Goal: Task Accomplishment & Management: Use online tool/utility

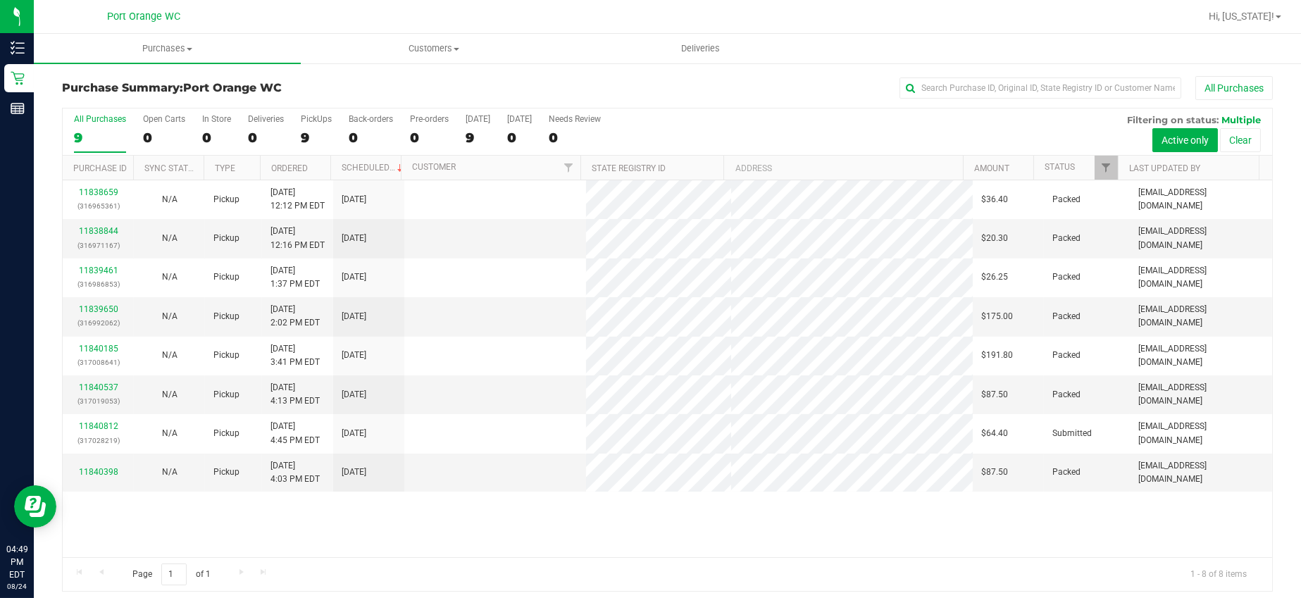
scroll to position [6, 0]
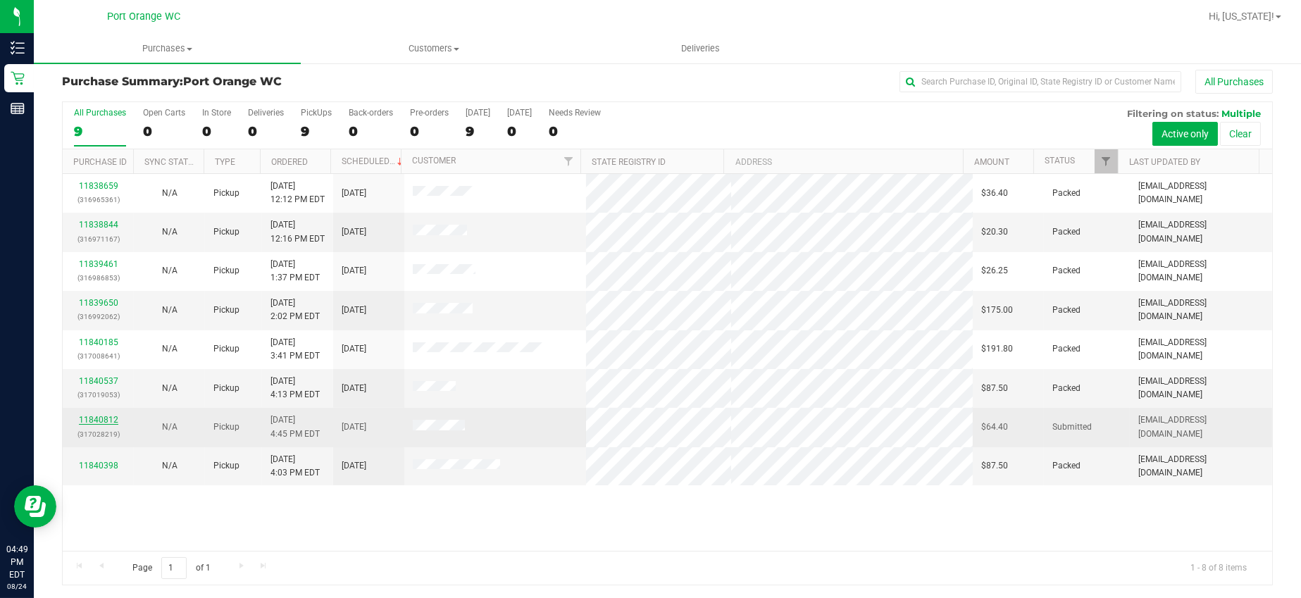
click at [106, 418] on link "11840812" at bounding box center [98, 420] width 39 height 10
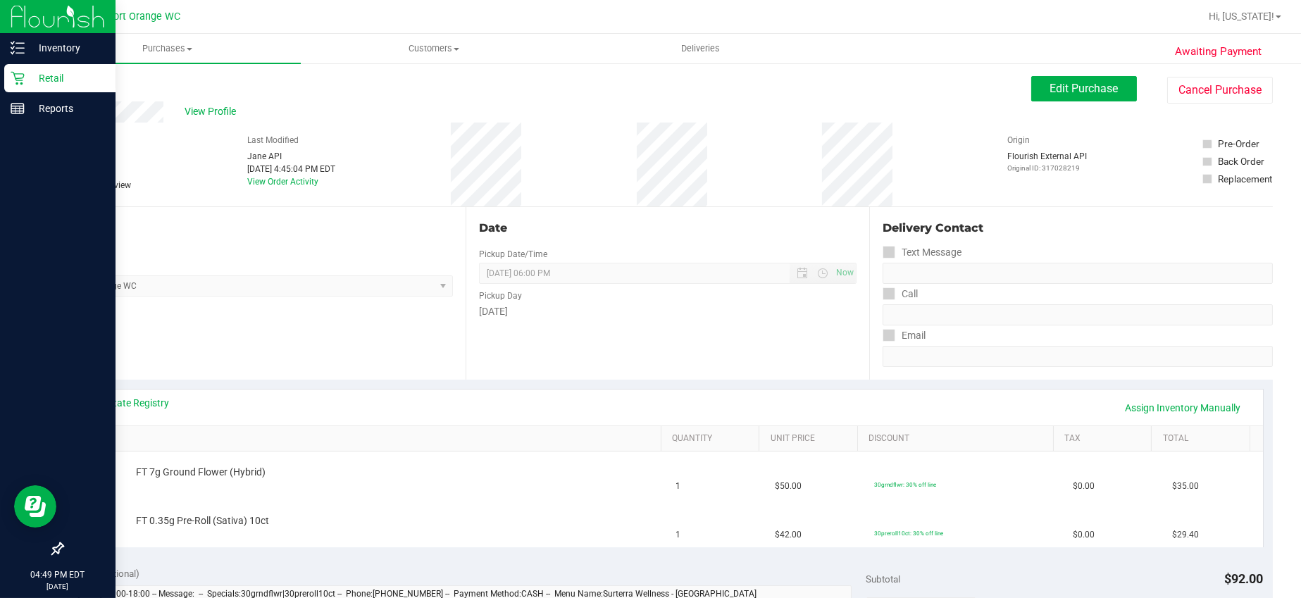
click at [51, 85] on p "Retail" at bounding box center [67, 78] width 85 height 17
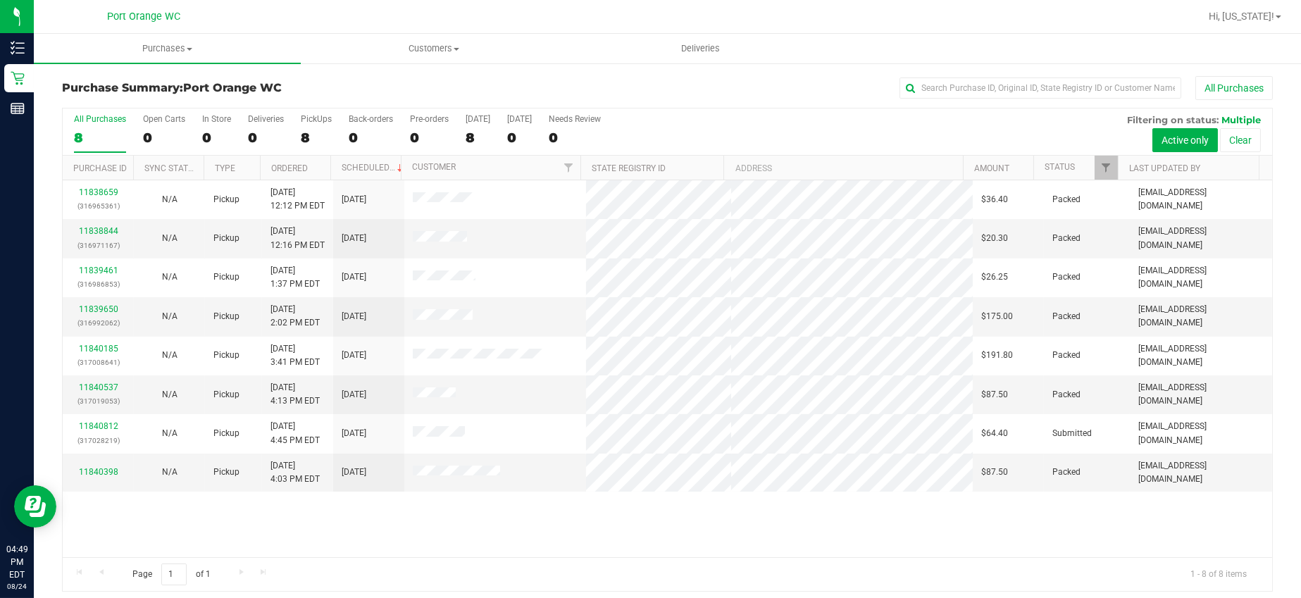
click at [426, 82] on h3 "Purchase Summary: Port Orange WC" at bounding box center [264, 88] width 404 height 13
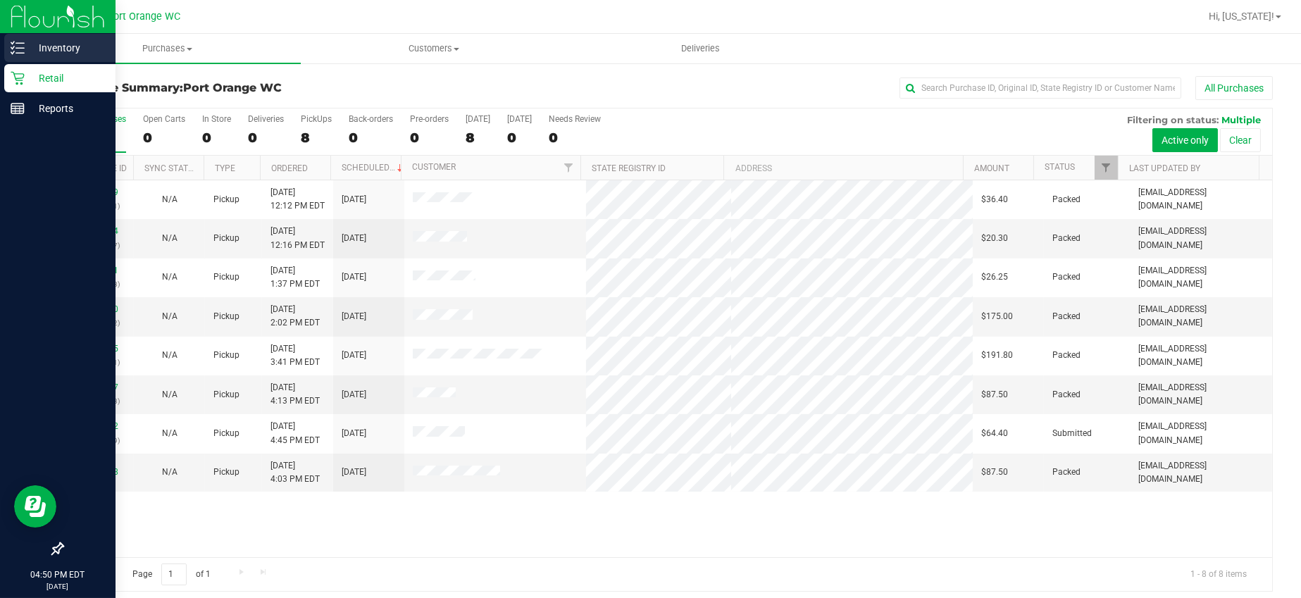
click at [29, 43] on p "Inventory" at bounding box center [67, 47] width 85 height 17
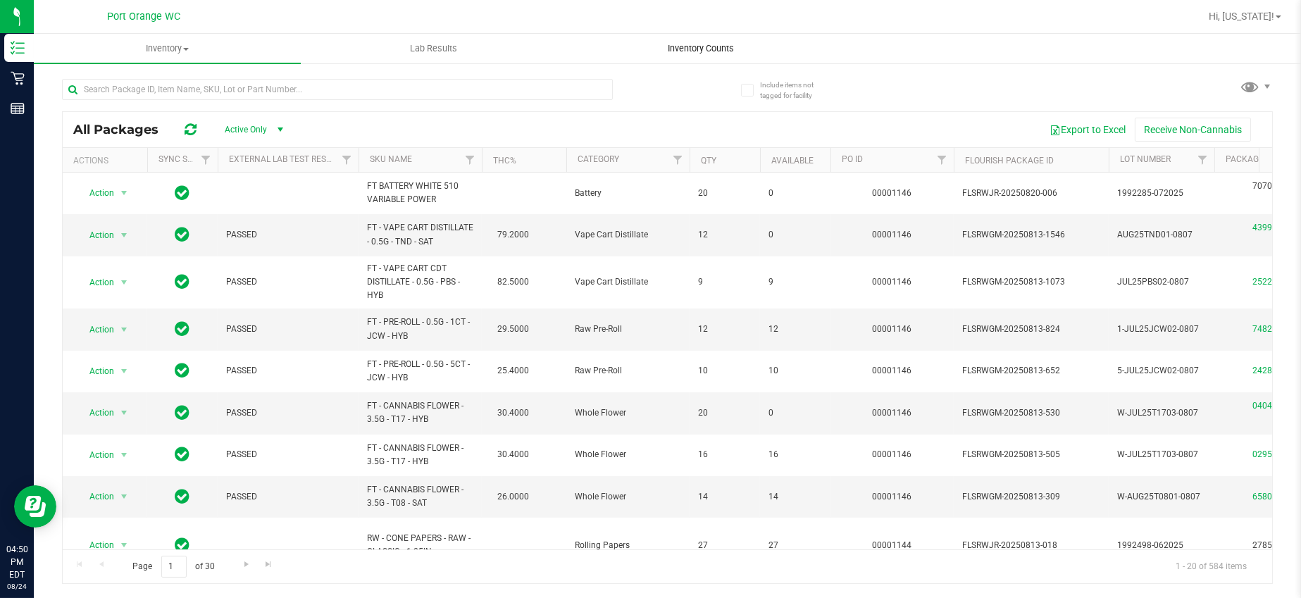
click at [714, 46] on span "Inventory Counts" at bounding box center [701, 48] width 104 height 13
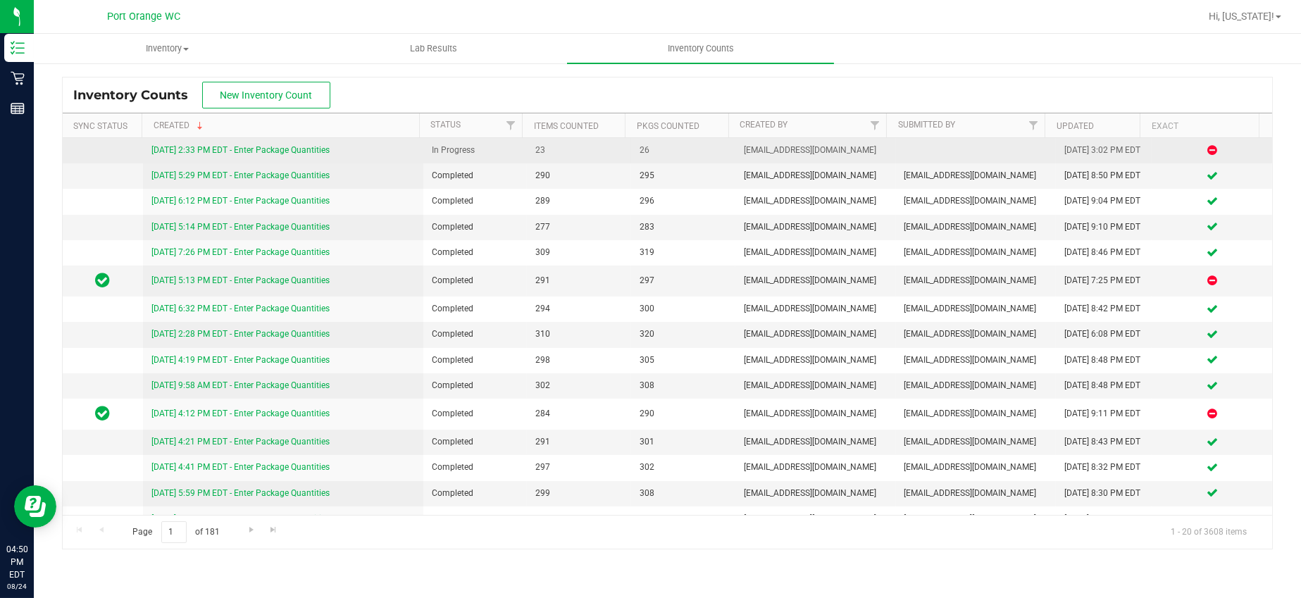
click at [292, 155] on link "8/24/25 2:33 PM EDT - Enter Package Quantities" at bounding box center [240, 150] width 178 height 10
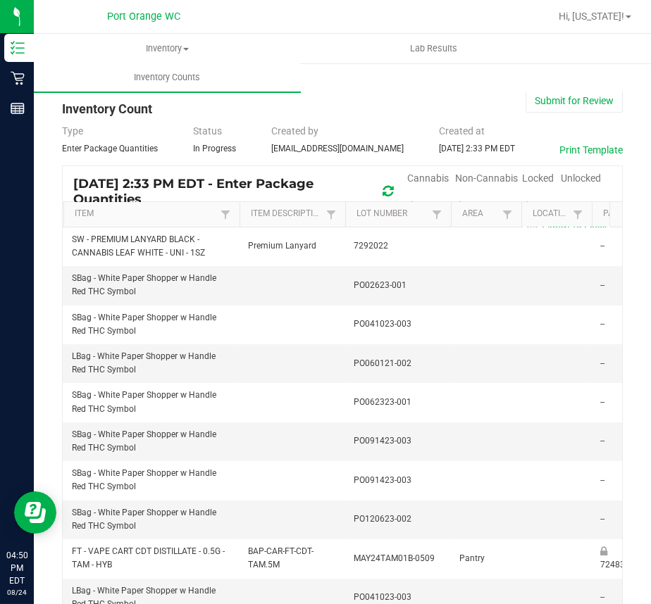
click at [424, 175] on span "Cannabis" at bounding box center [428, 178] width 42 height 11
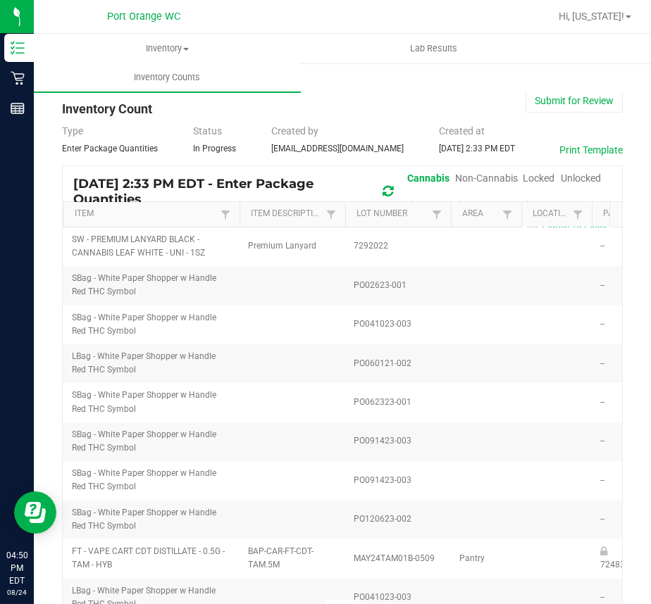
type input "5"
type input "2"
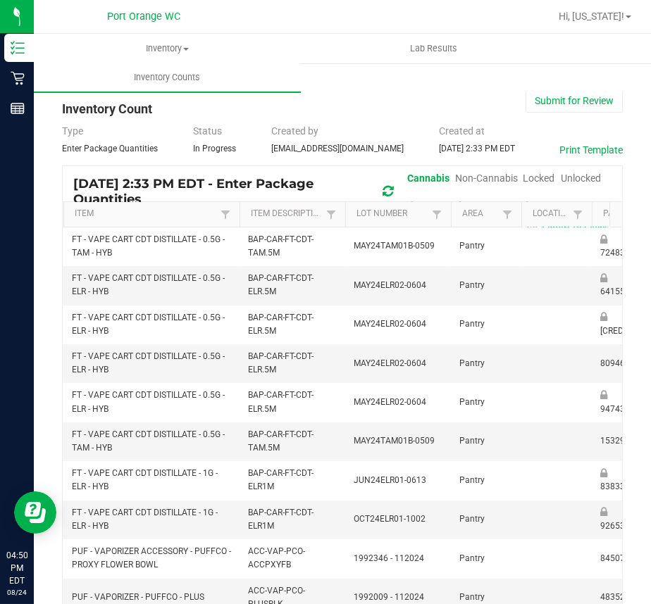
click at [566, 177] on span "Unlocked" at bounding box center [581, 178] width 40 height 11
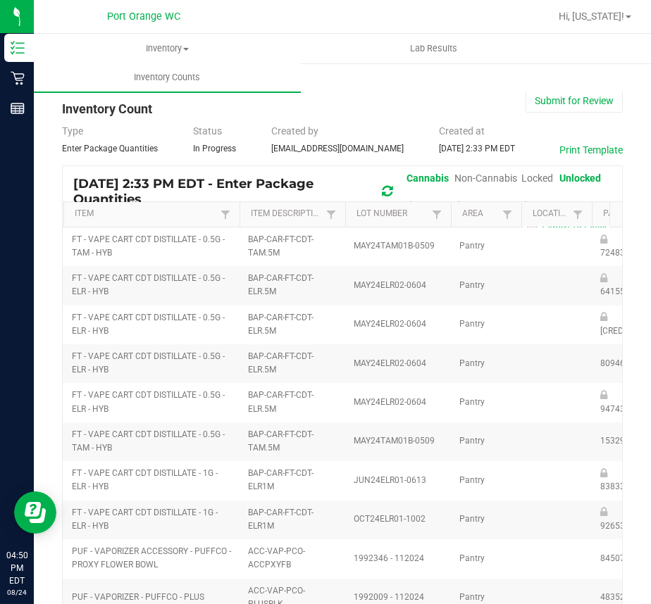
type input "5"
type input "2"
type input "14"
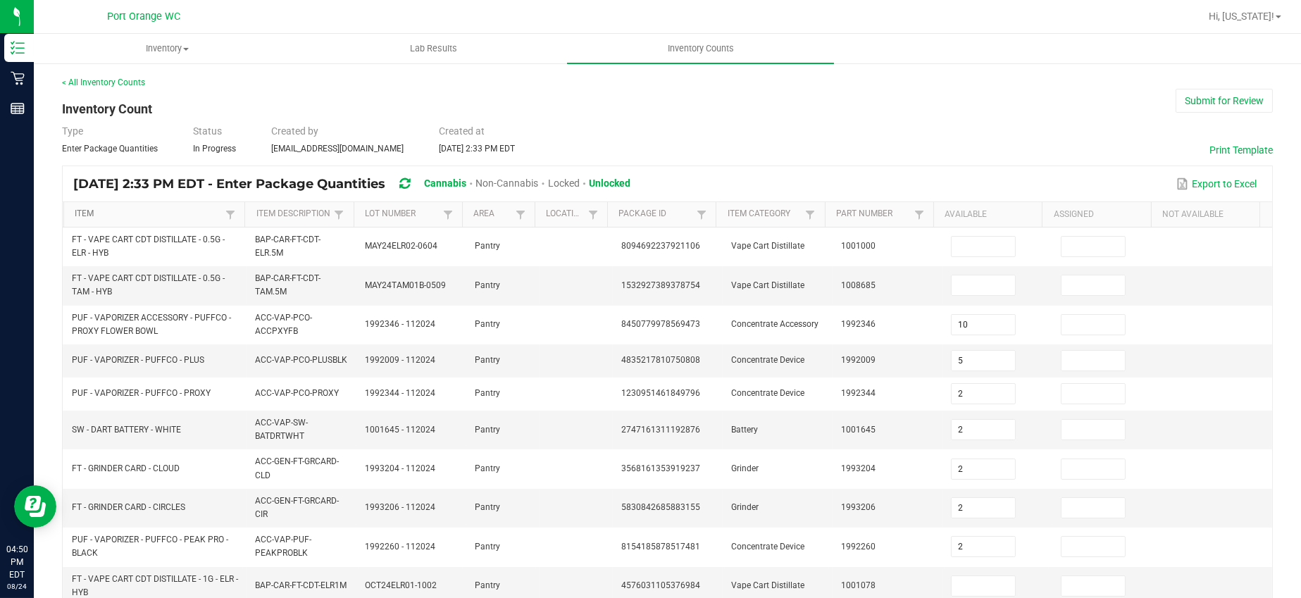
click at [175, 211] on link "Item" at bounding box center [148, 214] width 147 height 11
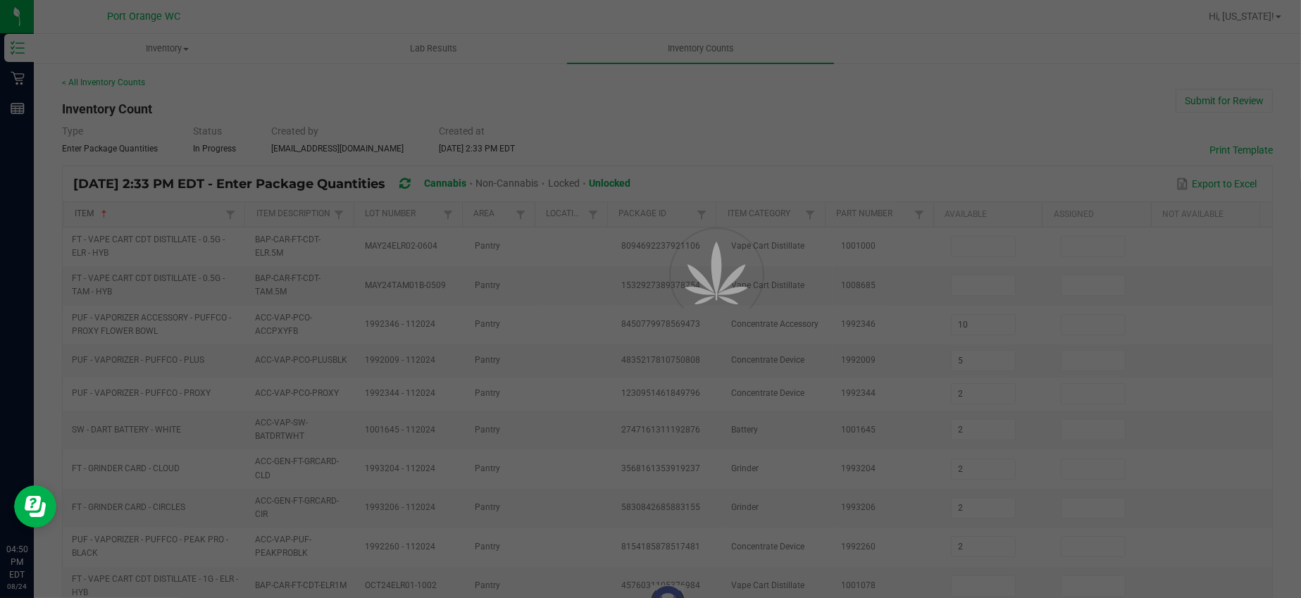
type input "3"
type input "2"
type input "3"
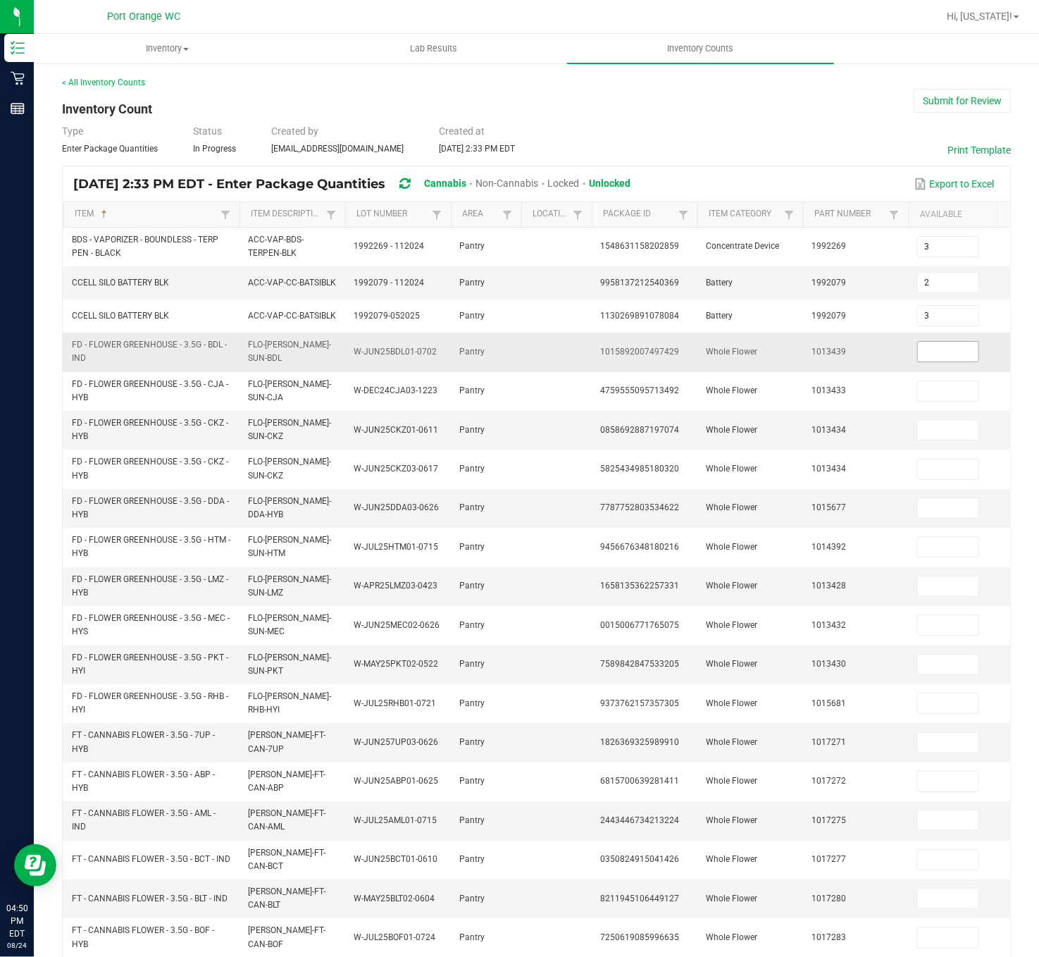
click at [937, 353] on input at bounding box center [948, 352] width 61 height 20
click at [939, 353] on input at bounding box center [948, 352] width 61 height 20
type input "17"
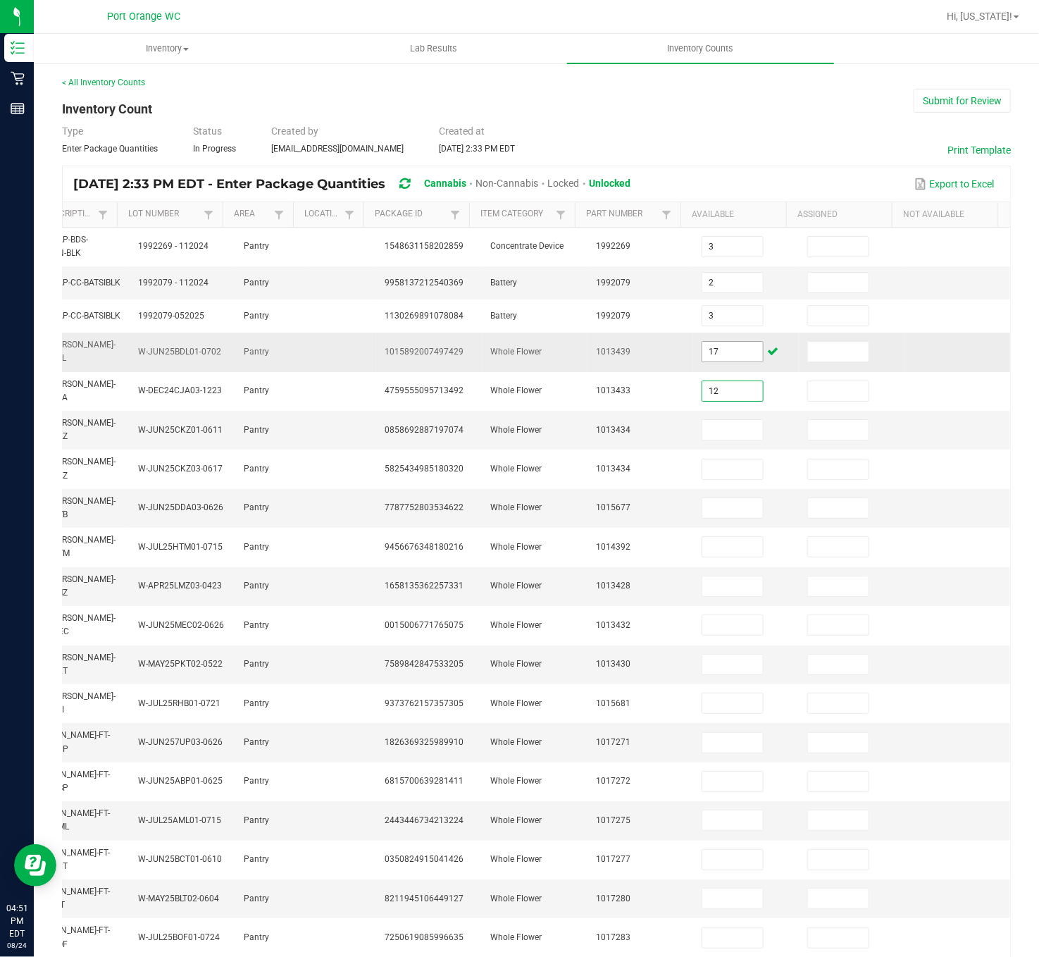
type input "12"
type input "5"
type input "18"
type input "2"
type input "4"
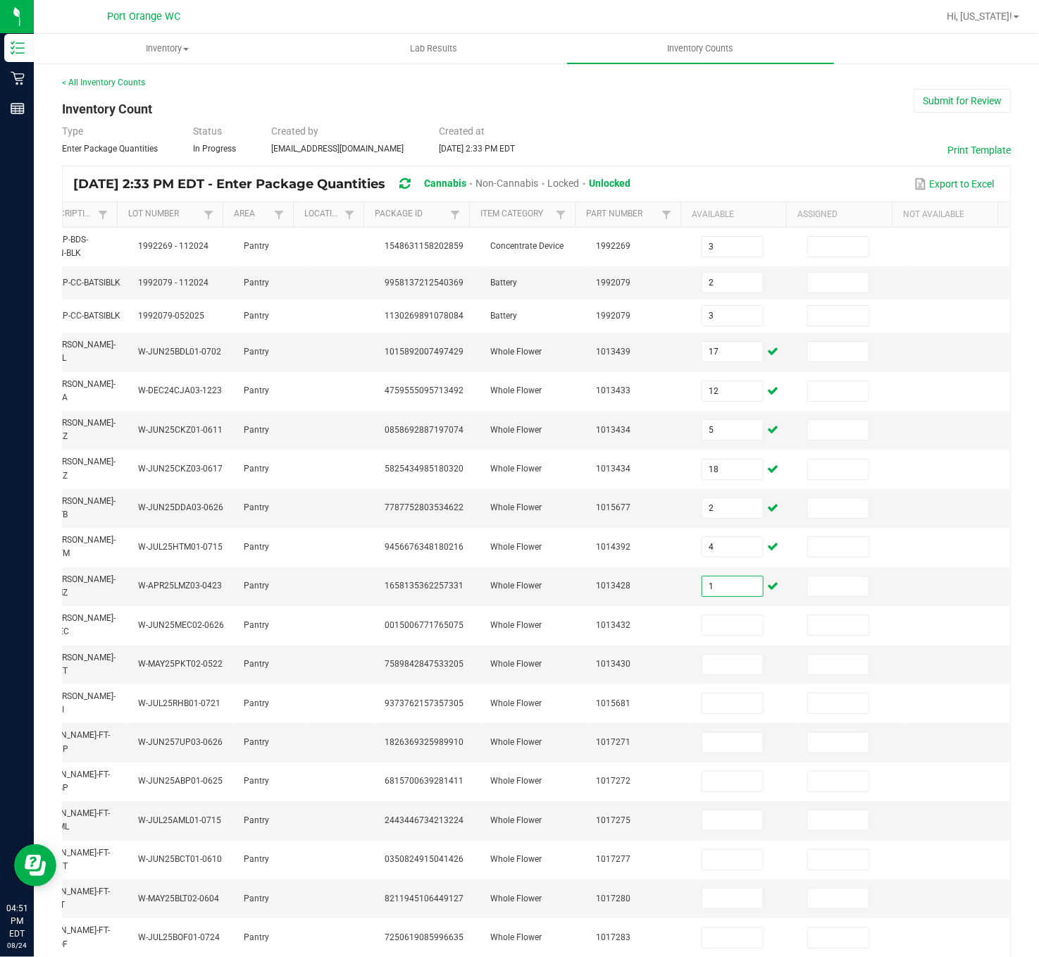
type input "1"
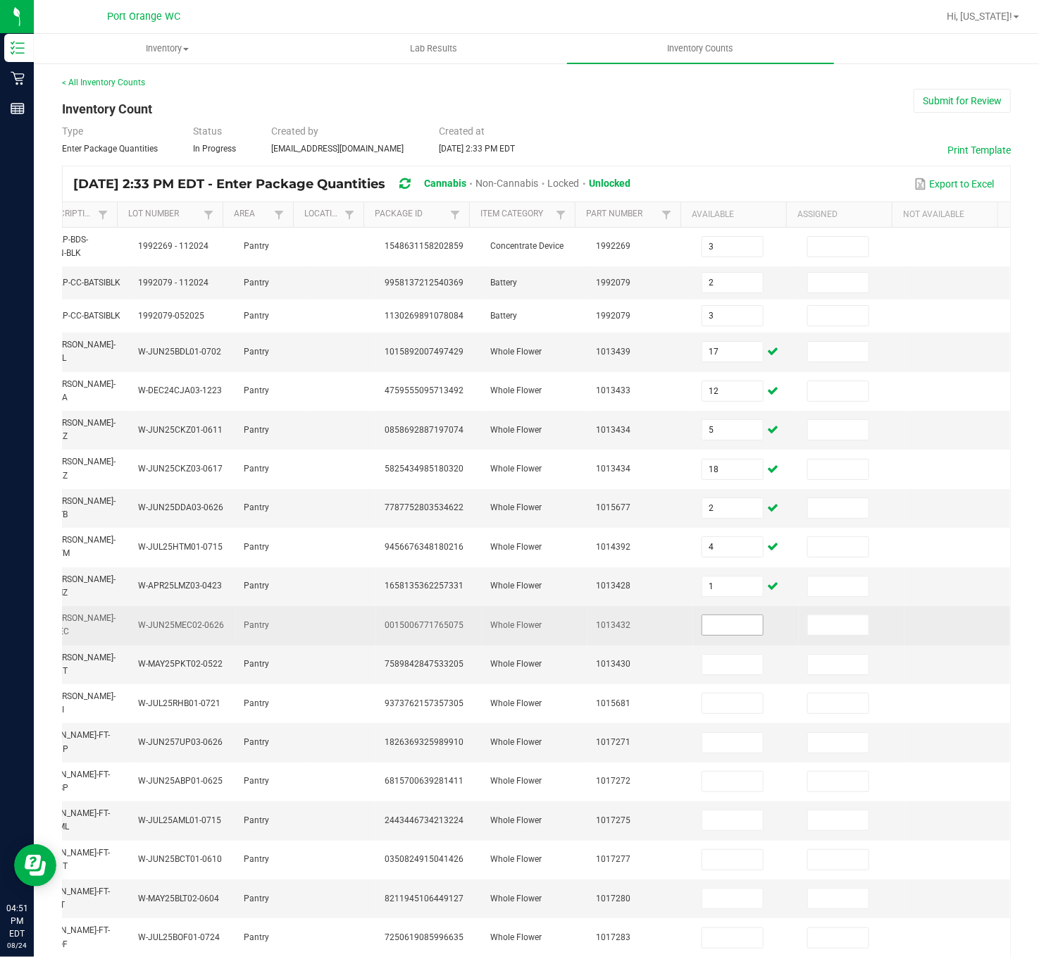
click at [702, 597] on input at bounding box center [732, 625] width 61 height 20
type input "6"
type input "12"
type input "9"
type input "13"
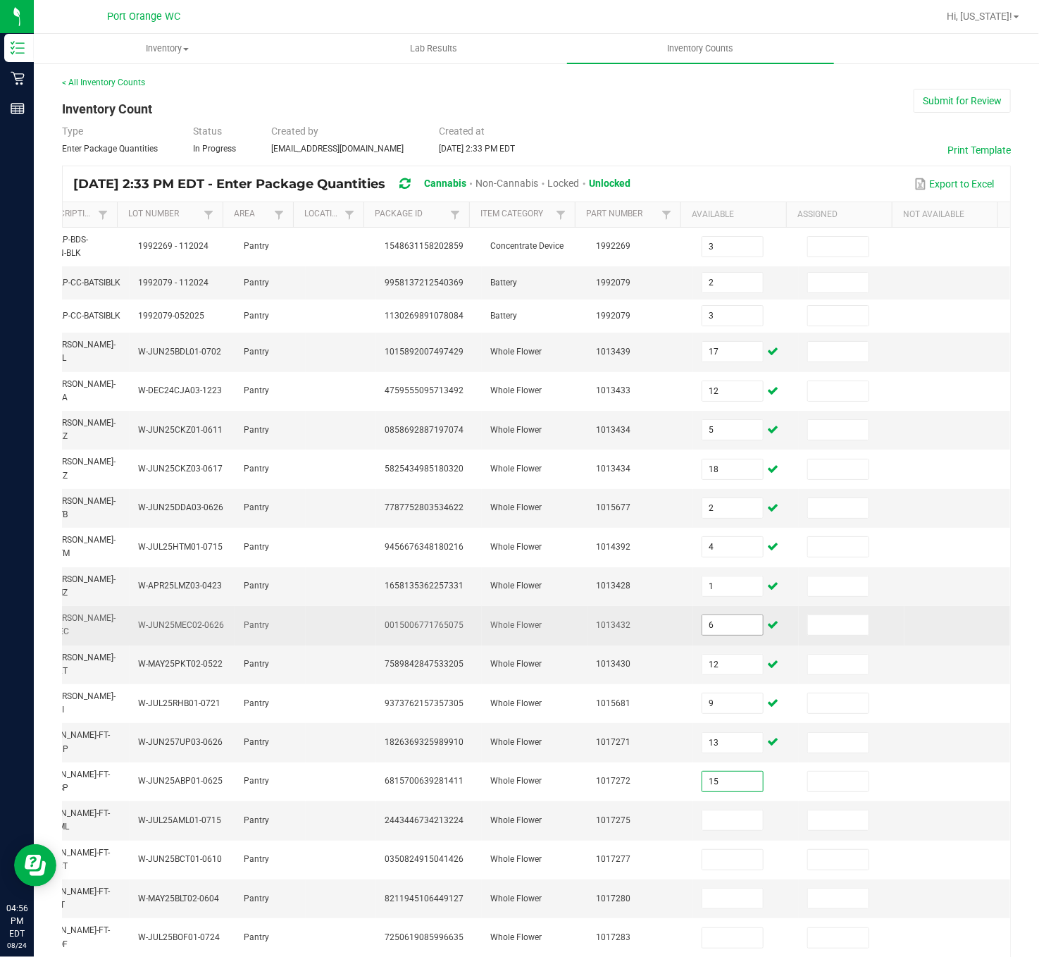
type input "15"
type input "2"
type input "19"
type input "18"
type input "9"
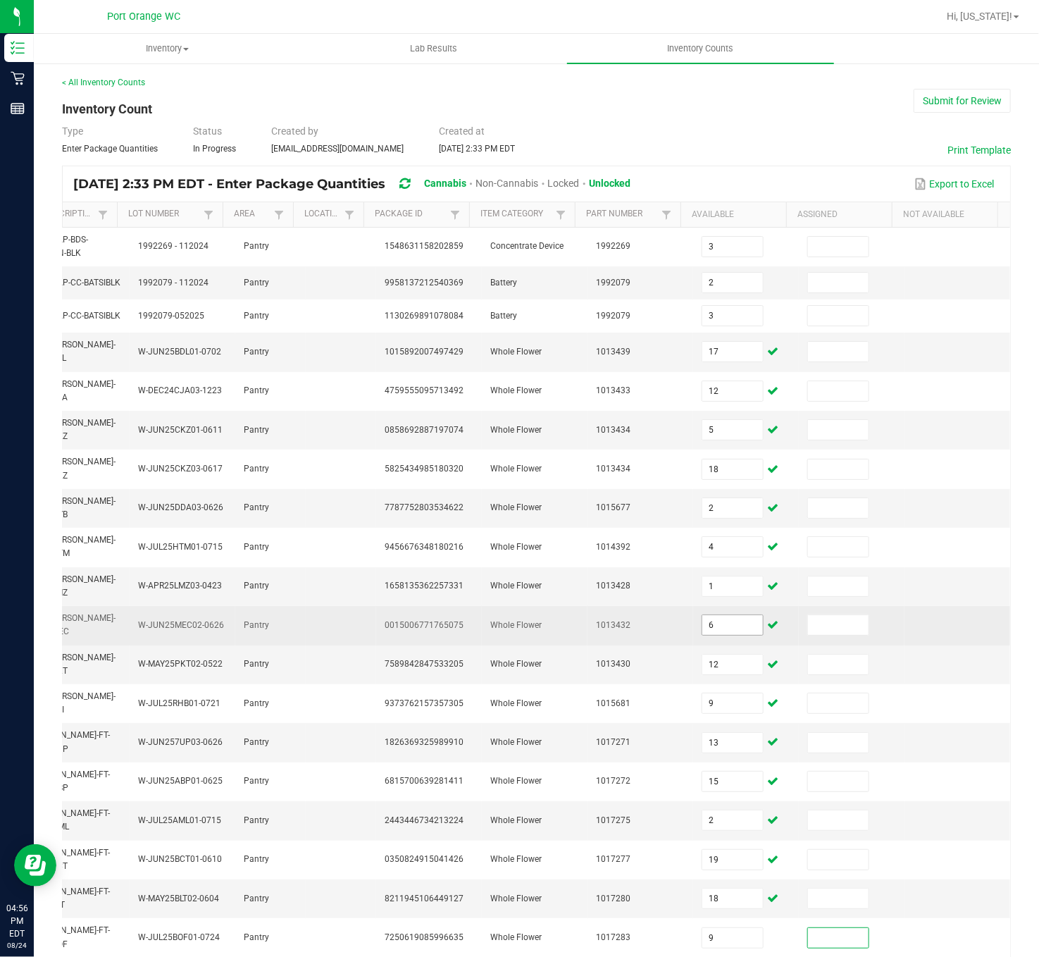
scroll to position [111, 0]
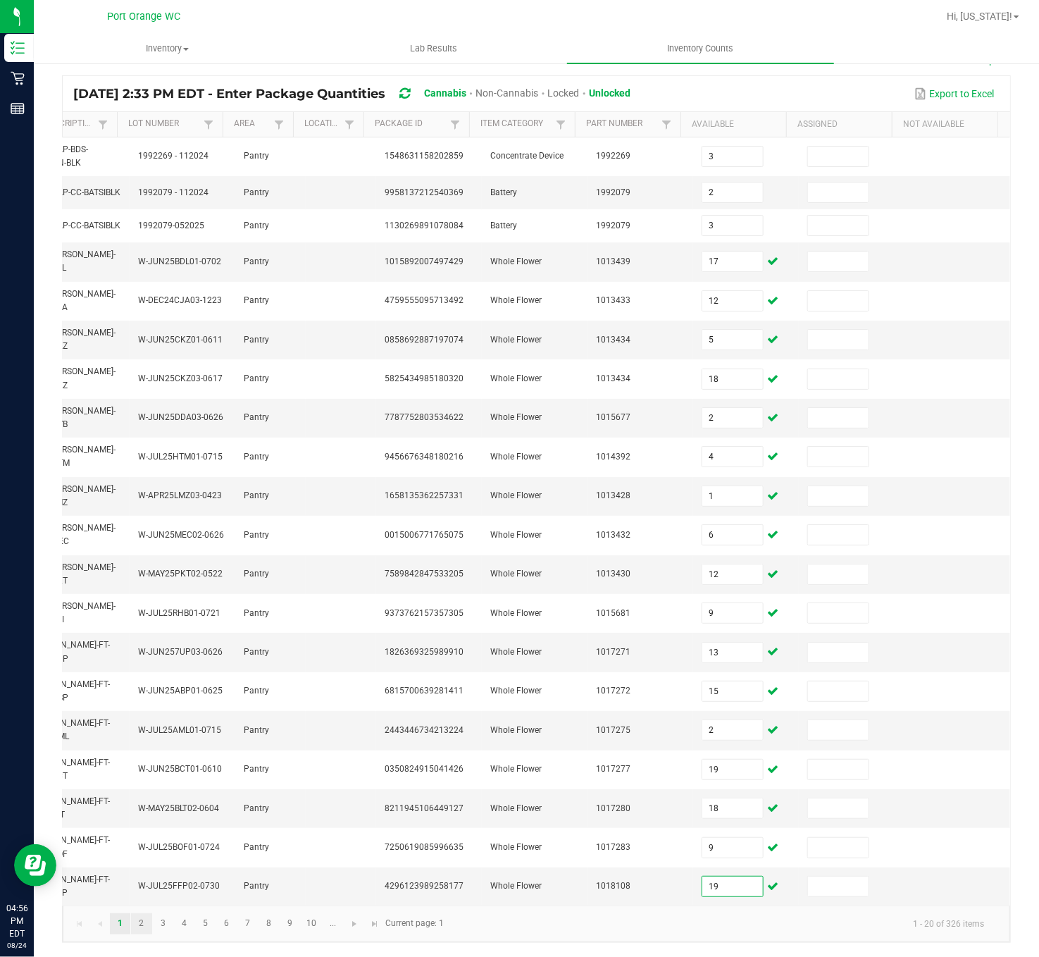
type input "19"
click at [142, 597] on link "2" at bounding box center [141, 923] width 20 height 21
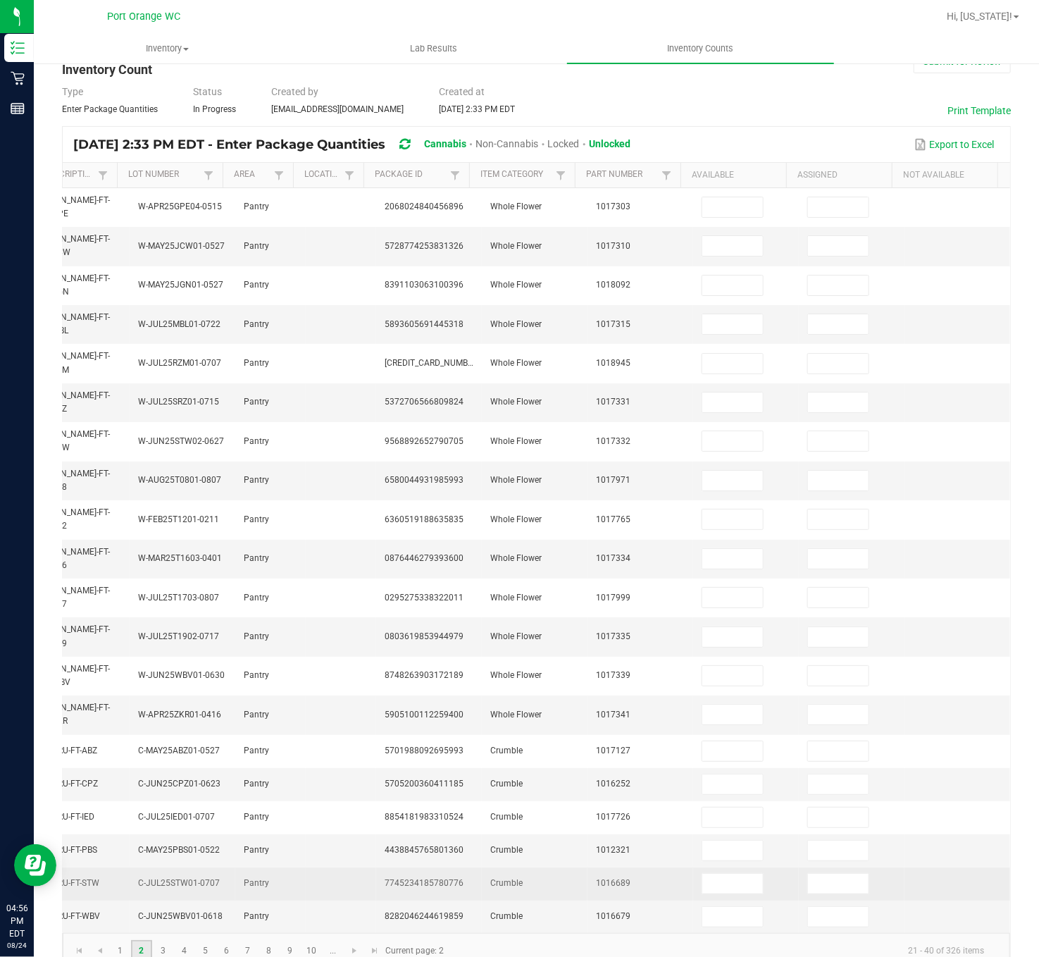
scroll to position [0, 0]
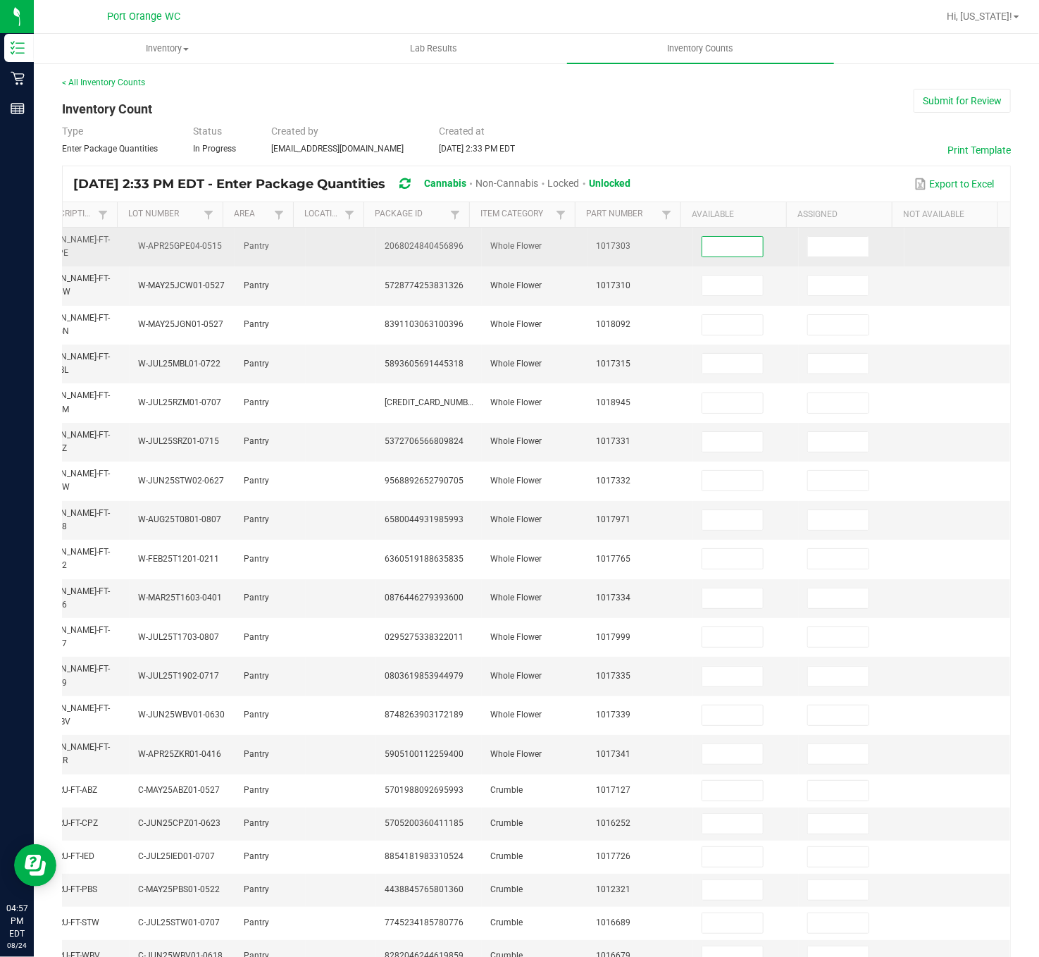
click at [702, 247] on input at bounding box center [732, 247] width 61 height 20
type input "17"
type input "10"
type input "5"
type input "12"
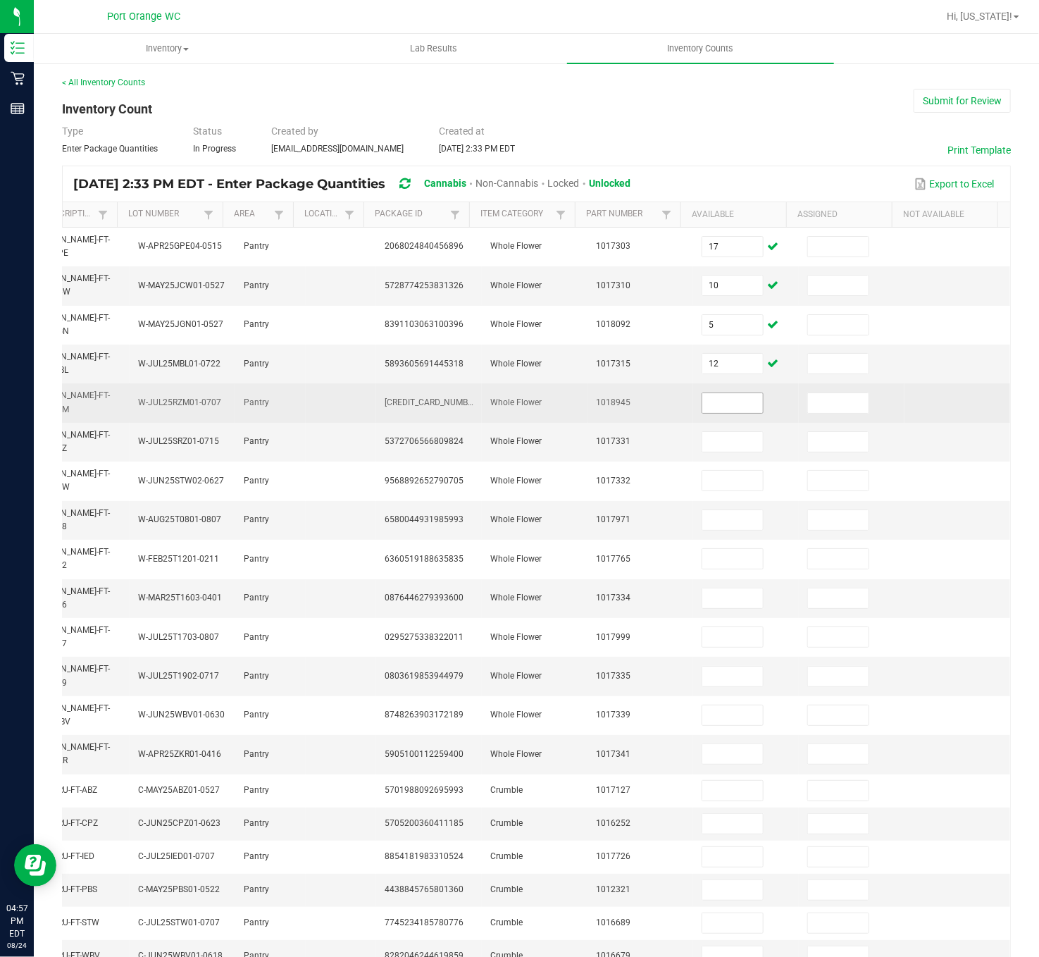
click at [702, 398] on input at bounding box center [732, 403] width 61 height 20
type input "11"
type input "1"
type input "14"
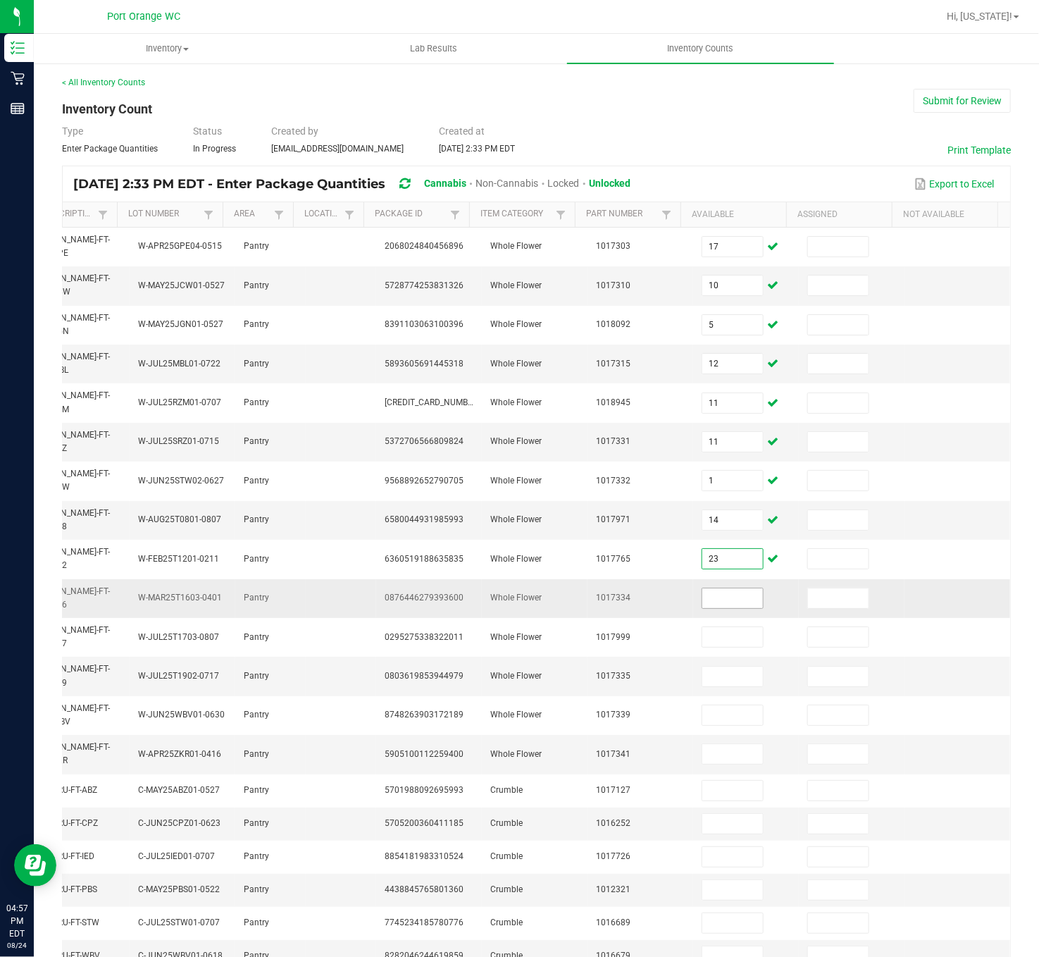
type input "23"
click at [702, 590] on input at bounding box center [732, 598] width 61 height 20
type input "2"
type input "16"
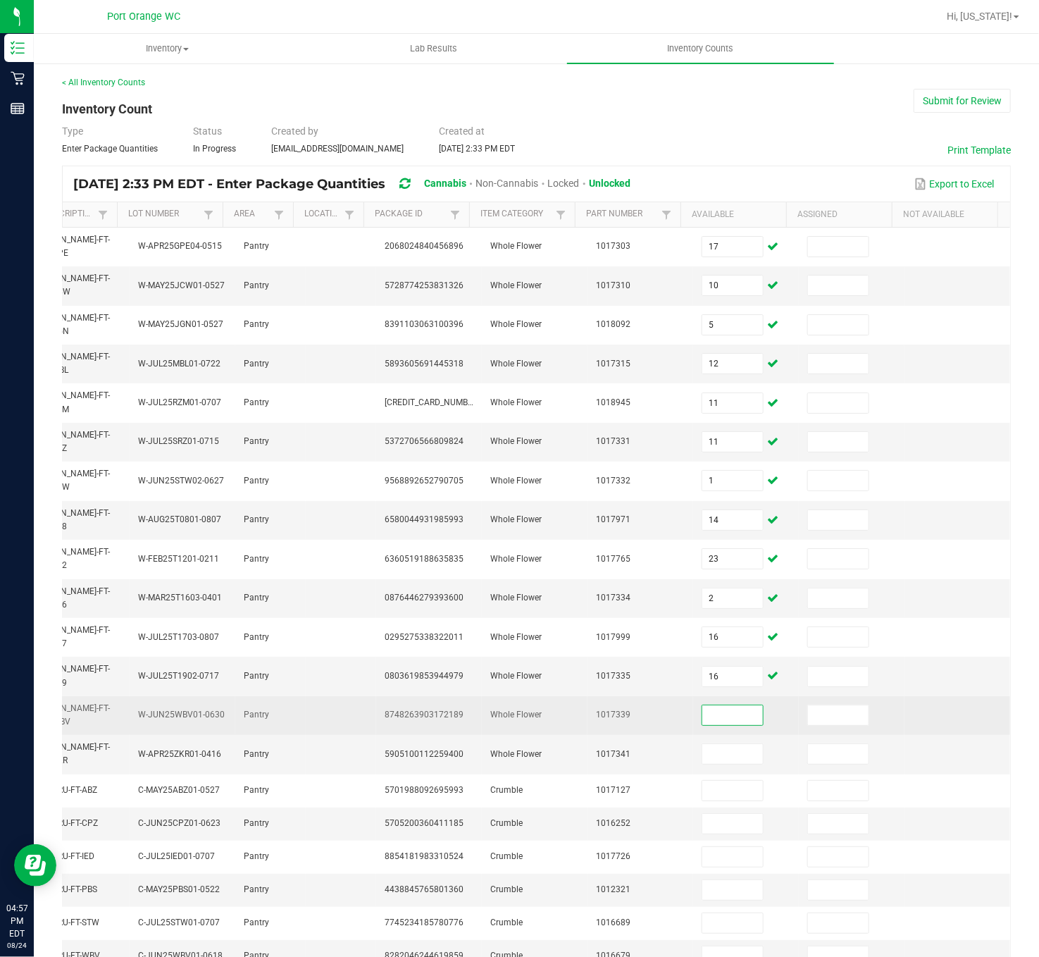
click at [702, 597] on input at bounding box center [732, 715] width 61 height 20
type input "11"
type input "9"
type input "8"
type input "5"
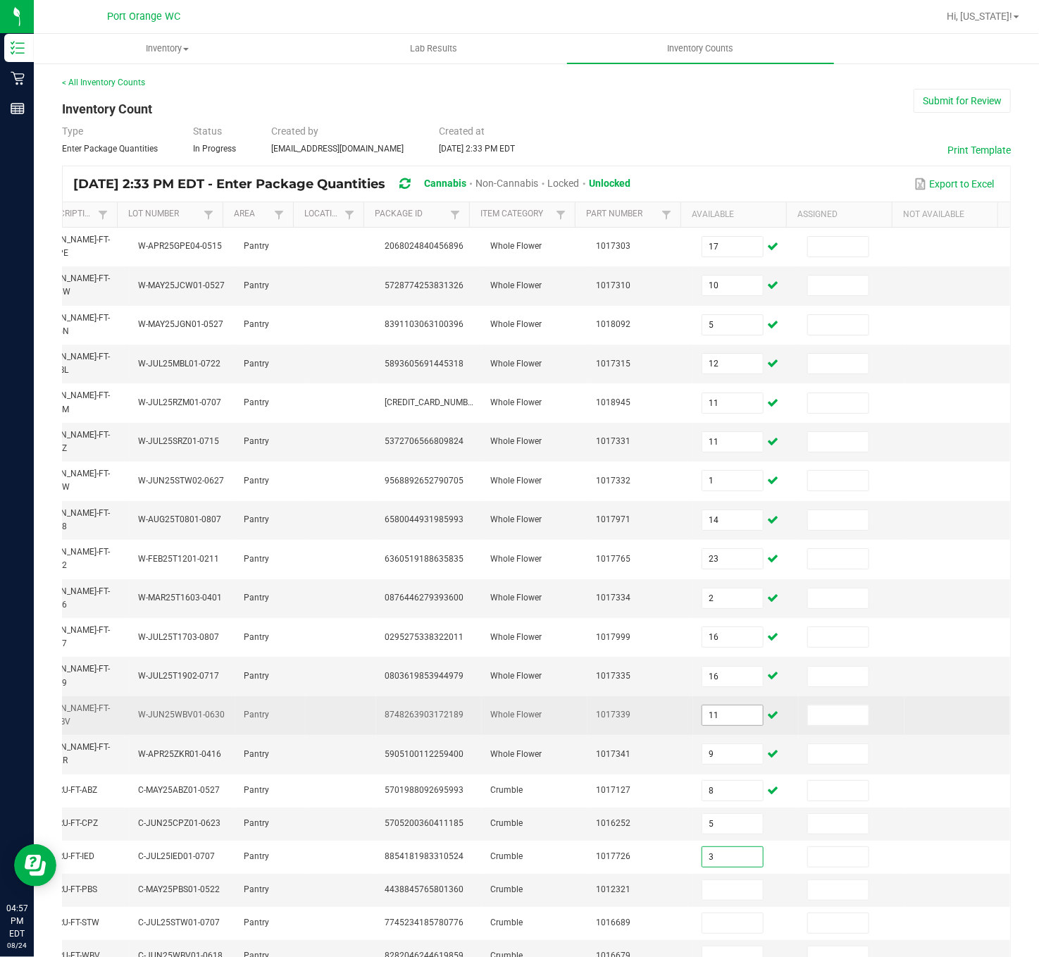
type input "3"
type input "1"
type input "7"
type input "2"
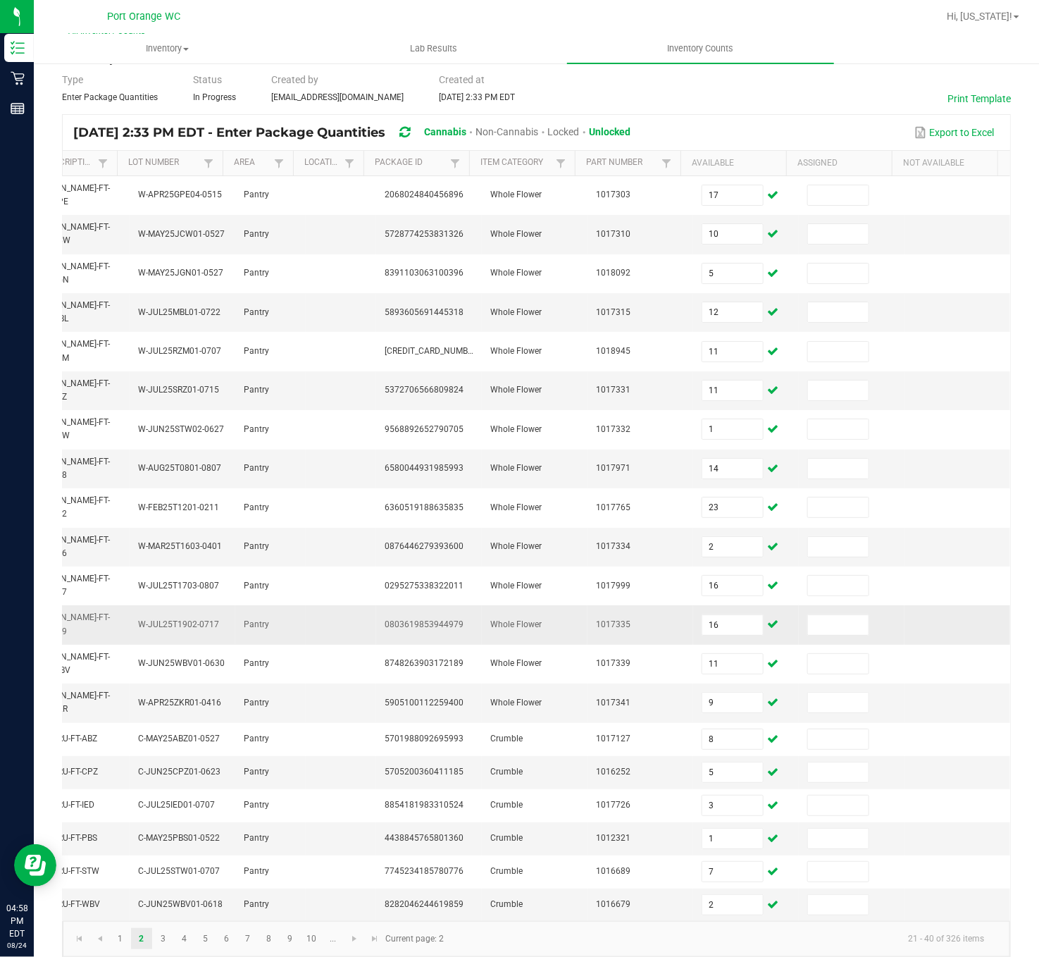
scroll to position [80, 0]
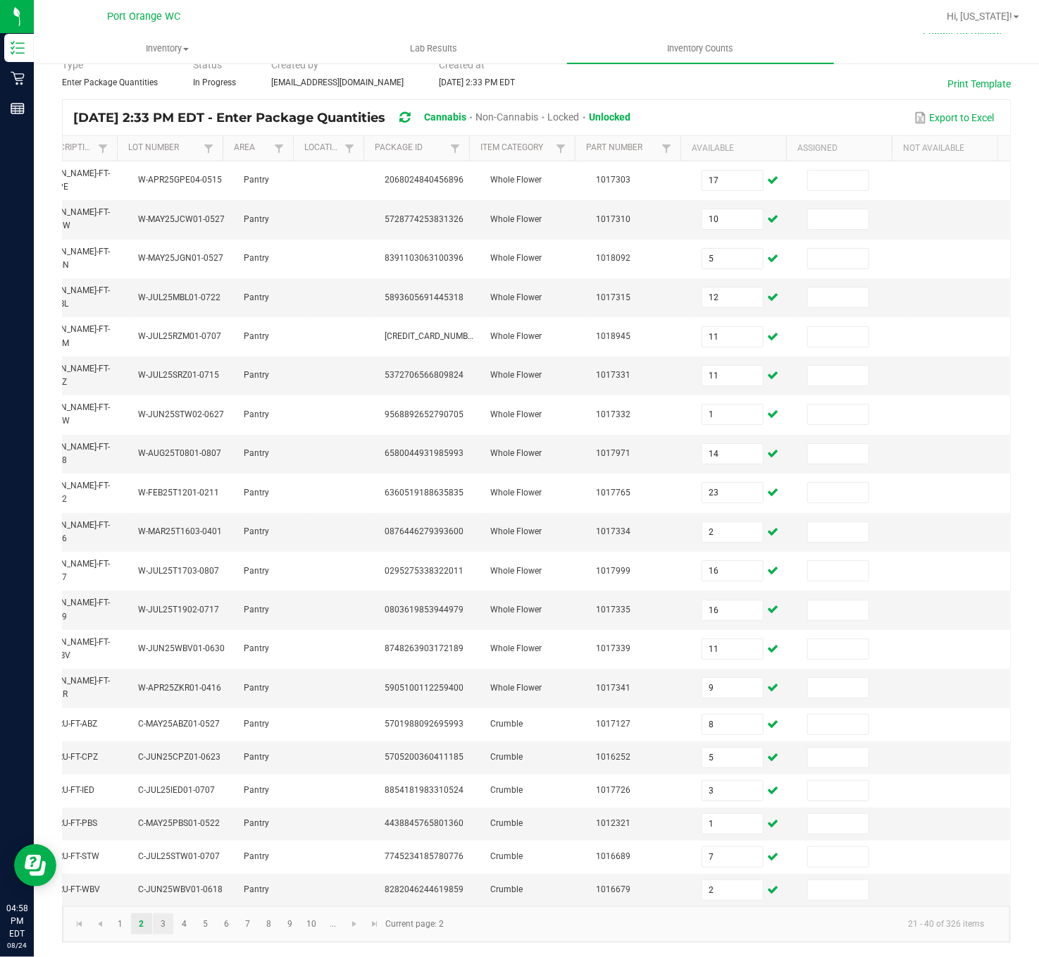
click at [163, 597] on link "3" at bounding box center [163, 923] width 20 height 21
type input "4"
type input "2"
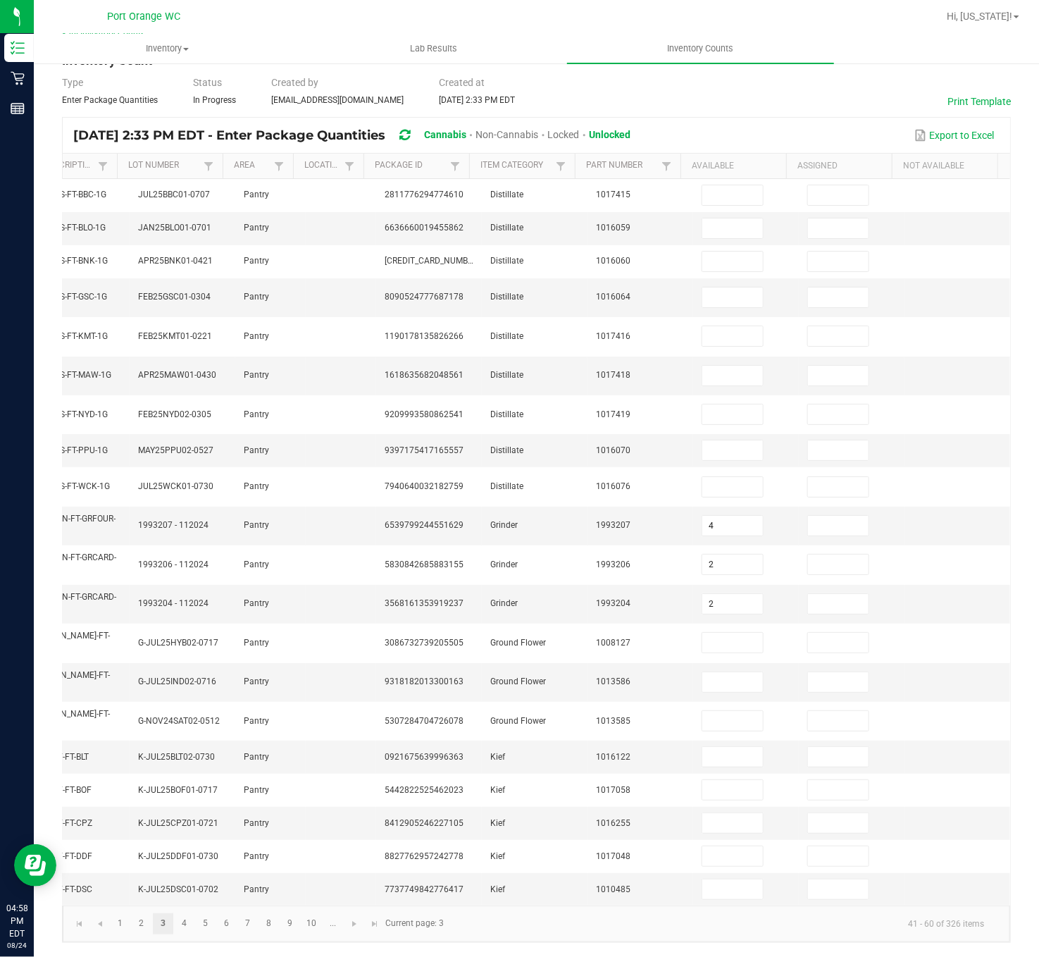
scroll to position [75, 0]
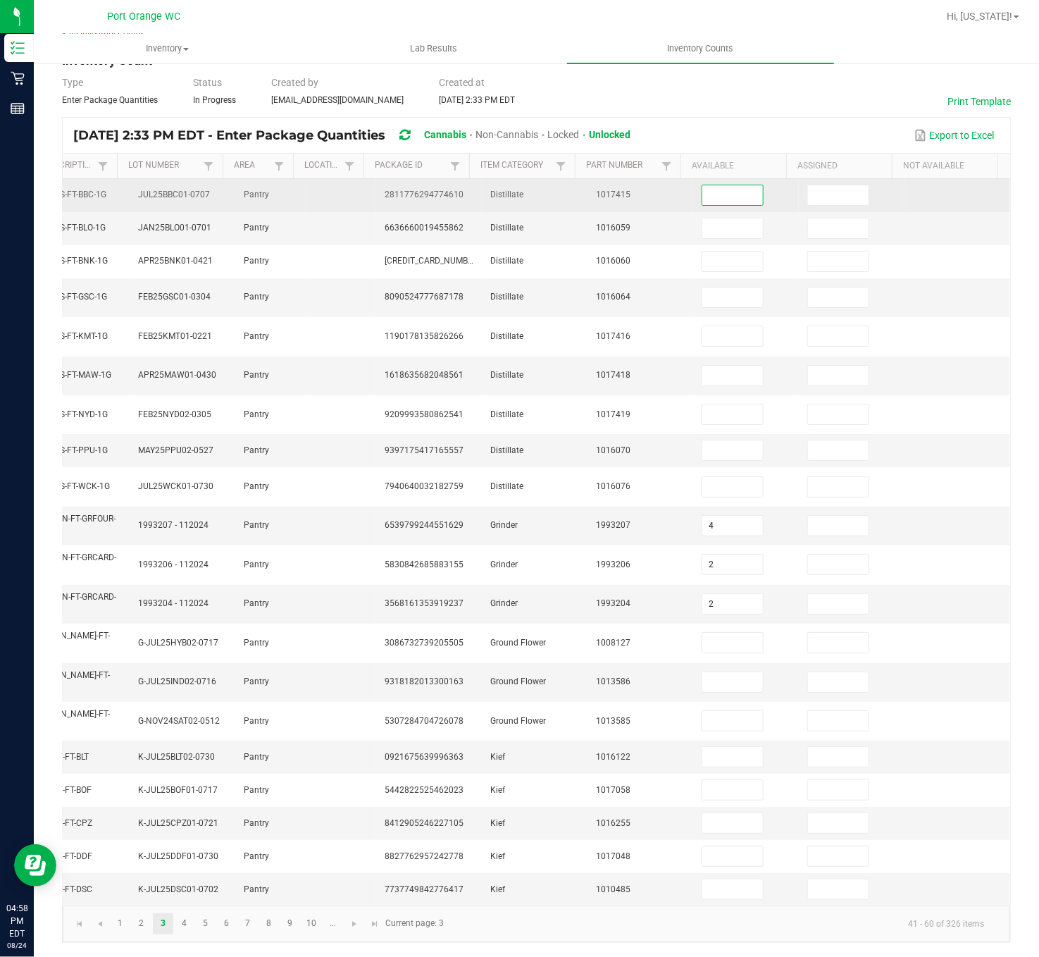
click at [709, 185] on input at bounding box center [732, 195] width 61 height 20
type input "5"
type input "6"
type input "12"
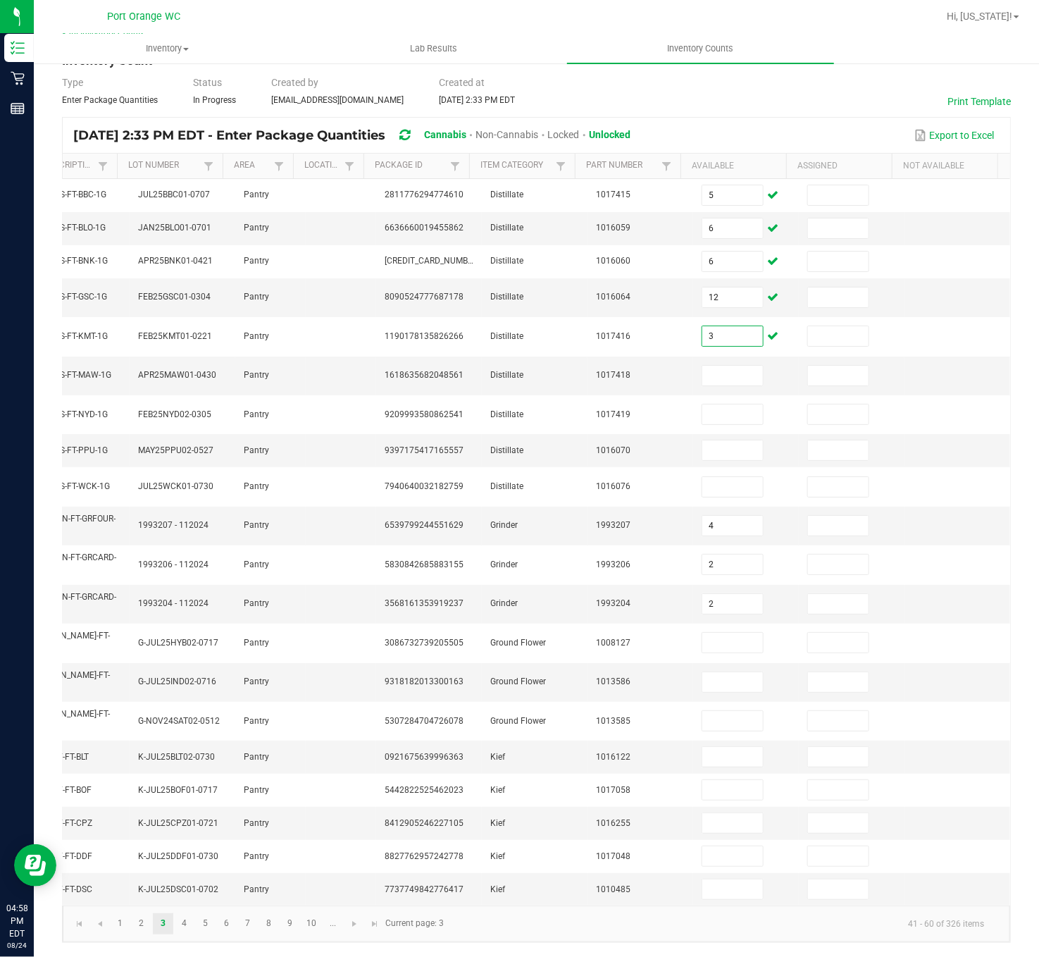
type input "3"
click at [702, 366] on input at bounding box center [732, 376] width 61 height 20
type input "11"
type input "3"
type input "6"
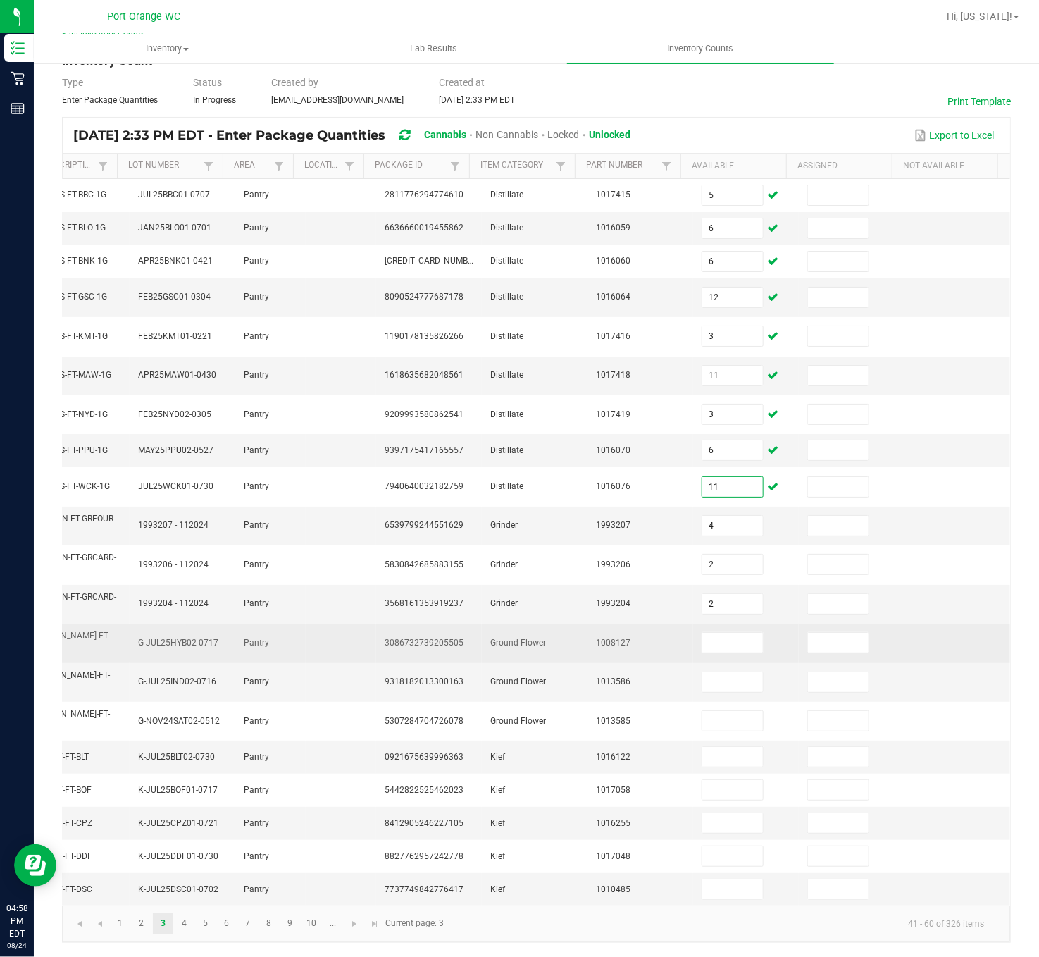
type input "11"
click at [693, 597] on td at bounding box center [746, 642] width 106 height 39
click at [702, 597] on input at bounding box center [732, 643] width 61 height 20
type input "18"
type input "9"
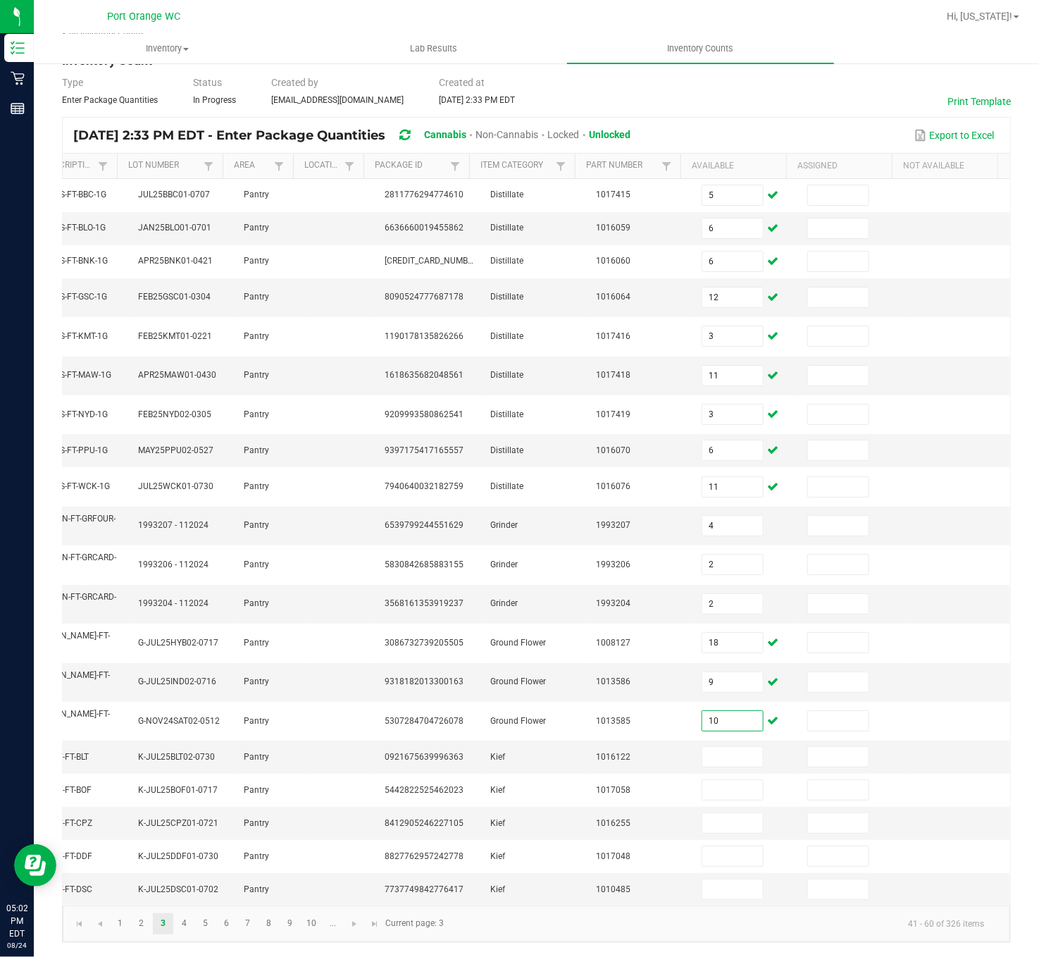
type input "10"
click at [702, 597] on input at bounding box center [732, 757] width 61 height 20
type input "7"
type input "5"
type input "6"
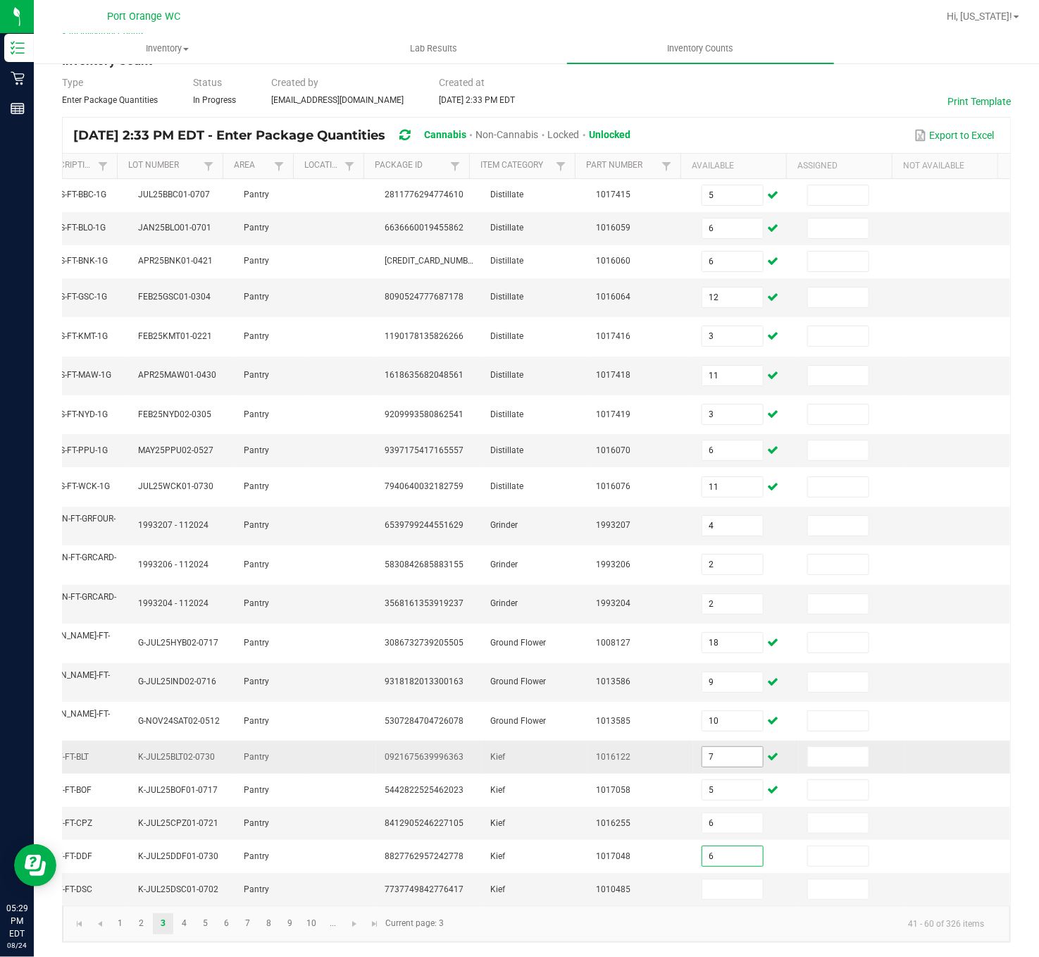
type input "6"
type input "5"
click at [174, 597] on link "4" at bounding box center [184, 923] width 20 height 21
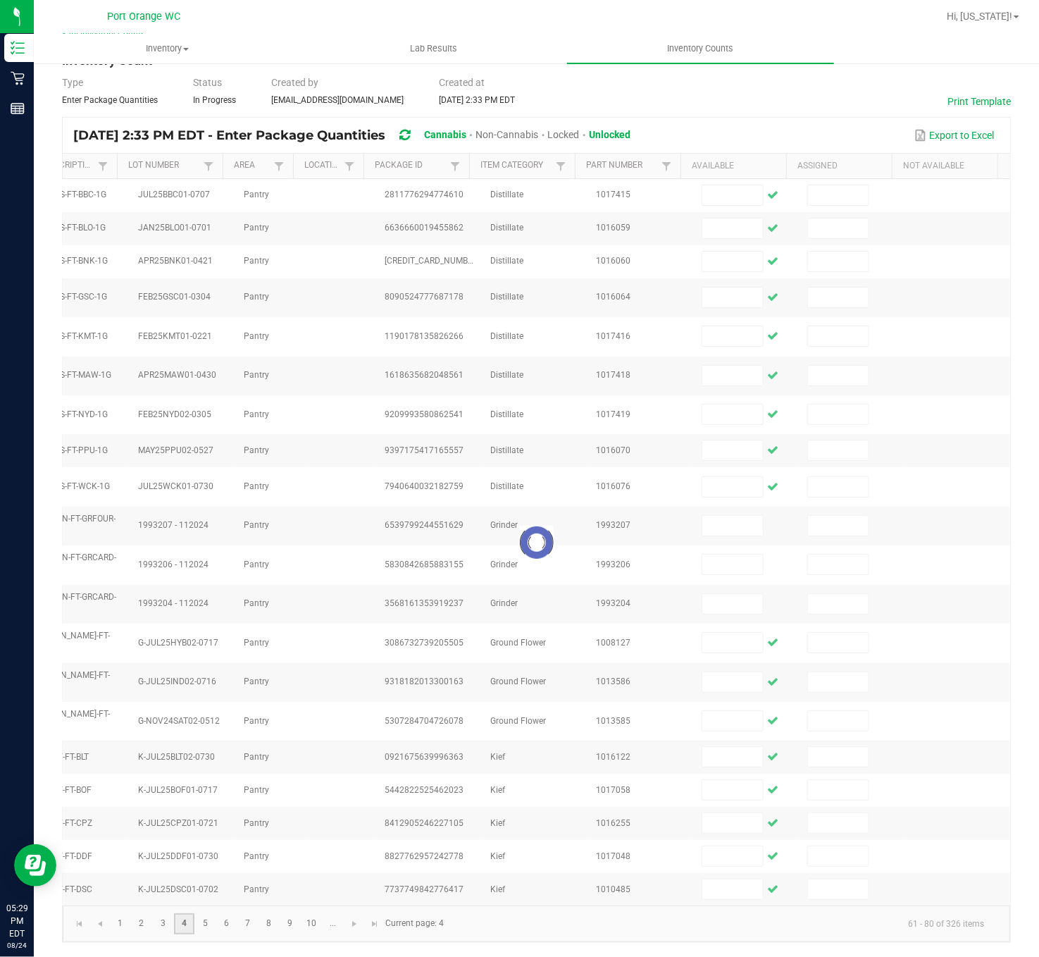
scroll to position [28, 0]
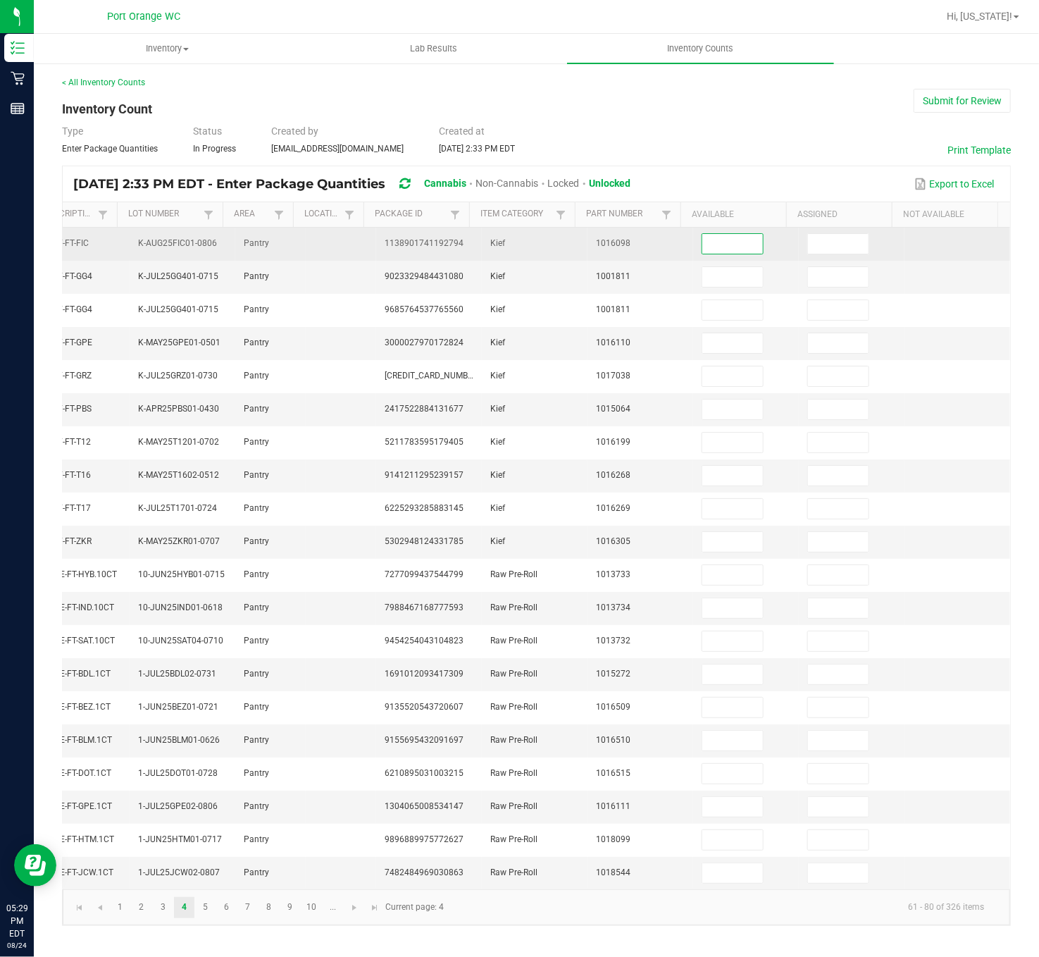
click at [702, 234] on input at bounding box center [732, 244] width 61 height 20
type input "8"
type input "1"
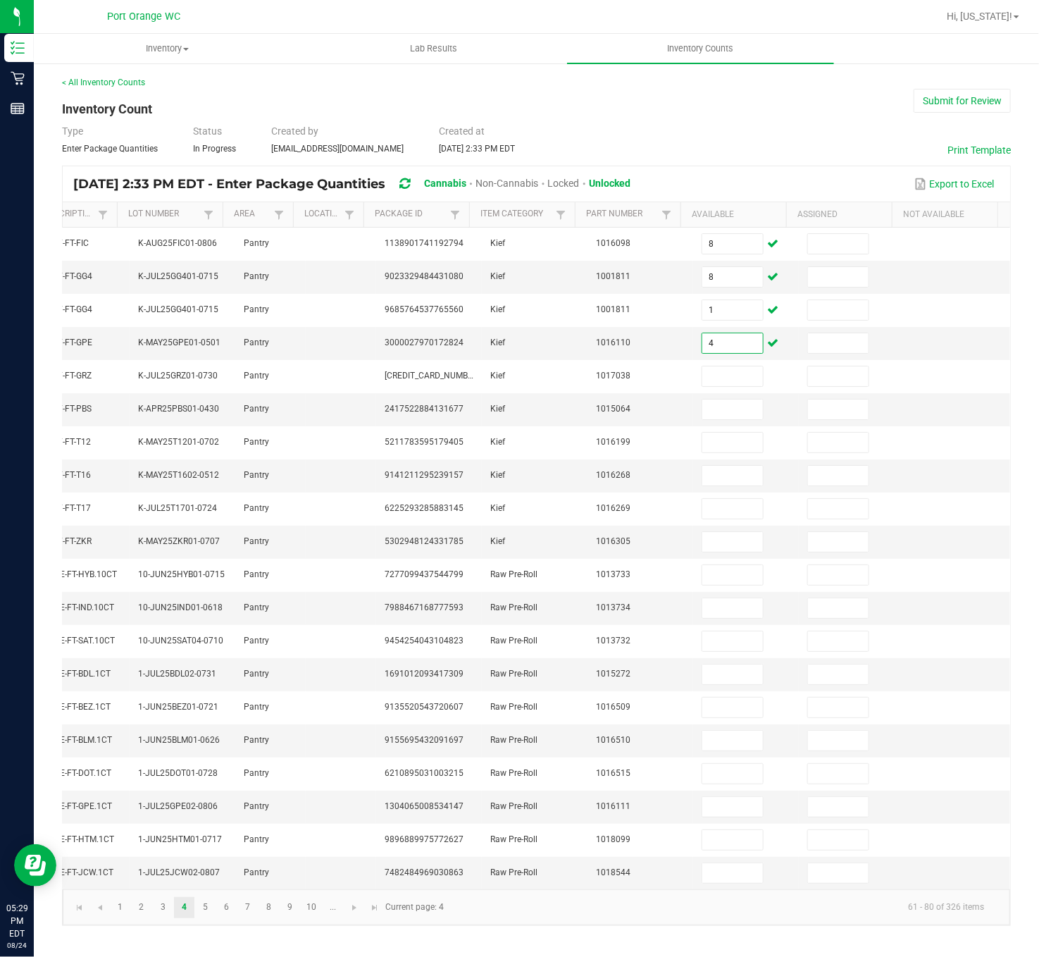
type input "4"
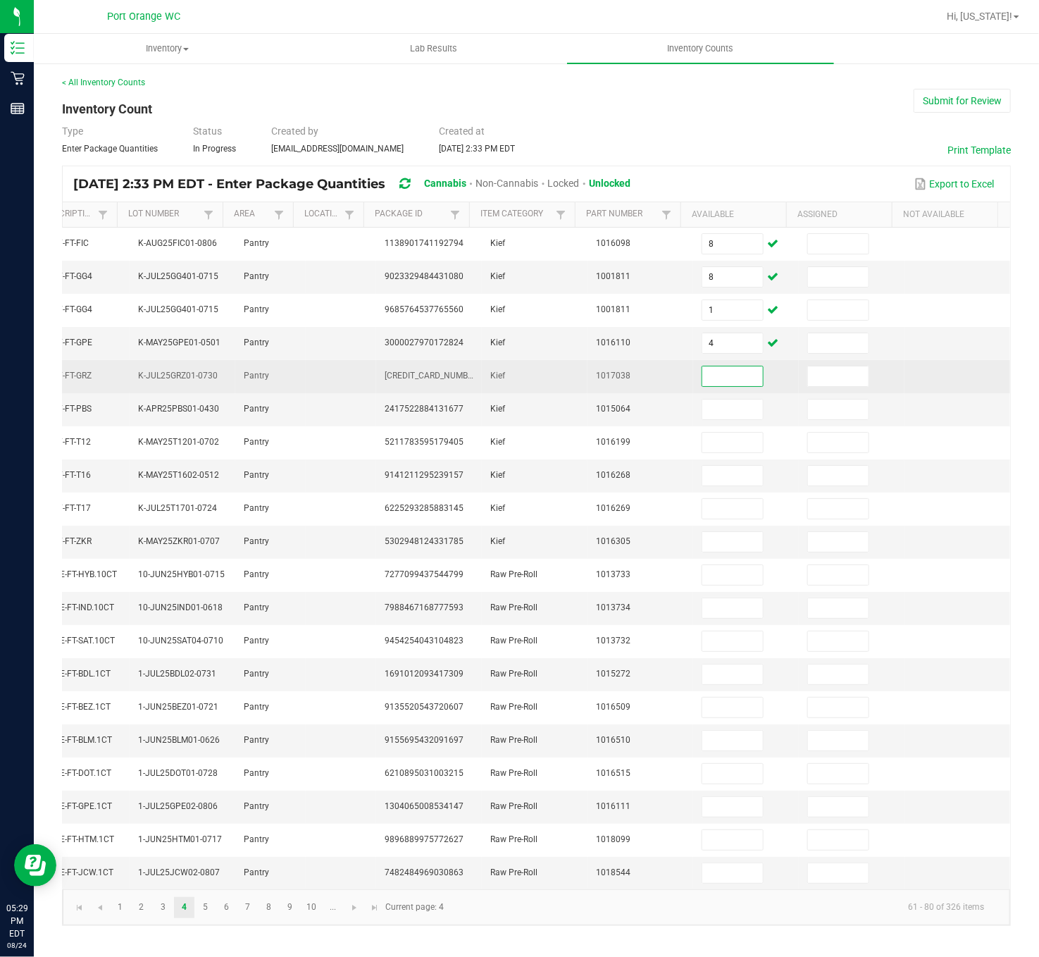
click at [704, 366] on input at bounding box center [732, 376] width 61 height 20
type input "7"
type input "3"
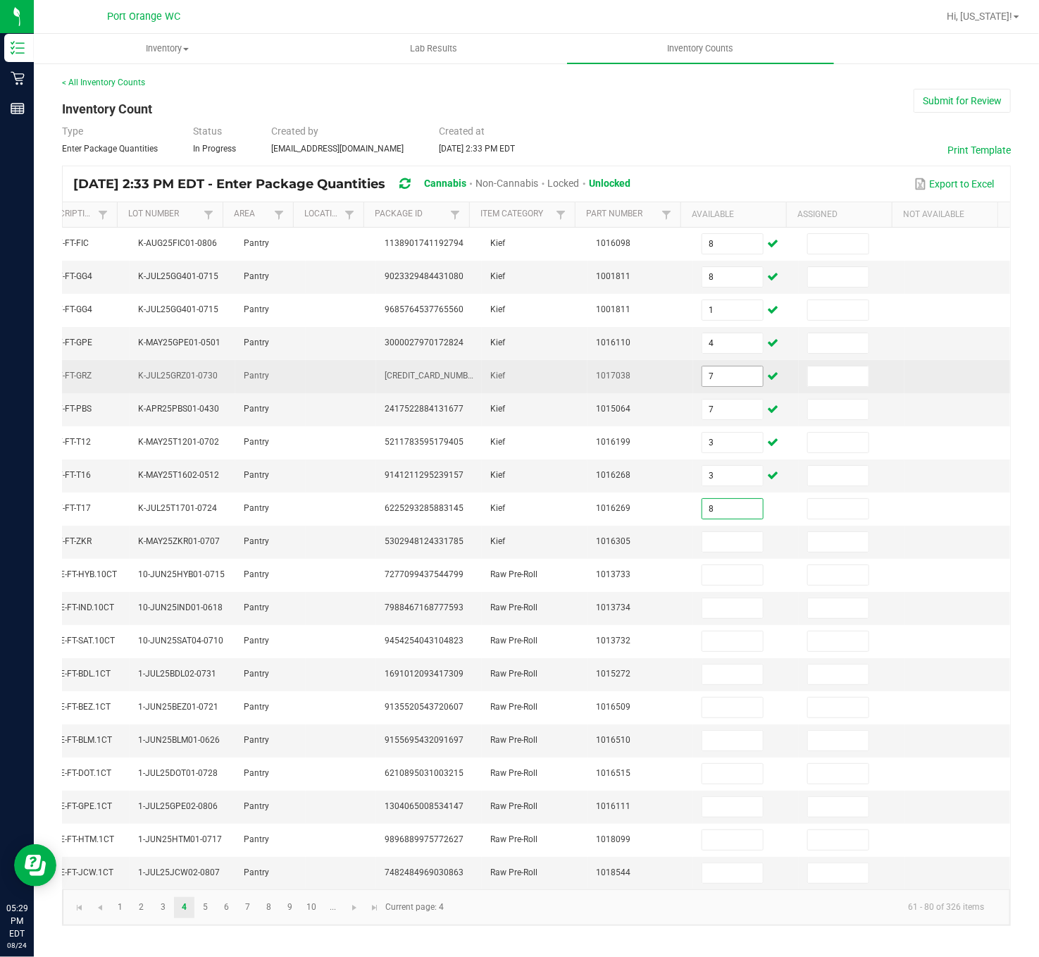
type input "8"
type input "2"
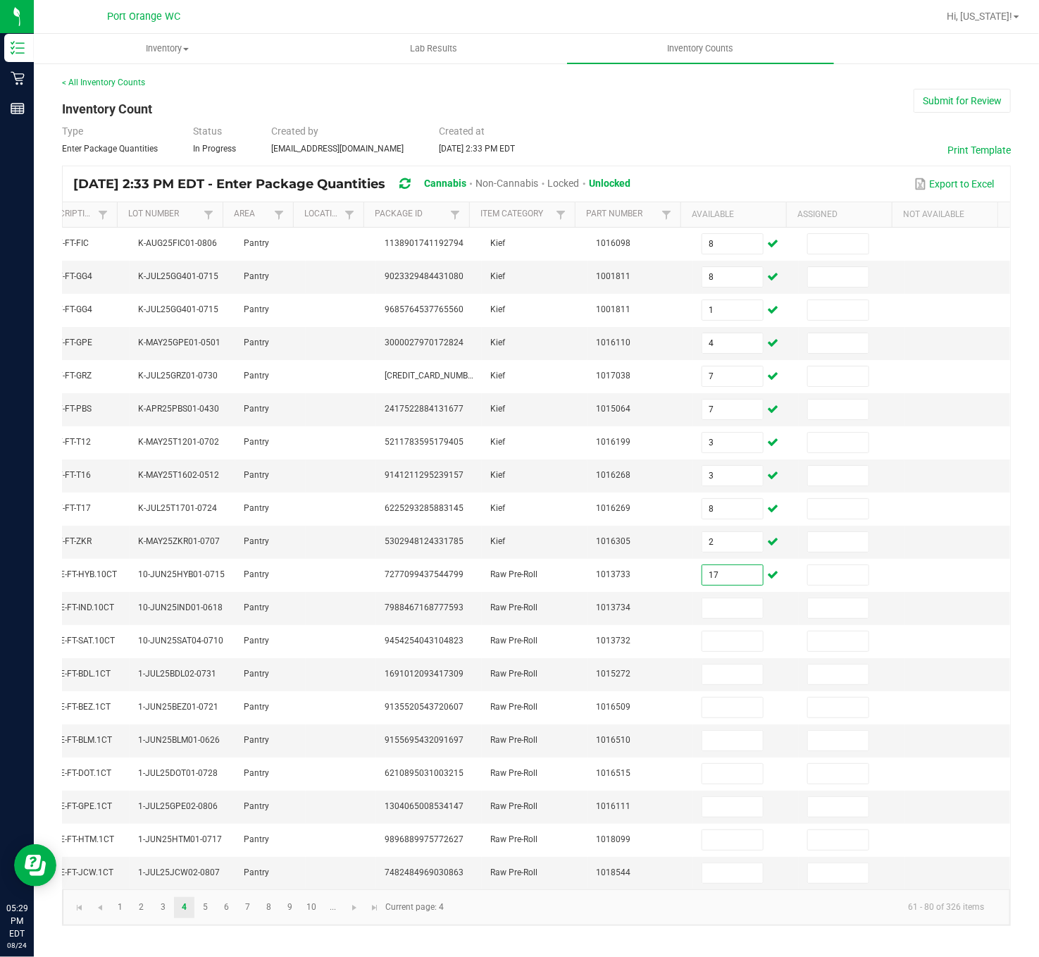
type input "17"
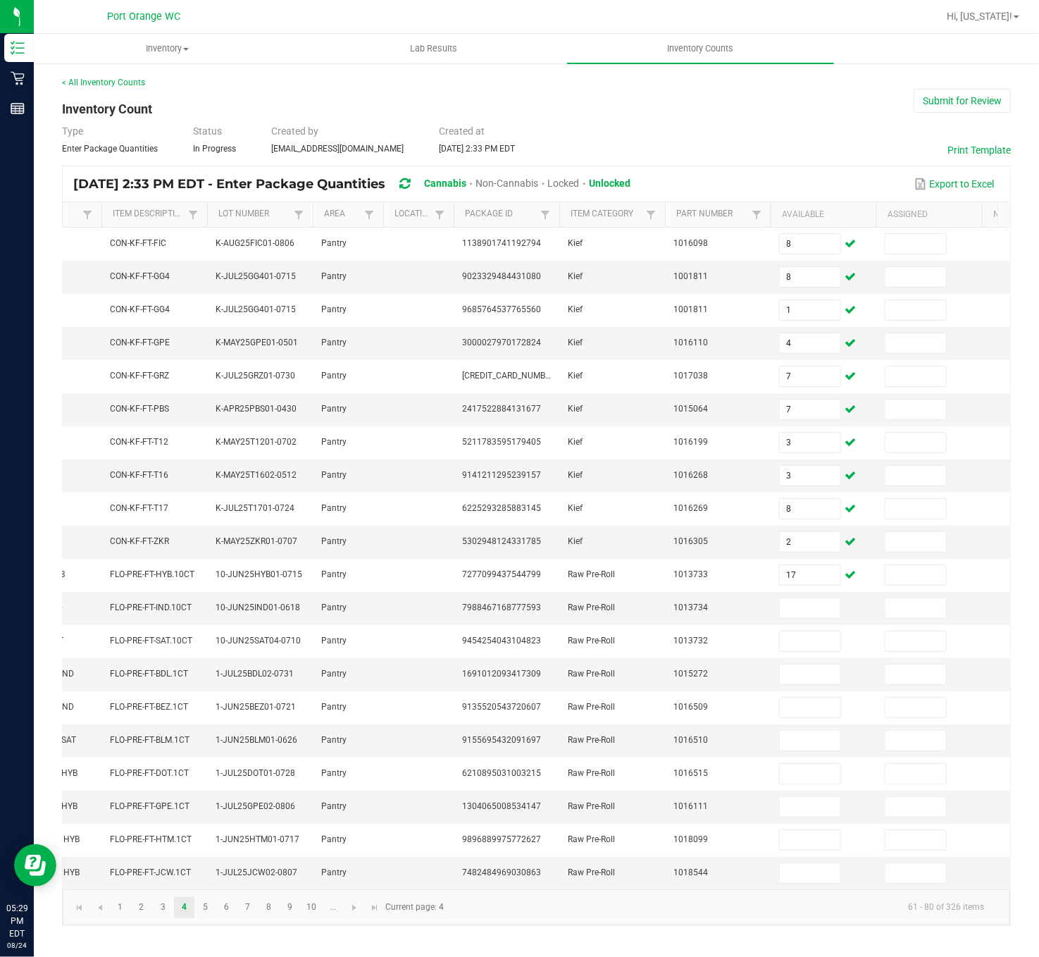
scroll to position [0, 139]
click at [814, 597] on input at bounding box center [808, 608] width 61 height 20
type input "6"
type input "12"
click at [789, 597] on input at bounding box center [808, 674] width 61 height 20
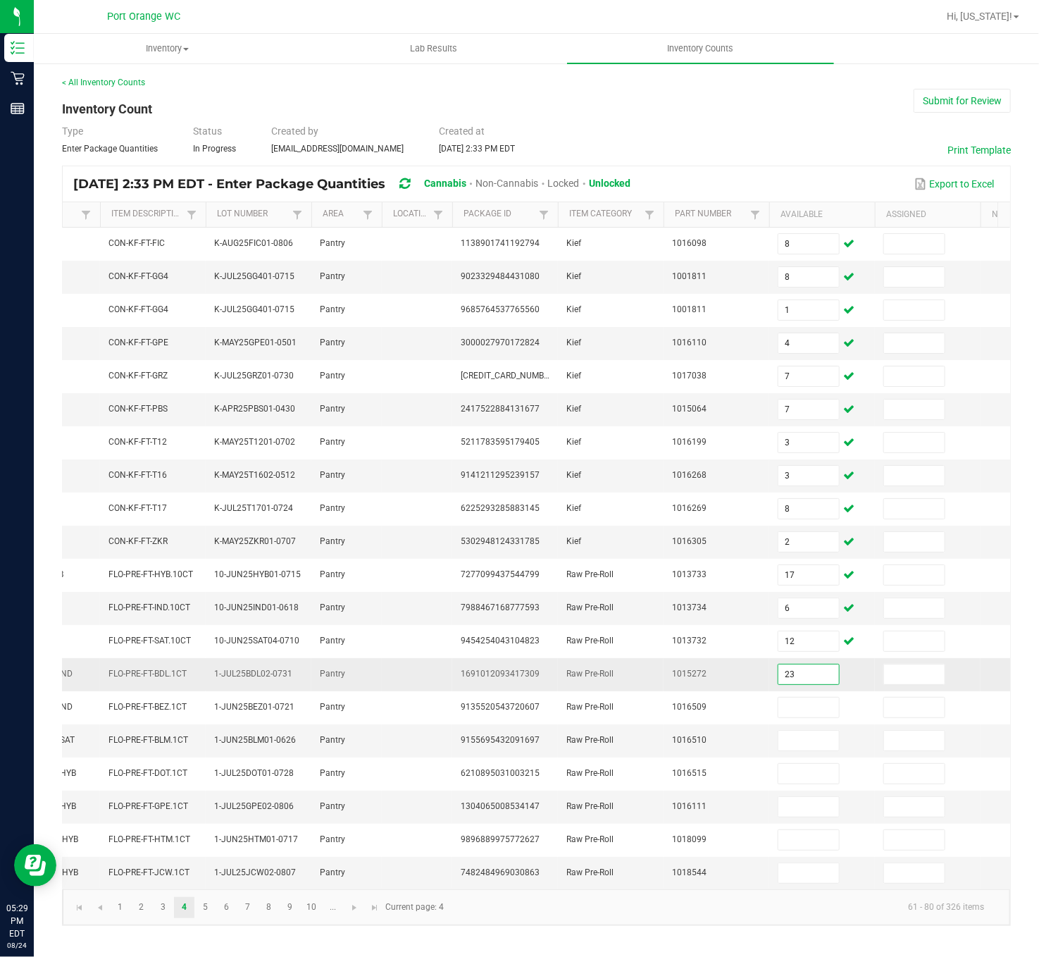
type input "23"
type input "1"
type input "25"
type input "1"
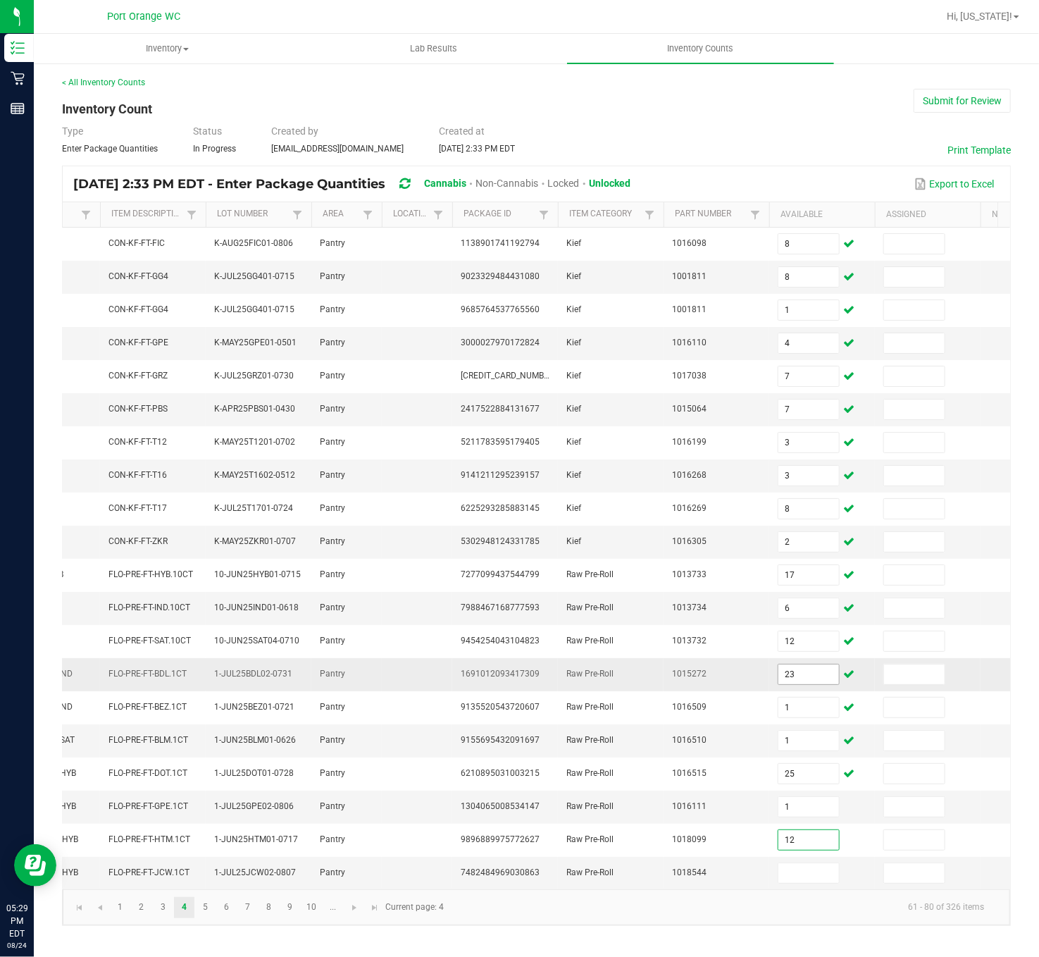
type input "12"
type input "11"
click at [204, 597] on link "5" at bounding box center [205, 907] width 20 height 21
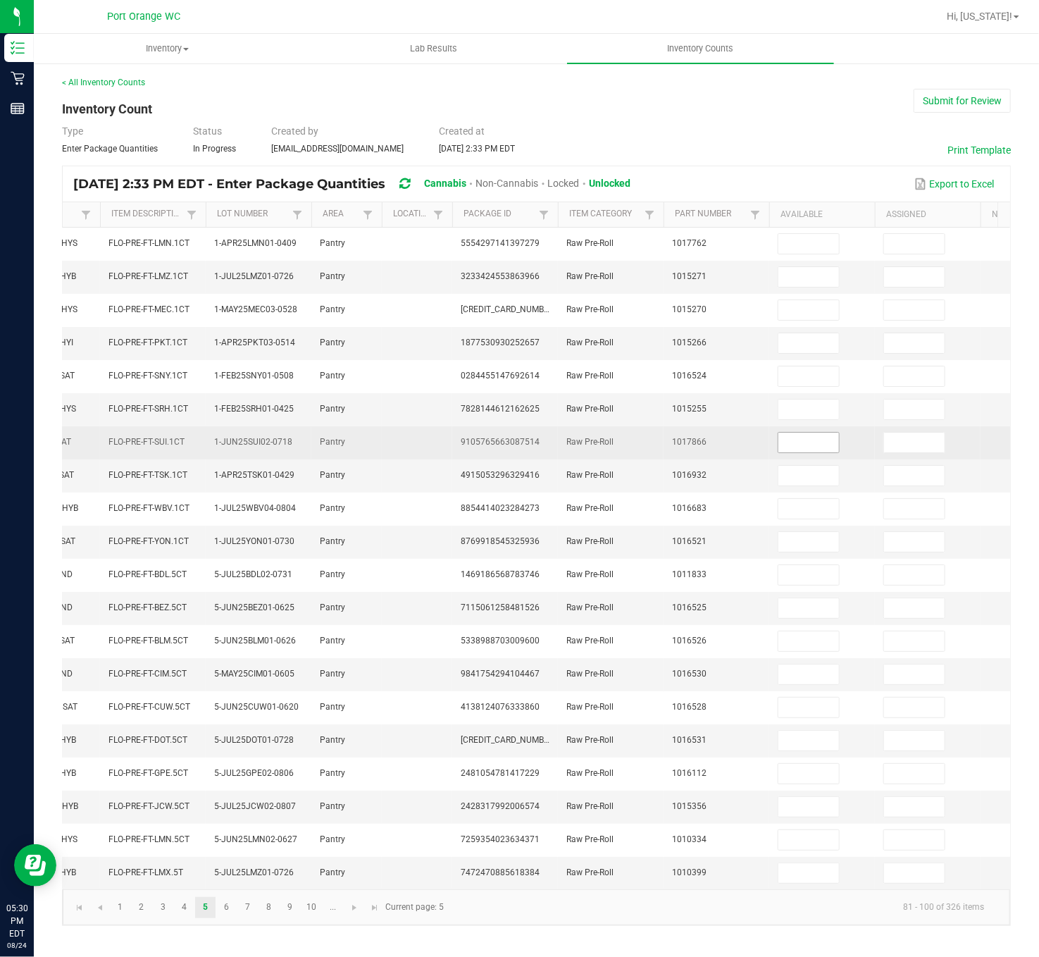
click at [820, 433] on input at bounding box center [808, 443] width 61 height 20
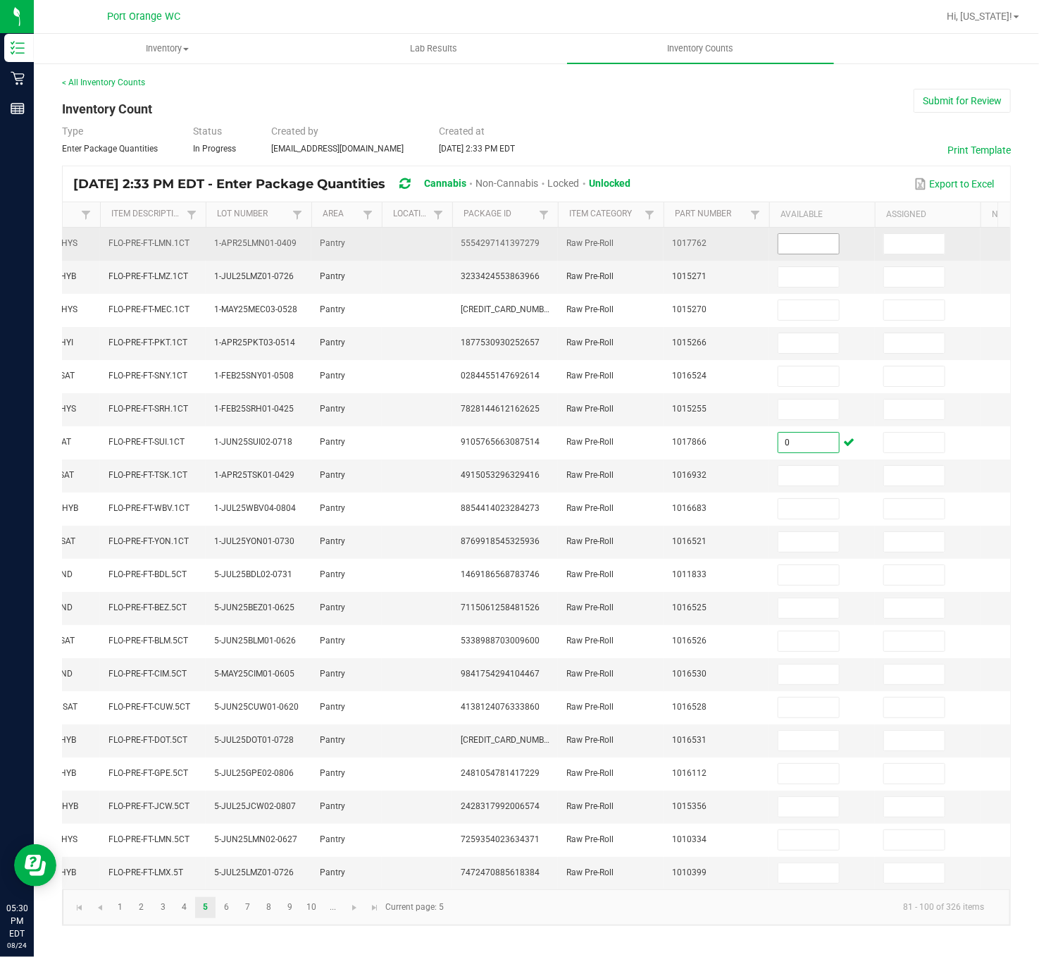
type input "0"
click at [820, 234] on input at bounding box center [808, 244] width 61 height 20
type input "24"
type input "17"
type input "25"
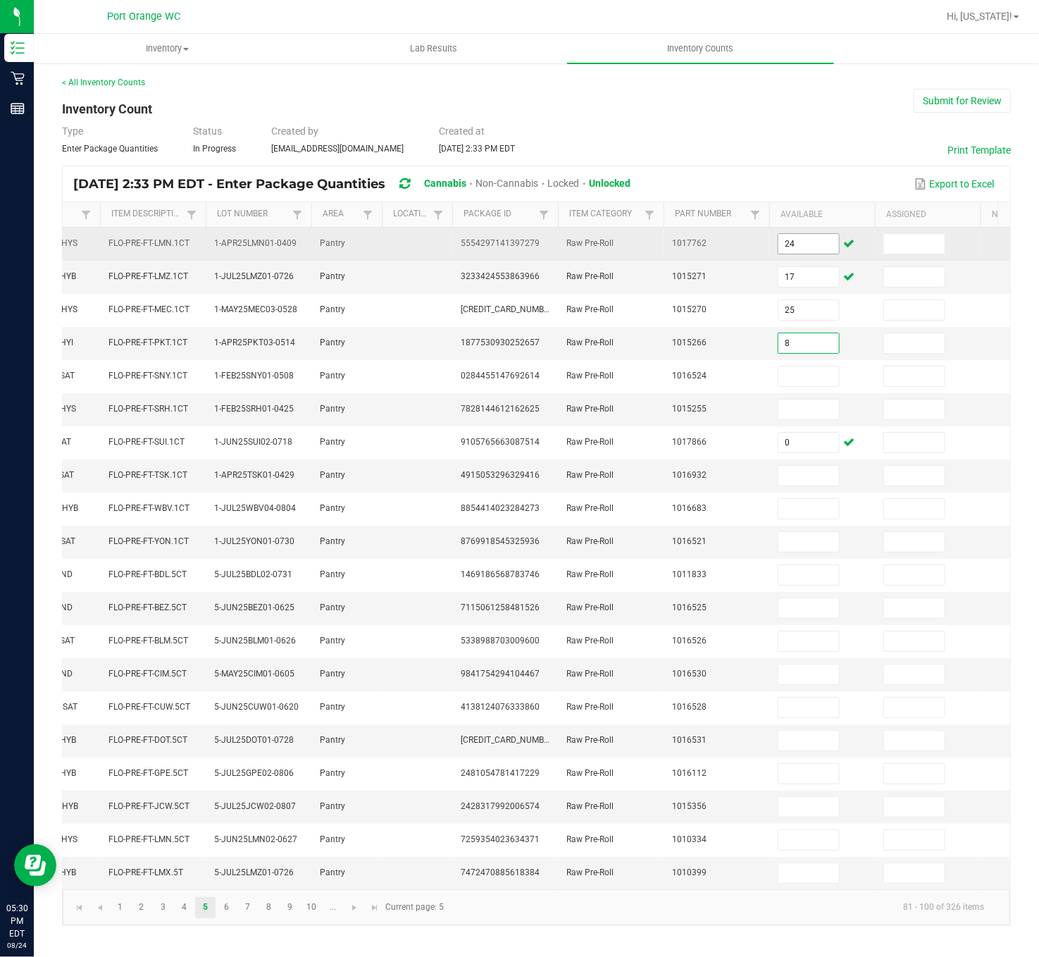
type input "8"
type input "7"
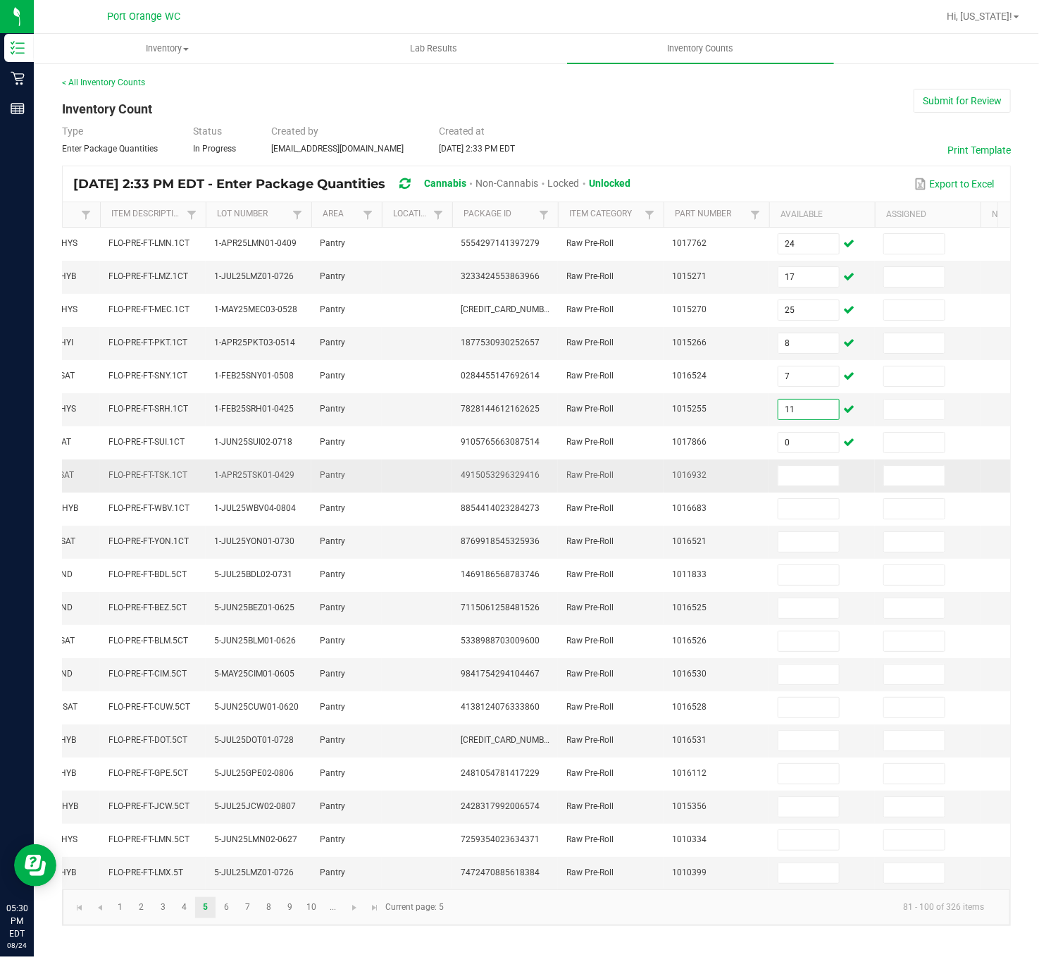
type input "11"
click at [828, 471] on td at bounding box center [822, 475] width 106 height 33
click at [828, 466] on input at bounding box center [808, 476] width 61 height 20
type input "23"
type input "16"
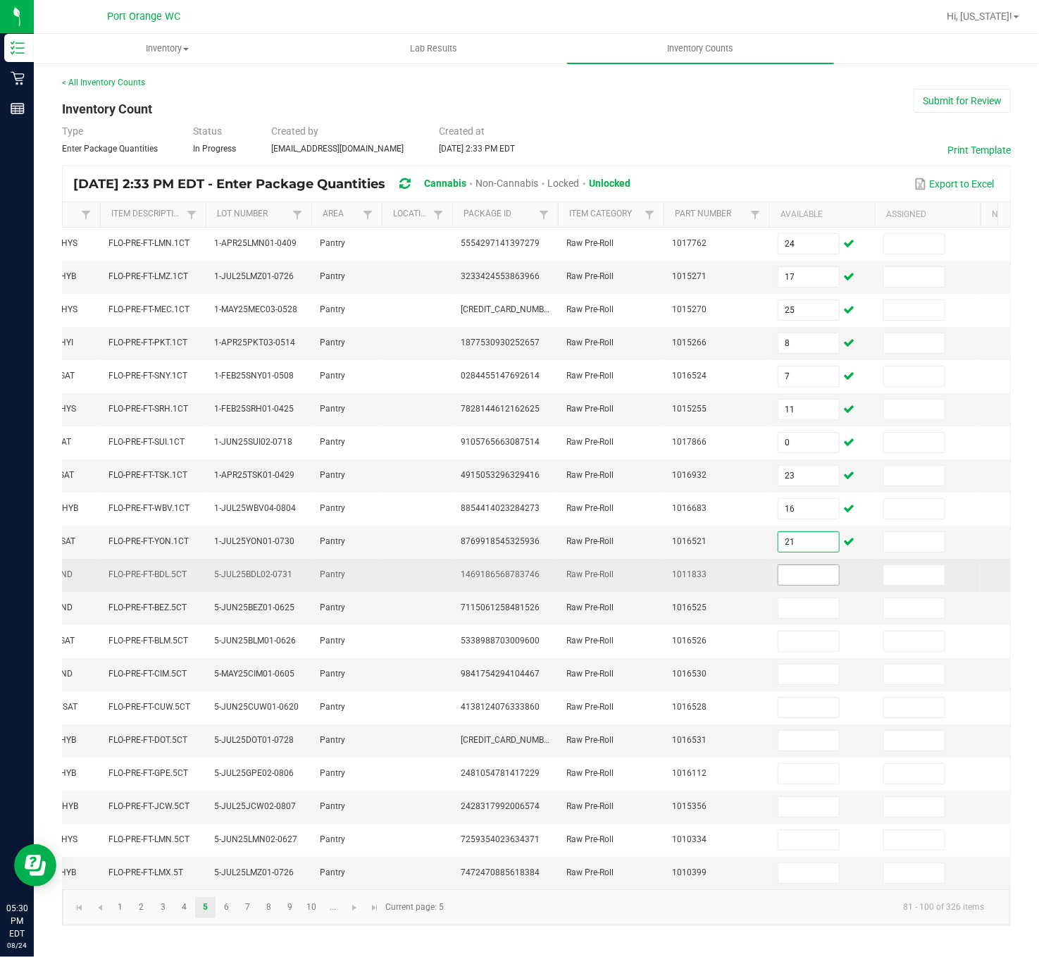
type input "21"
click at [806, 565] on input at bounding box center [808, 575] width 61 height 20
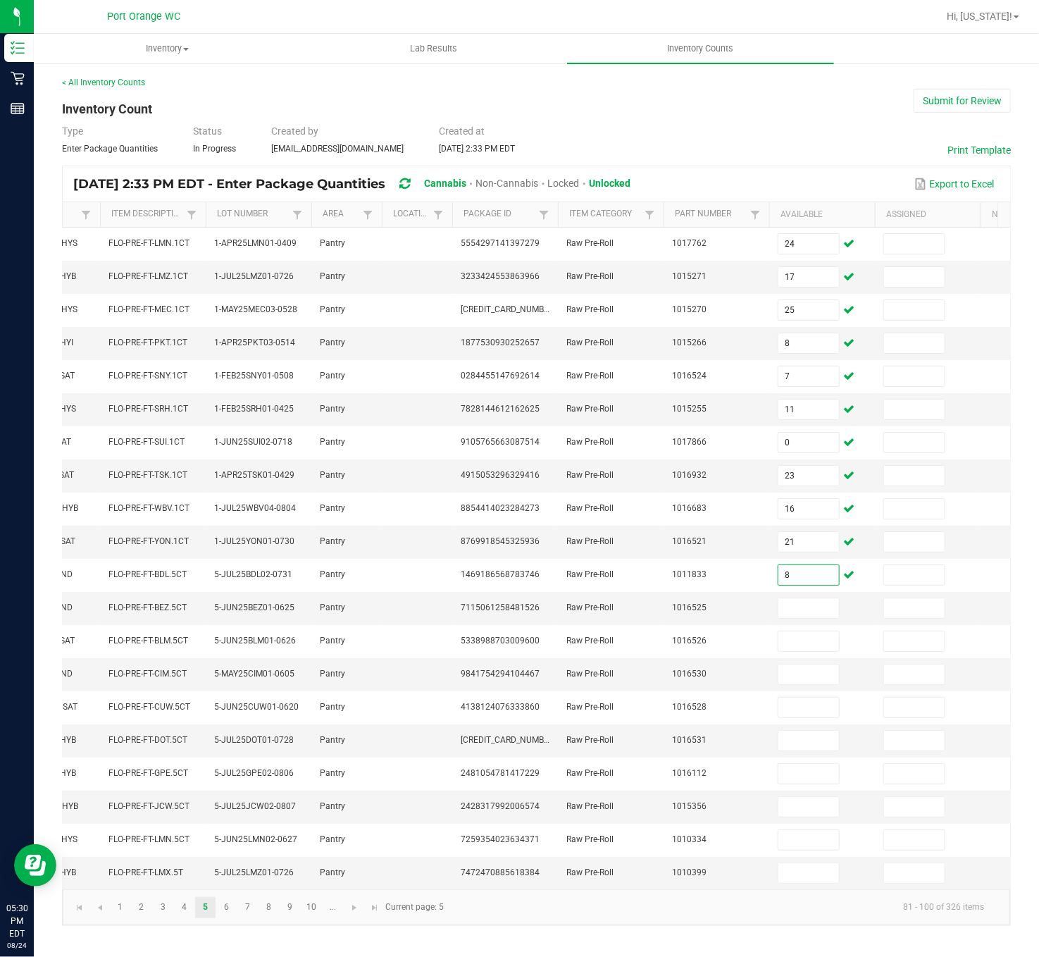
type input "8"
click at [810, 597] on input at bounding box center [808, 608] width 61 height 20
type input "12"
type input "8"
type input "3"
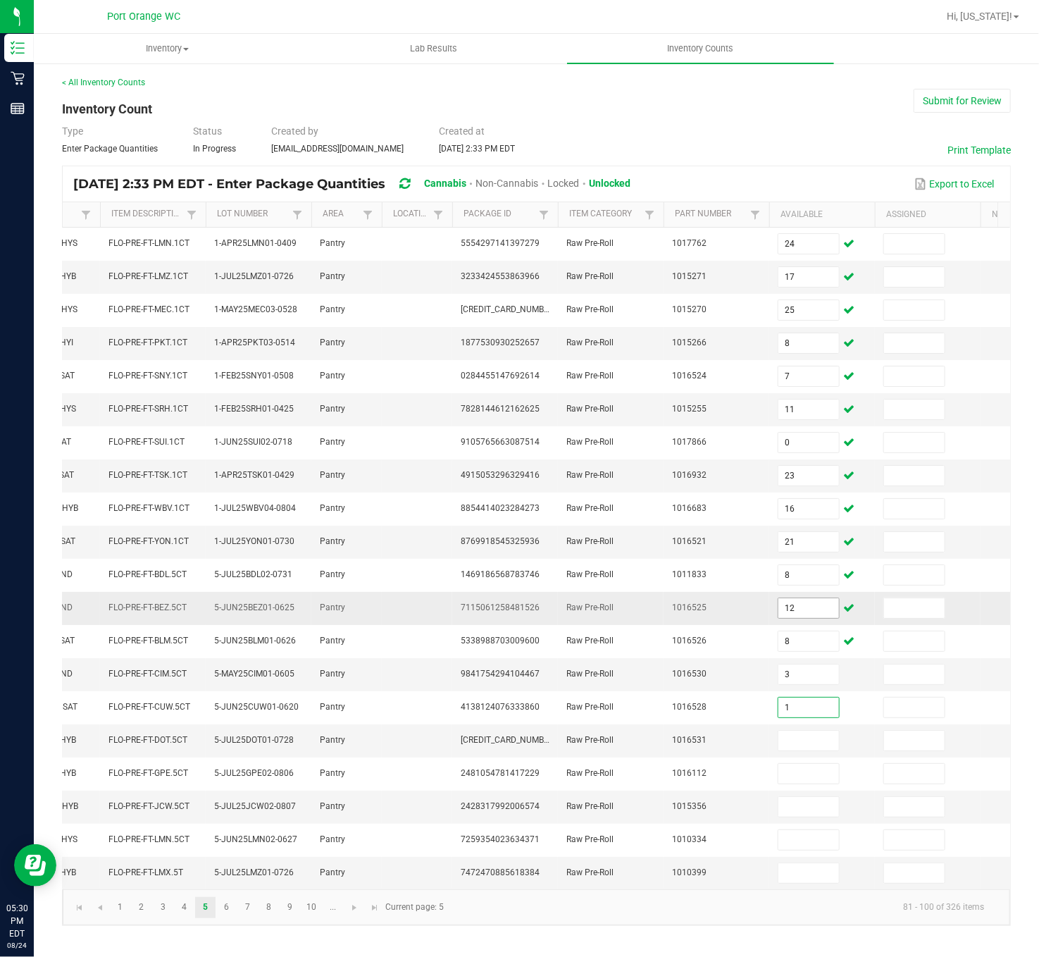
type input "1"
type input "8"
type input "7"
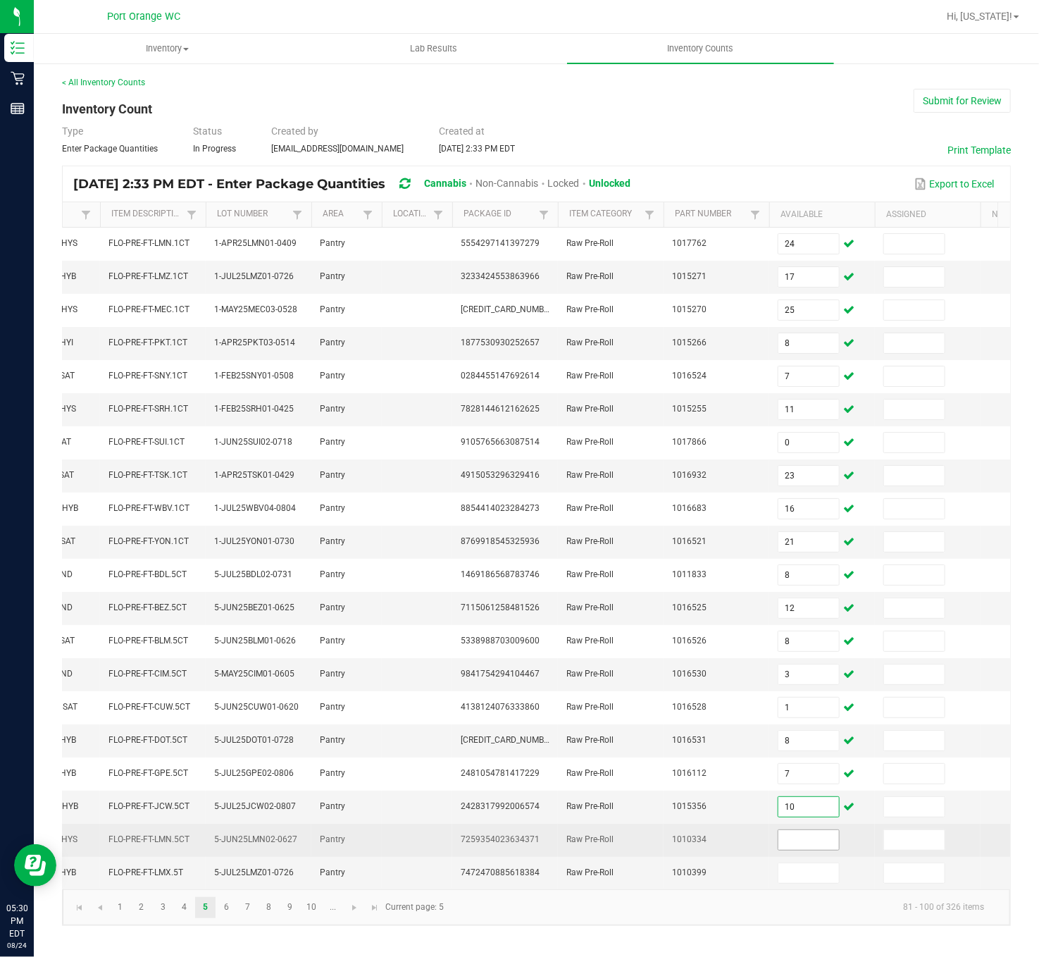
type input "10"
click at [822, 597] on input at bounding box center [808, 840] width 61 height 20
type input "3"
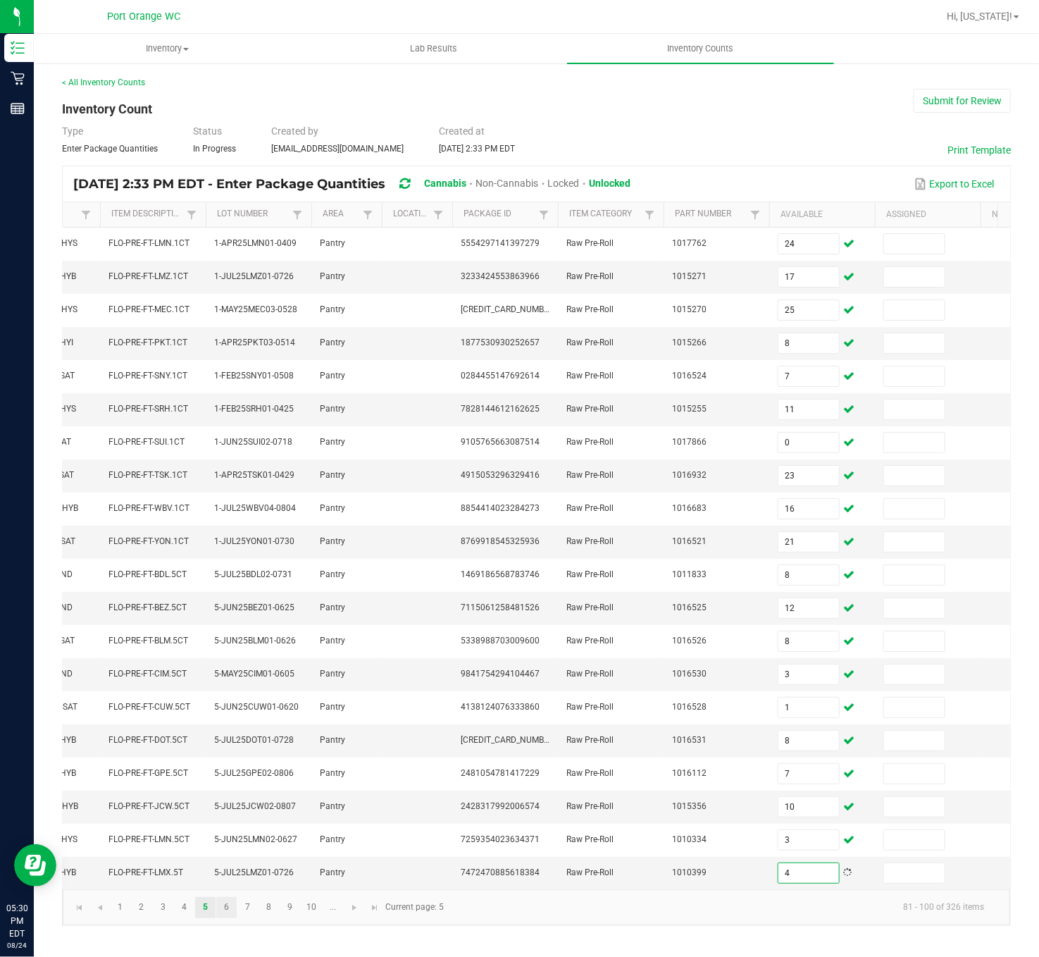
type input "4"
click at [226, 597] on link "6" at bounding box center [226, 907] width 20 height 21
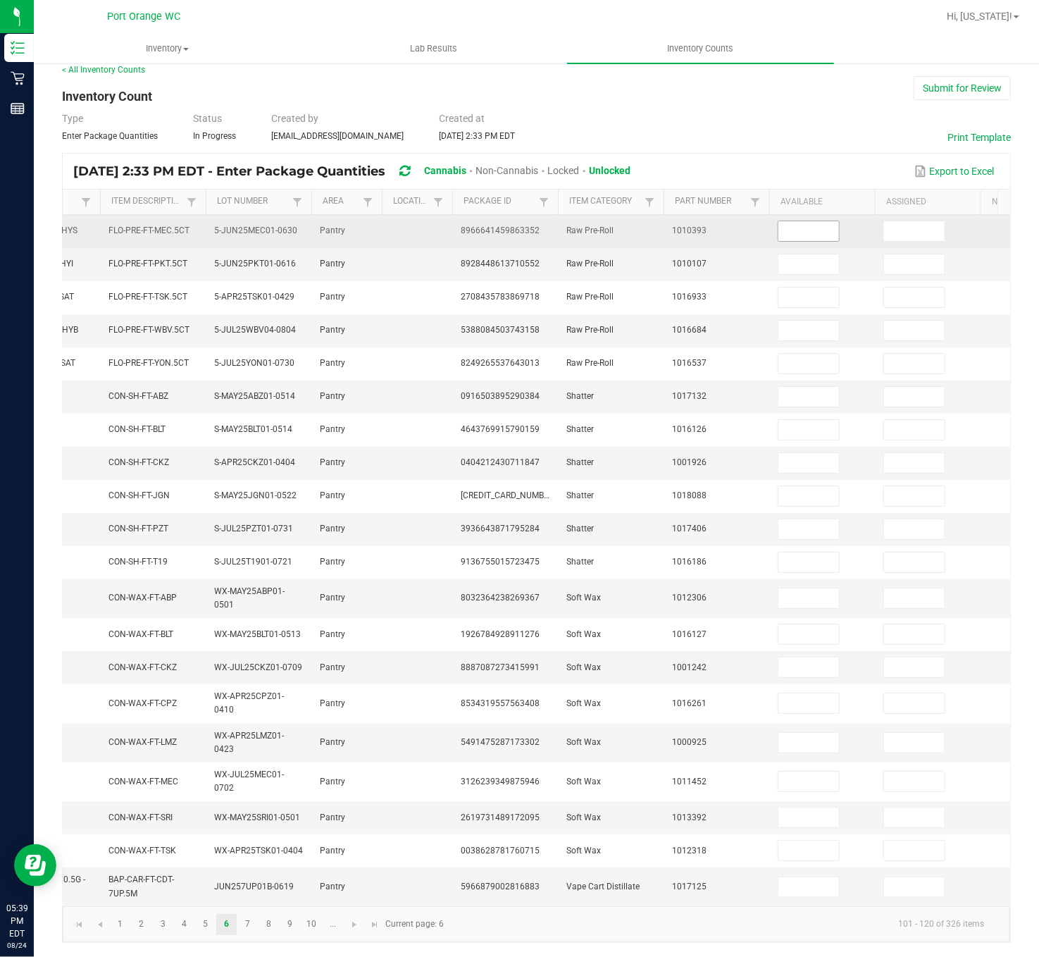
click at [814, 221] on input at bounding box center [808, 231] width 61 height 20
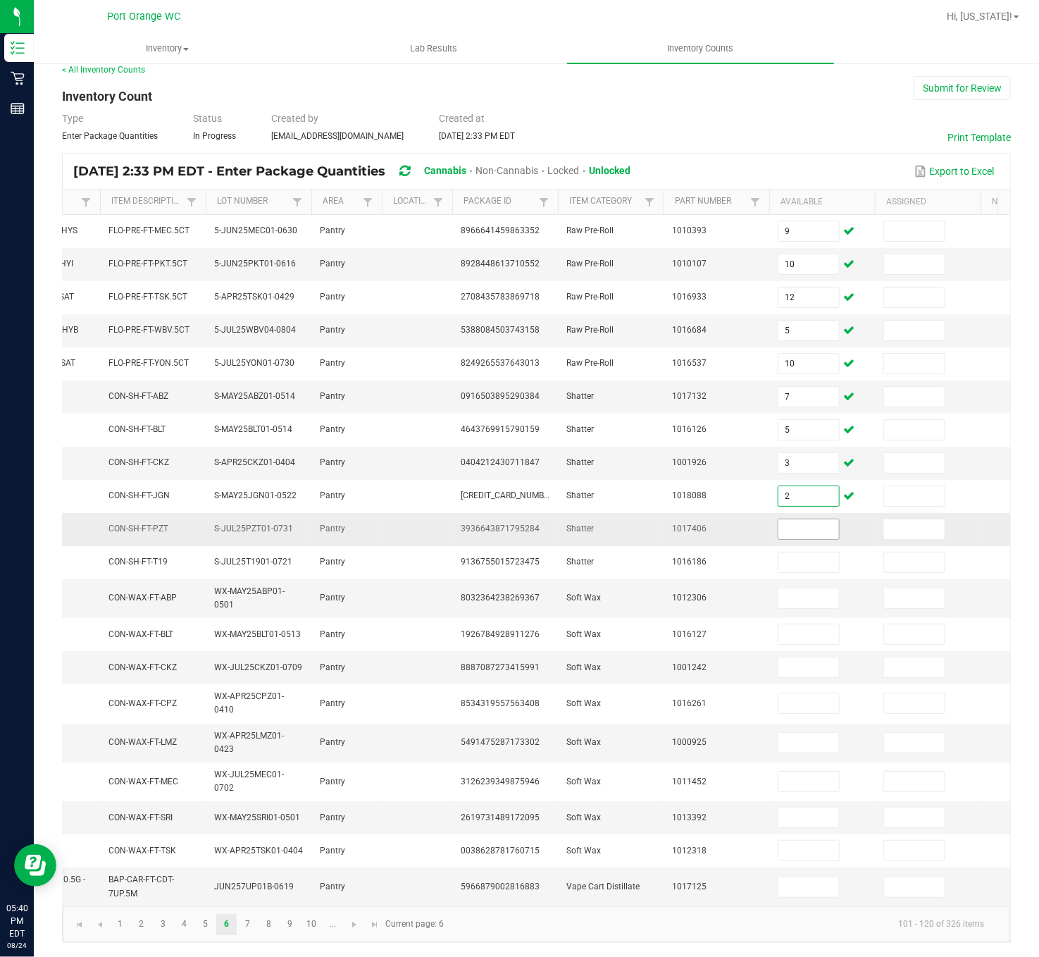
click at [804, 528] on input at bounding box center [808, 529] width 61 height 20
click at [819, 597] on input at bounding box center [808, 667] width 61 height 20
click at [249, 597] on link "7" at bounding box center [247, 924] width 20 height 21
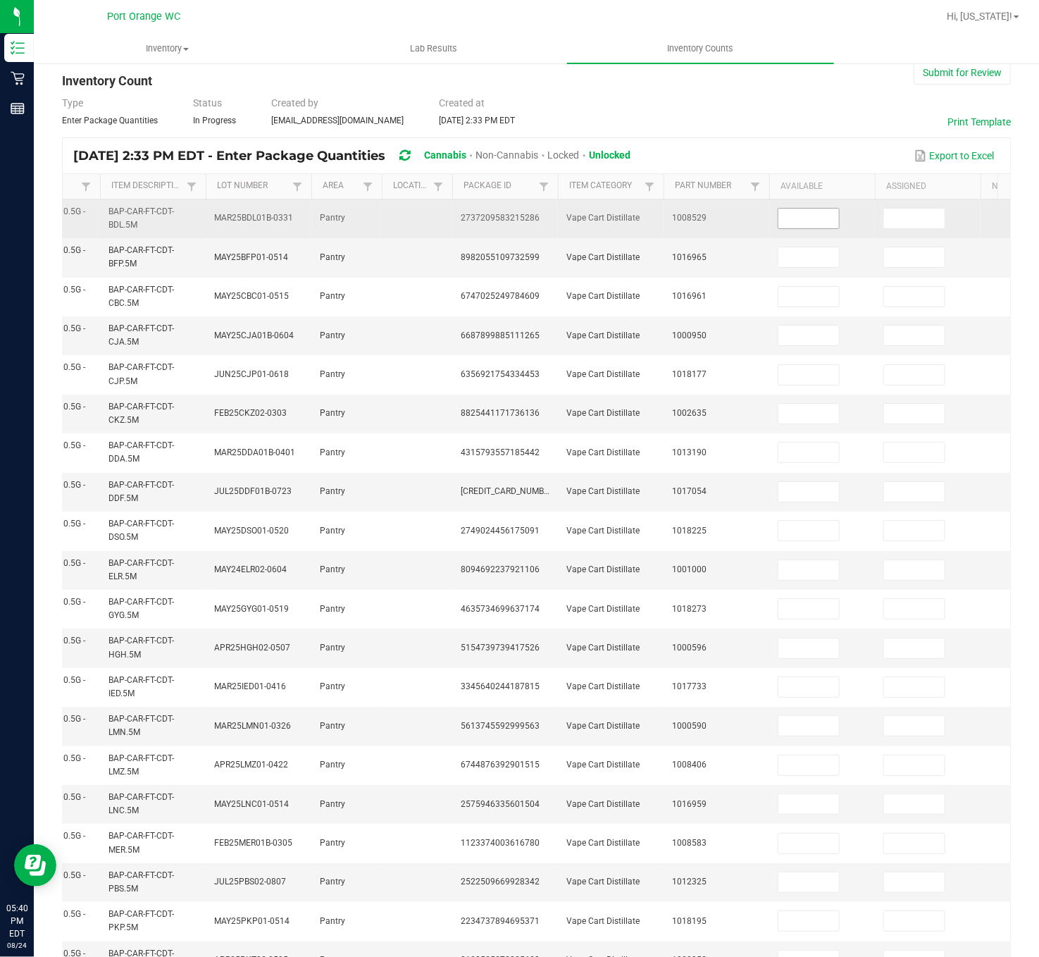
click at [828, 219] on input at bounding box center [808, 219] width 61 height 20
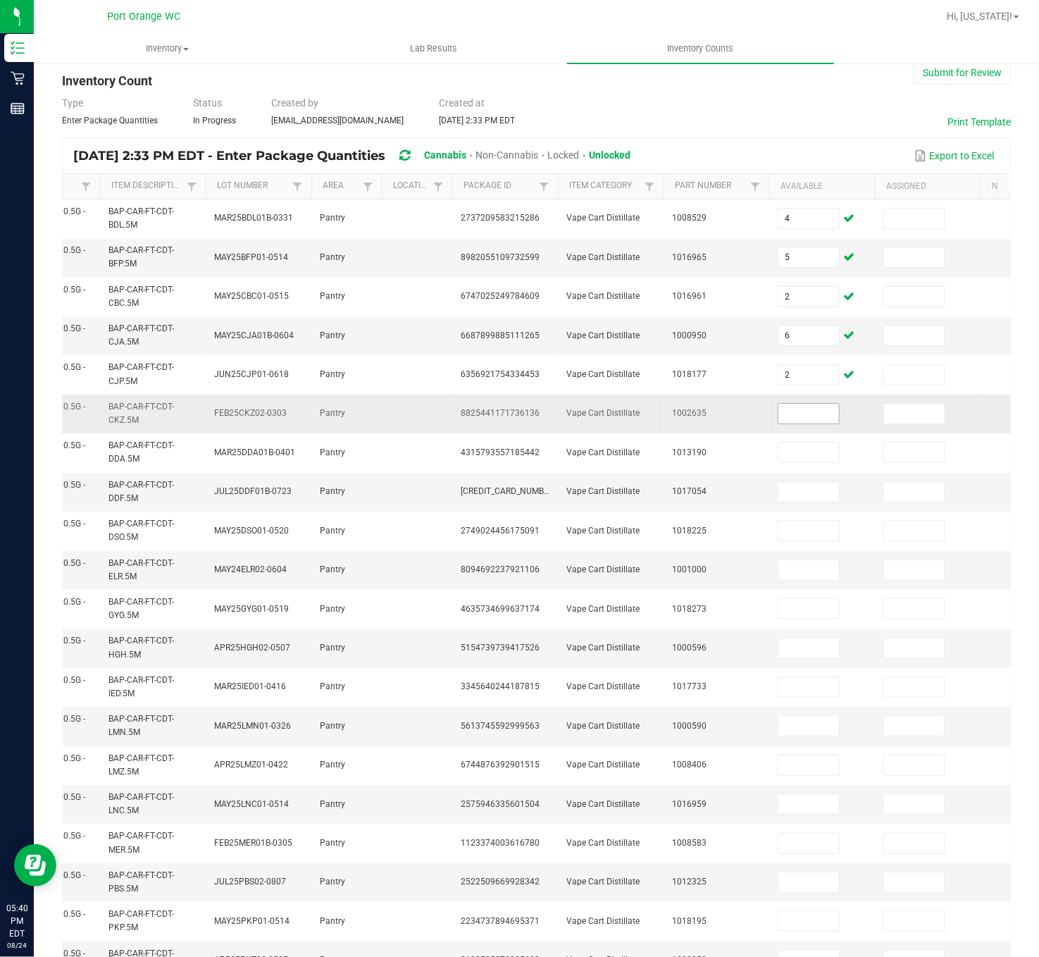
click at [814, 404] on span at bounding box center [809, 413] width 62 height 21
click at [814, 409] on input at bounding box center [808, 414] width 61 height 20
click at [818, 597] on input at bounding box center [808, 648] width 61 height 20
click at [814, 597] on input at bounding box center [808, 882] width 61 height 20
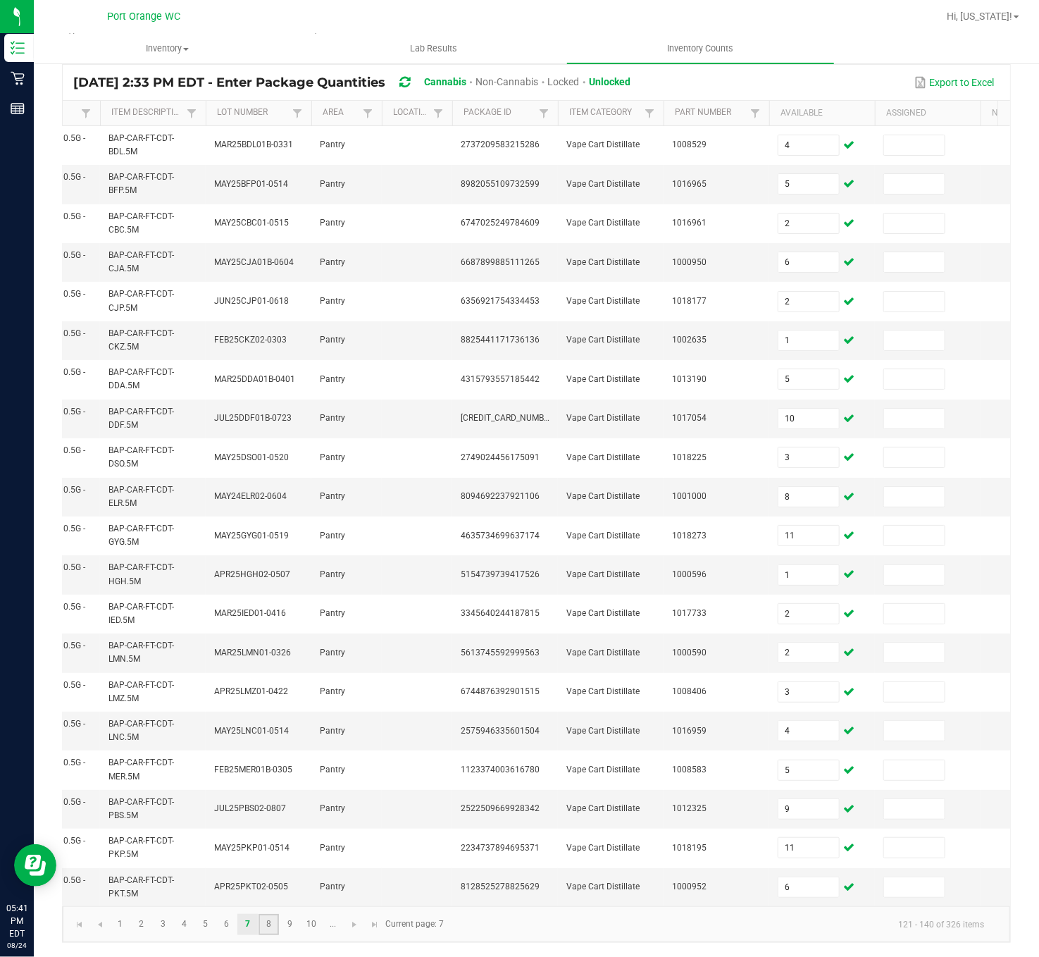
click at [270, 597] on link "8" at bounding box center [269, 924] width 20 height 21
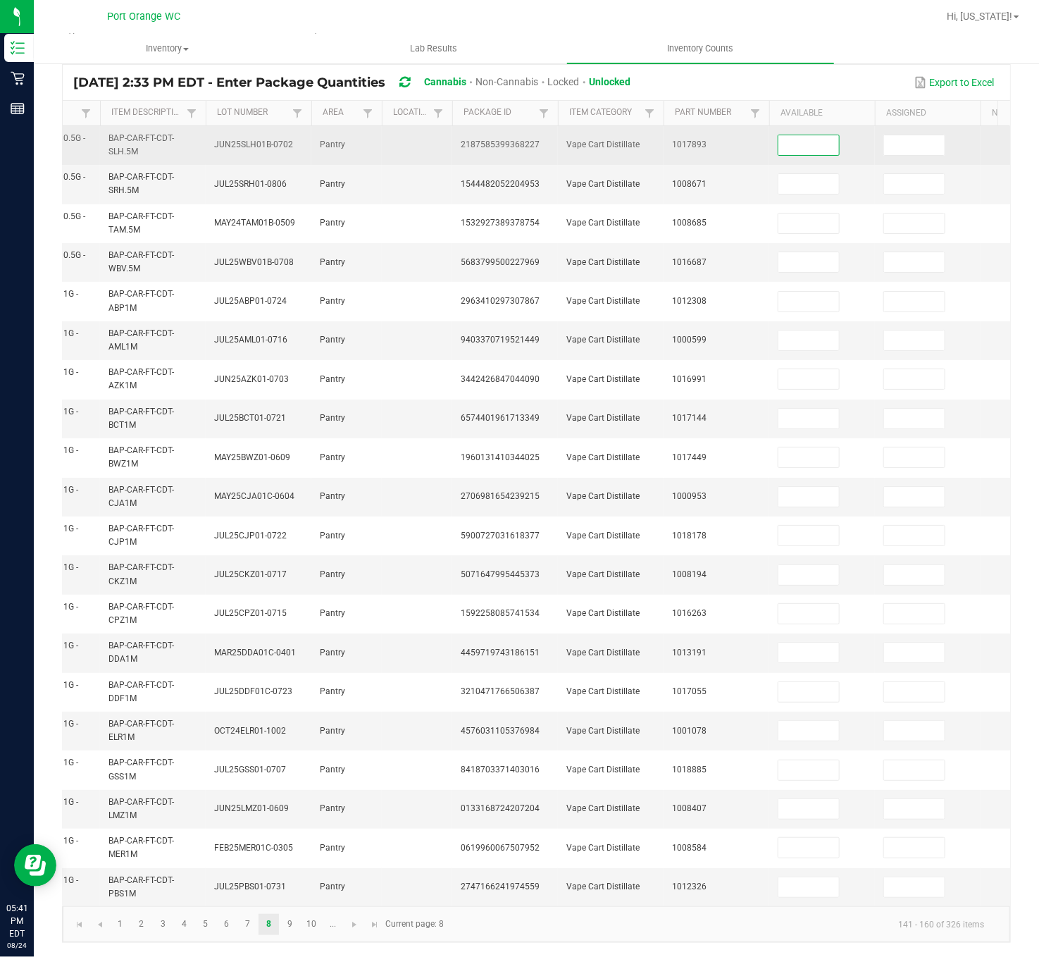
click at [820, 135] on input at bounding box center [808, 145] width 61 height 20
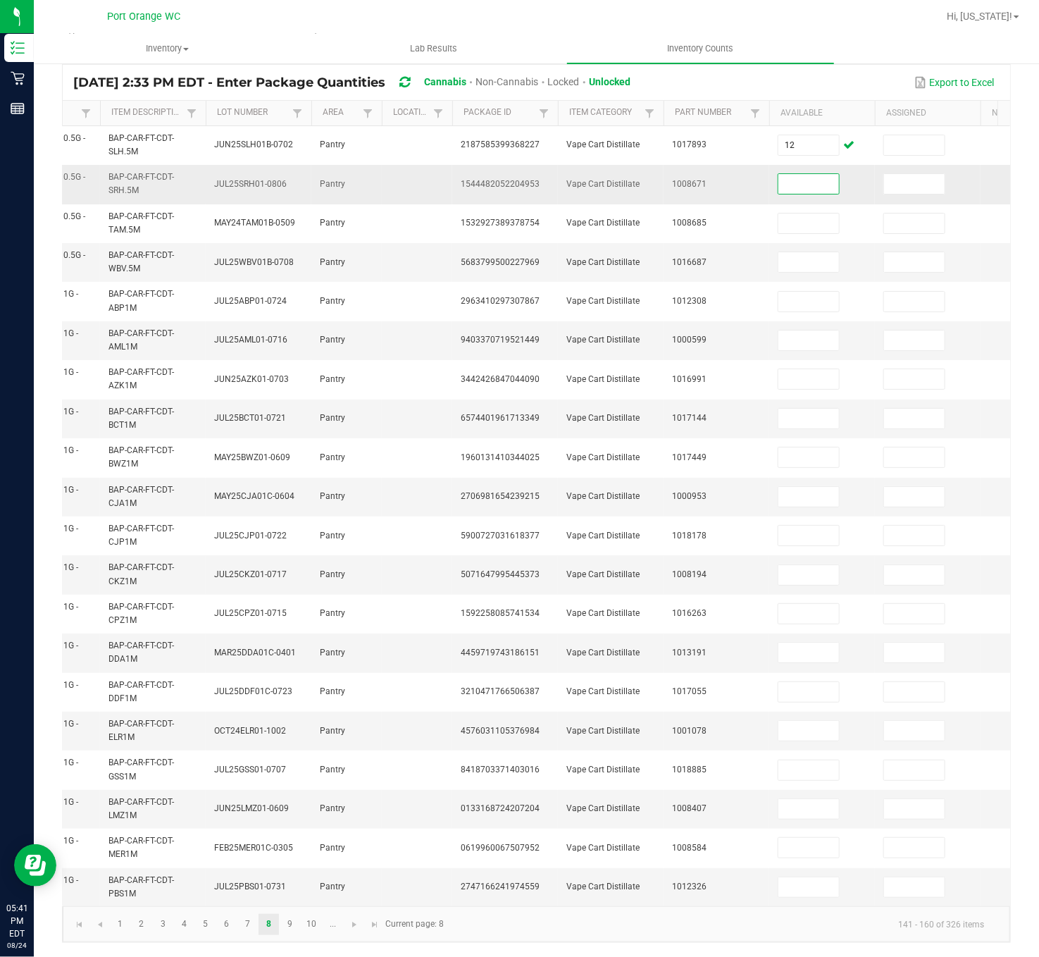
click at [803, 174] on input at bounding box center [808, 184] width 61 height 20
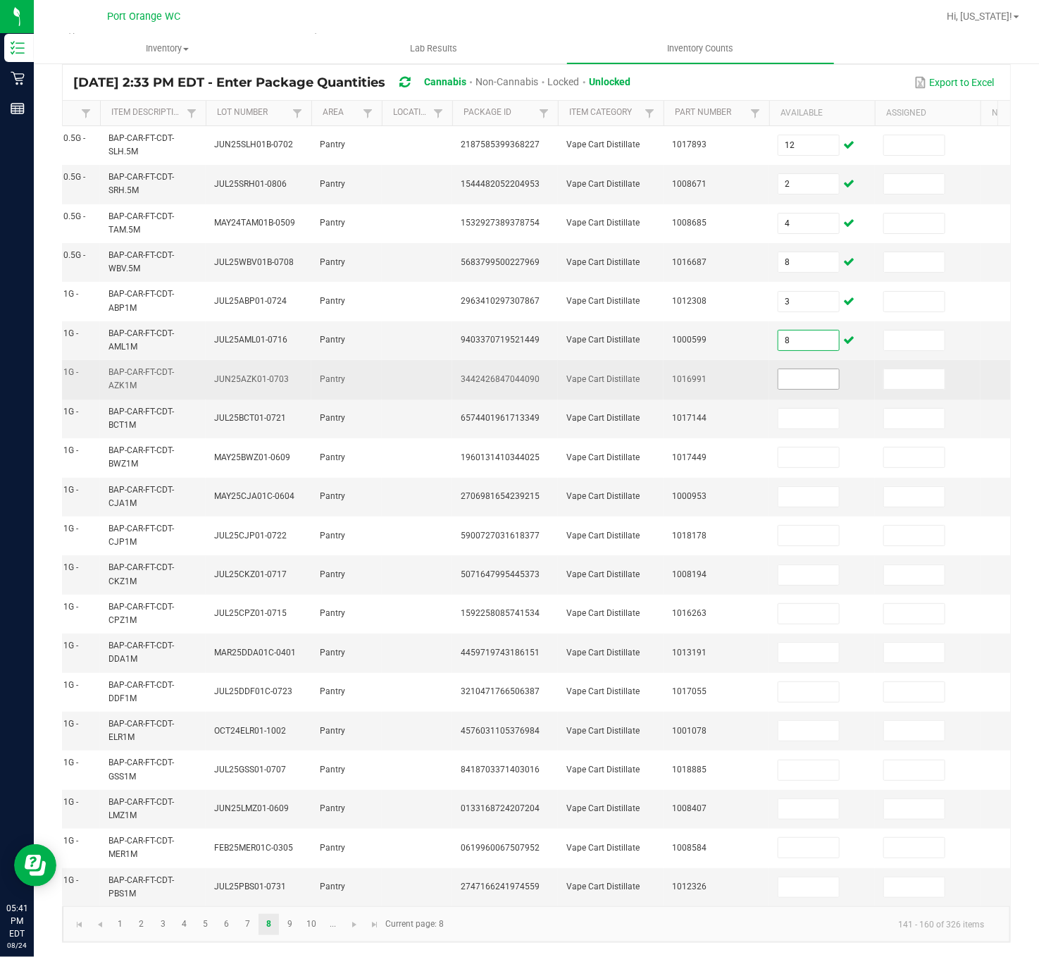
click at [805, 369] on input at bounding box center [808, 379] width 61 height 20
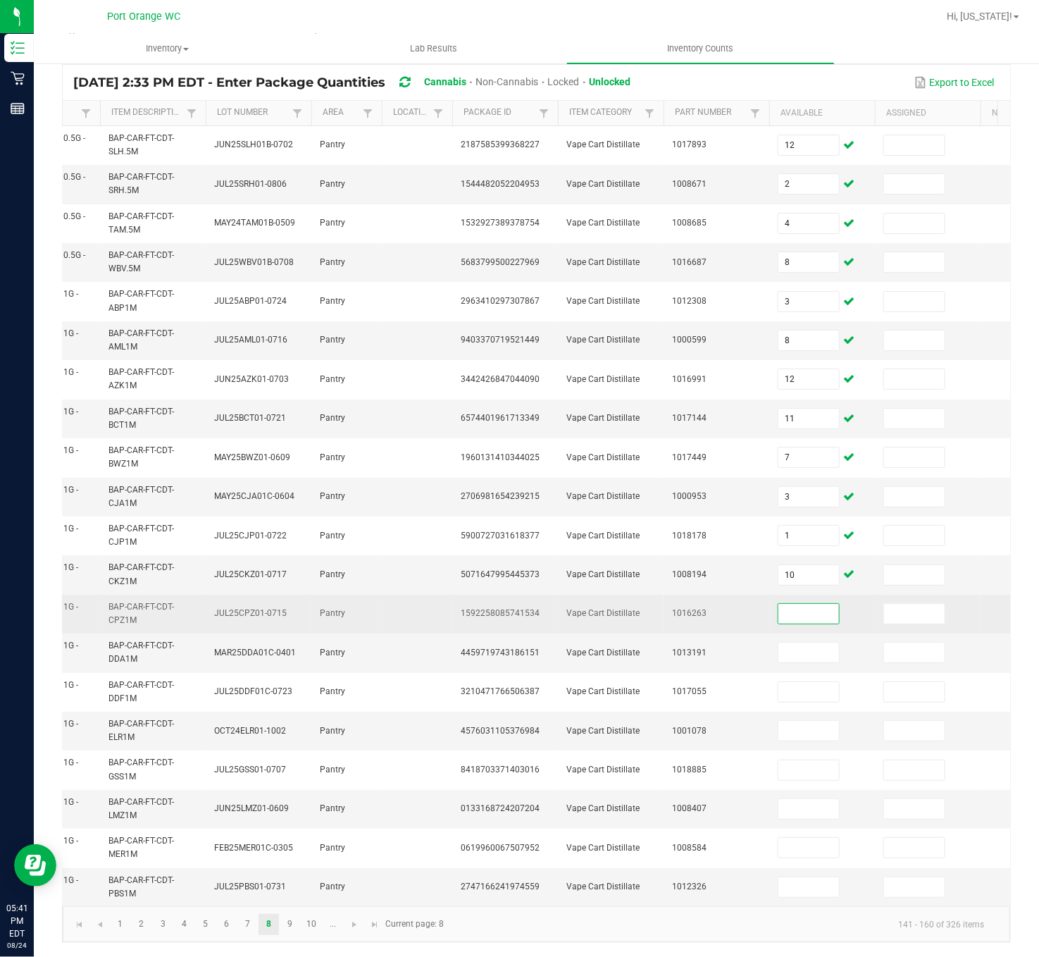
click at [796, 597] on input at bounding box center [808, 614] width 61 height 20
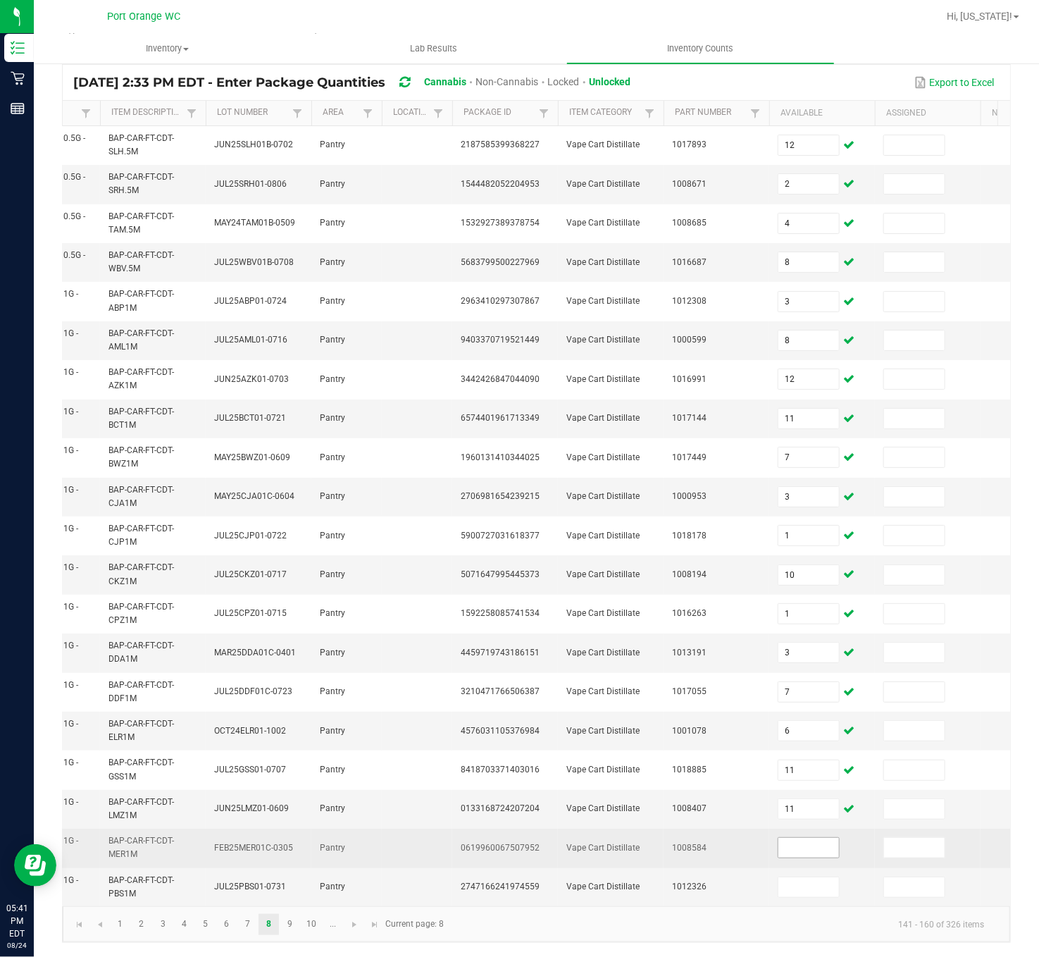
click at [818, 597] on input at bounding box center [808, 848] width 61 height 20
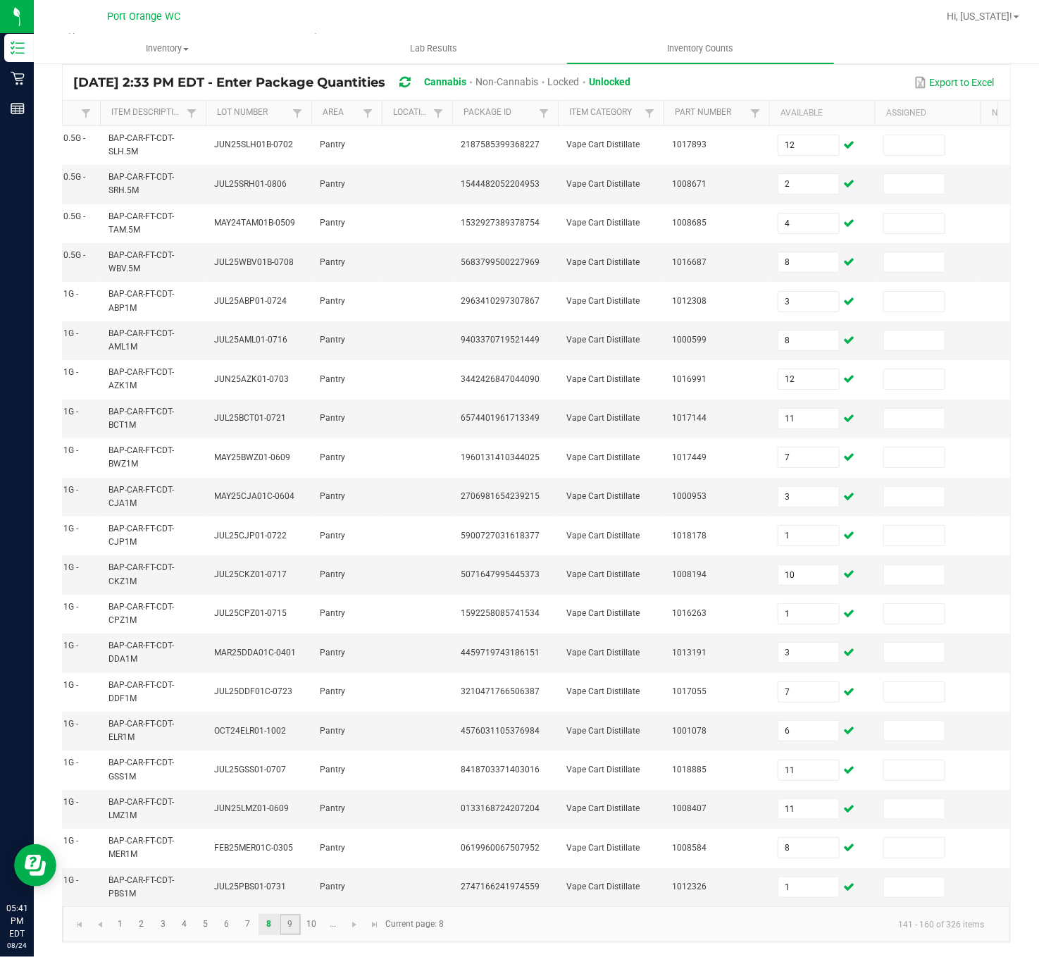
click at [289, 597] on link "9" at bounding box center [290, 924] width 20 height 21
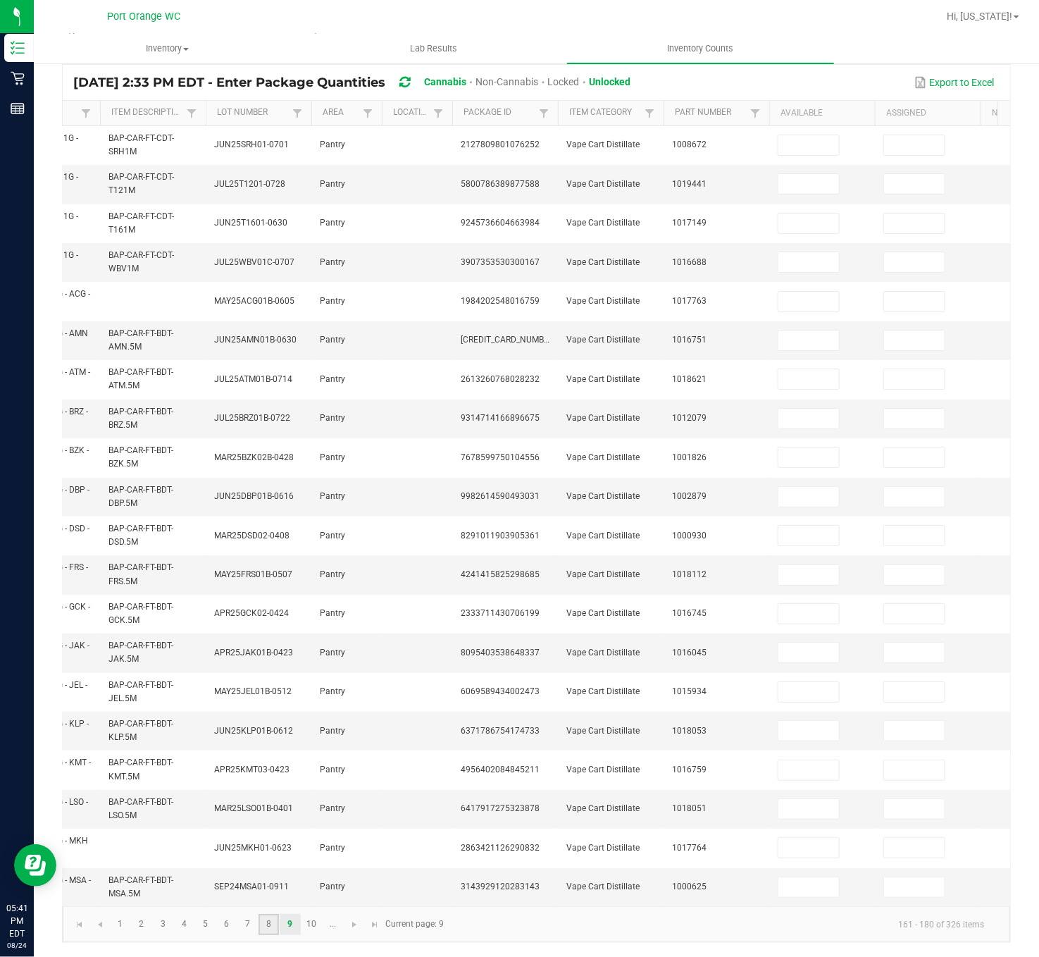
click at [265, 597] on link "8" at bounding box center [269, 924] width 20 height 21
click at [288, 597] on link "9" at bounding box center [290, 924] width 20 height 21
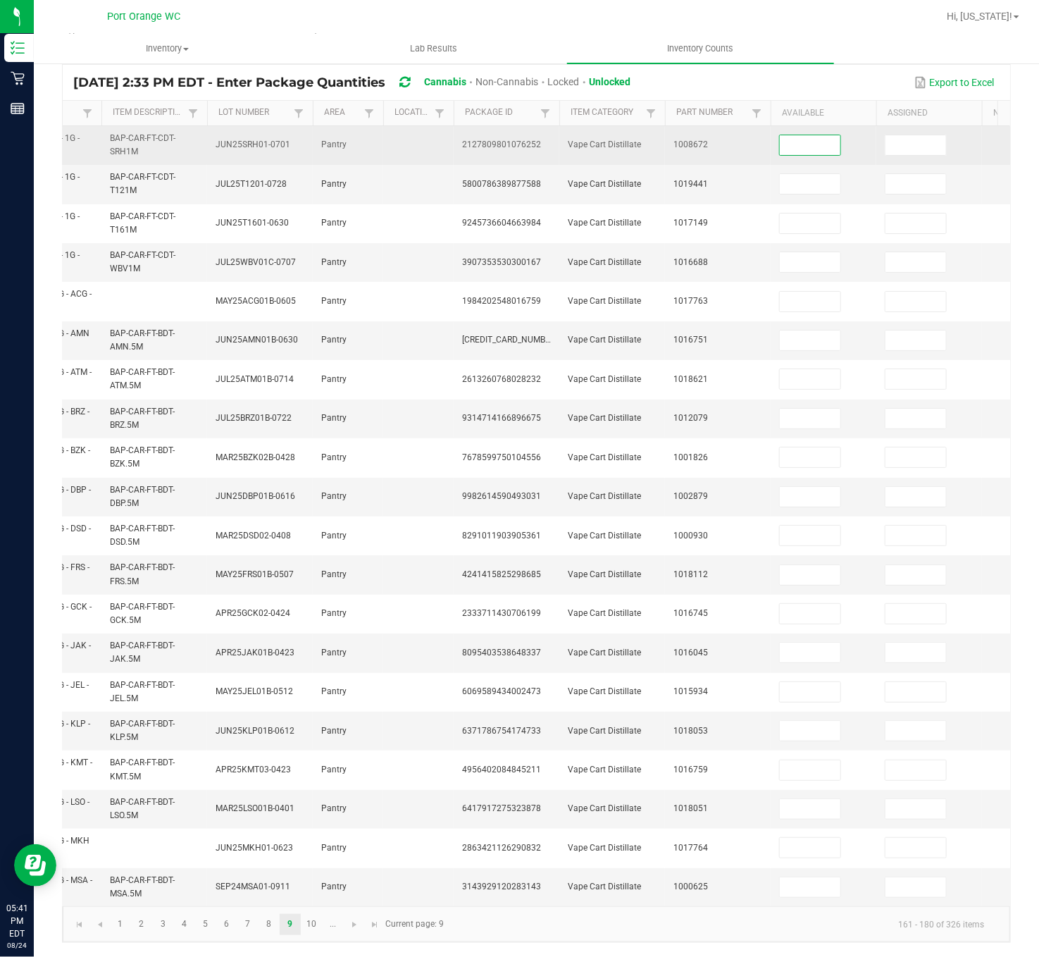
click at [817, 135] on input at bounding box center [810, 145] width 61 height 20
click at [832, 135] on input at bounding box center [810, 145] width 61 height 20
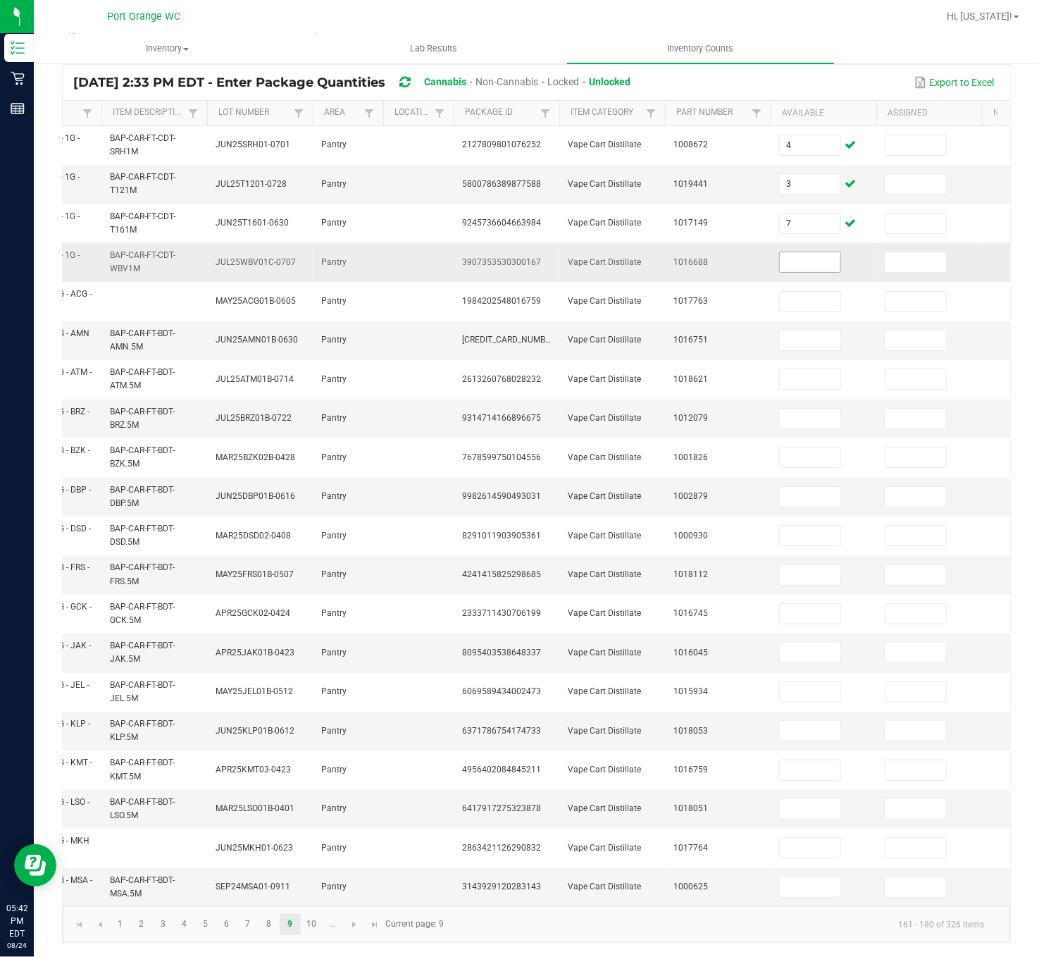
click at [808, 252] on input at bounding box center [810, 262] width 61 height 20
click at [809, 487] on input at bounding box center [810, 497] width 61 height 20
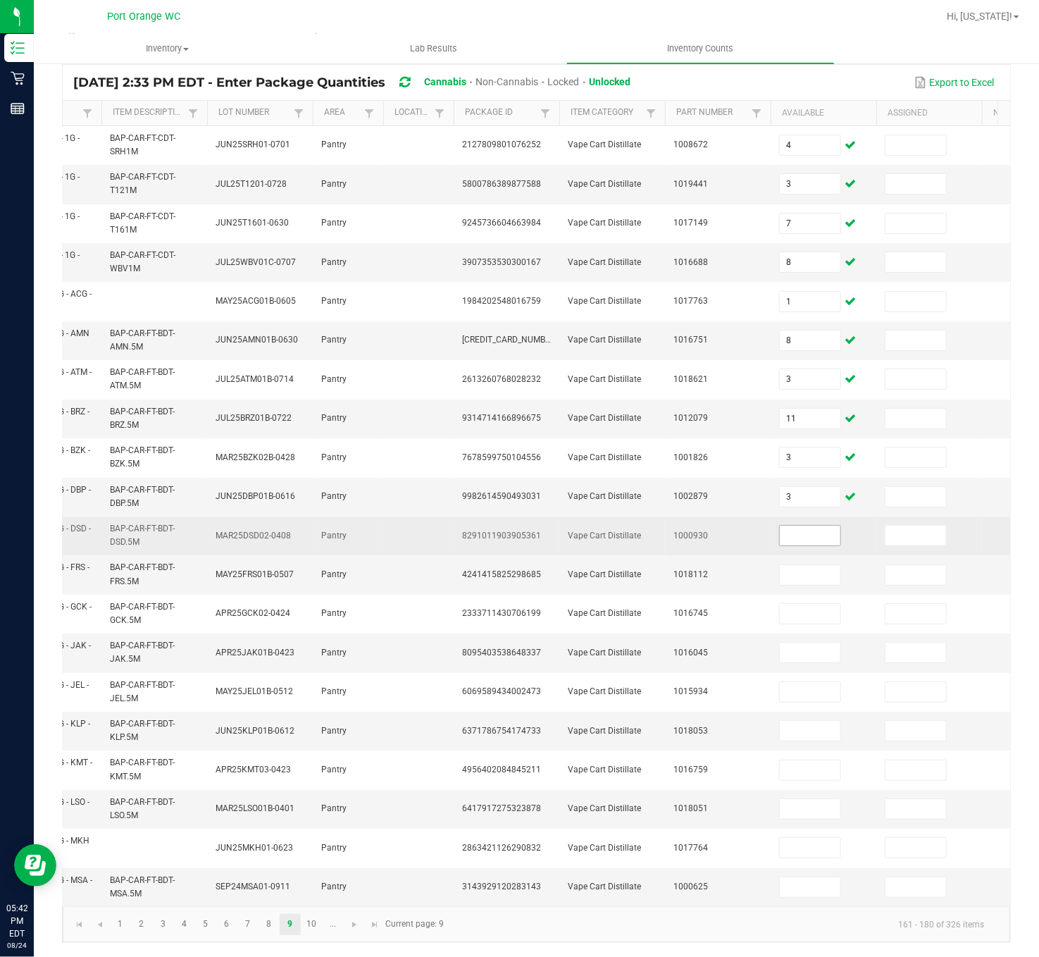
click at [800, 525] on span at bounding box center [810, 535] width 62 height 21
click at [809, 526] on input at bounding box center [810, 536] width 61 height 20
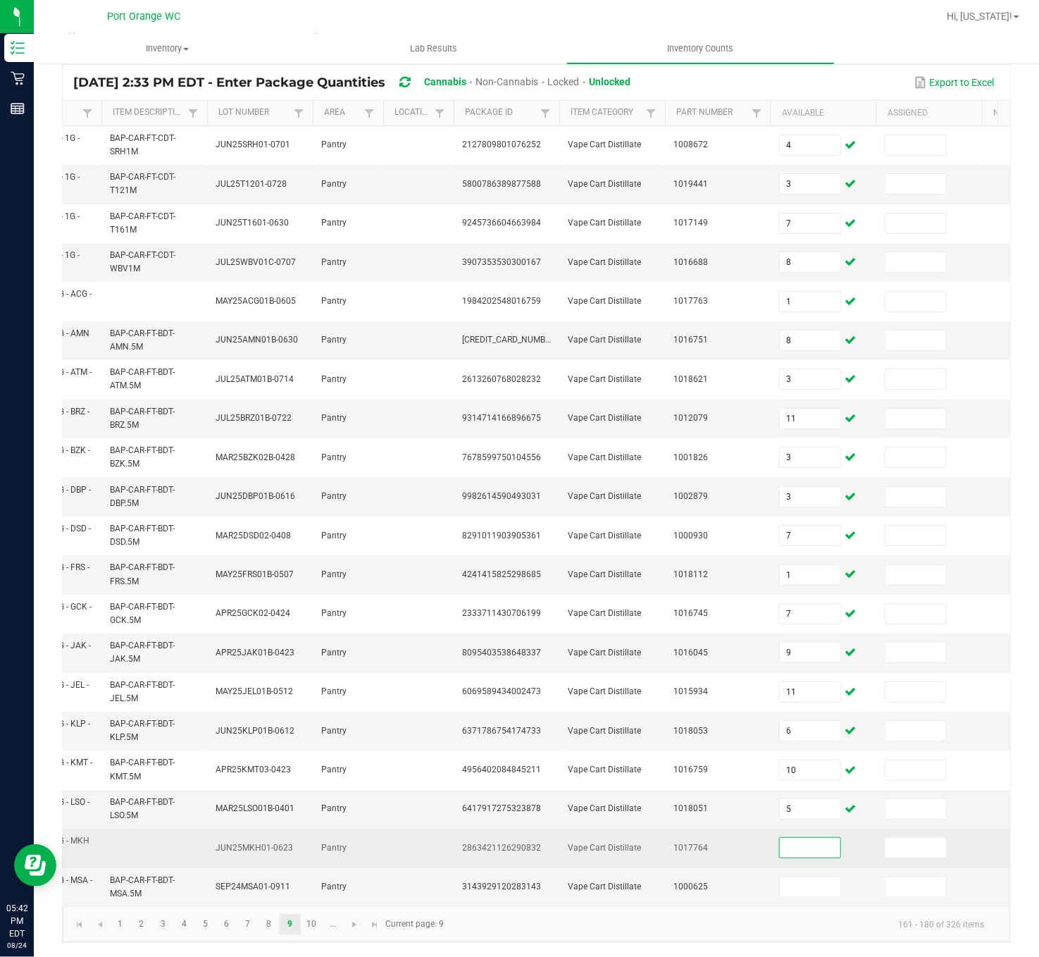
click at [826, 597] on input at bounding box center [810, 848] width 61 height 20
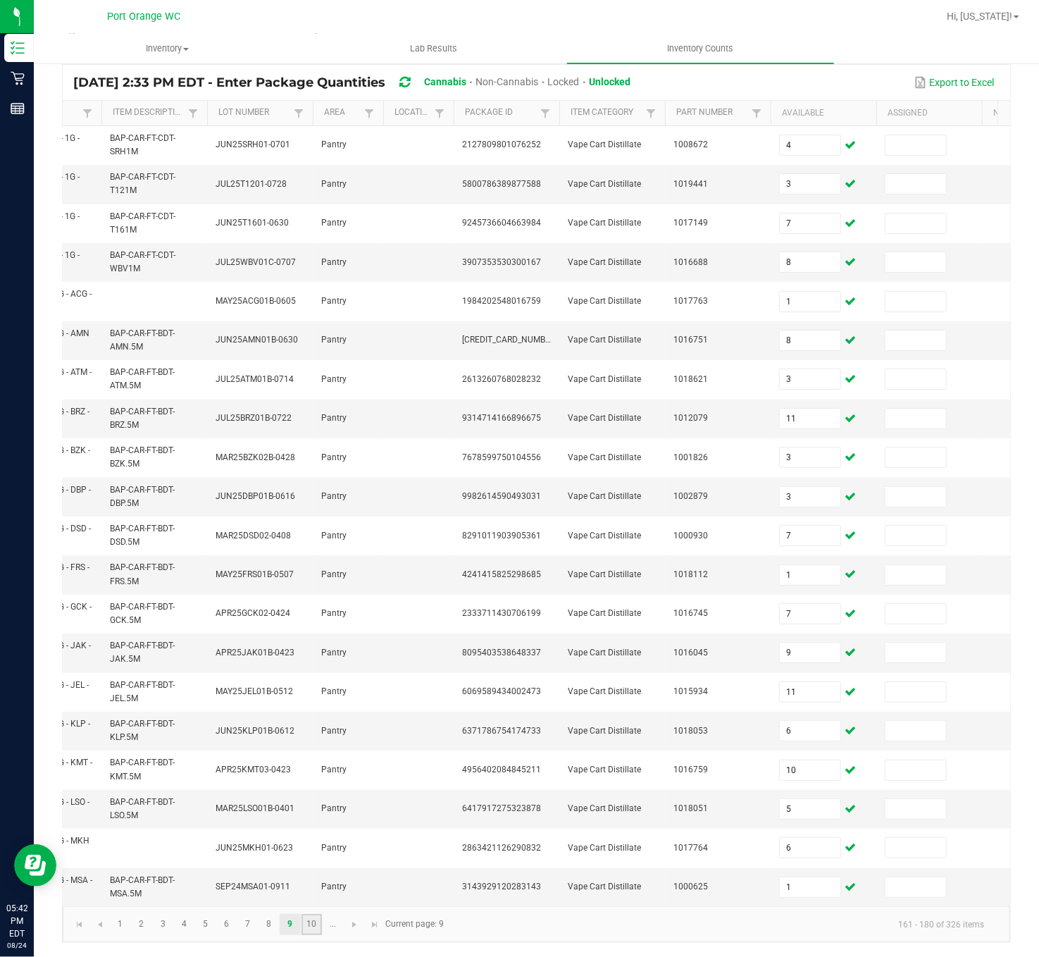
click at [312, 597] on link "10" at bounding box center [312, 924] width 20 height 21
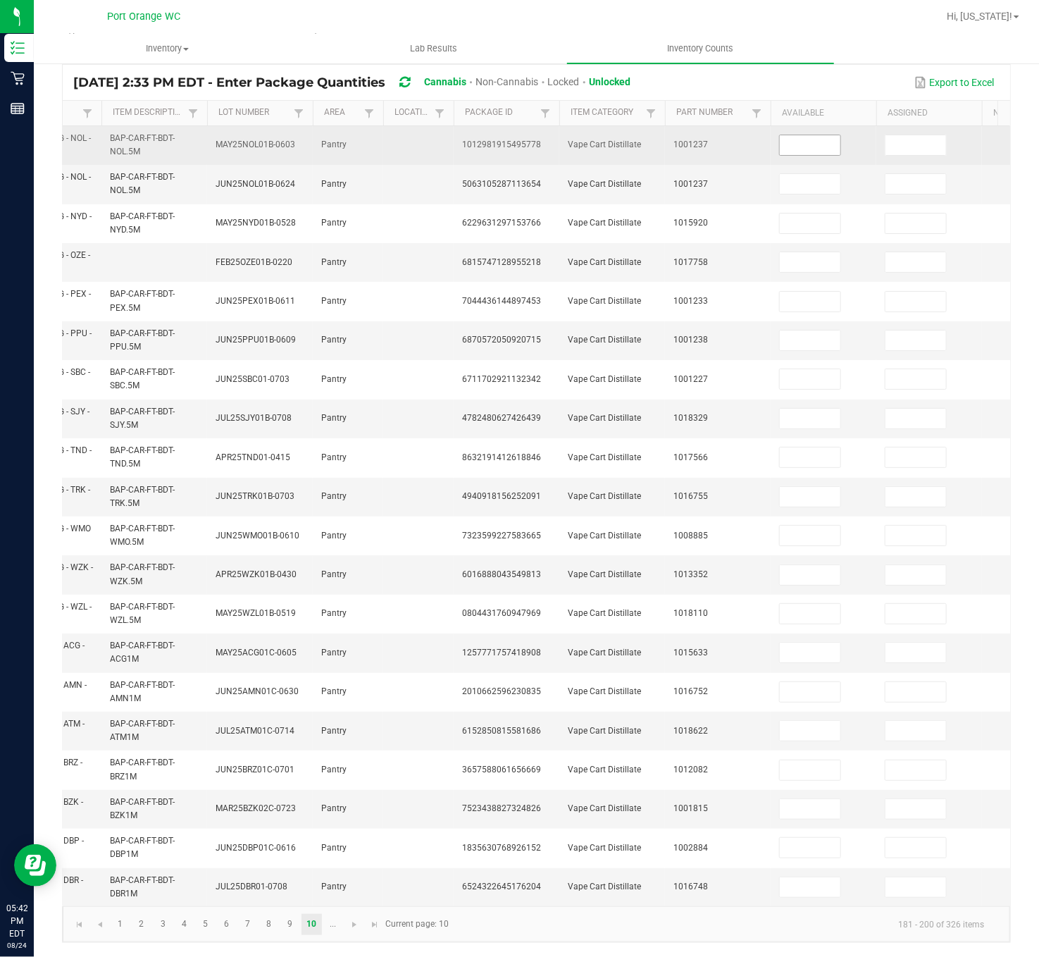
click at [819, 135] on input at bounding box center [810, 145] width 61 height 20
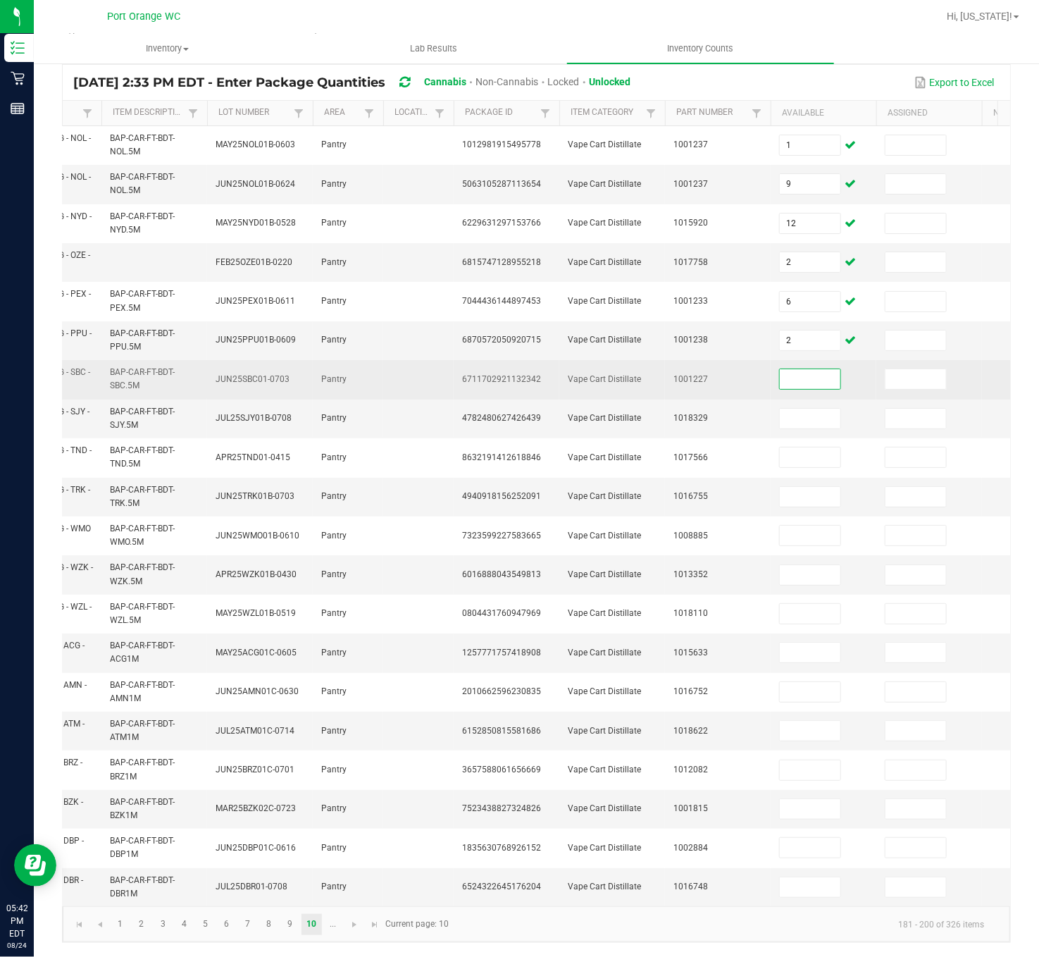
click at [828, 369] on input at bounding box center [810, 379] width 61 height 20
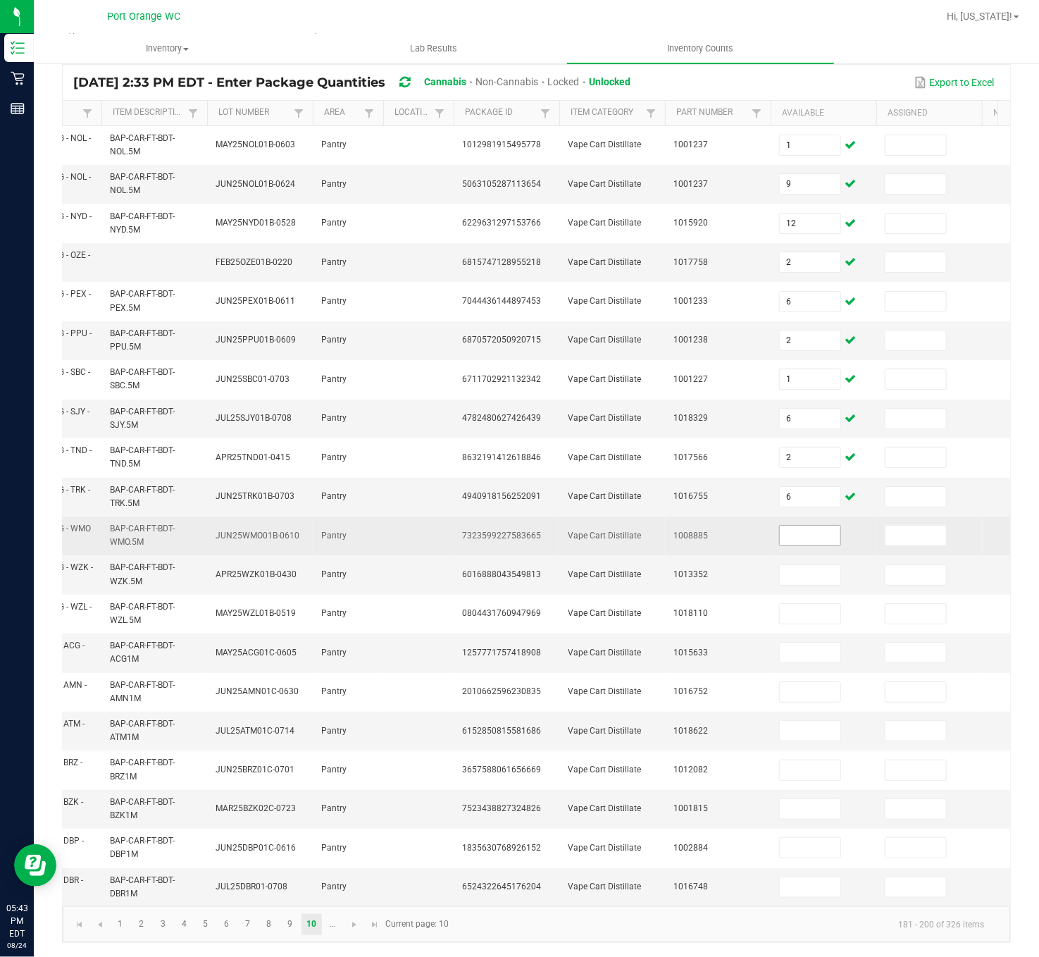
click at [820, 526] on input at bounding box center [810, 536] width 61 height 20
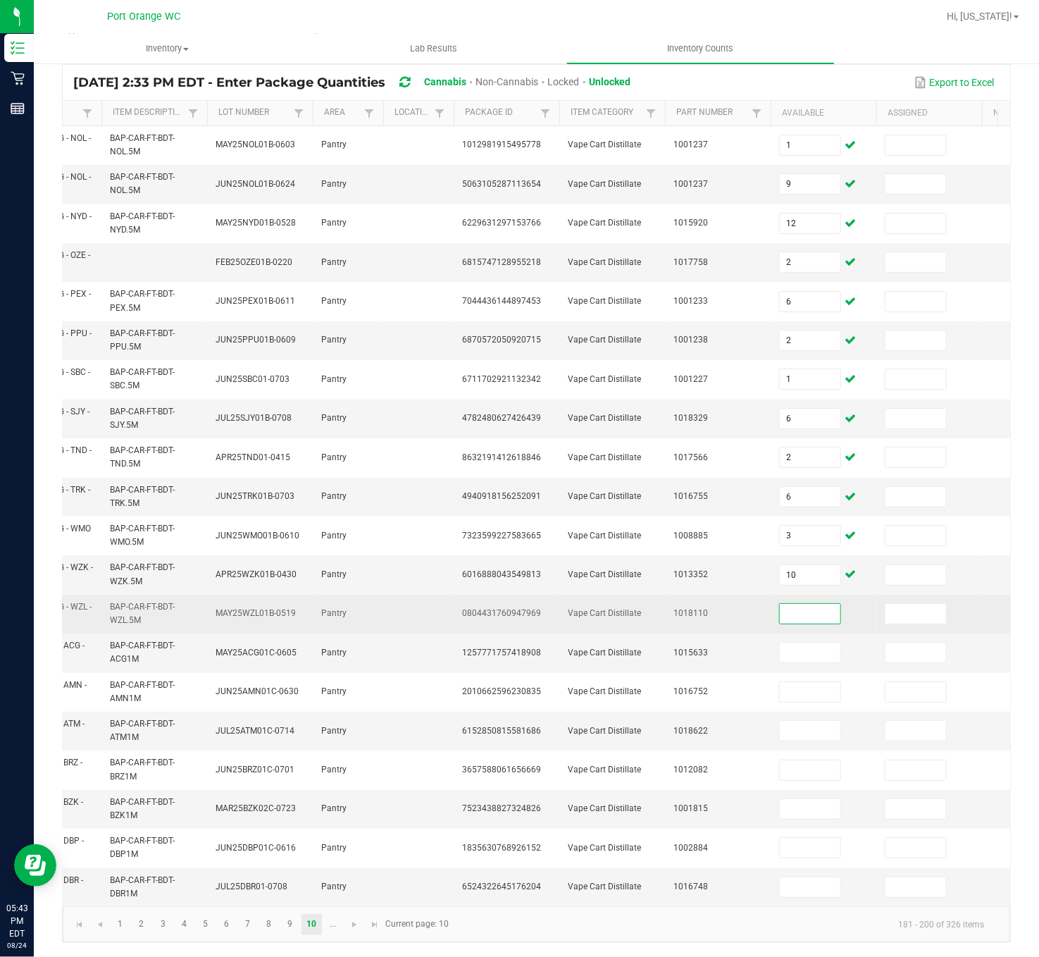
click at [820, 597] on input at bounding box center [810, 614] width 61 height 20
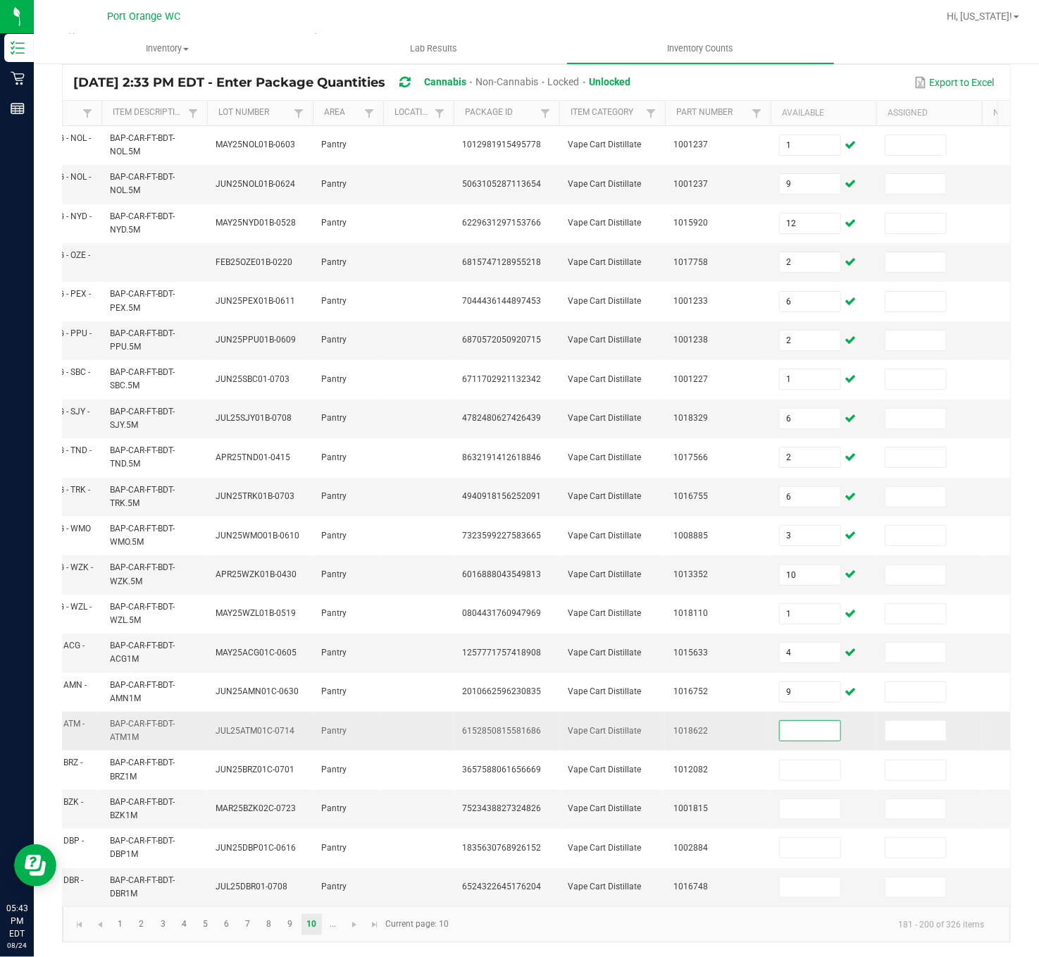
click at [824, 597] on input at bounding box center [810, 731] width 61 height 20
click at [800, 597] on input at bounding box center [810, 887] width 61 height 20
click at [824, 597] on span at bounding box center [810, 886] width 62 height 21
click at [824, 597] on input at bounding box center [810, 887] width 61 height 20
click at [353, 597] on span "Go to the next page" at bounding box center [354, 924] width 11 height 11
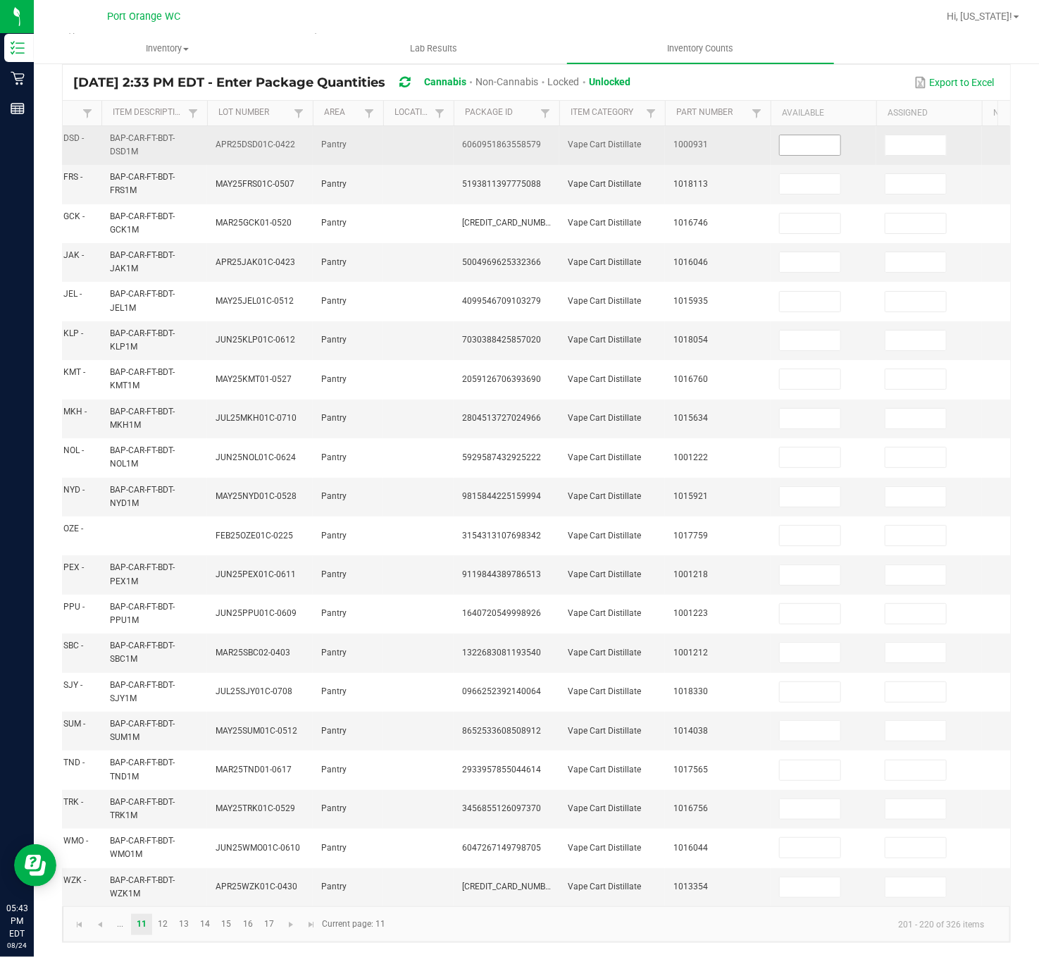
click at [819, 135] on input at bounding box center [810, 145] width 61 height 20
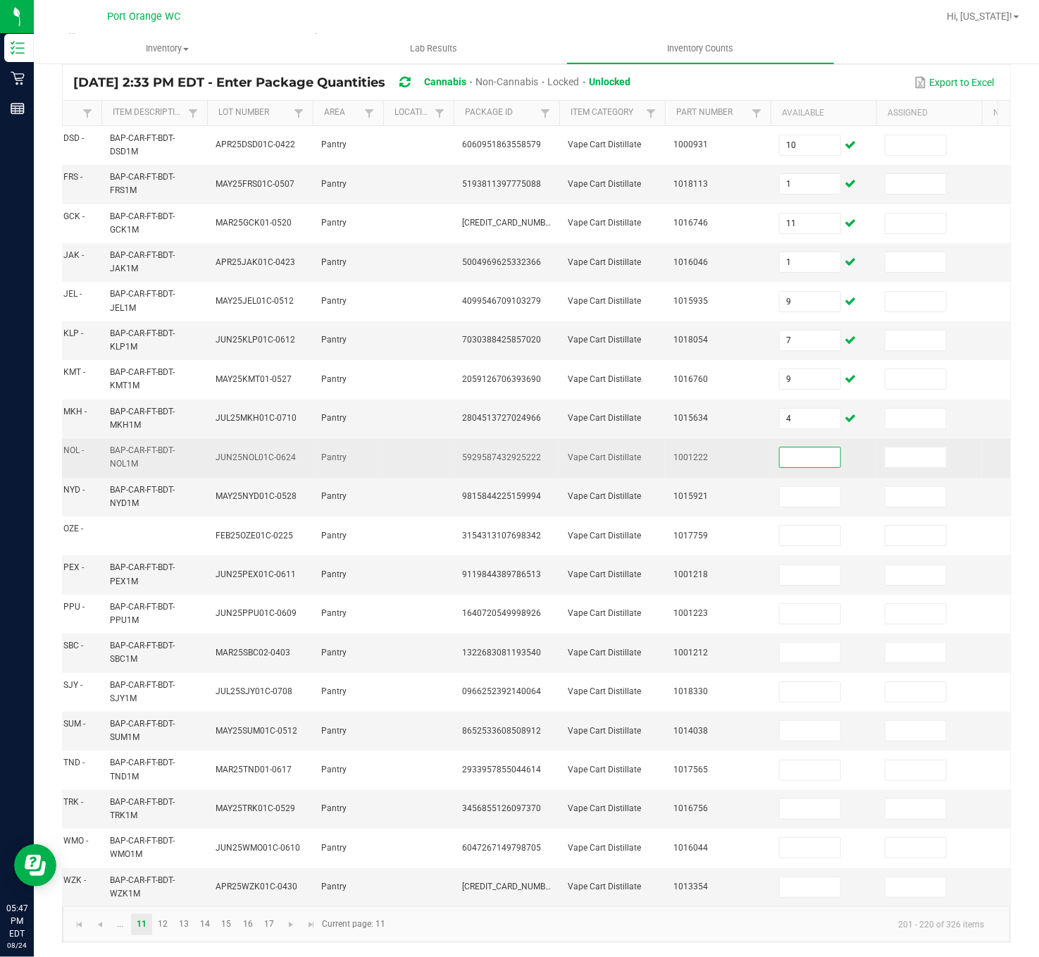
click at [822, 447] on input at bounding box center [810, 457] width 61 height 20
click at [789, 447] on input at bounding box center [810, 457] width 61 height 20
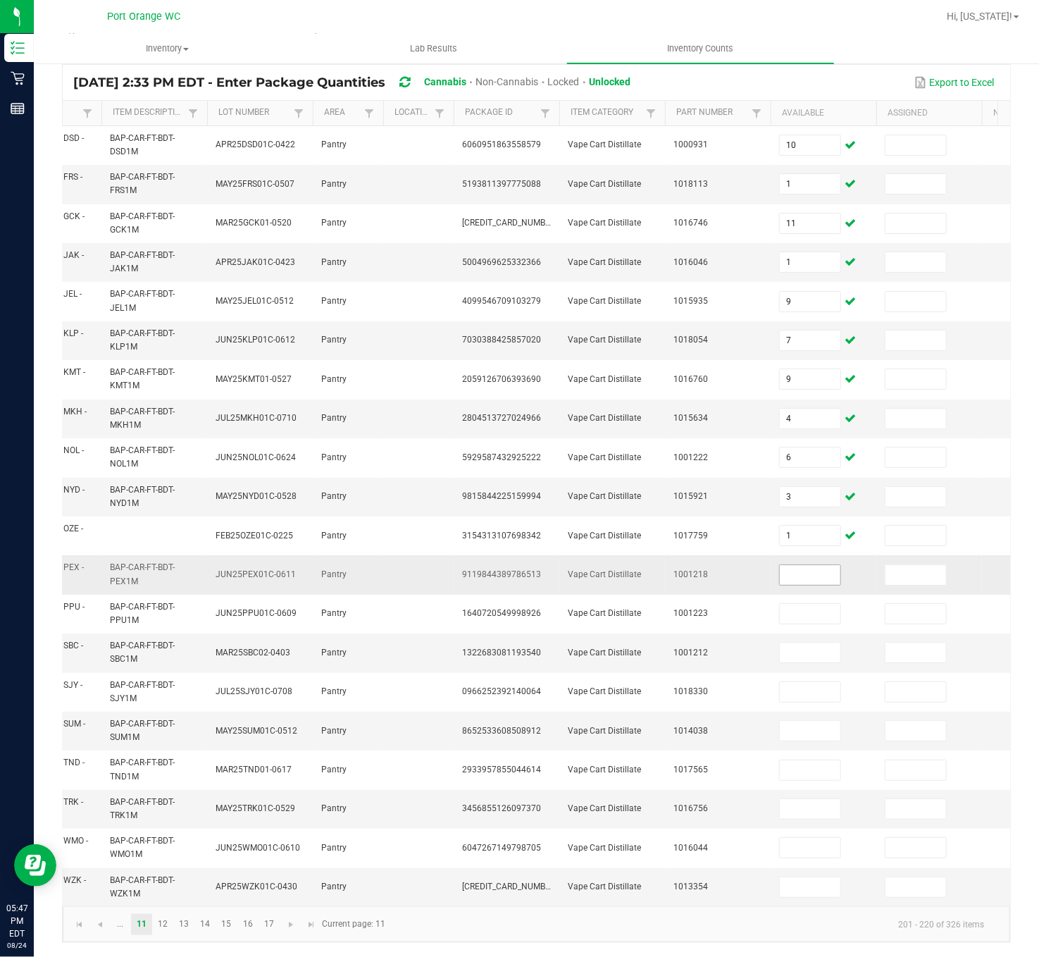
click at [810, 565] on input at bounding box center [810, 575] width 61 height 20
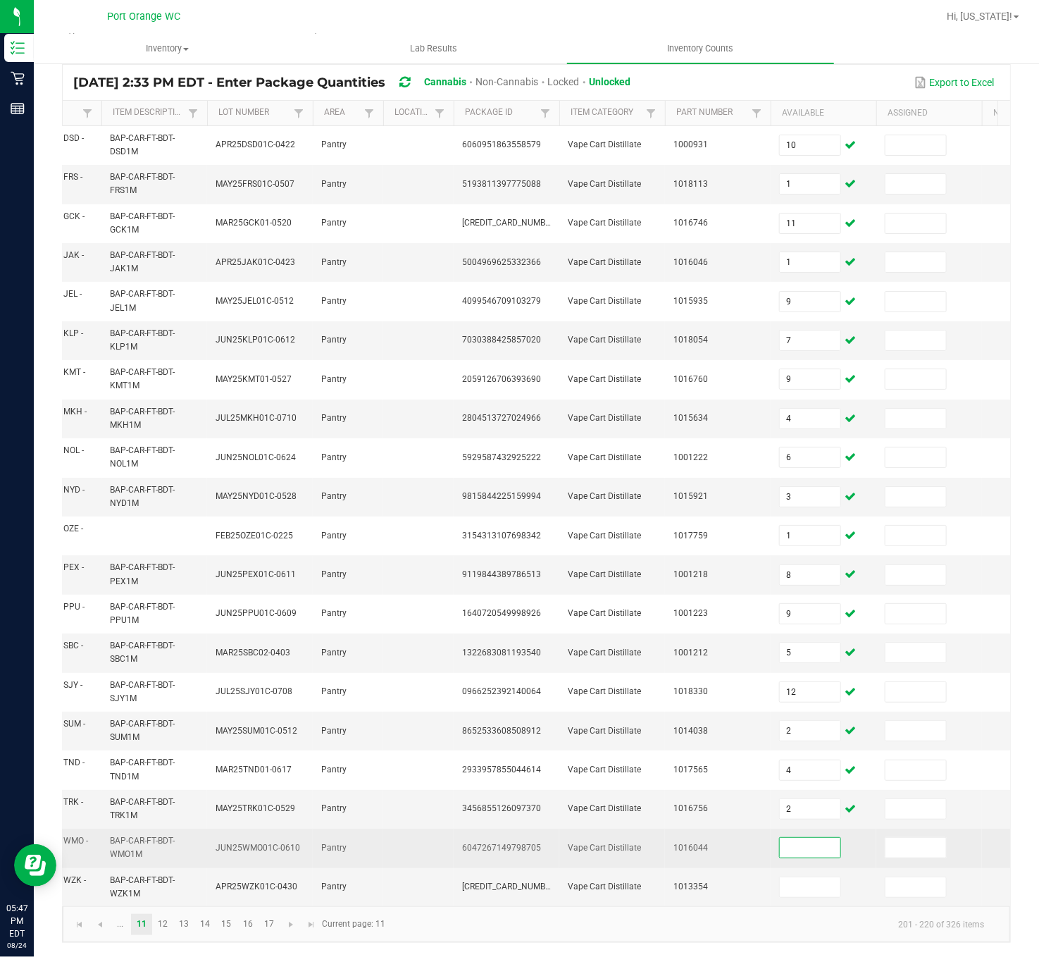
click at [819, 597] on input at bounding box center [810, 848] width 61 height 20
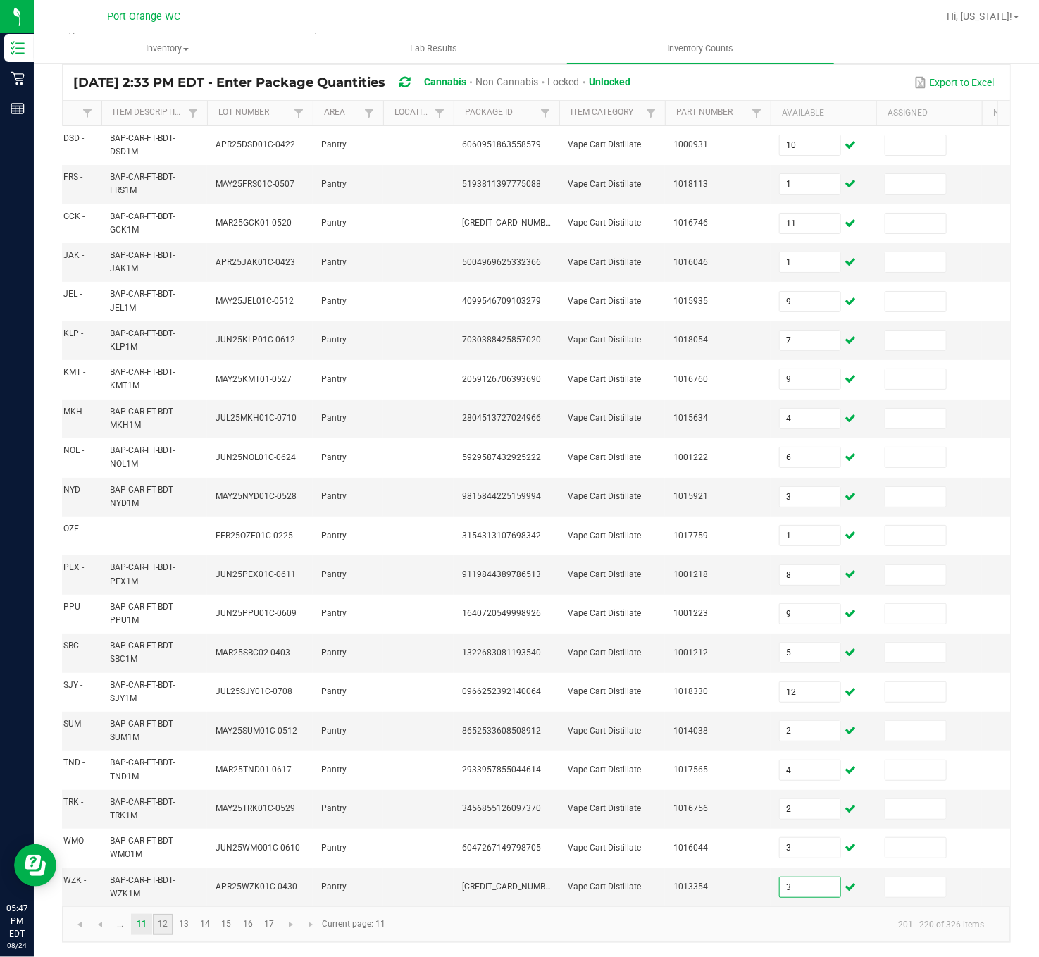
click at [161, 597] on link "12" at bounding box center [163, 924] width 20 height 21
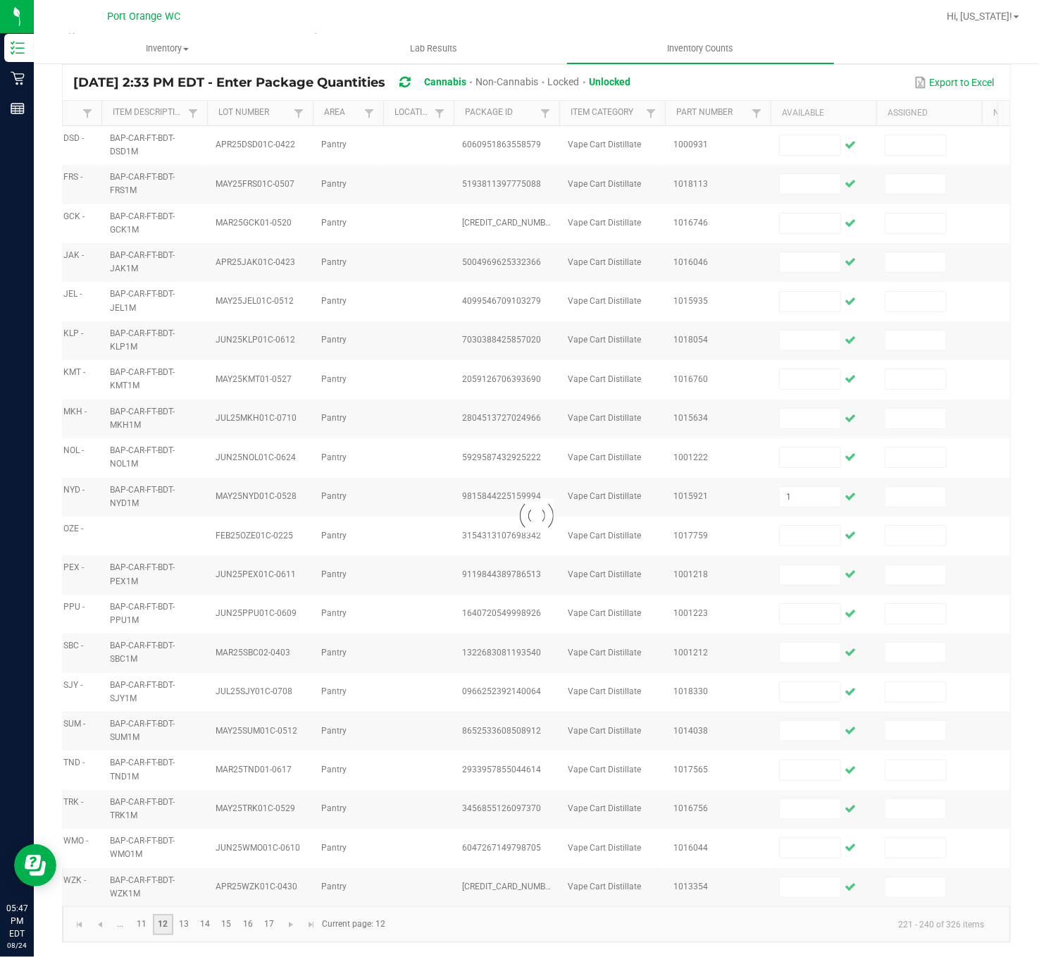
scroll to position [121, 0]
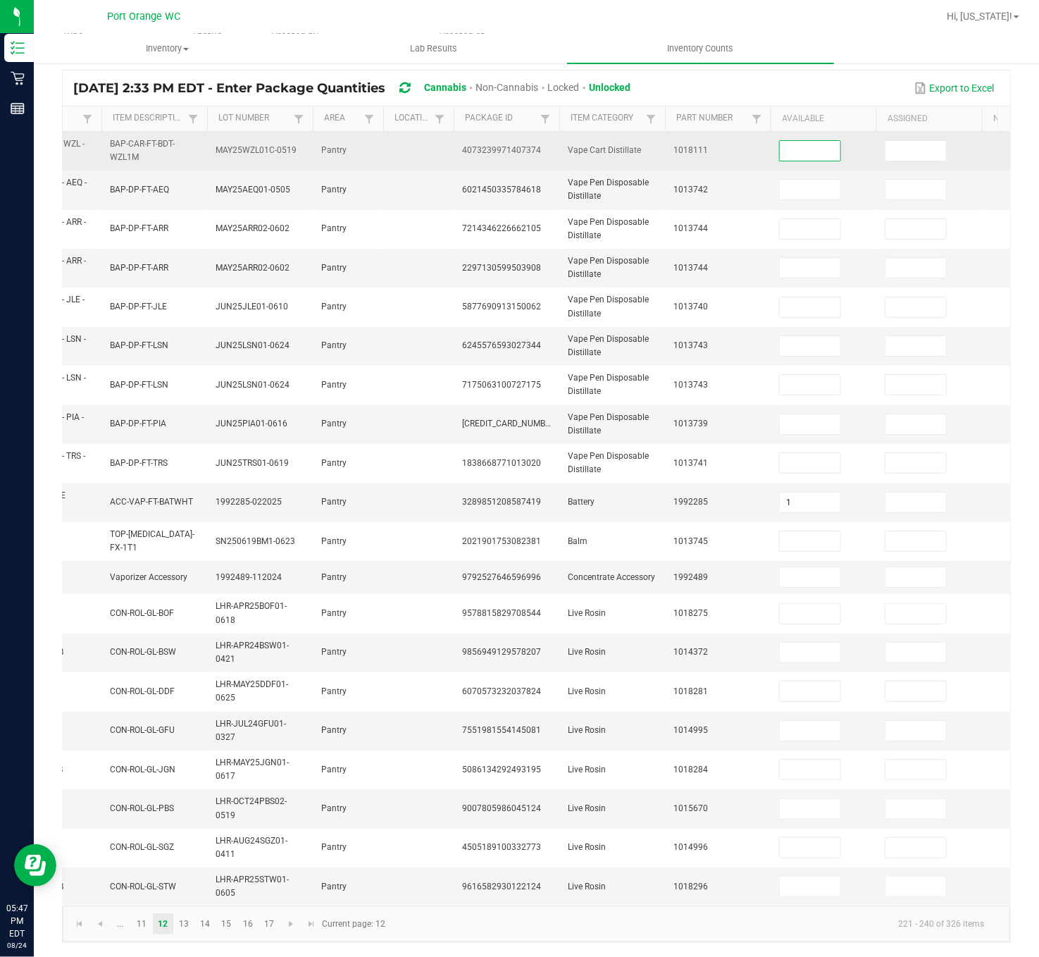
click at [828, 141] on input at bounding box center [810, 151] width 61 height 20
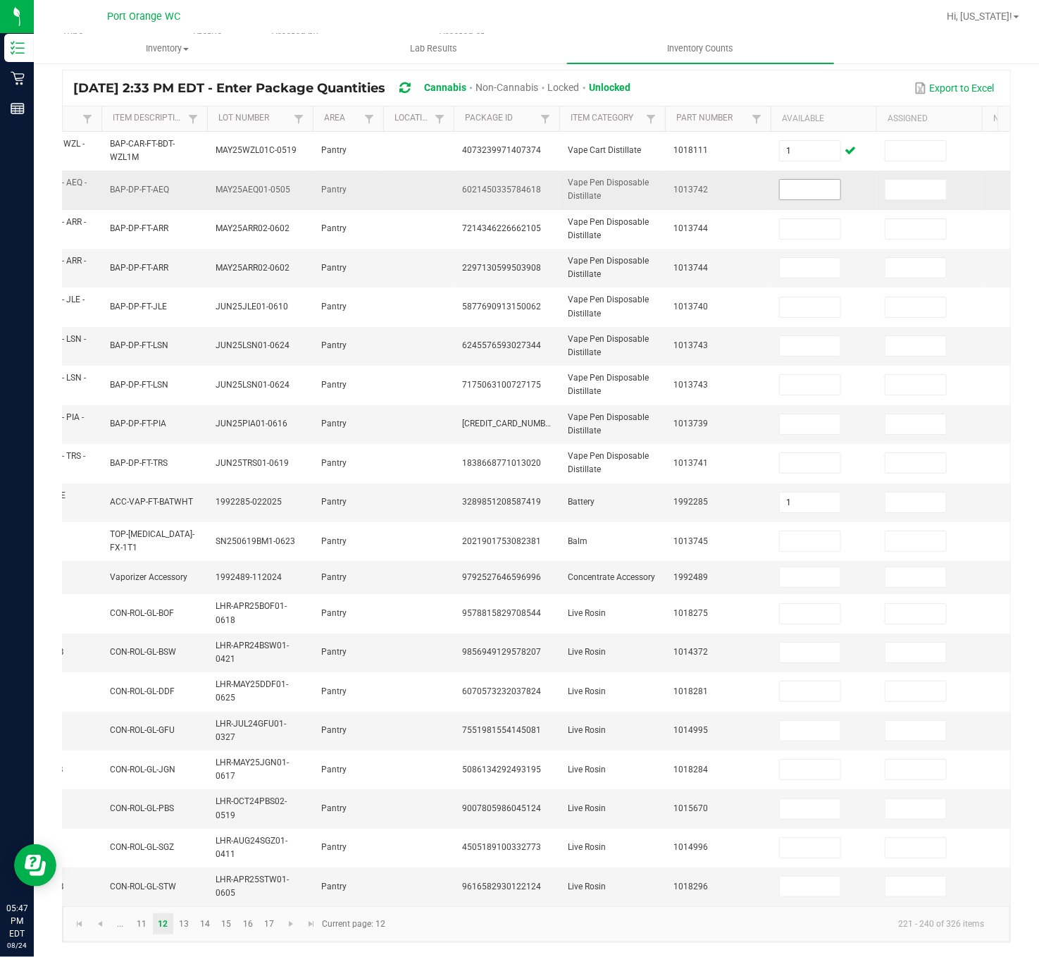
click at [822, 180] on input at bounding box center [810, 190] width 61 height 20
click at [800, 336] on input at bounding box center [810, 346] width 61 height 20
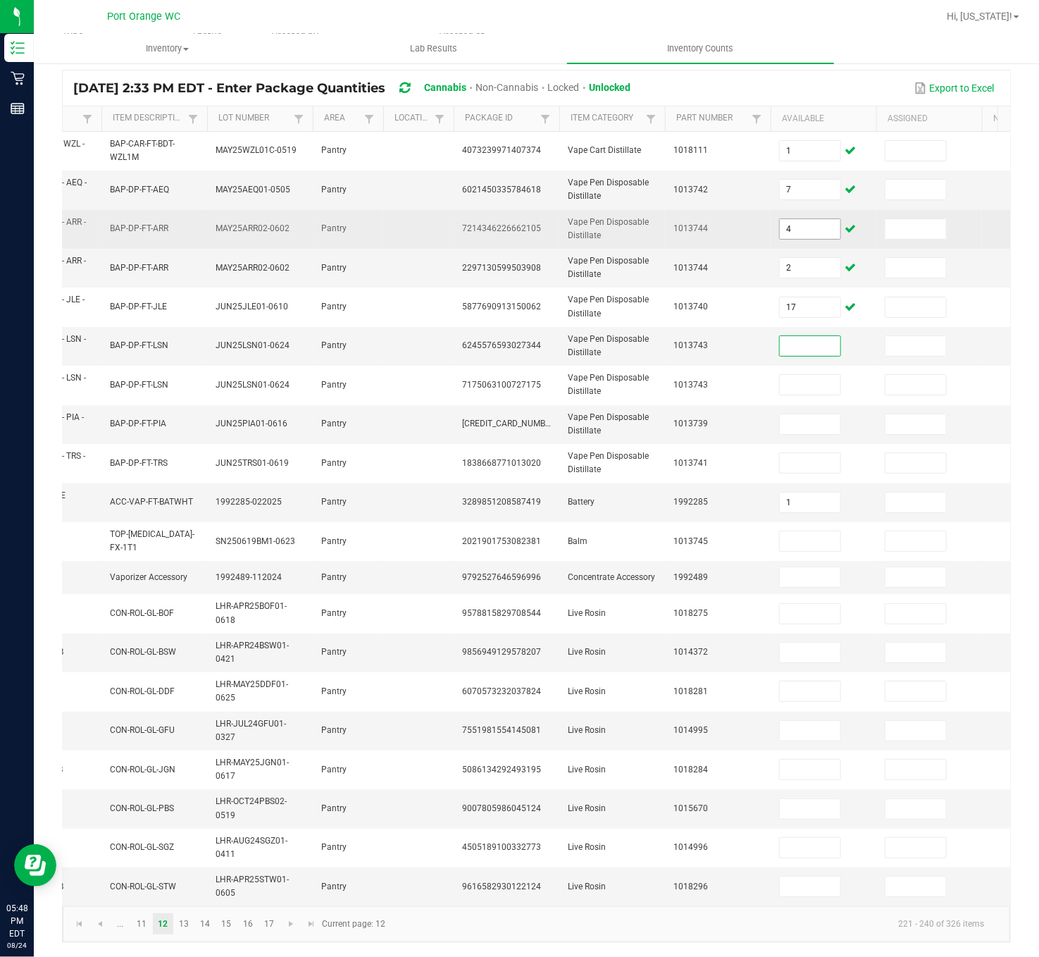
click at [831, 219] on input "4" at bounding box center [810, 229] width 61 height 20
click at [830, 219] on input "4" at bounding box center [810, 229] width 61 height 20
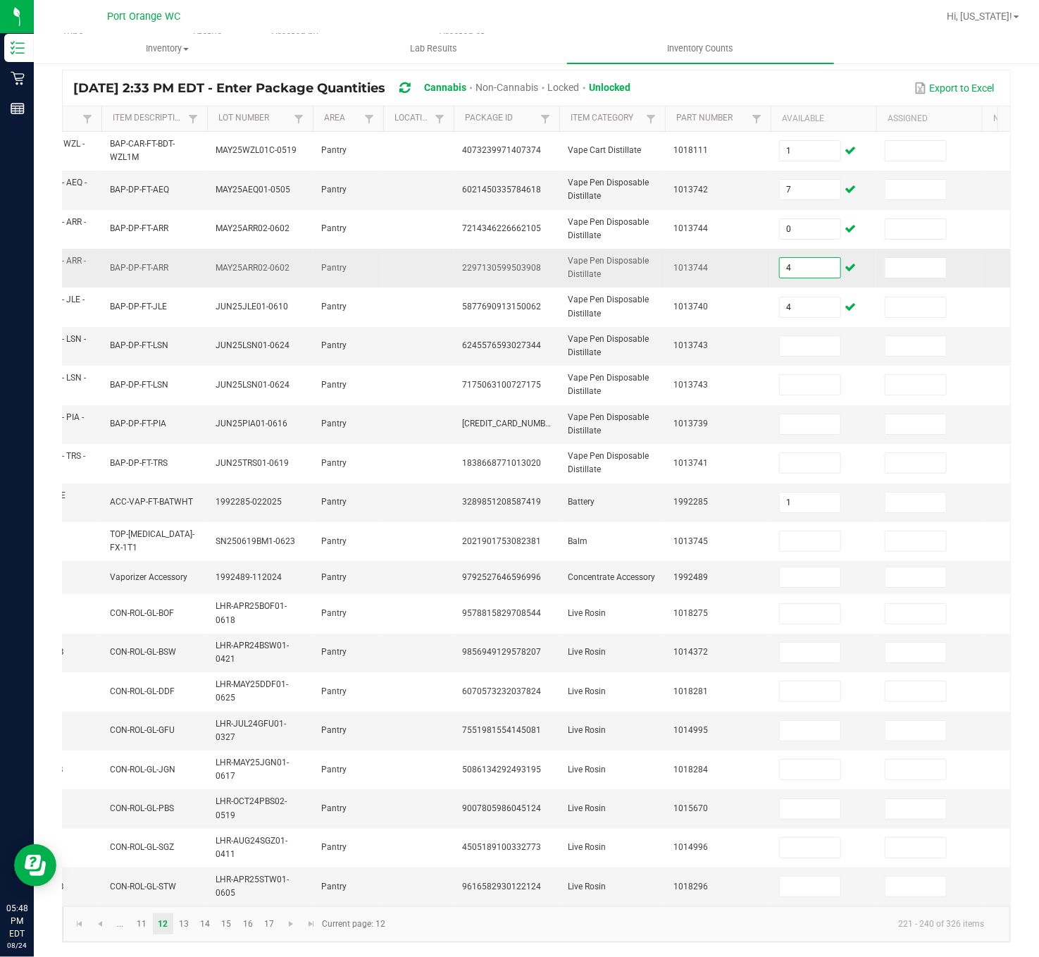
click at [824, 258] on input "4" at bounding box center [810, 268] width 61 height 20
click at [796, 327] on td at bounding box center [824, 346] width 106 height 39
click at [782, 339] on td at bounding box center [824, 346] width 106 height 39
click at [797, 336] on input at bounding box center [810, 346] width 61 height 20
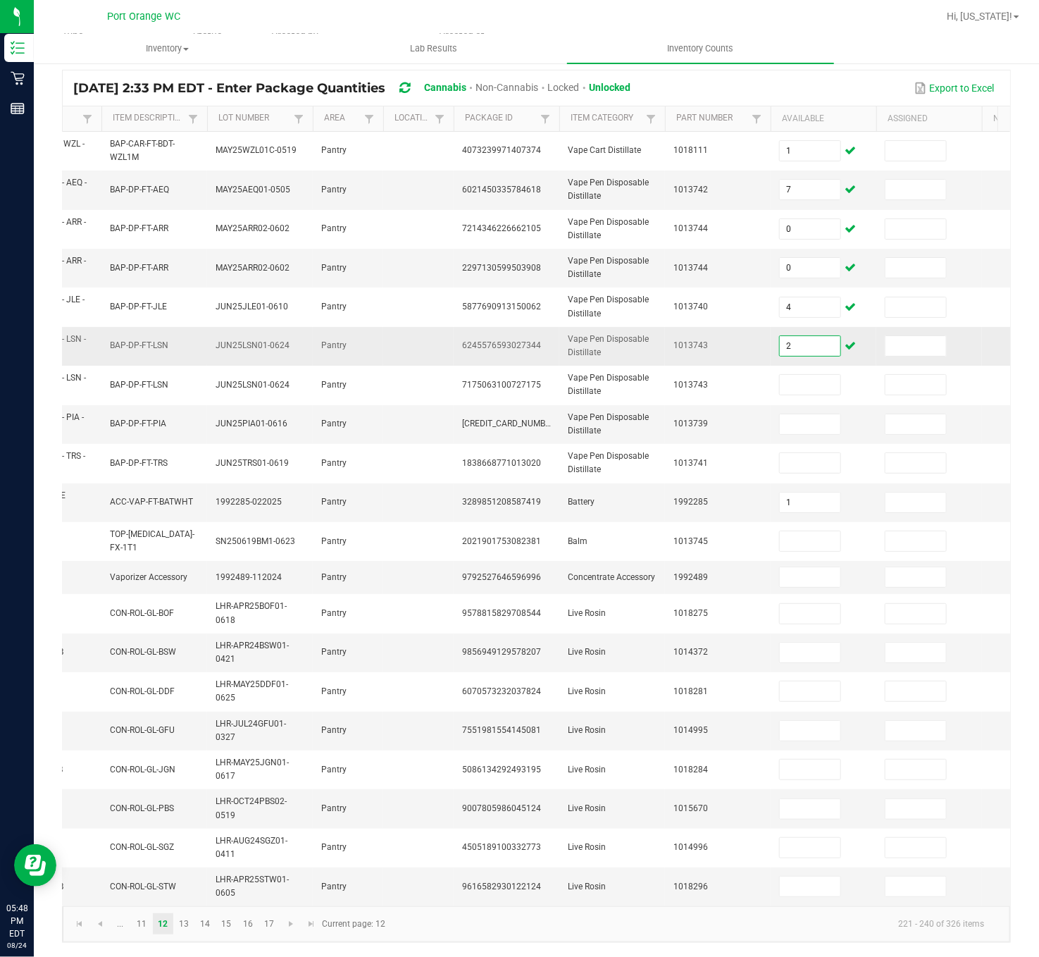
click at [798, 336] on input "2" at bounding box center [810, 346] width 61 height 20
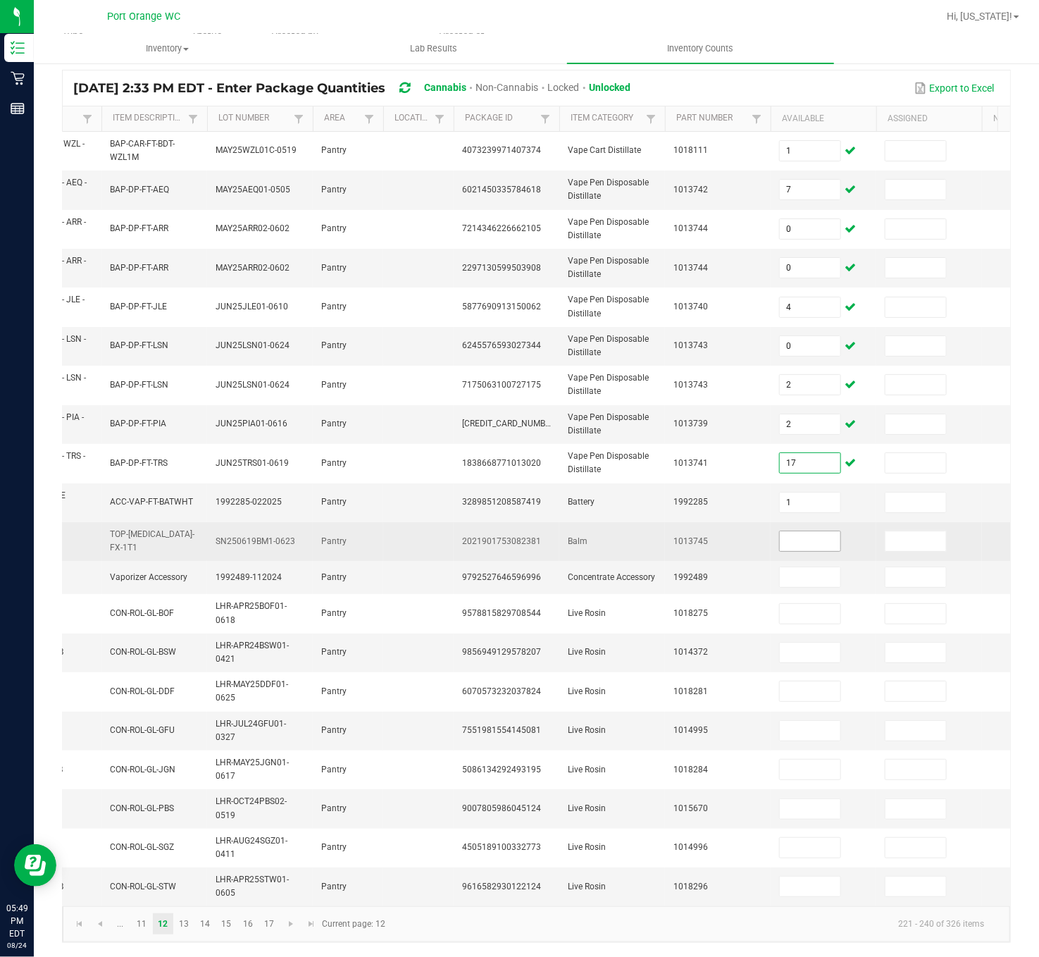
click at [810, 531] on input at bounding box center [810, 541] width 61 height 20
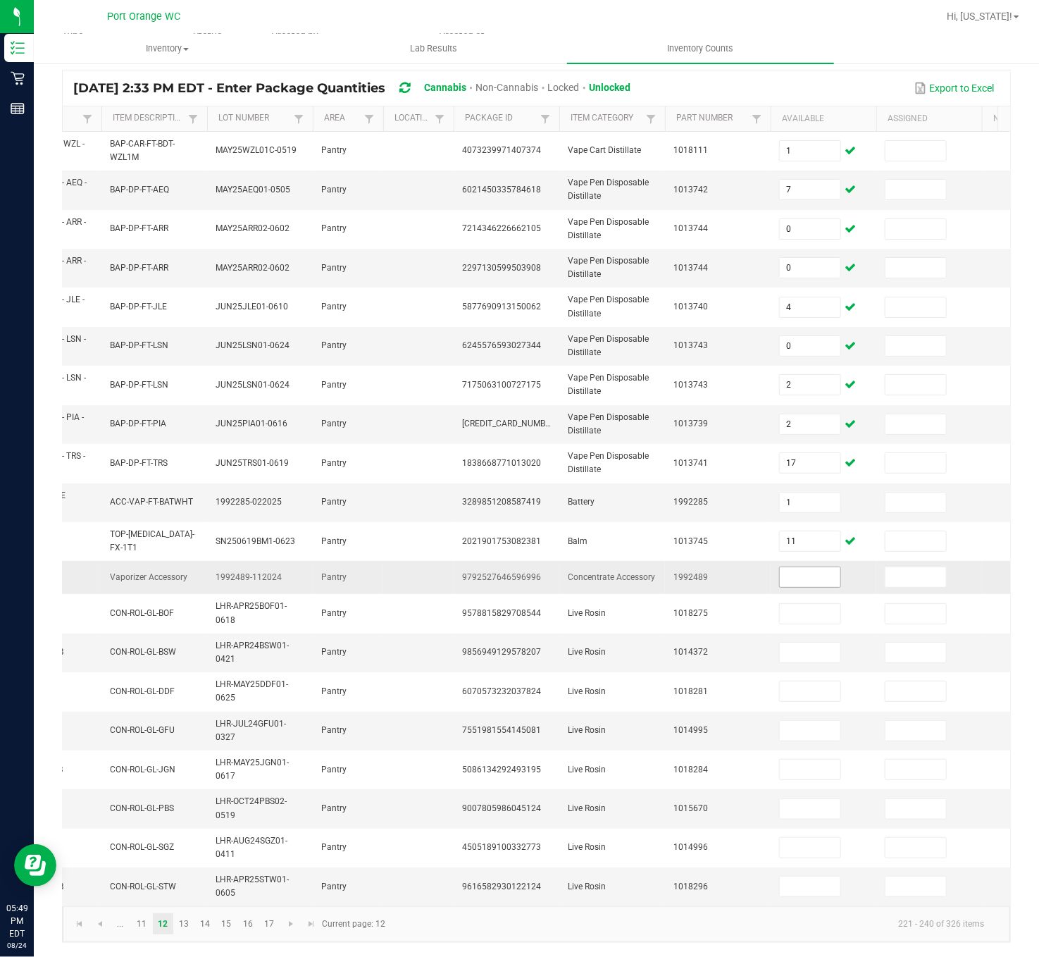
click at [810, 567] on input at bounding box center [810, 577] width 61 height 20
click at [185, 597] on link "13" at bounding box center [184, 923] width 20 height 21
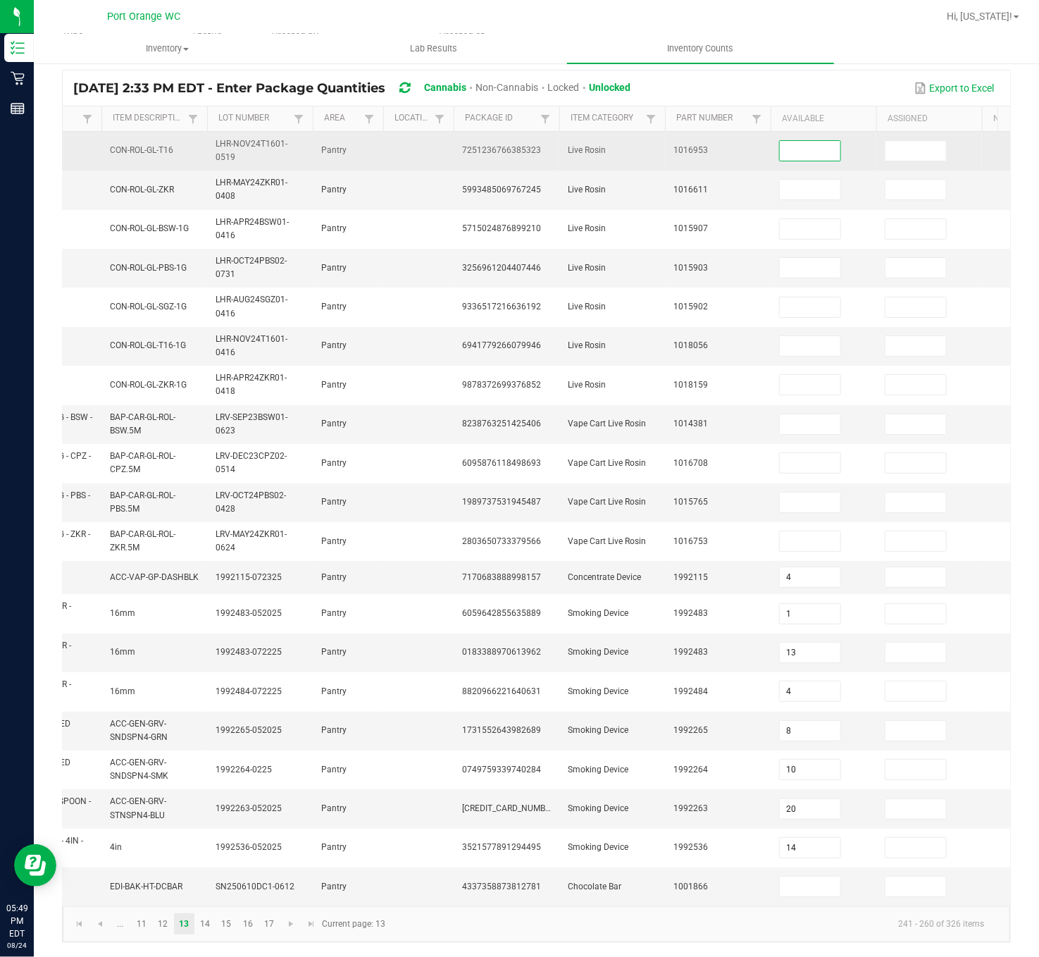
click at [820, 141] on input at bounding box center [810, 151] width 61 height 20
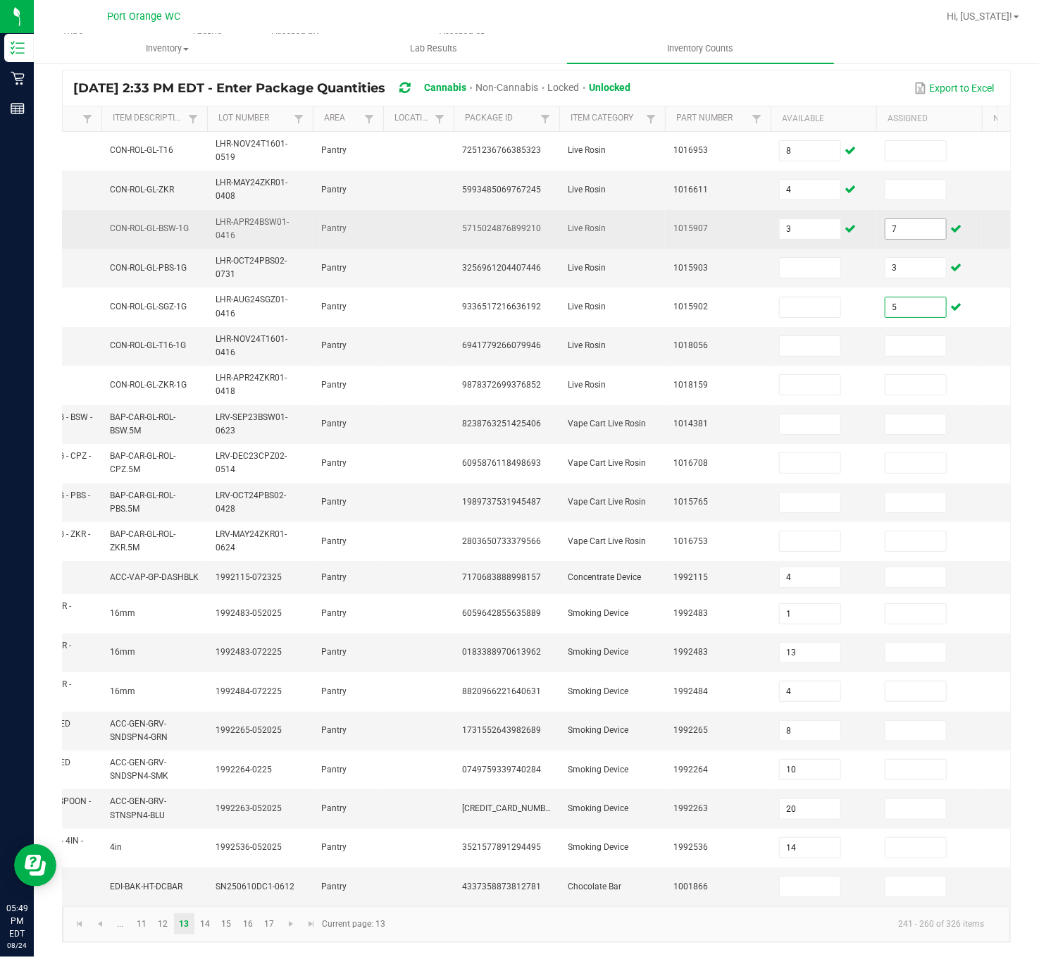
click at [911, 219] on input "7" at bounding box center [915, 229] width 61 height 20
click at [910, 219] on input "7" at bounding box center [915, 229] width 61 height 20
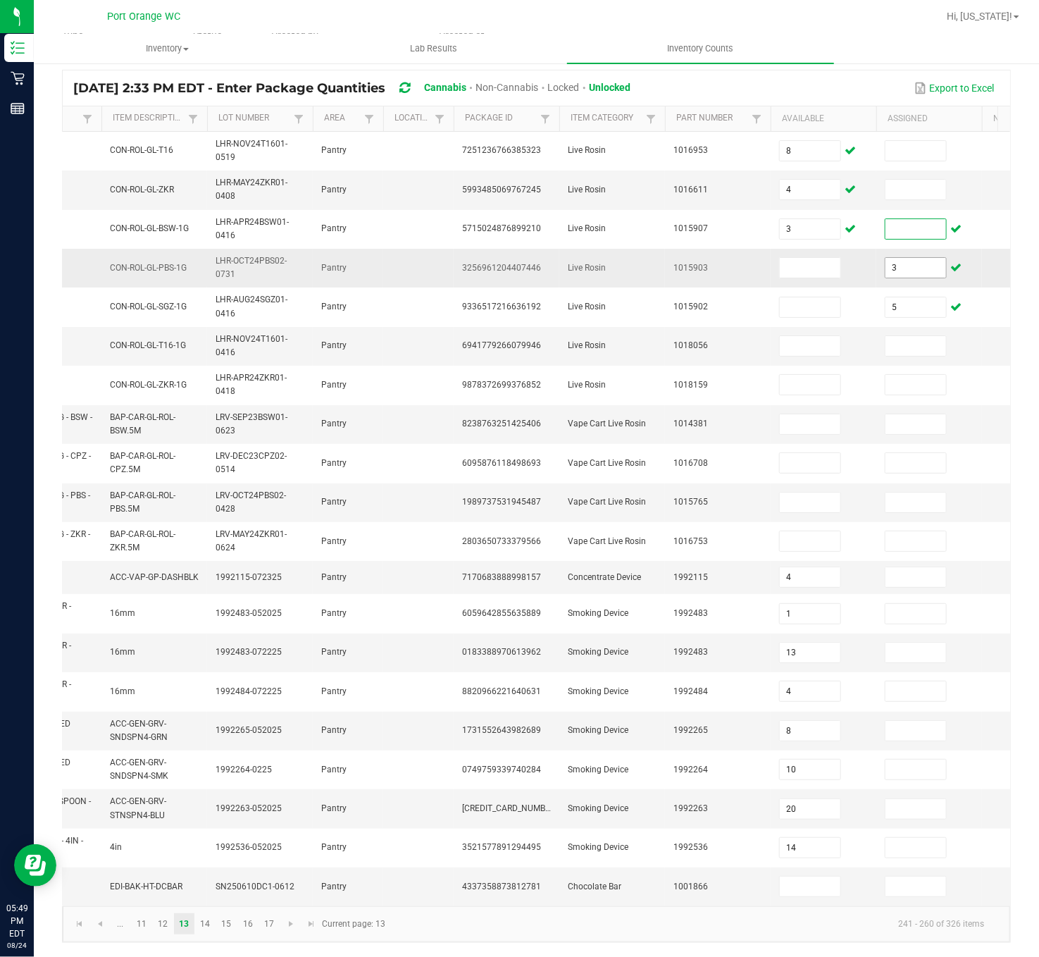
click at [927, 258] on input "3" at bounding box center [915, 268] width 61 height 20
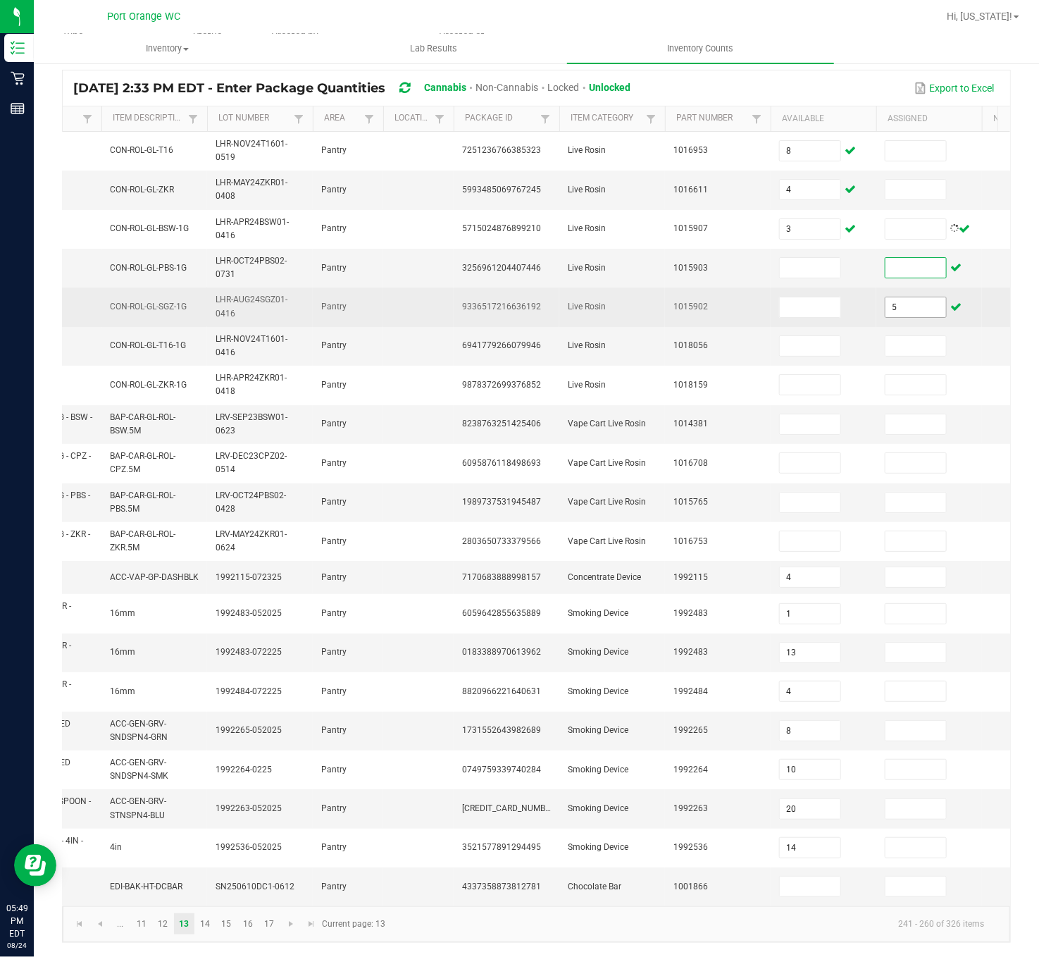
click at [895, 297] on input "5" at bounding box center [915, 307] width 61 height 20
click at [896, 297] on input "5" at bounding box center [915, 307] width 61 height 20
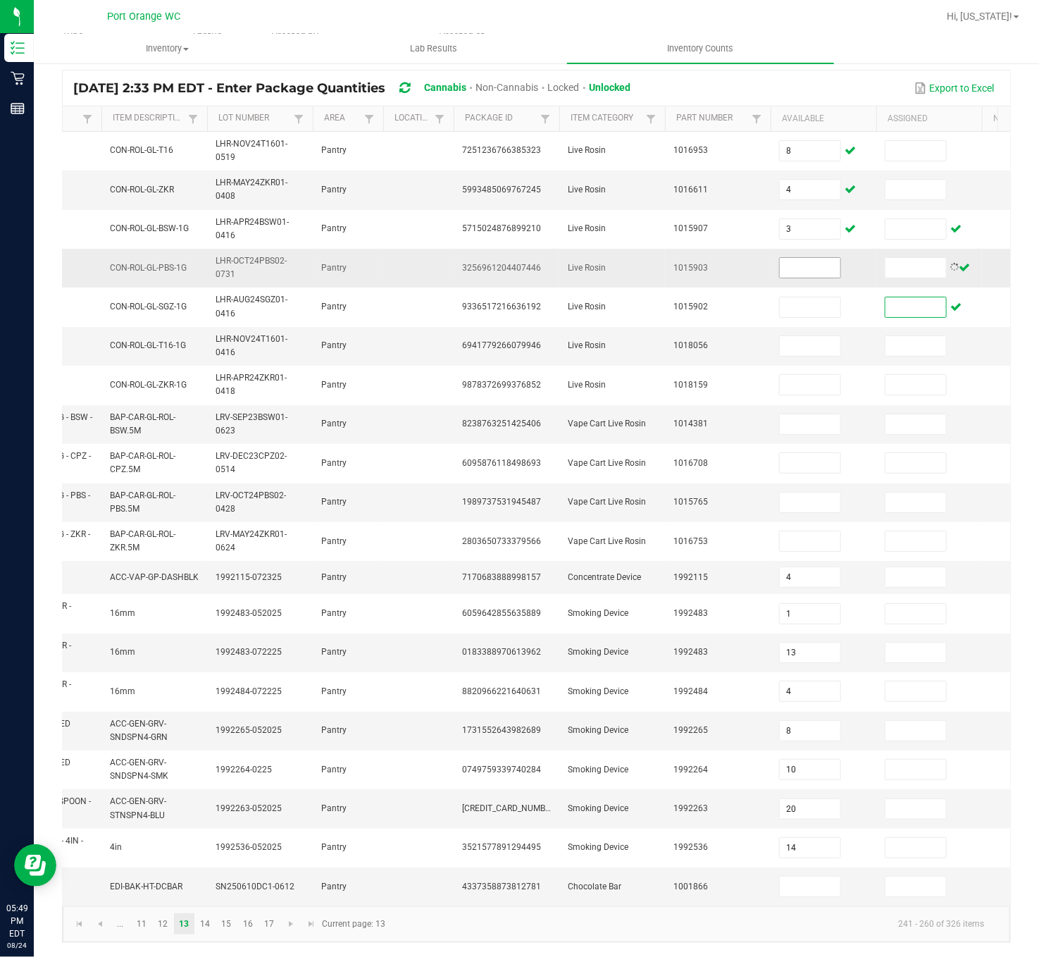
click at [814, 258] on input at bounding box center [810, 268] width 61 height 20
click at [826, 414] on input at bounding box center [810, 424] width 61 height 20
click at [810, 597] on input at bounding box center [810, 886] width 61 height 20
click at [204, 597] on link "14" at bounding box center [205, 923] width 20 height 21
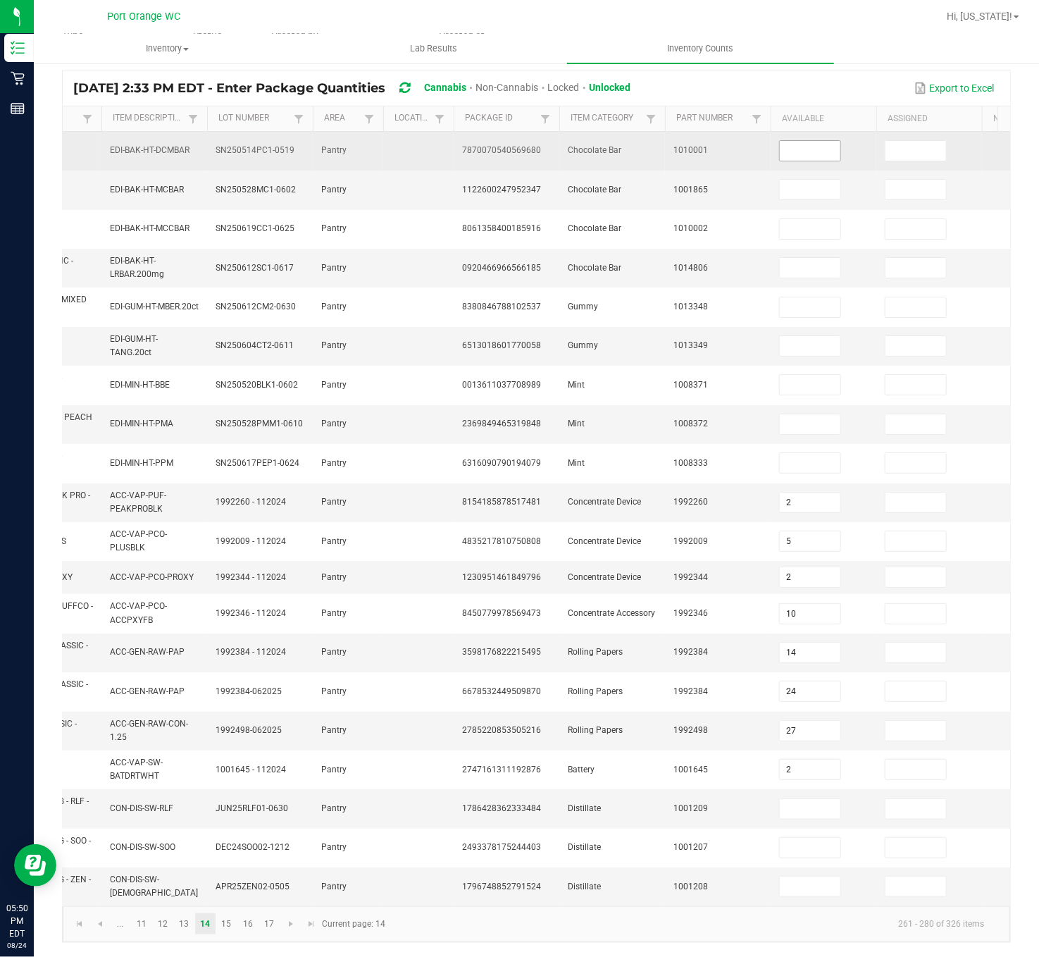
click at [826, 141] on input at bounding box center [810, 151] width 61 height 20
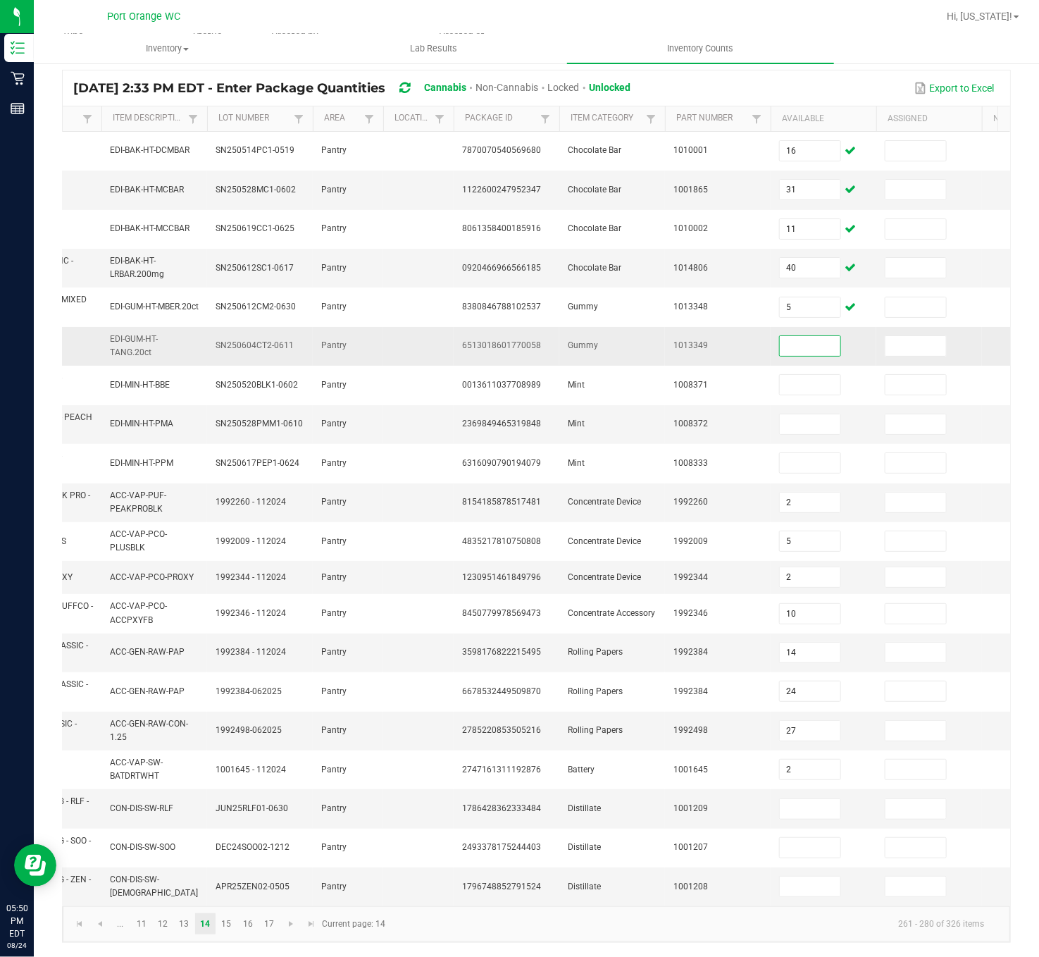
click at [805, 336] on input at bounding box center [810, 346] width 61 height 20
click at [798, 597] on input at bounding box center [810, 809] width 61 height 20
click at [232, 597] on link "15" at bounding box center [226, 923] width 20 height 21
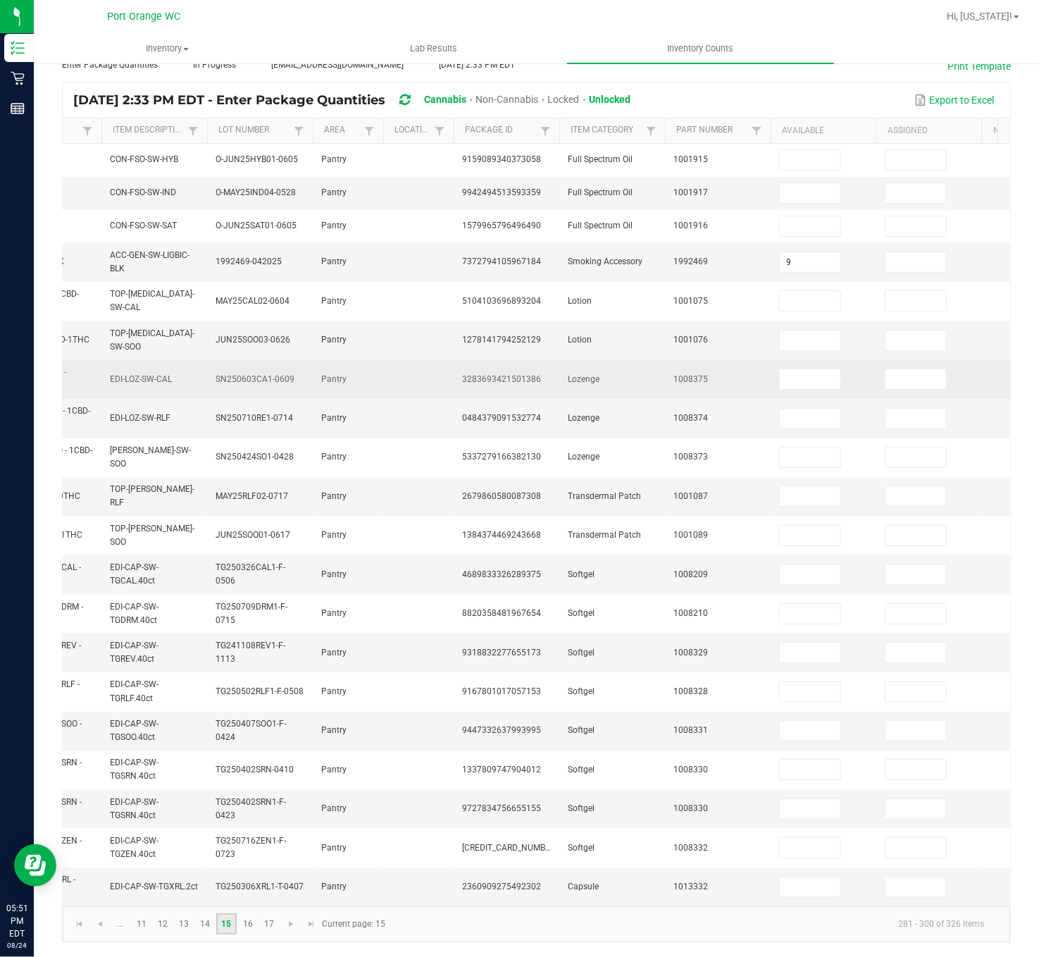
scroll to position [101, 0]
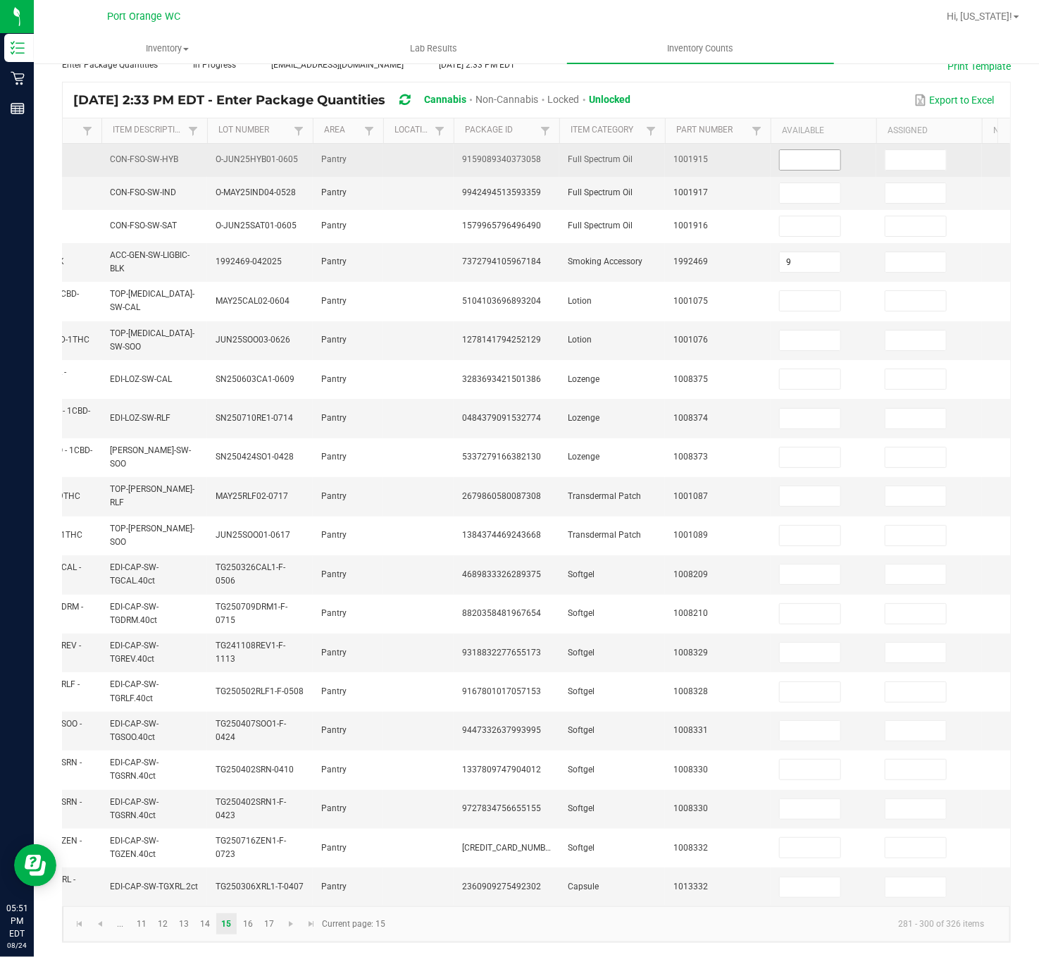
click at [819, 150] on input at bounding box center [810, 160] width 61 height 20
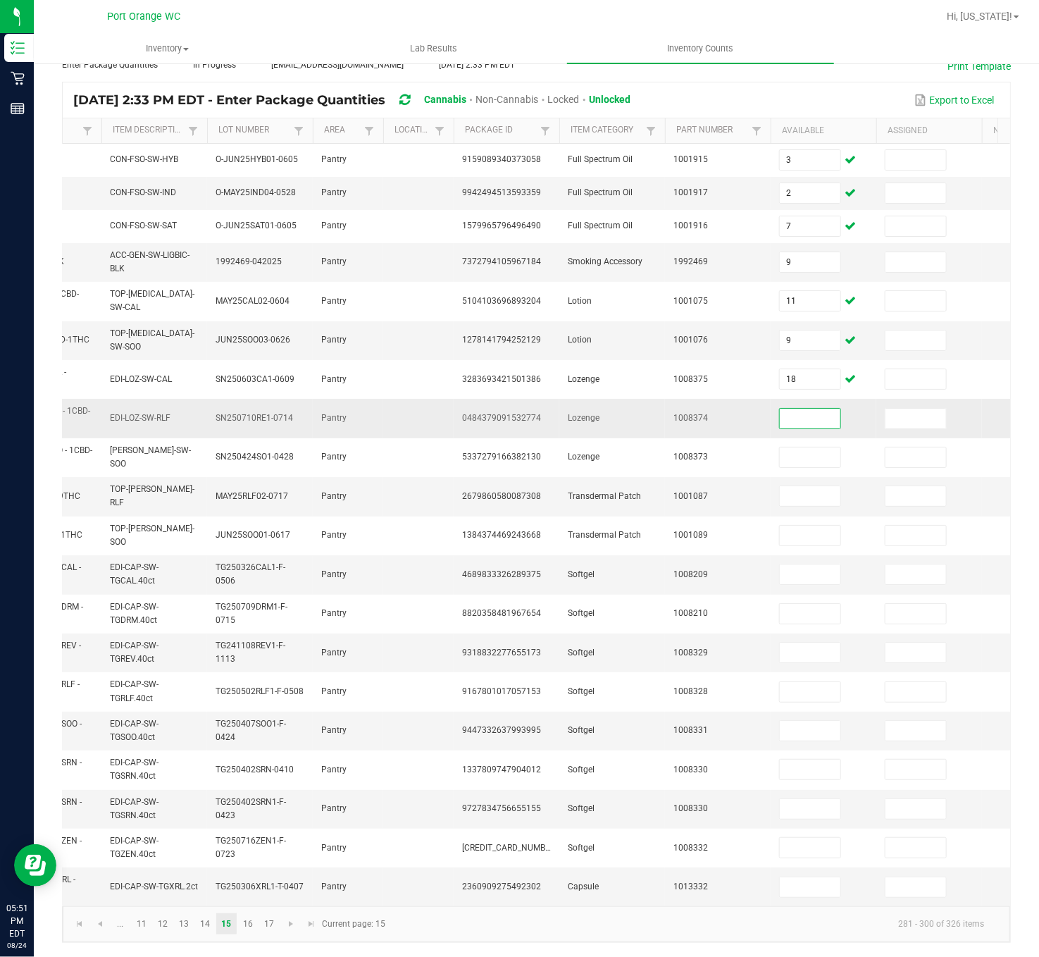
click at [821, 409] on input at bounding box center [810, 419] width 61 height 20
click at [806, 597] on input at bounding box center [810, 731] width 61 height 20
click at [249, 597] on link "16" at bounding box center [247, 923] width 20 height 21
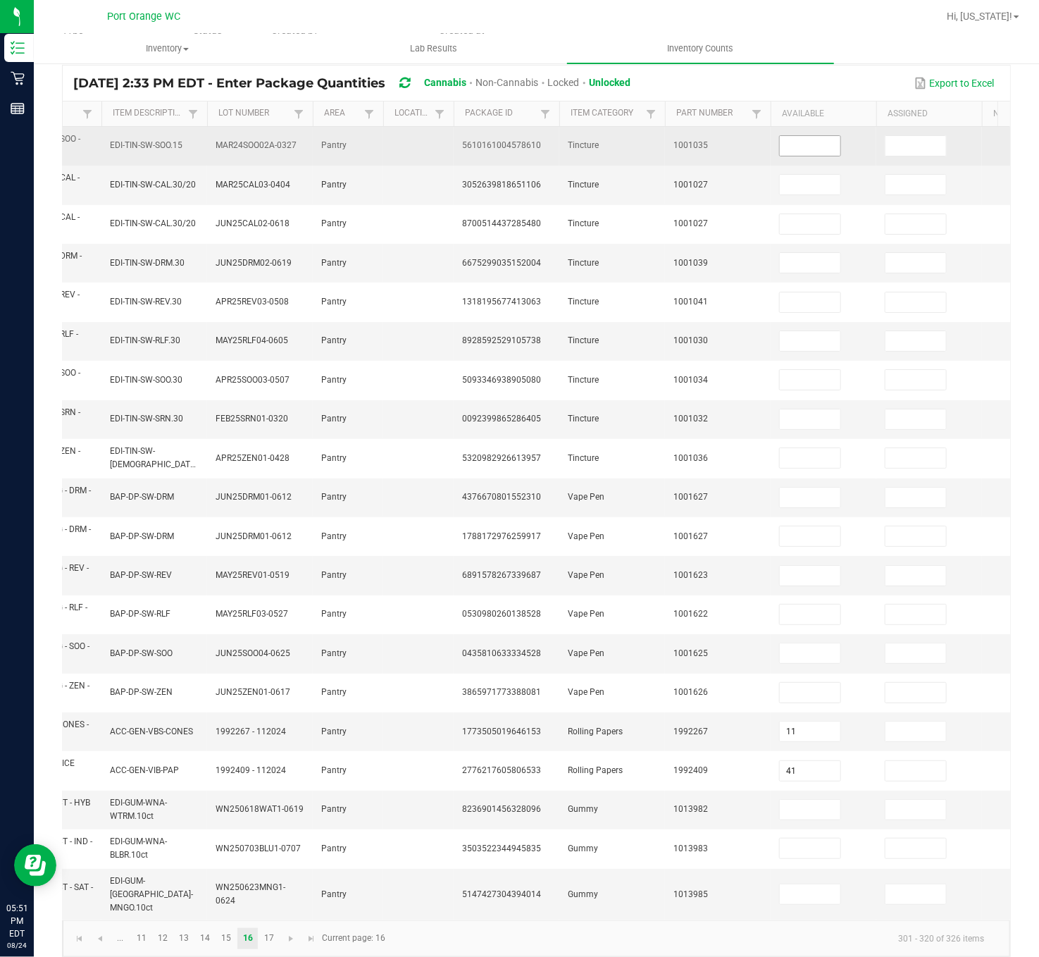
drag, startPoint x: 824, startPoint y: 156, endPoint x: 820, endPoint y: 150, distance: 7.6
click at [822, 152] on input at bounding box center [810, 146] width 61 height 20
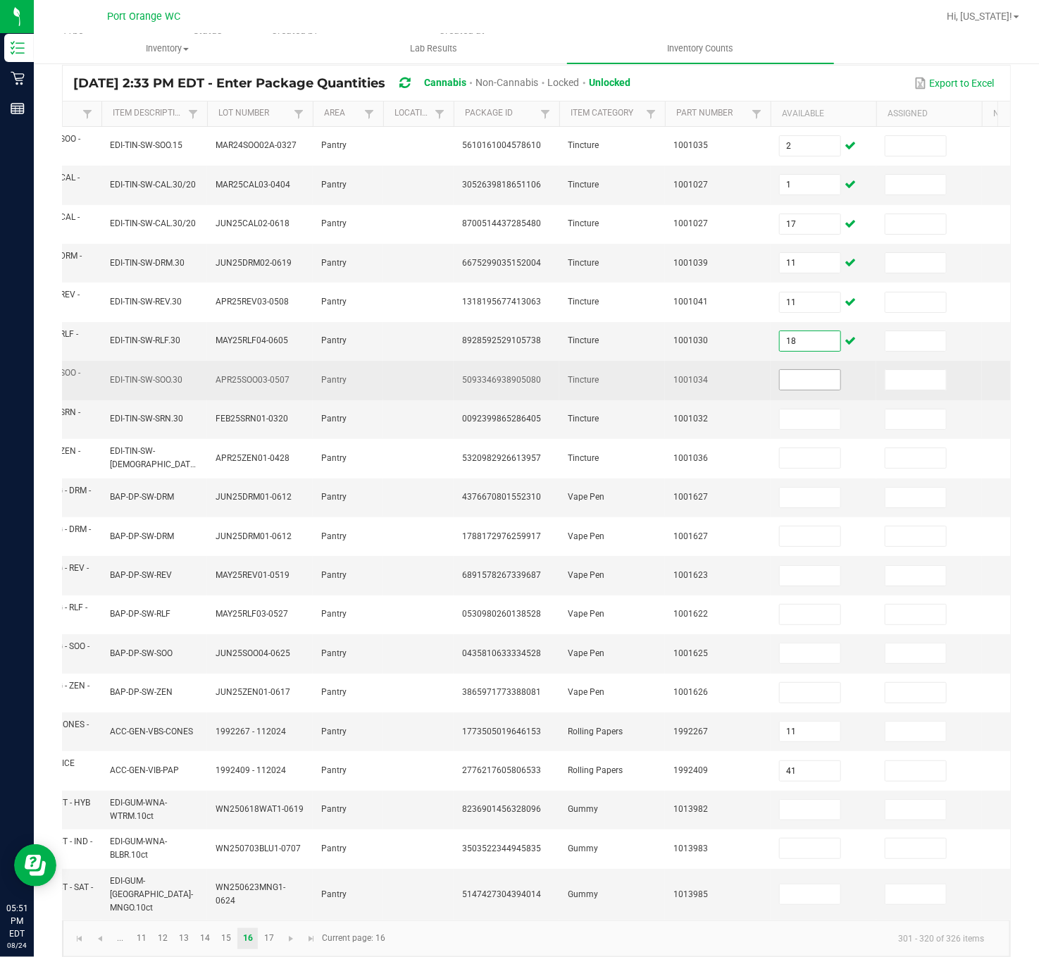
click at [793, 375] on input at bounding box center [810, 380] width 61 height 20
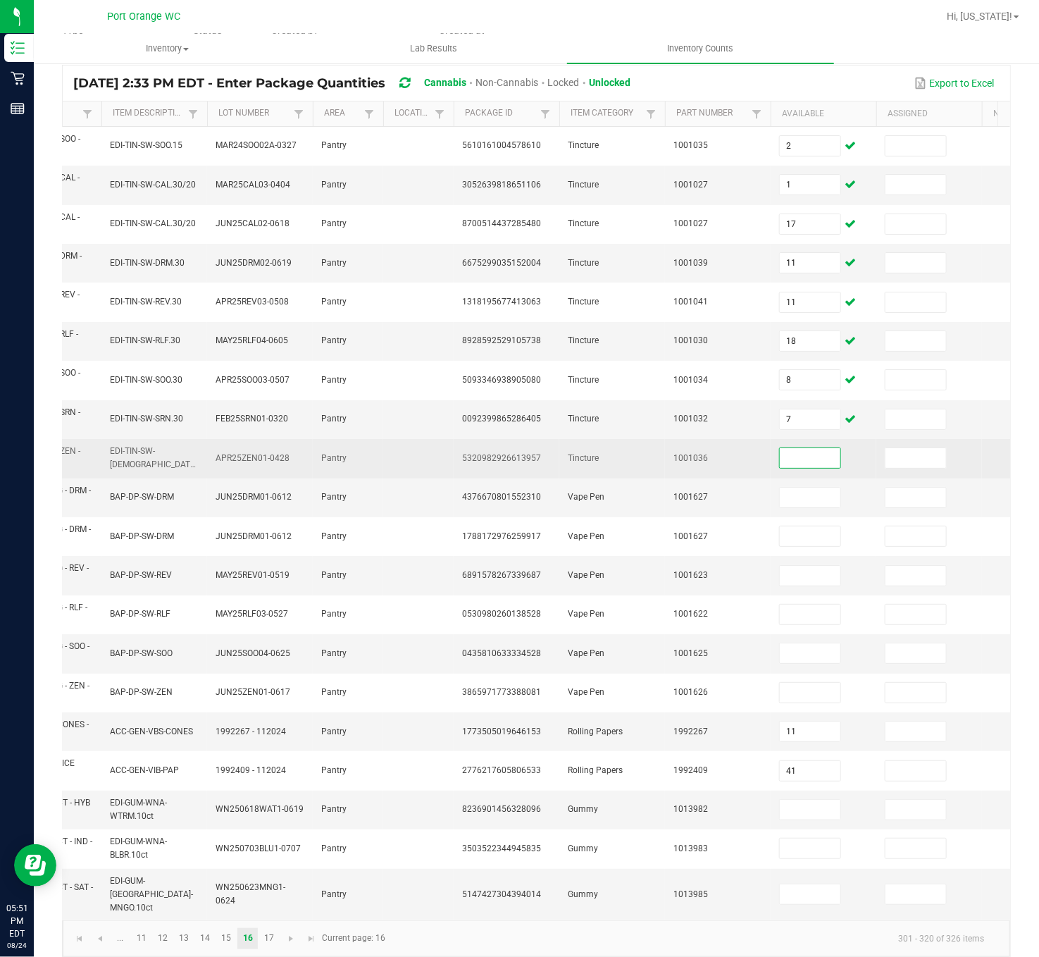
click at [782, 462] on input at bounding box center [810, 458] width 61 height 20
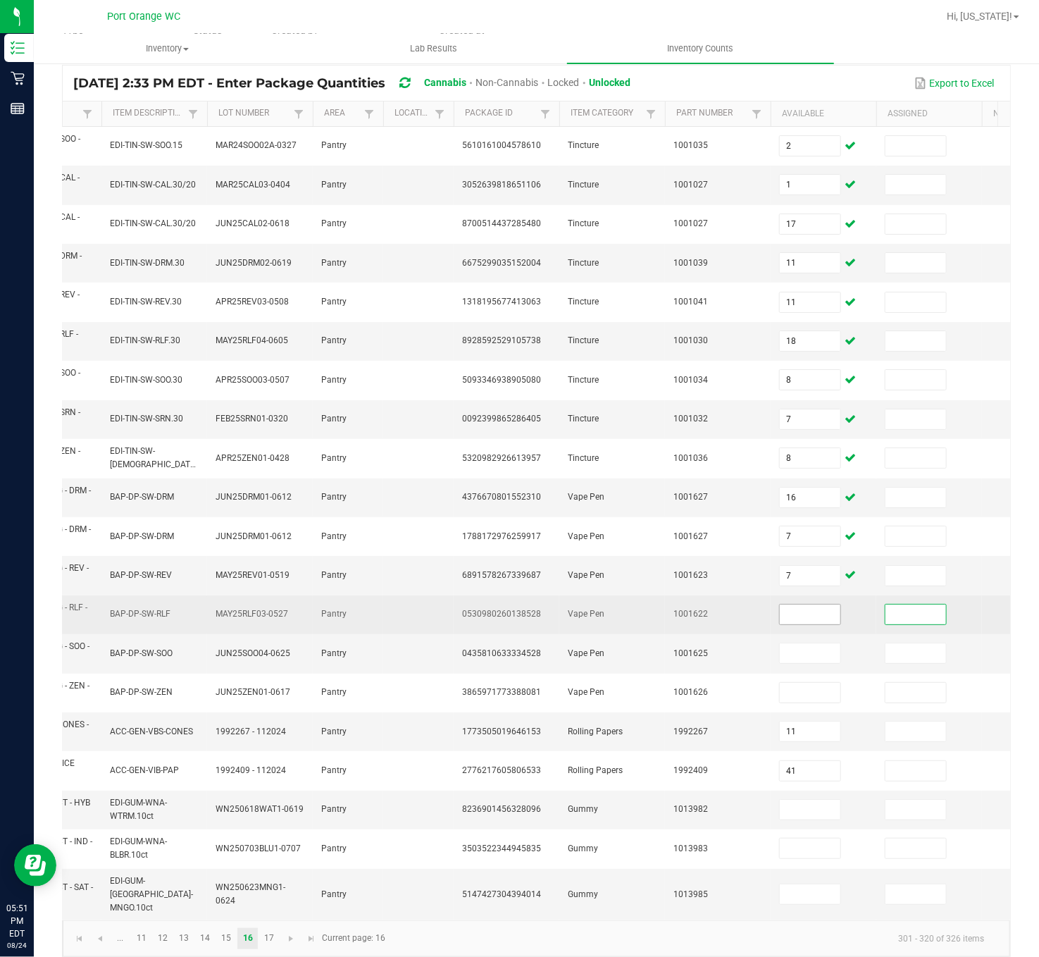
click at [800, 597] on input at bounding box center [810, 614] width 61 height 20
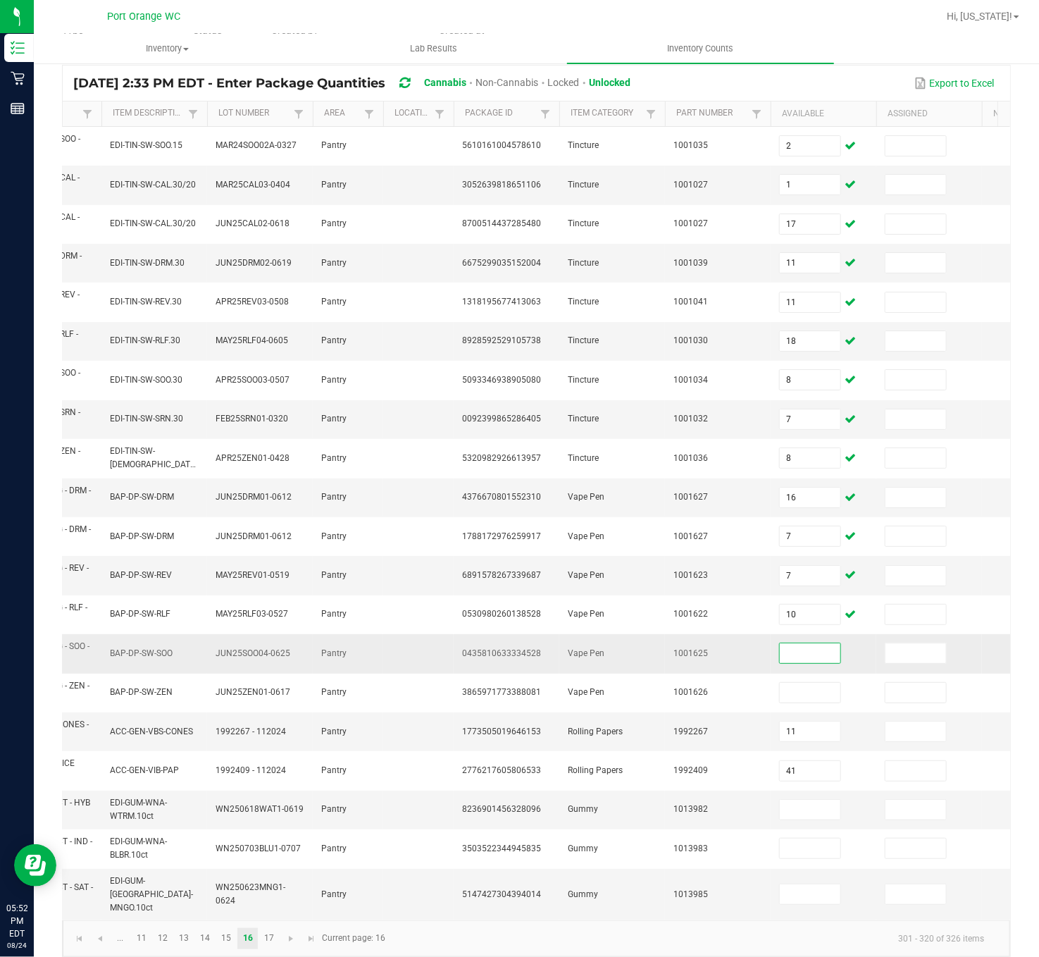
click at [810, 597] on input at bounding box center [810, 653] width 61 height 20
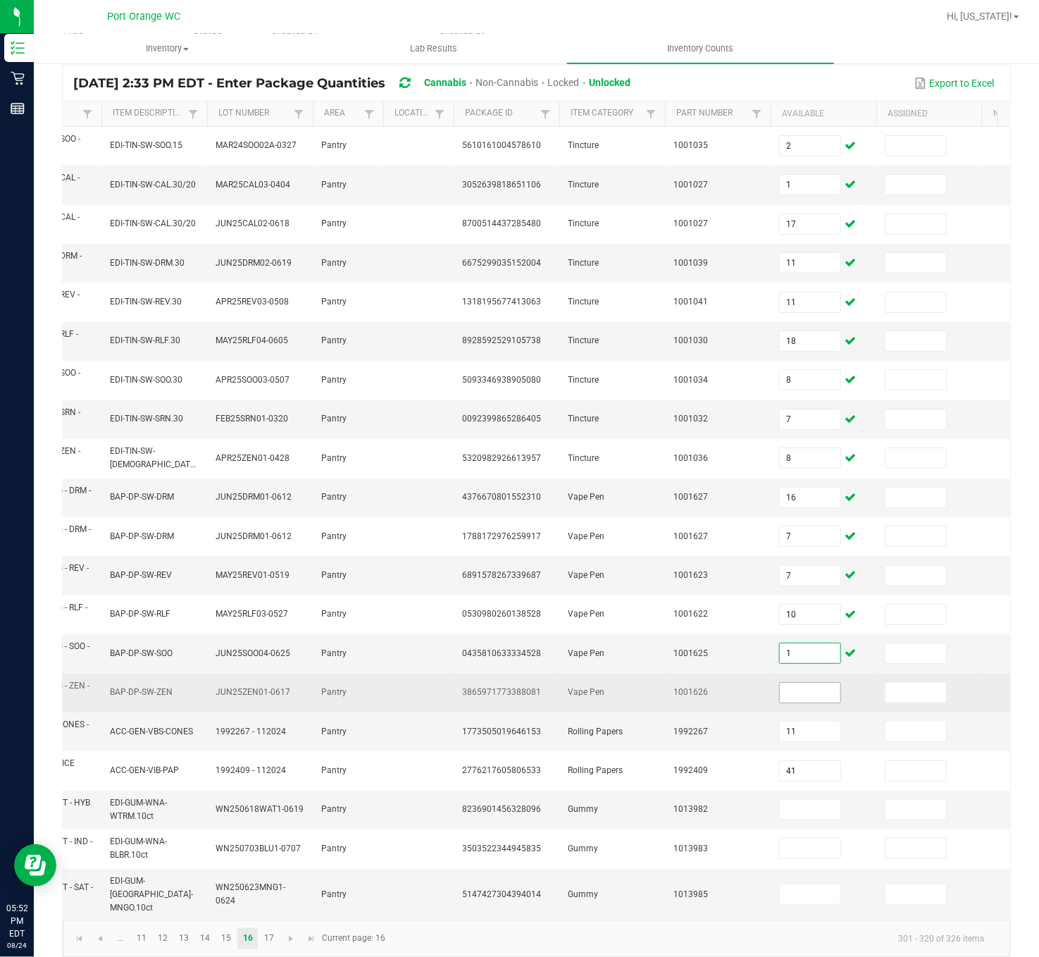
click at [821, 597] on input at bounding box center [810, 693] width 61 height 20
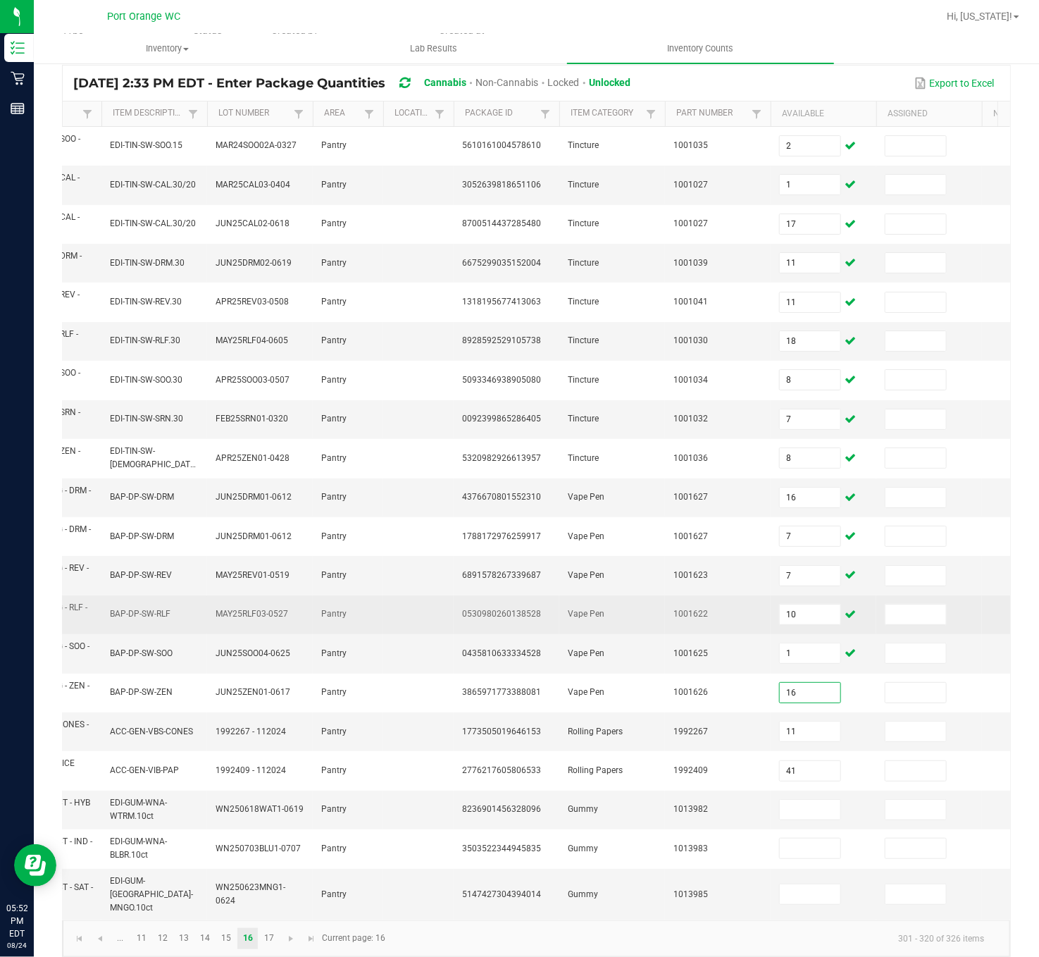
click at [828, 597] on td "10" at bounding box center [824, 614] width 106 height 39
click at [826, 597] on td "10" at bounding box center [824, 614] width 106 height 39
click at [817, 597] on input "10" at bounding box center [810, 614] width 61 height 20
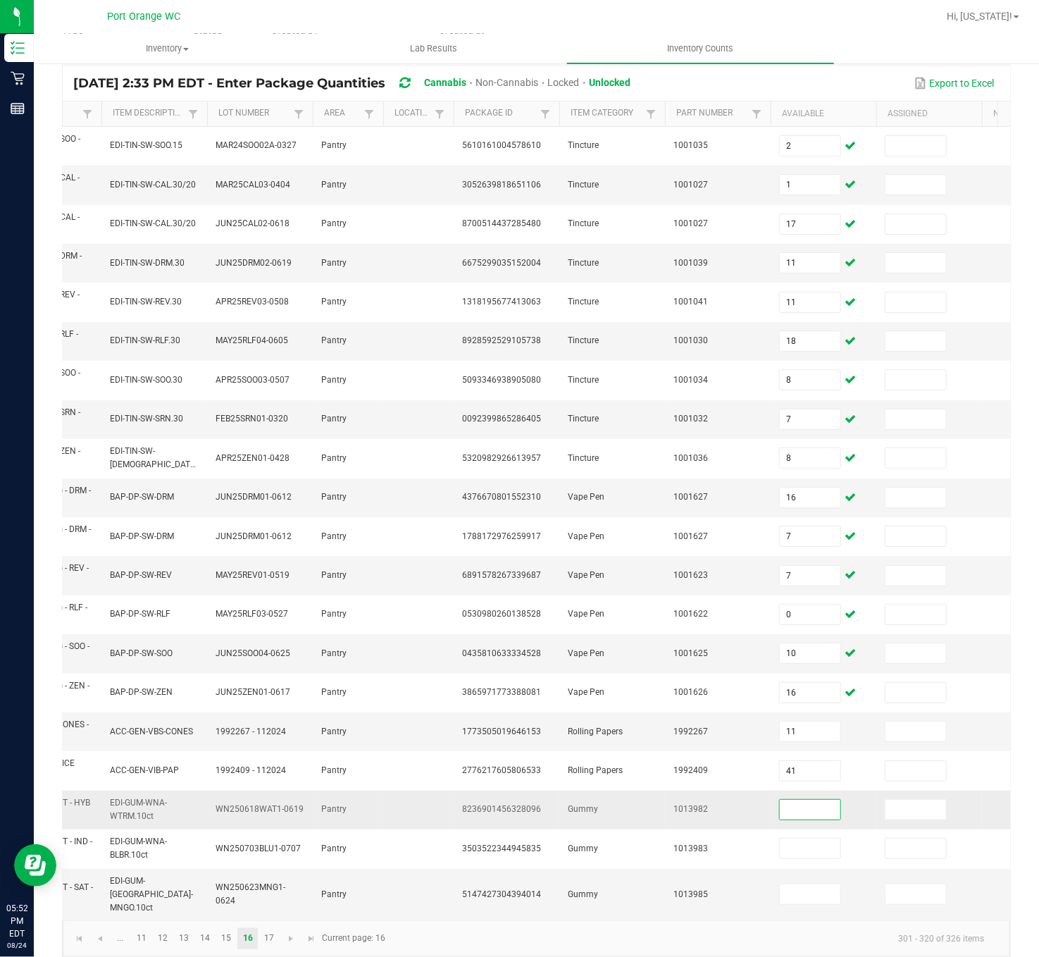
click at [824, 597] on input at bounding box center [810, 810] width 61 height 20
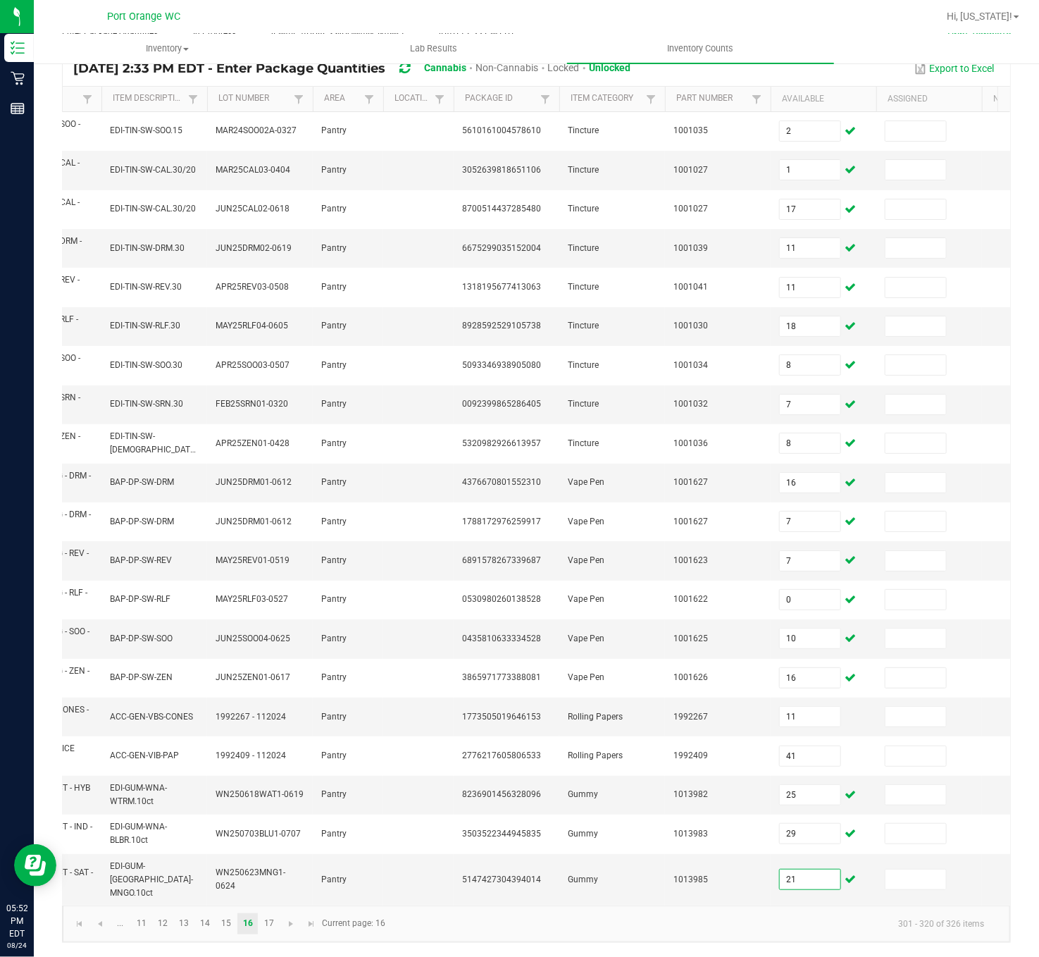
scroll to position [132, 0]
click at [273, 597] on link "17" at bounding box center [269, 923] width 20 height 21
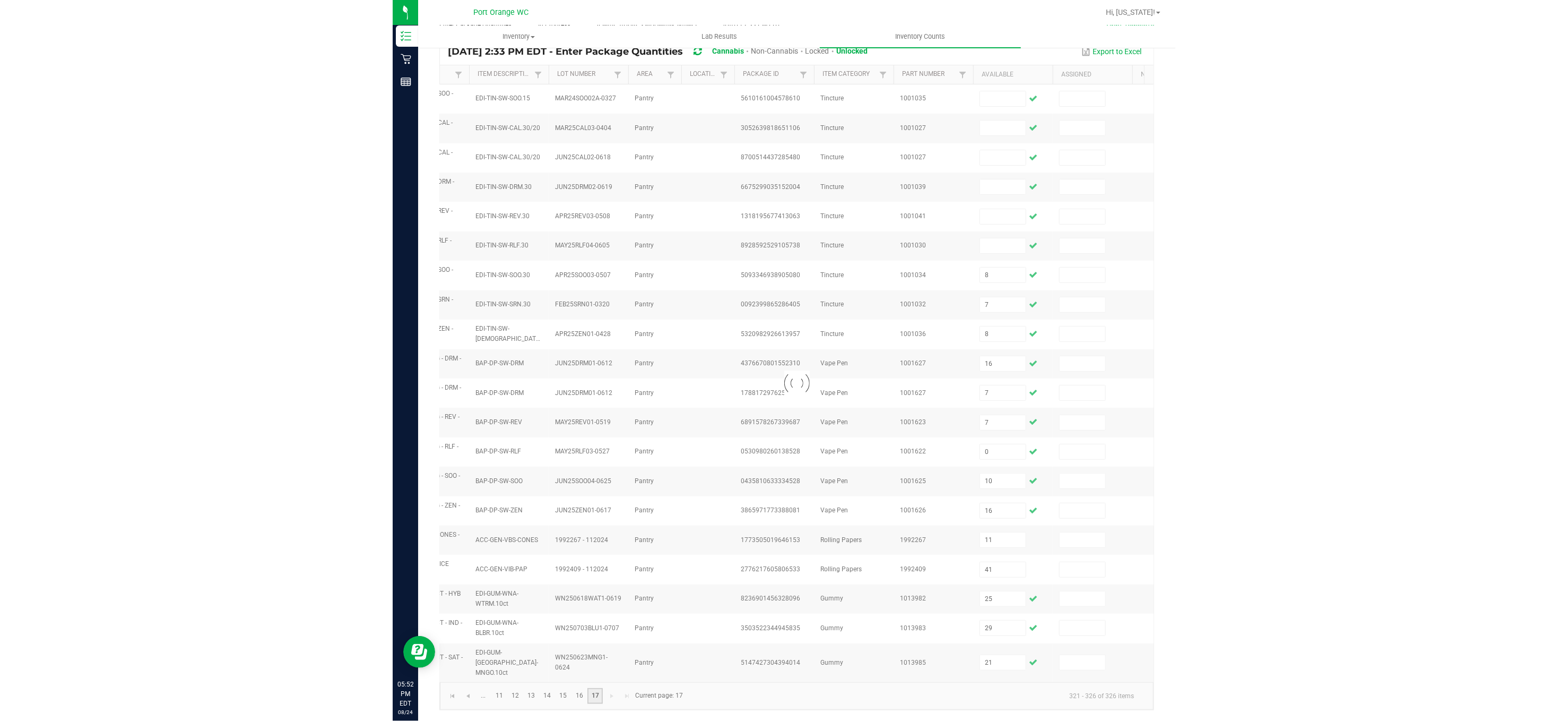
scroll to position [0, 0]
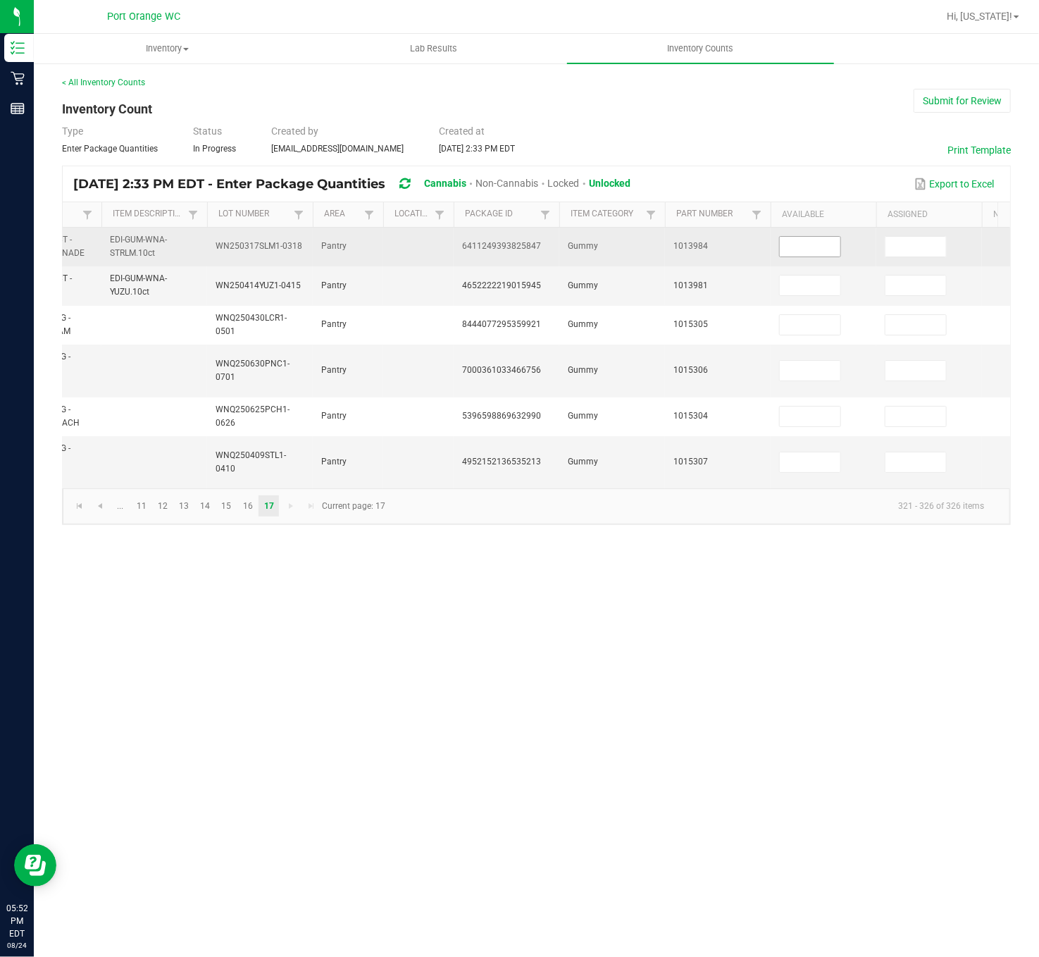
click at [819, 243] on input at bounding box center [810, 247] width 61 height 20
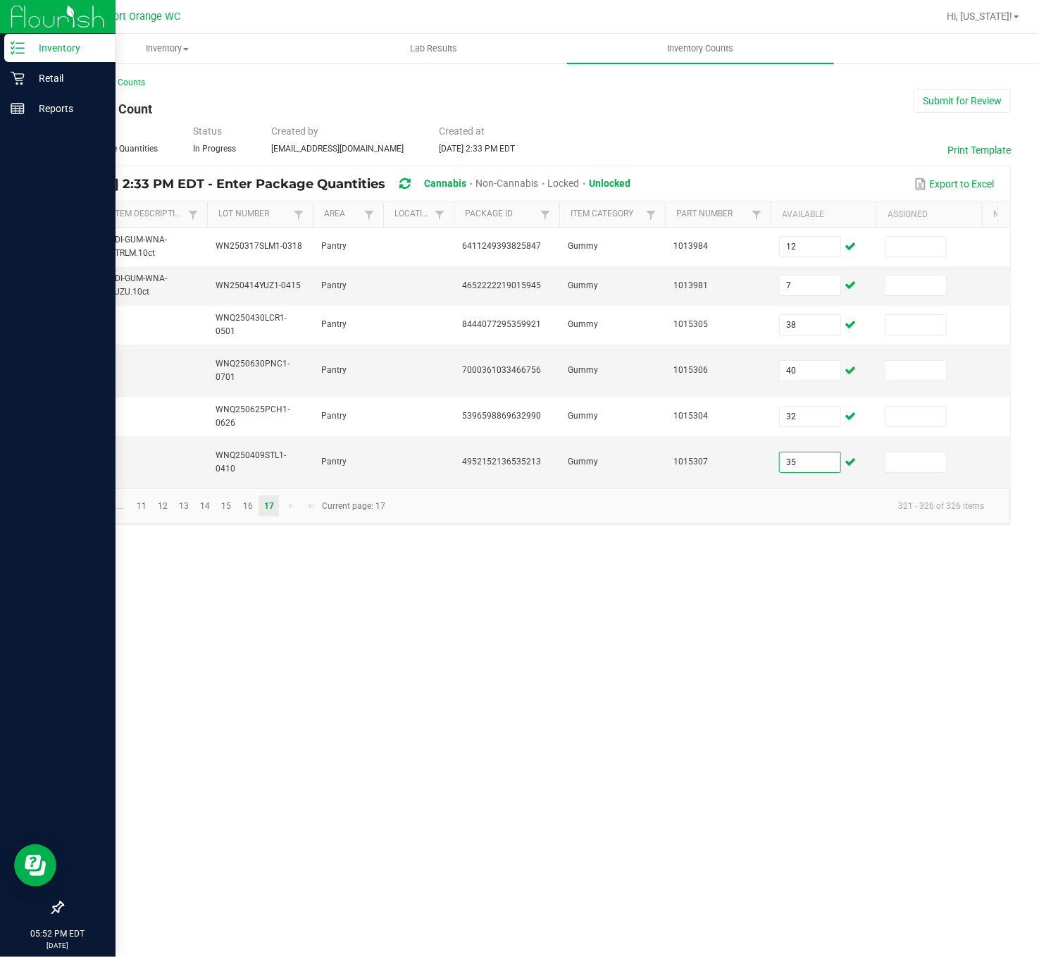
click at [18, 46] on icon at bounding box center [18, 48] width 14 height 14
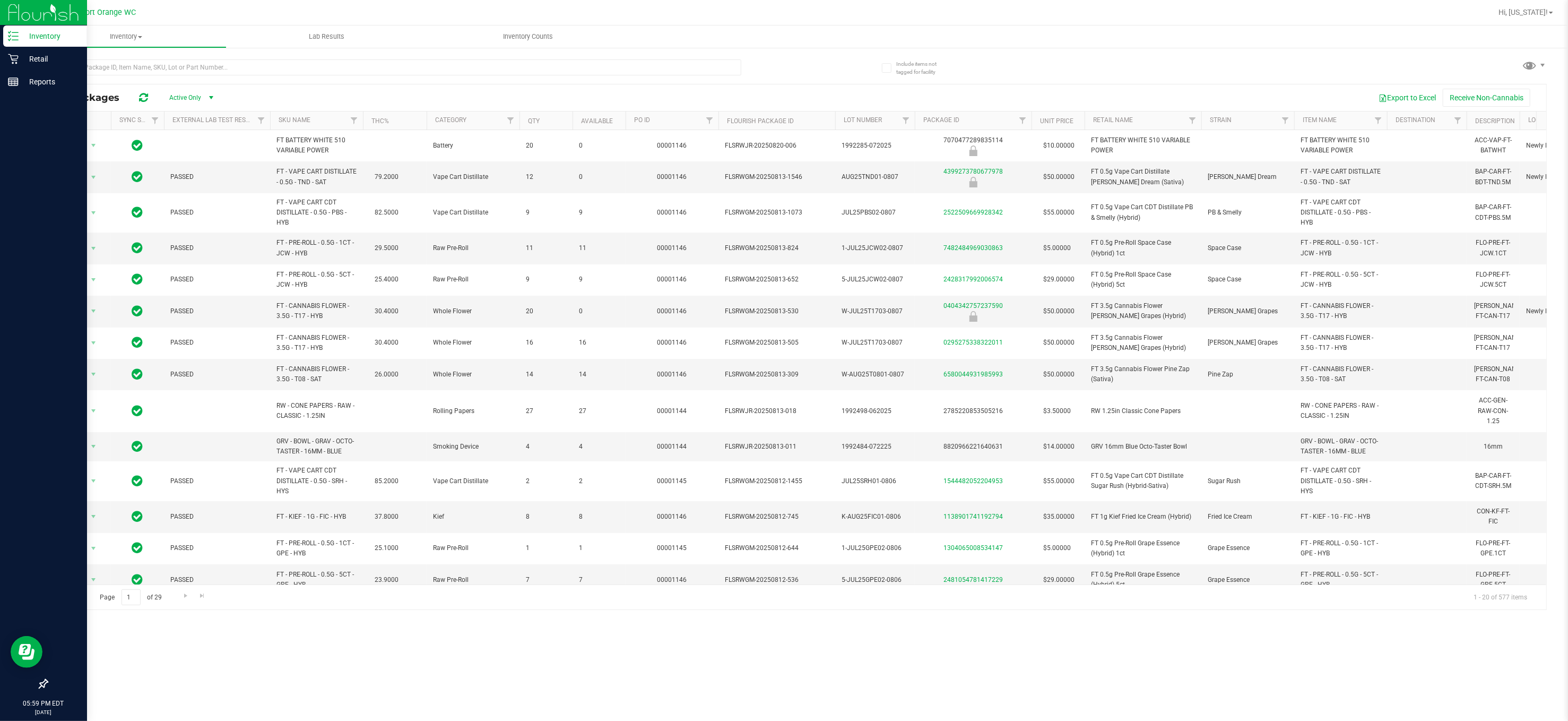
click at [979, 450] on div "Inventory All packages All inventory Waste log Lab Results Inventory Counts Inc…" at bounding box center [797, 373] width 1542 height 695
click at [13, 58] on icon at bounding box center [13, 59] width 10 height 10
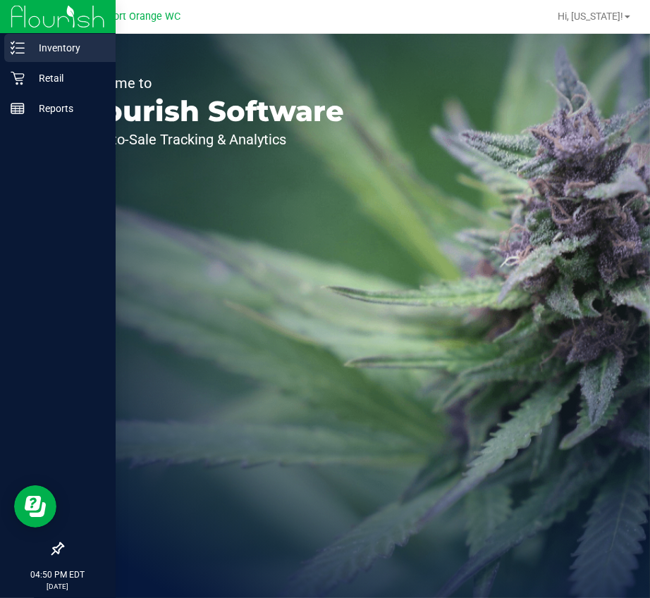
click at [23, 51] on icon at bounding box center [18, 48] width 14 height 14
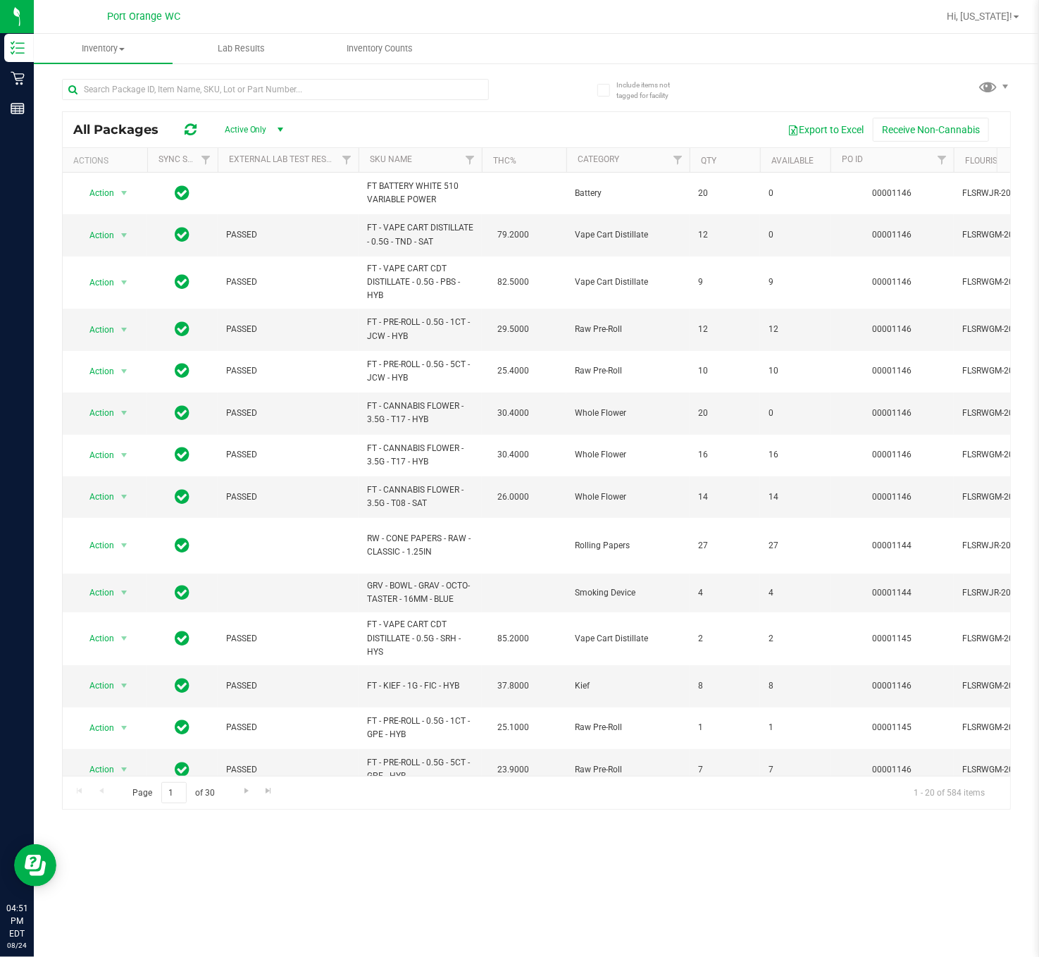
click at [425, 158] on th "SKU Name" at bounding box center [420, 160] width 123 height 25
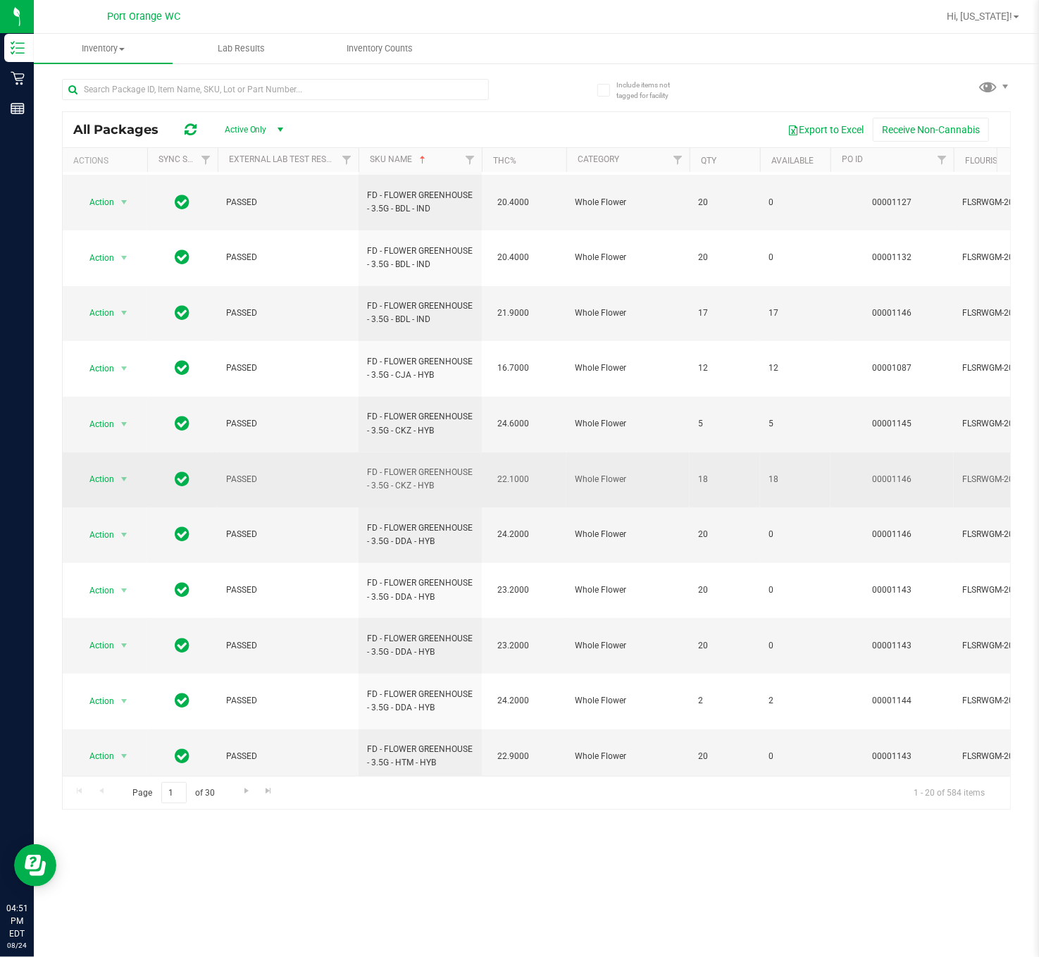
scroll to position [275, 0]
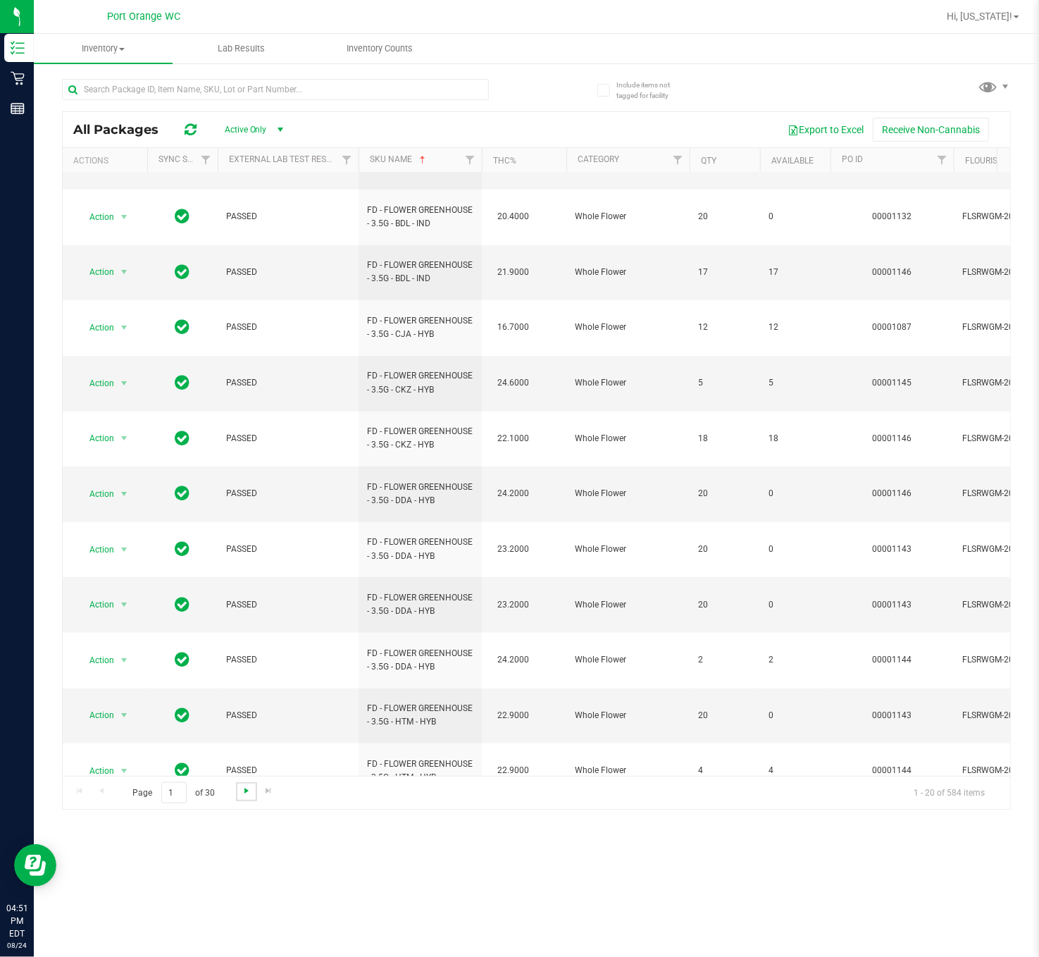
click at [250, 597] on span "Go to the next page" at bounding box center [246, 790] width 11 height 11
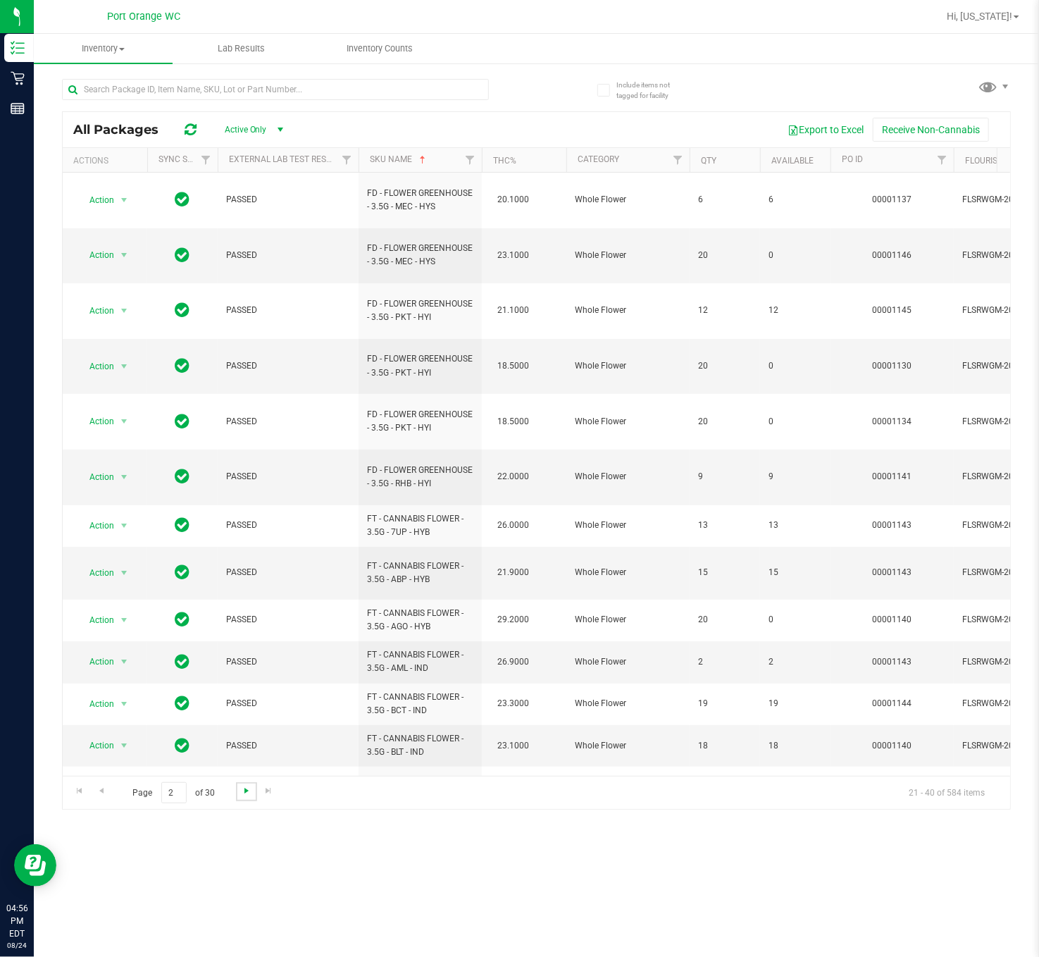
click at [246, 597] on span "Go to the next page" at bounding box center [246, 790] width 11 height 11
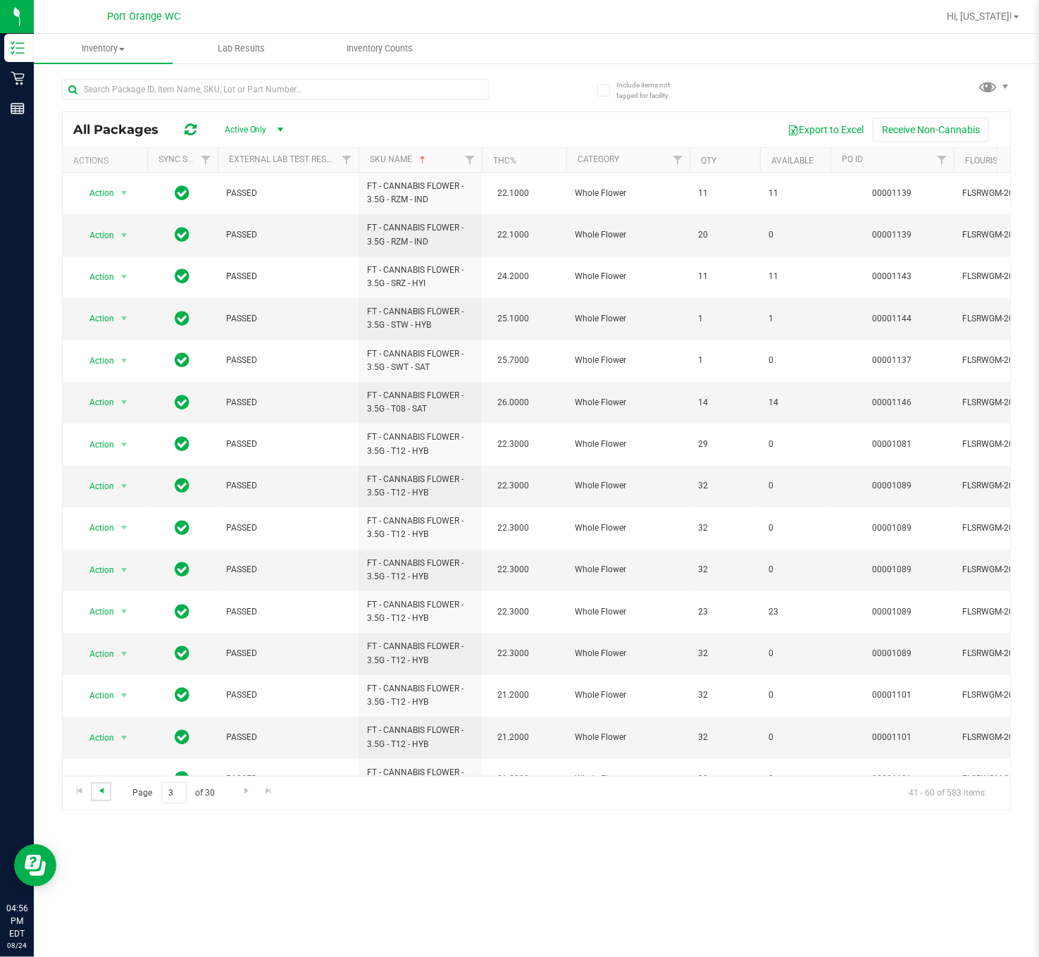
click at [106, 597] on span "Go to the previous page" at bounding box center [101, 790] width 11 height 11
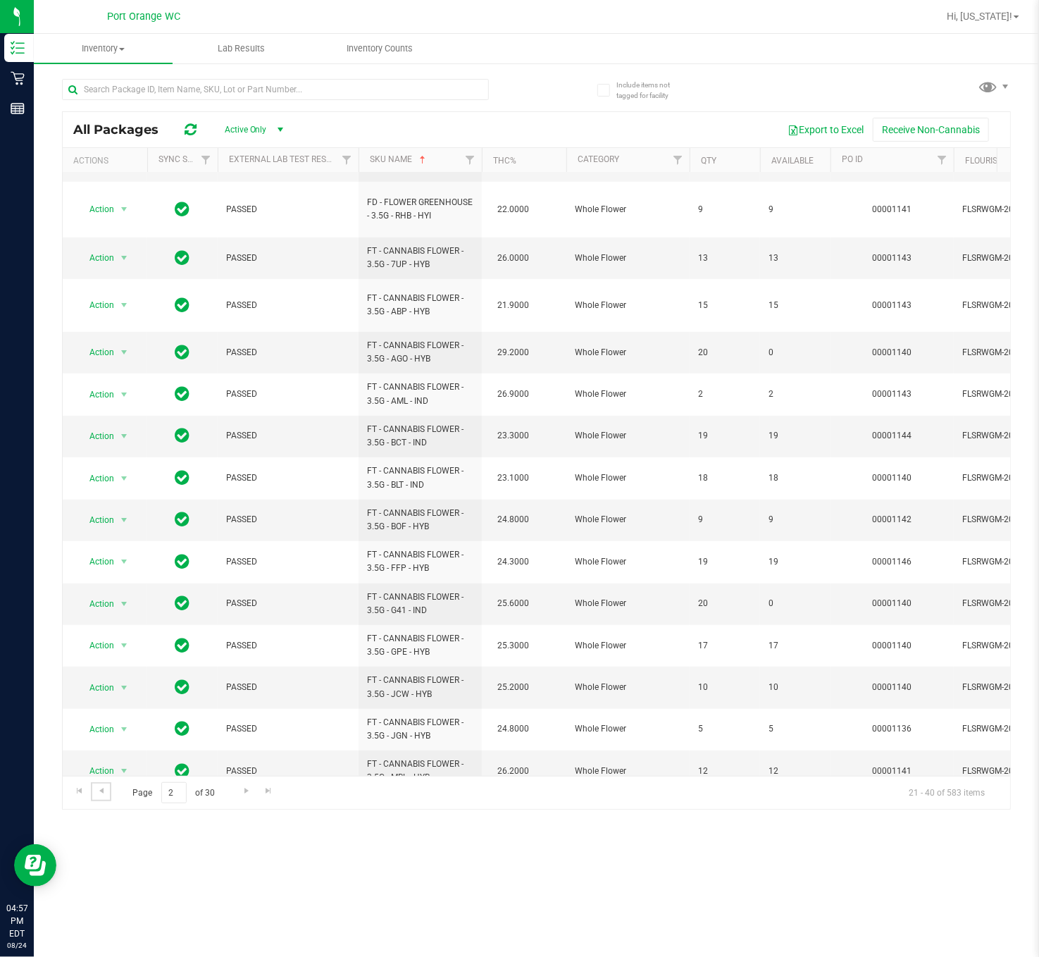
scroll to position [272, 0]
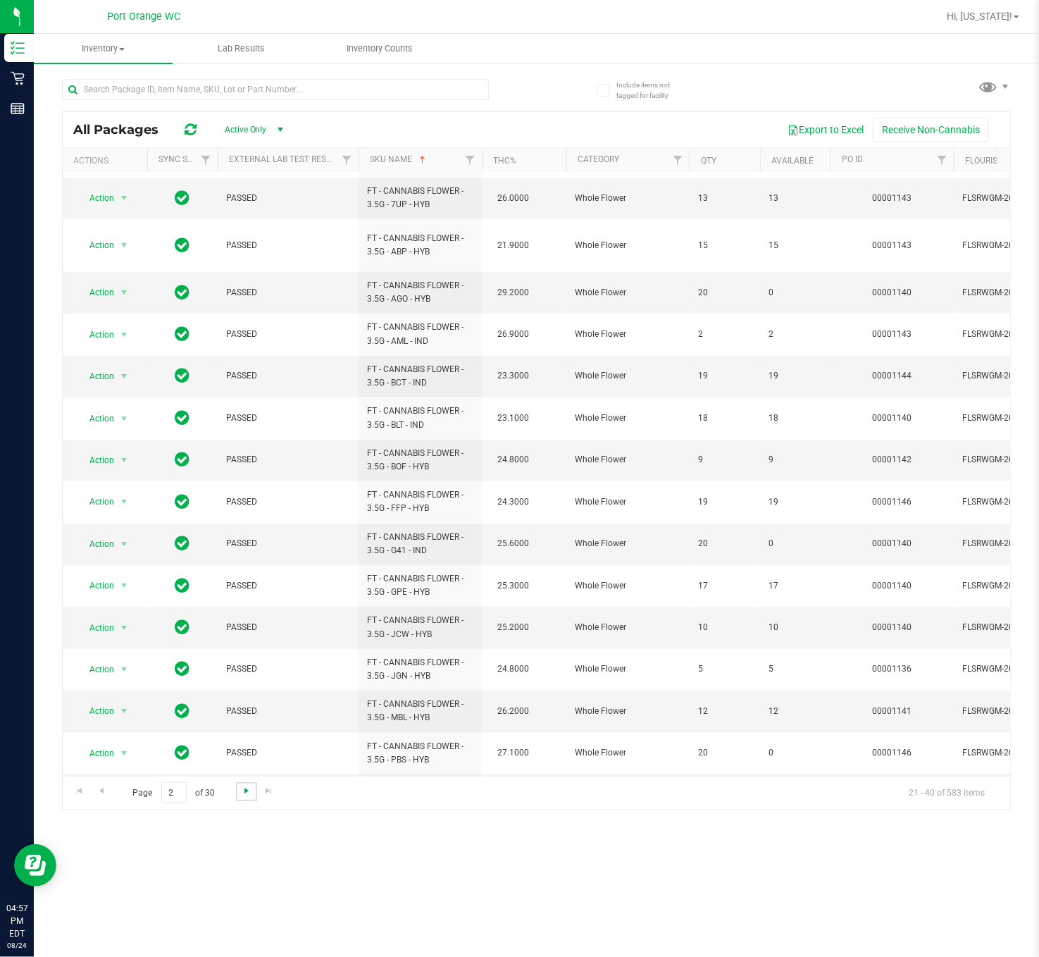
click at [242, 597] on span "Go to the next page" at bounding box center [246, 790] width 11 height 11
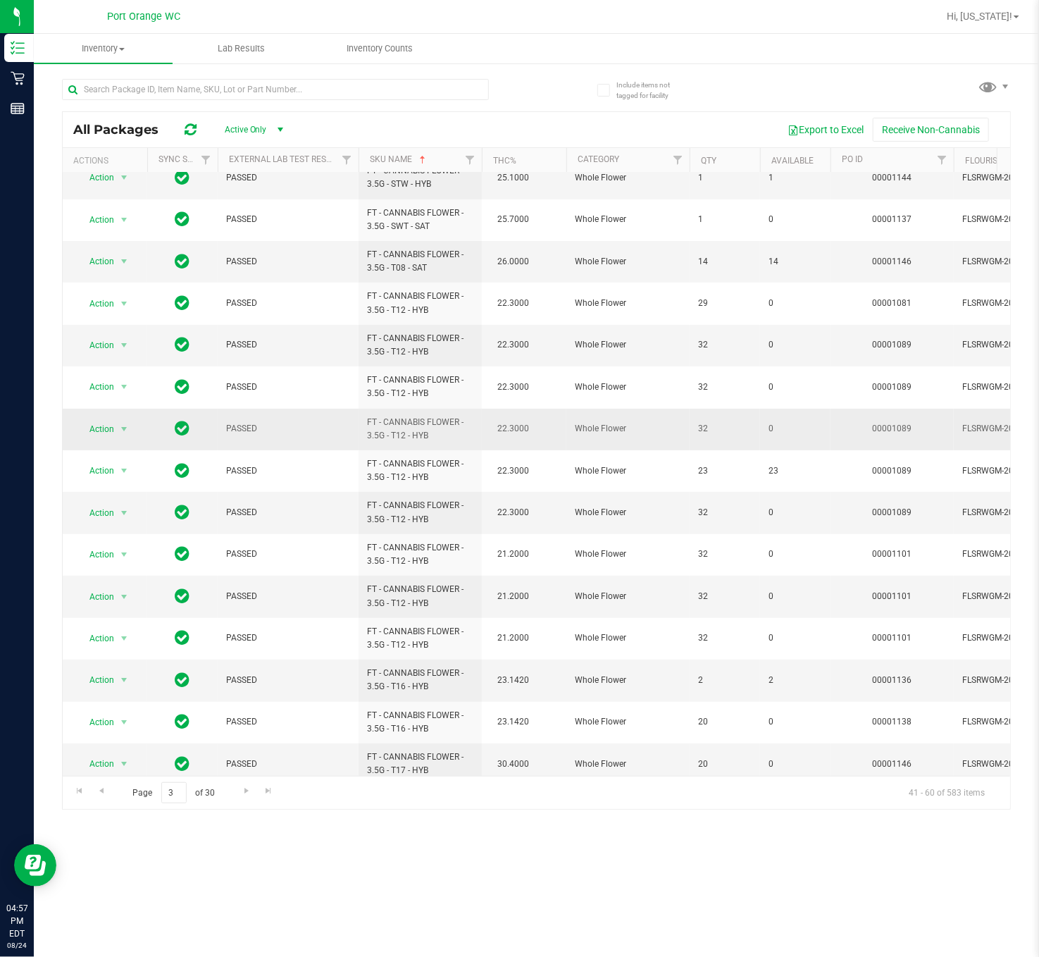
scroll to position [261, 0]
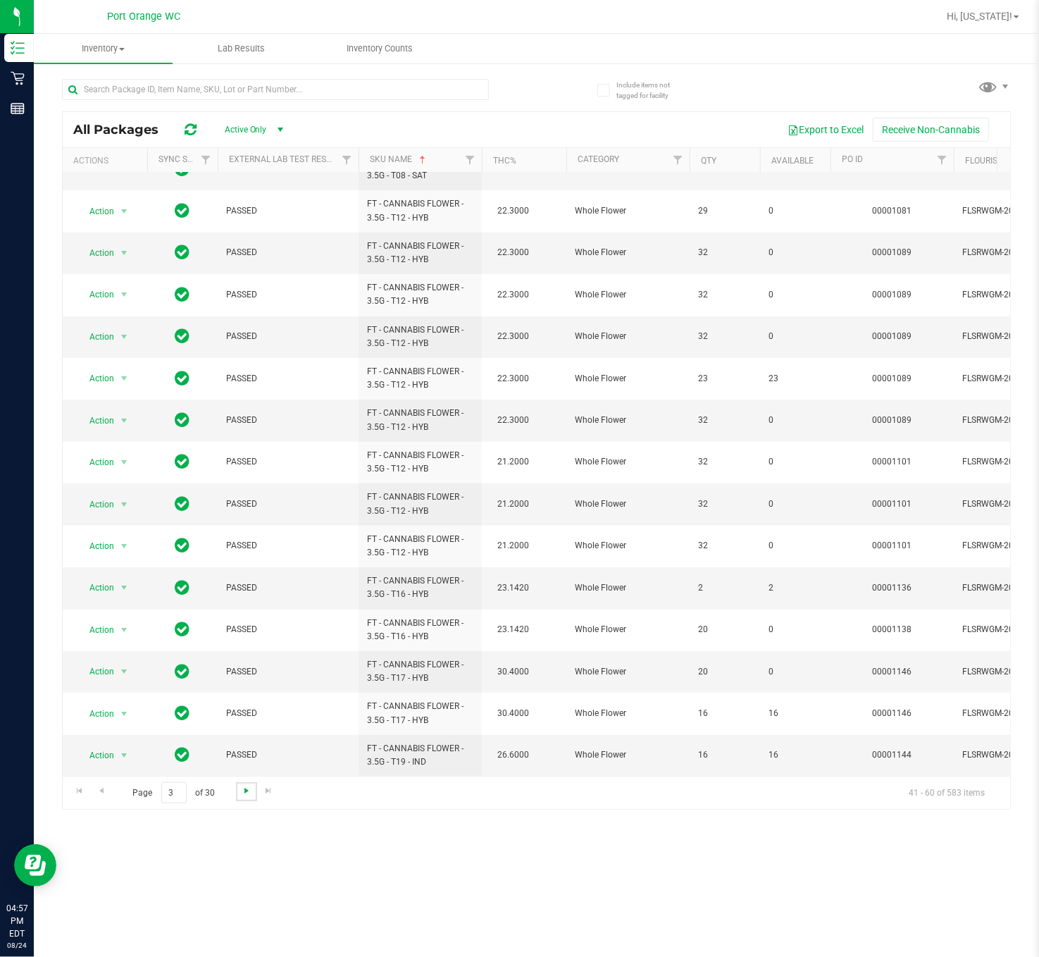
click at [242, 597] on span "Go to the next page" at bounding box center [246, 790] width 11 height 11
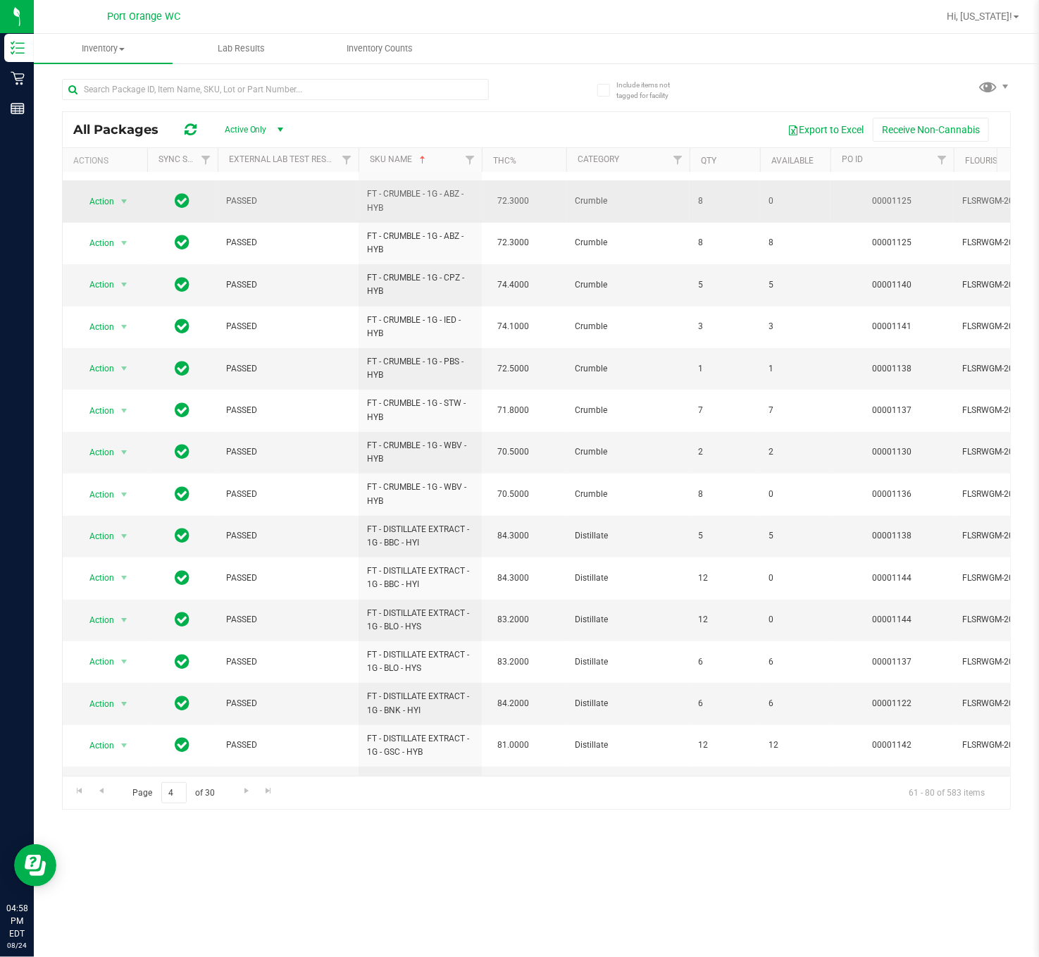
scroll to position [272, 0]
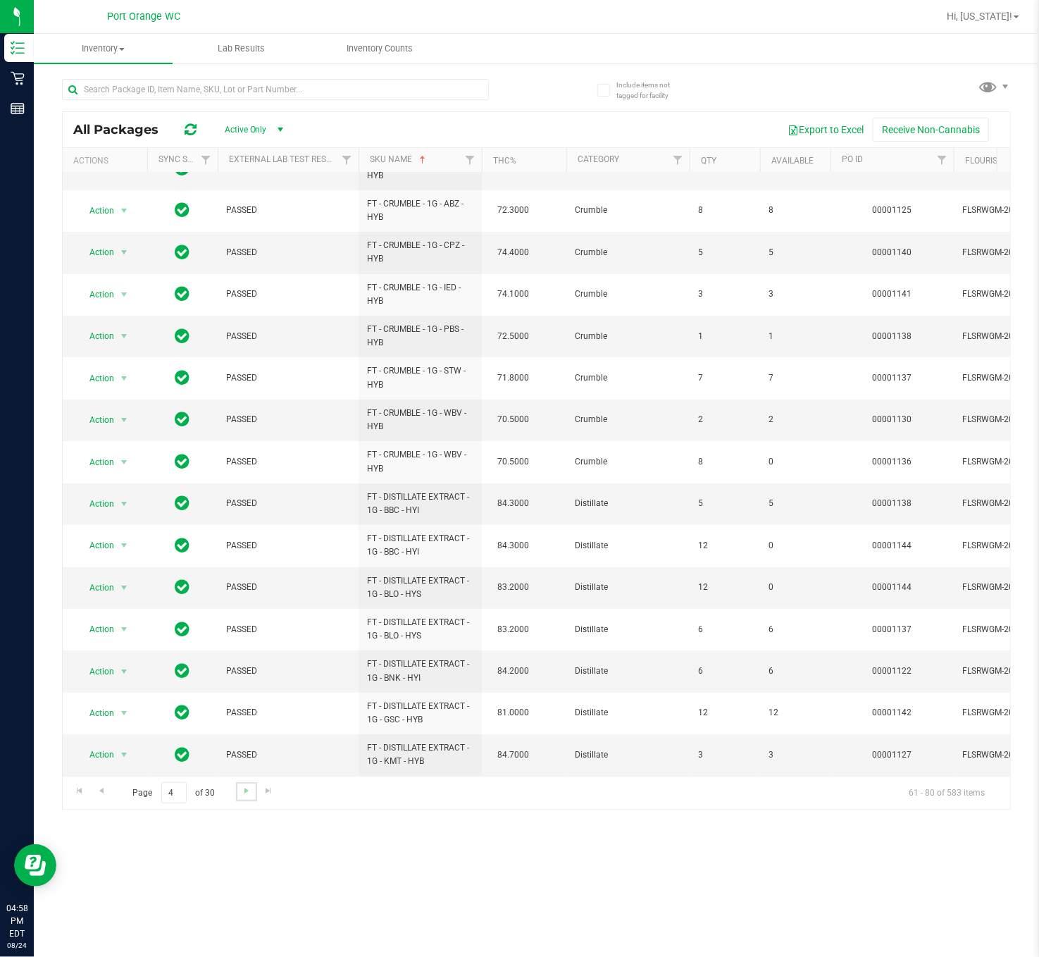
click at [246, 597] on link "Go to the next page" at bounding box center [246, 791] width 20 height 19
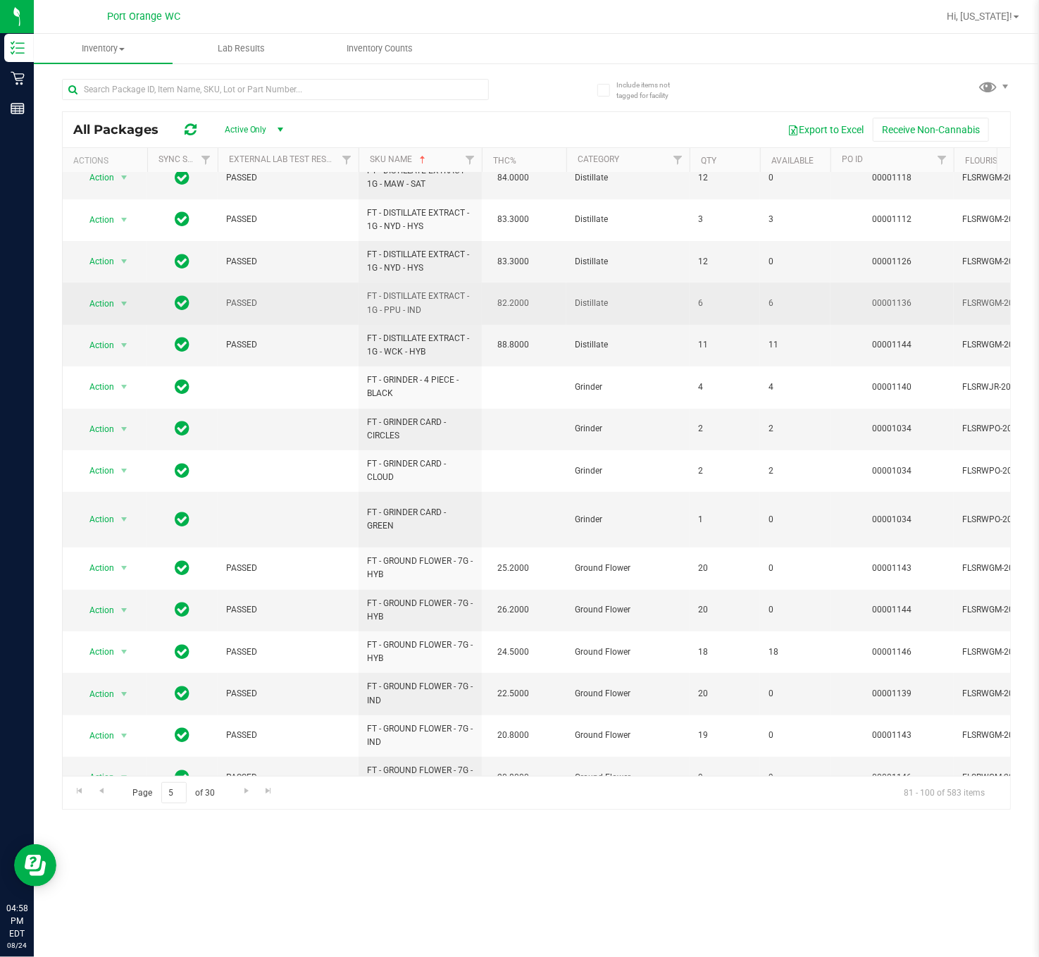
scroll to position [275, 0]
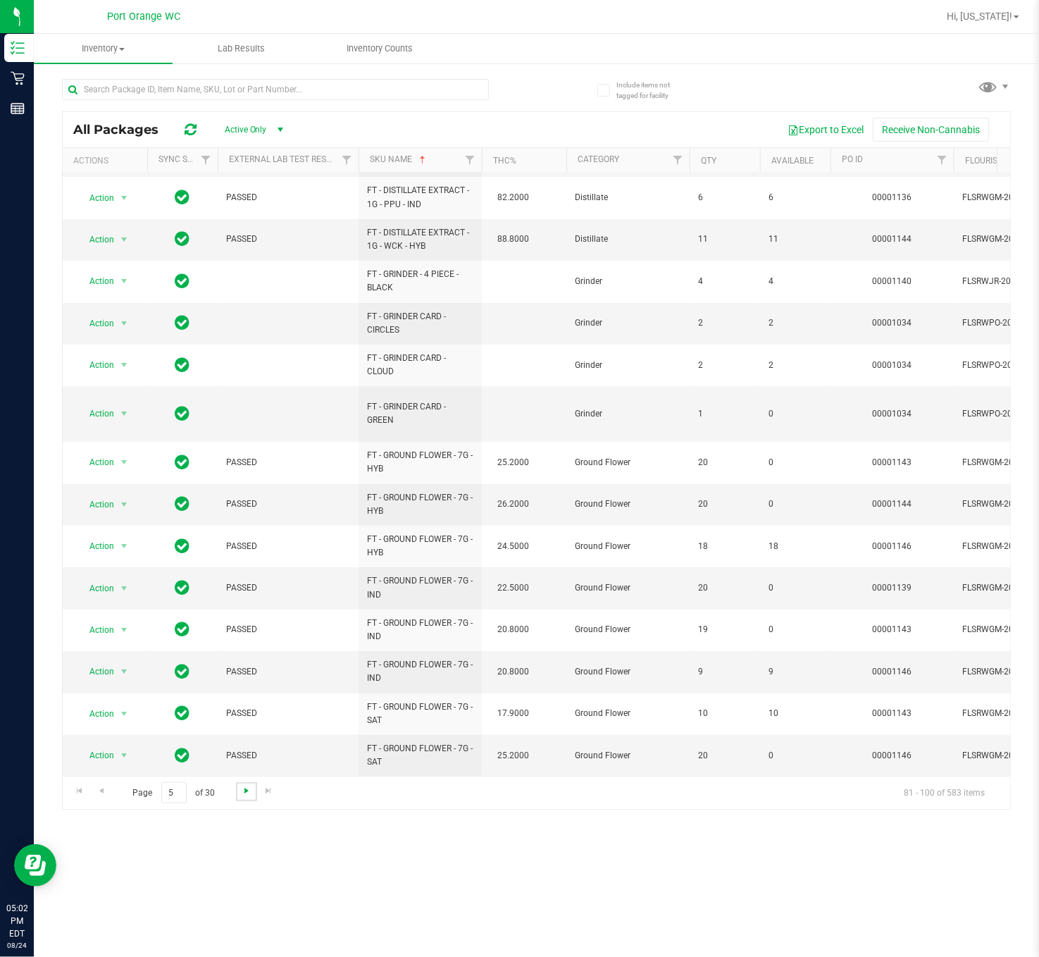
click at [241, 597] on span "Go to the next page" at bounding box center [246, 790] width 11 height 11
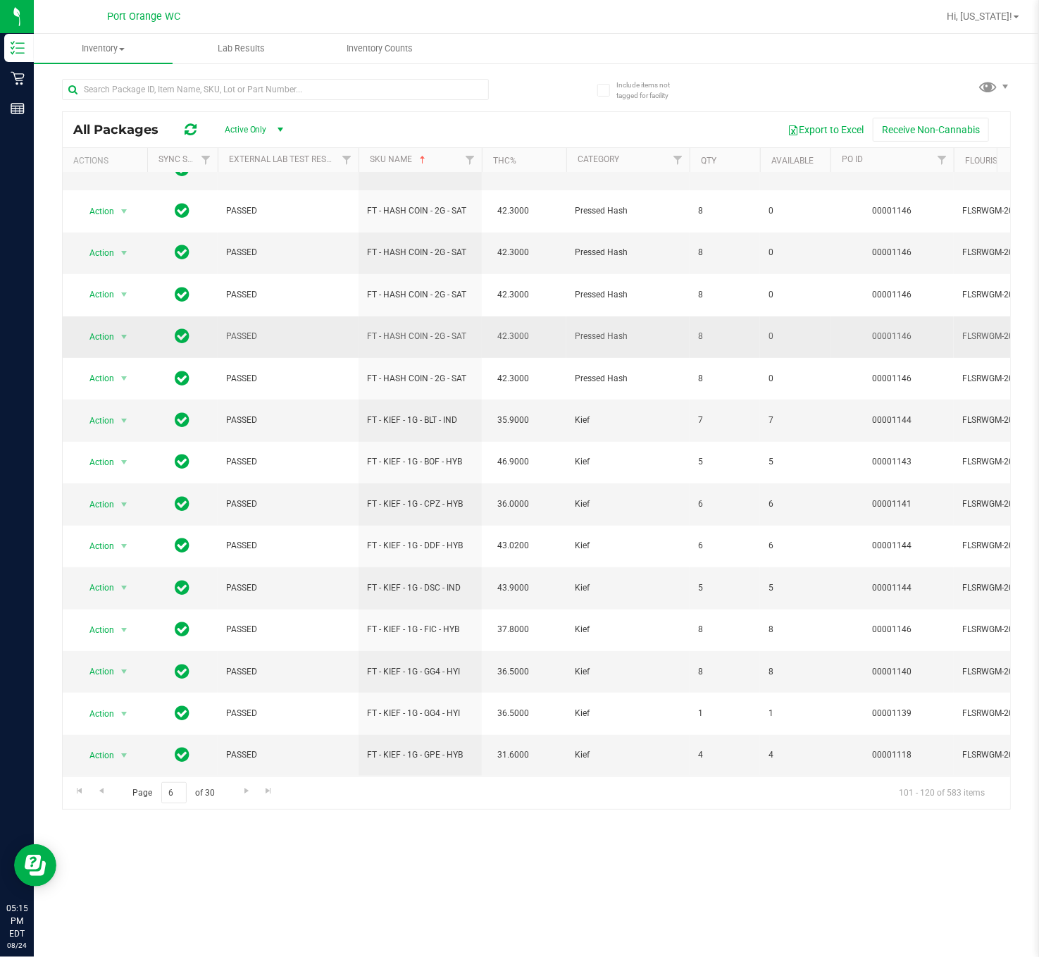
scroll to position [261, 0]
click at [244, 597] on link "Go to the next page" at bounding box center [246, 791] width 20 height 19
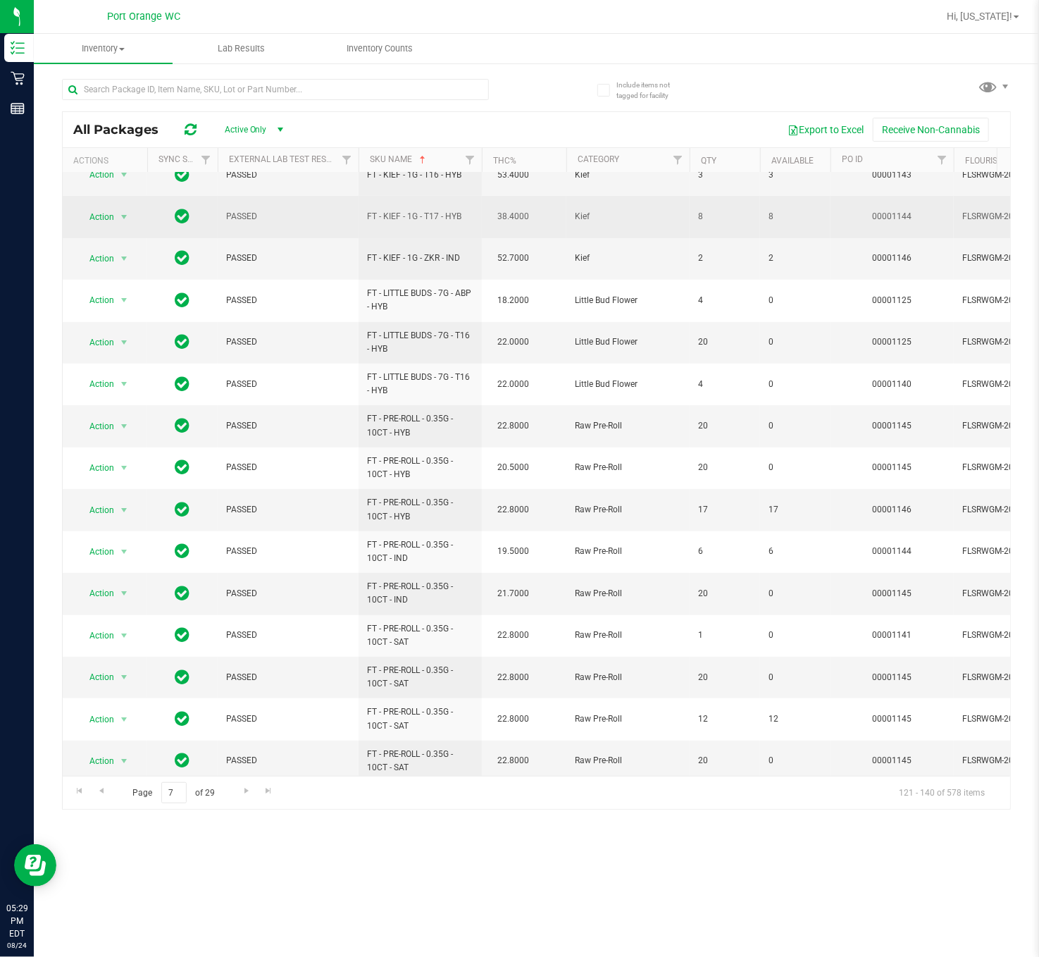
scroll to position [261, 0]
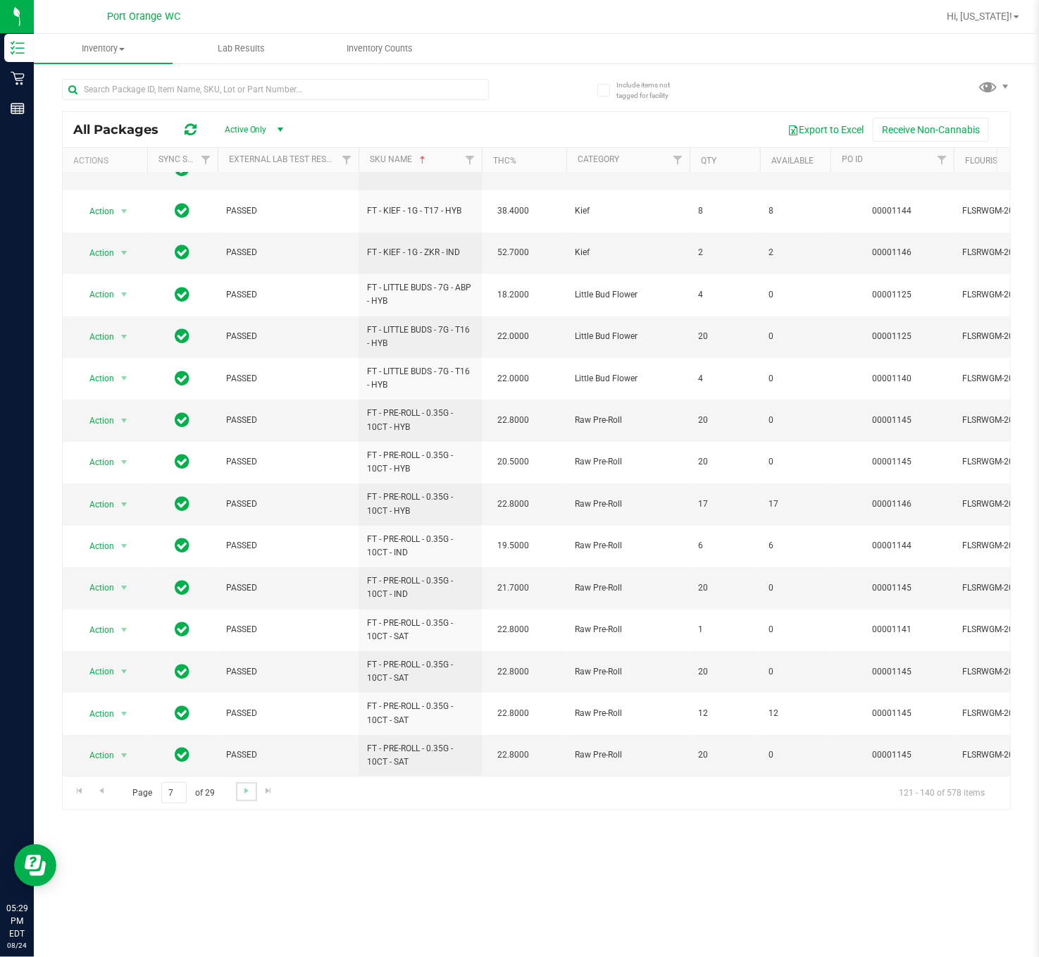
click at [238, 597] on link "Go to the next page" at bounding box center [246, 791] width 20 height 19
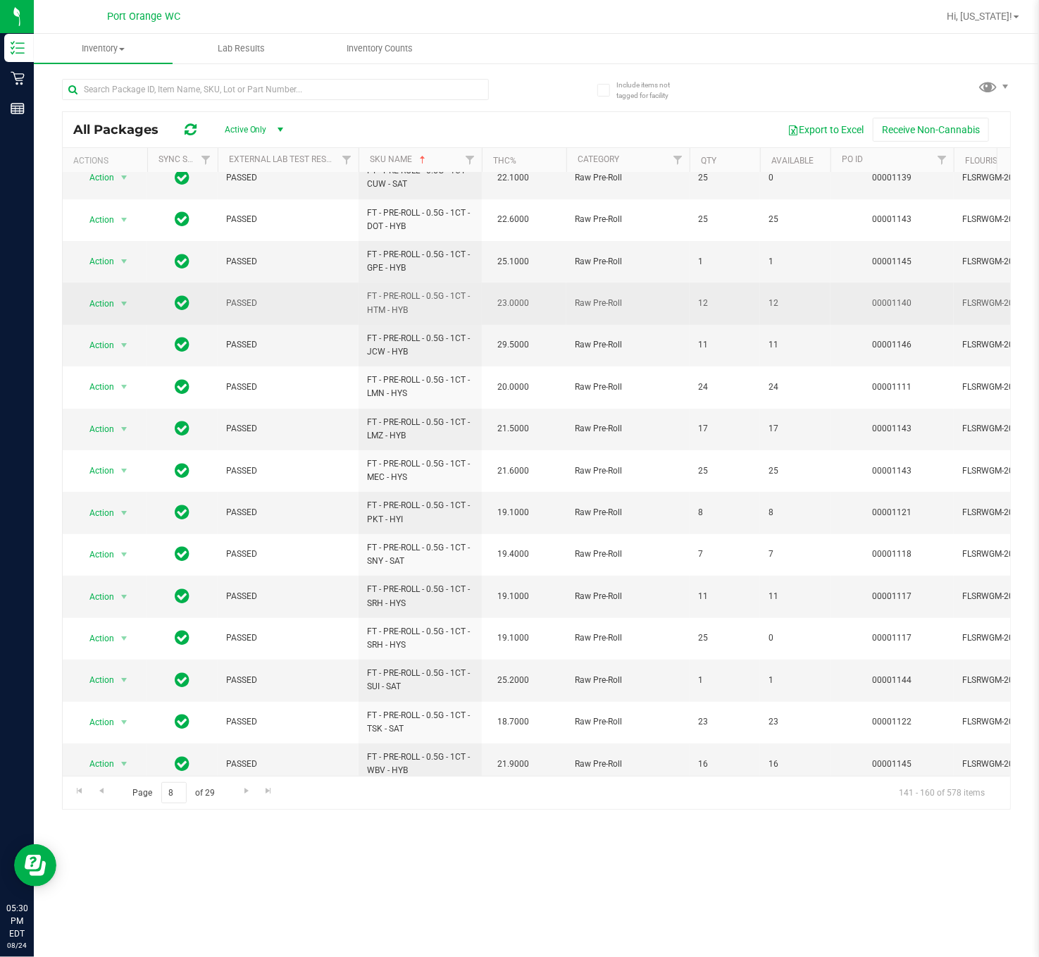
scroll to position [261, 0]
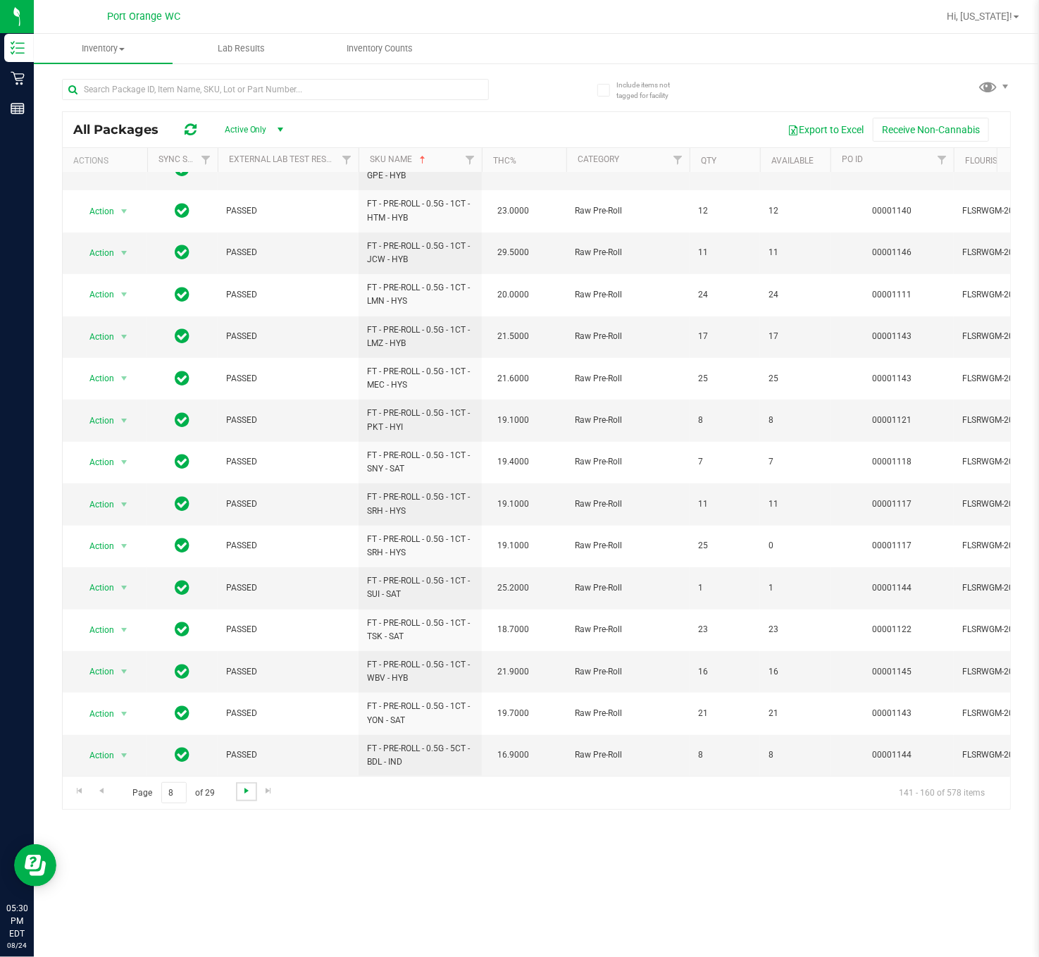
click at [244, 597] on span "Go to the next page" at bounding box center [246, 790] width 11 height 11
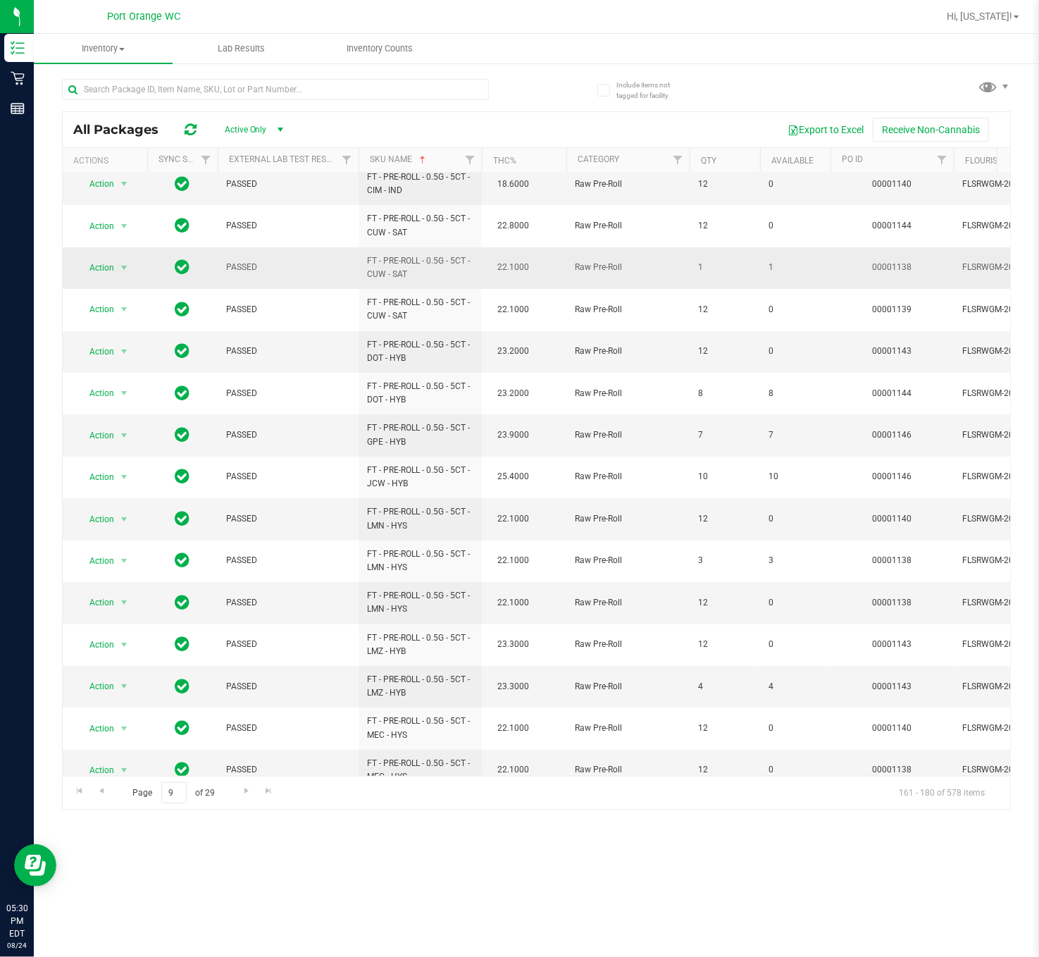
scroll to position [261, 0]
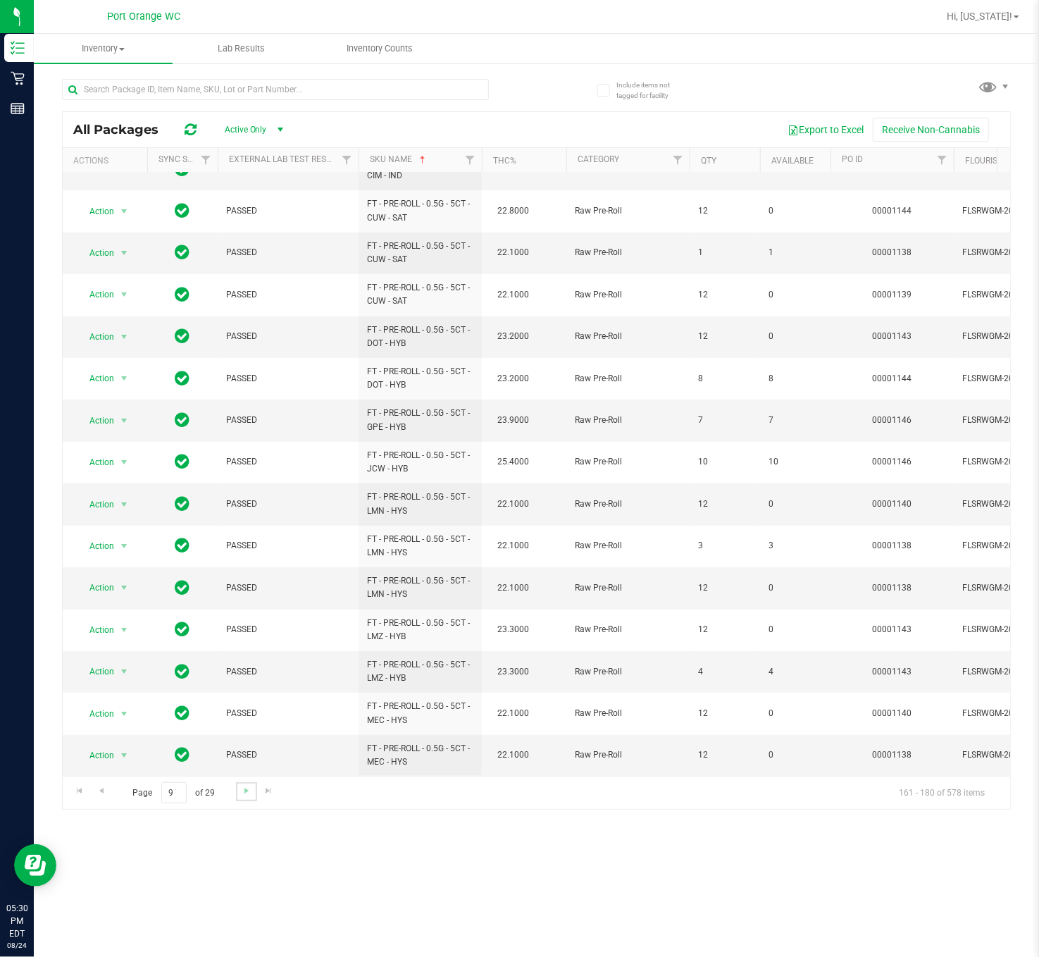
click at [246, 597] on link "Go to the next page" at bounding box center [246, 791] width 20 height 19
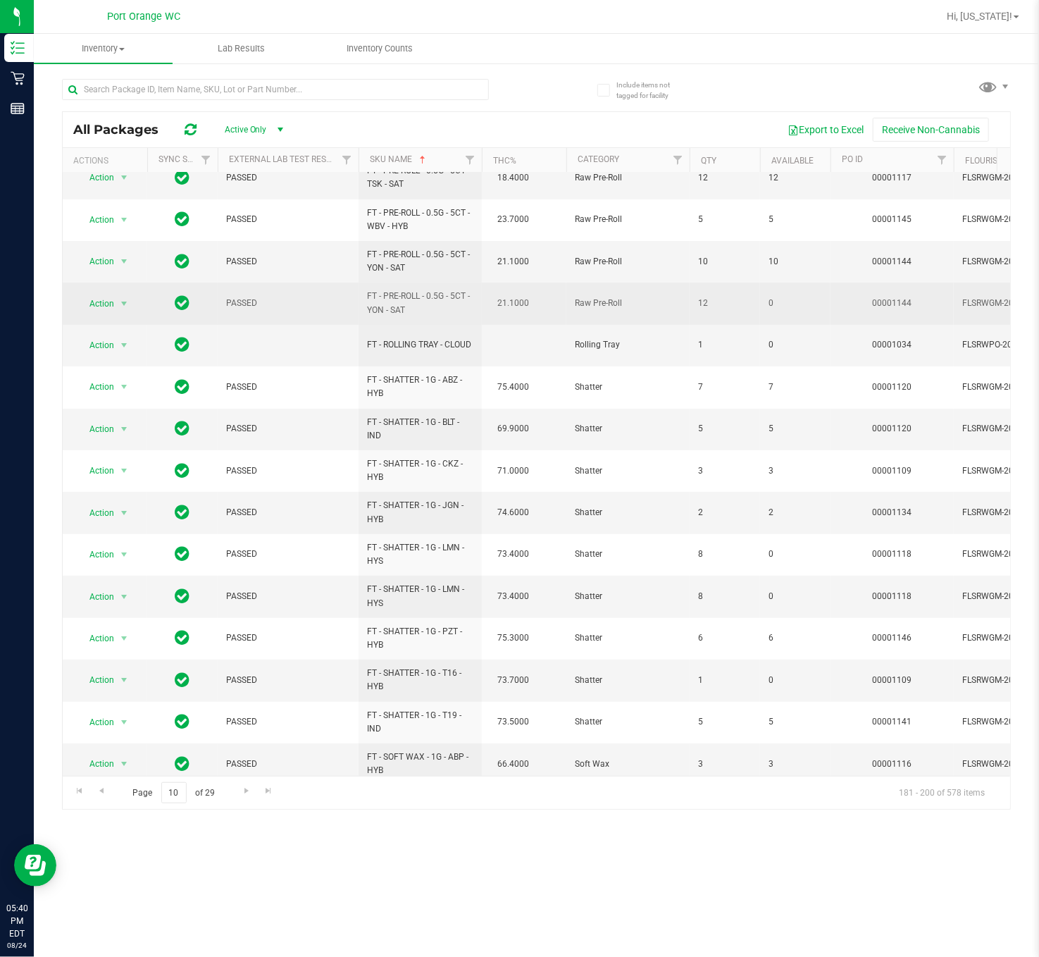
scroll to position [261, 0]
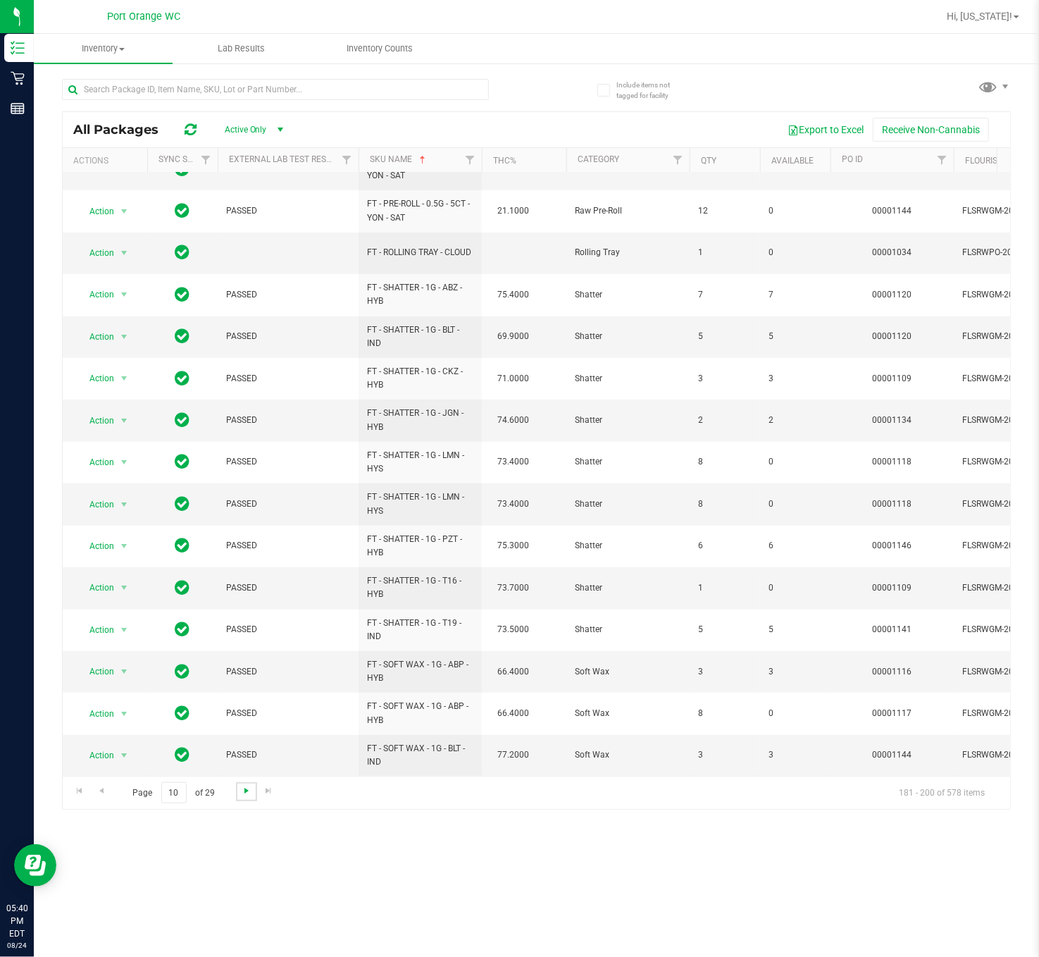
click at [242, 597] on span "Go to the next page" at bounding box center [246, 790] width 11 height 11
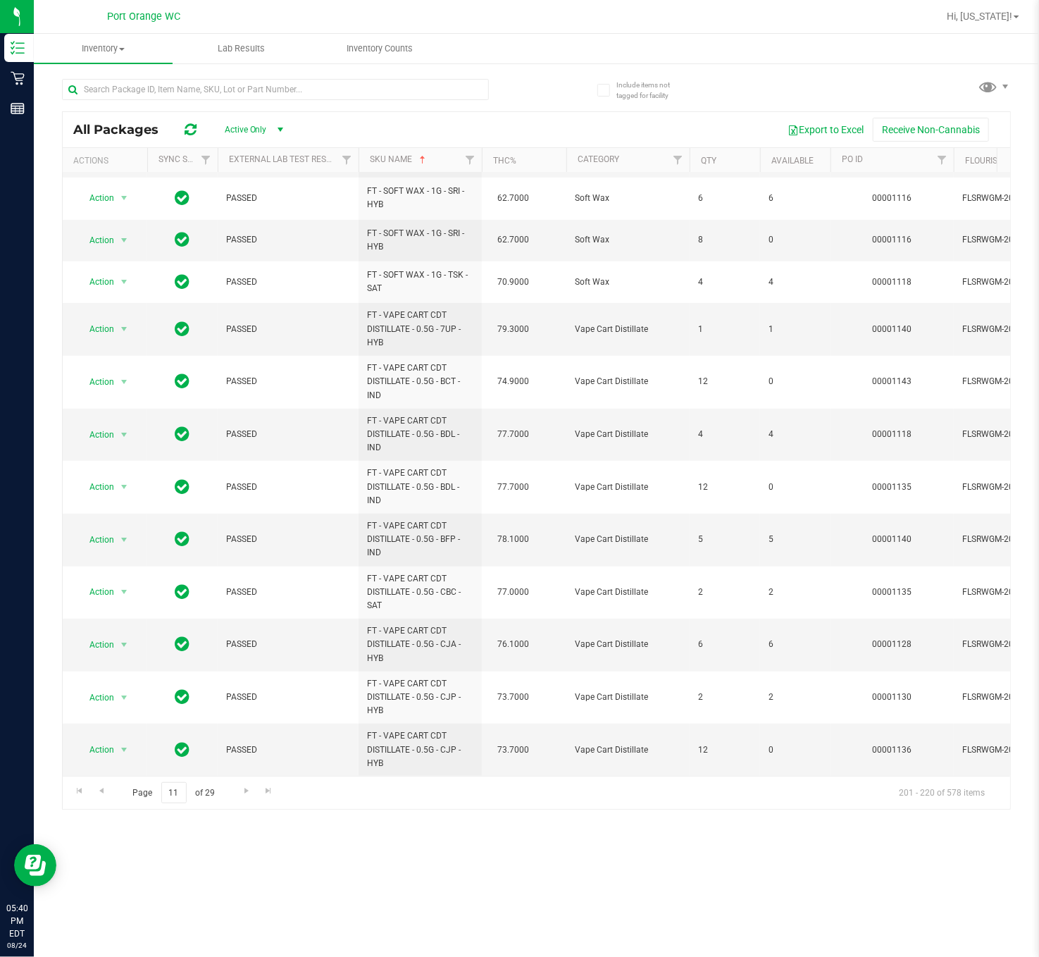
scroll to position [357, 0]
click at [246, 597] on span "Go to the next page" at bounding box center [246, 790] width 11 height 11
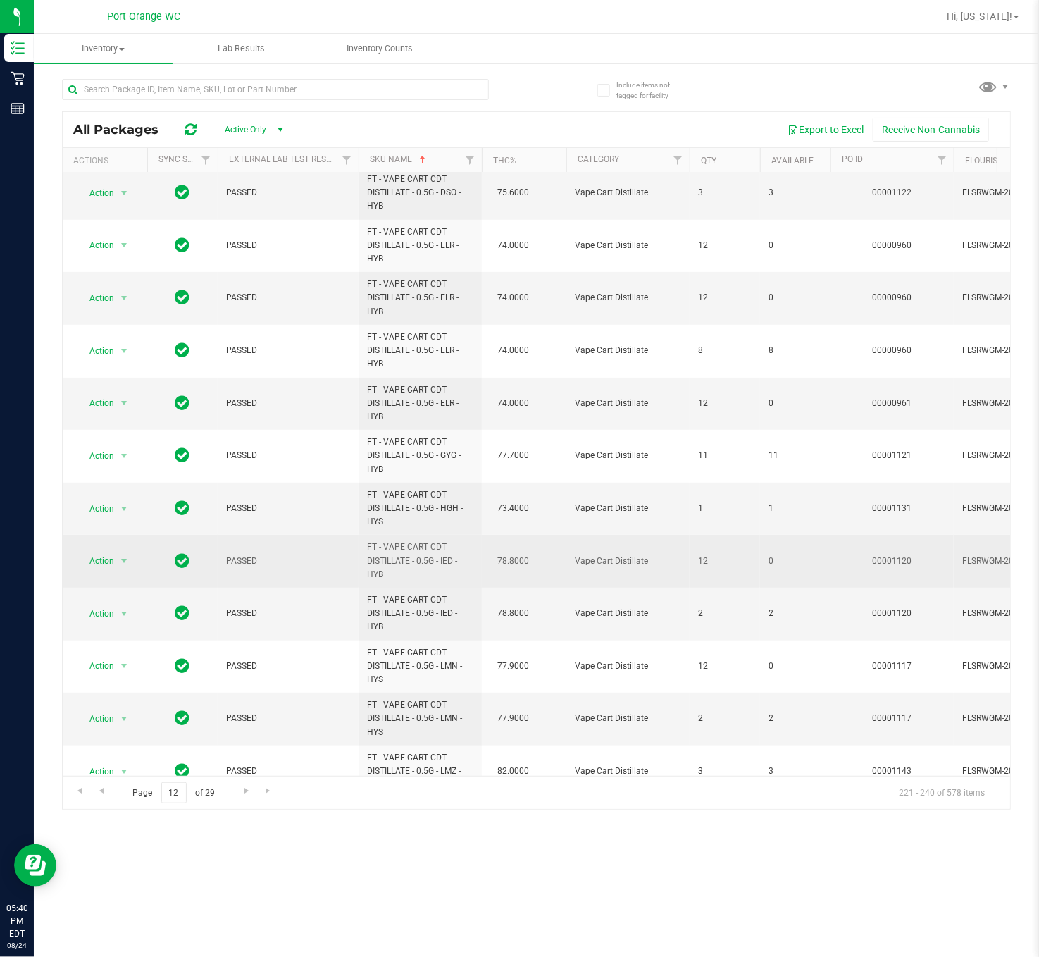
scroll to position [476, 0]
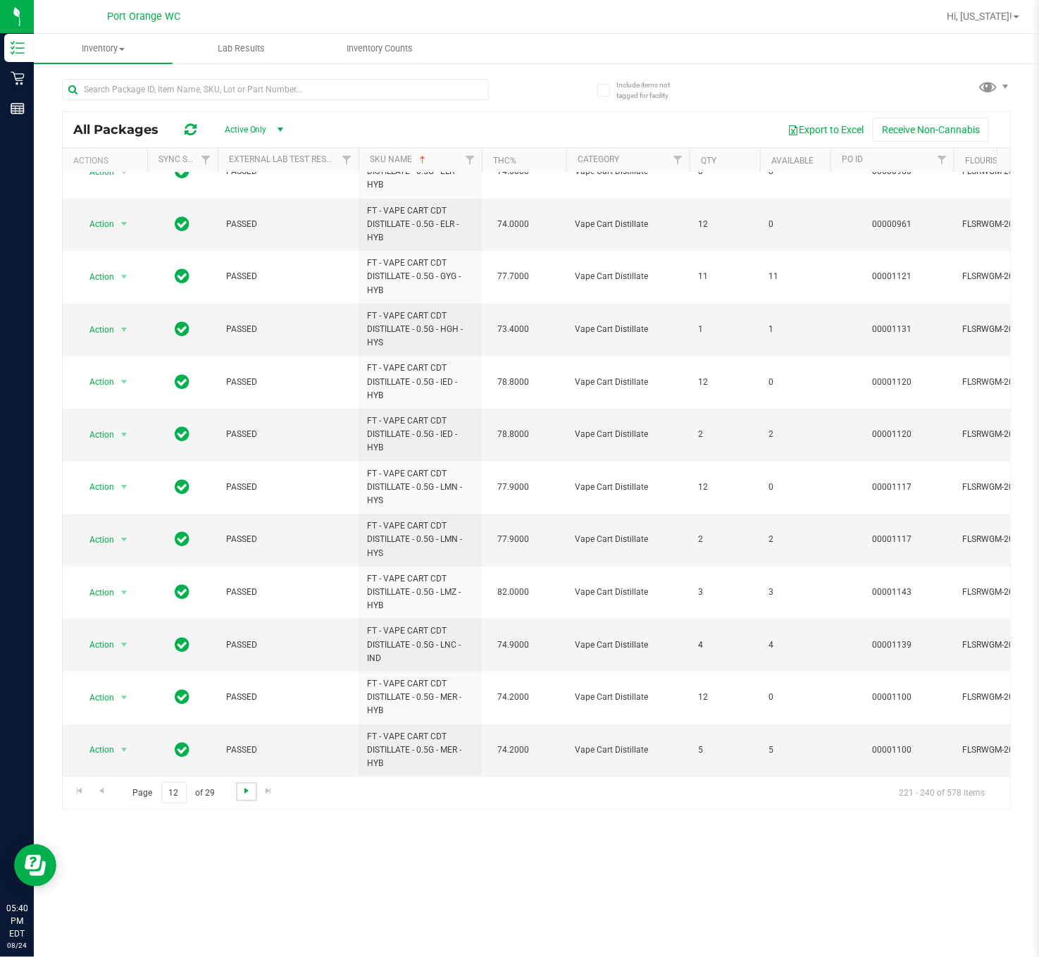
click at [242, 597] on span "Go to the next page" at bounding box center [246, 790] width 11 height 11
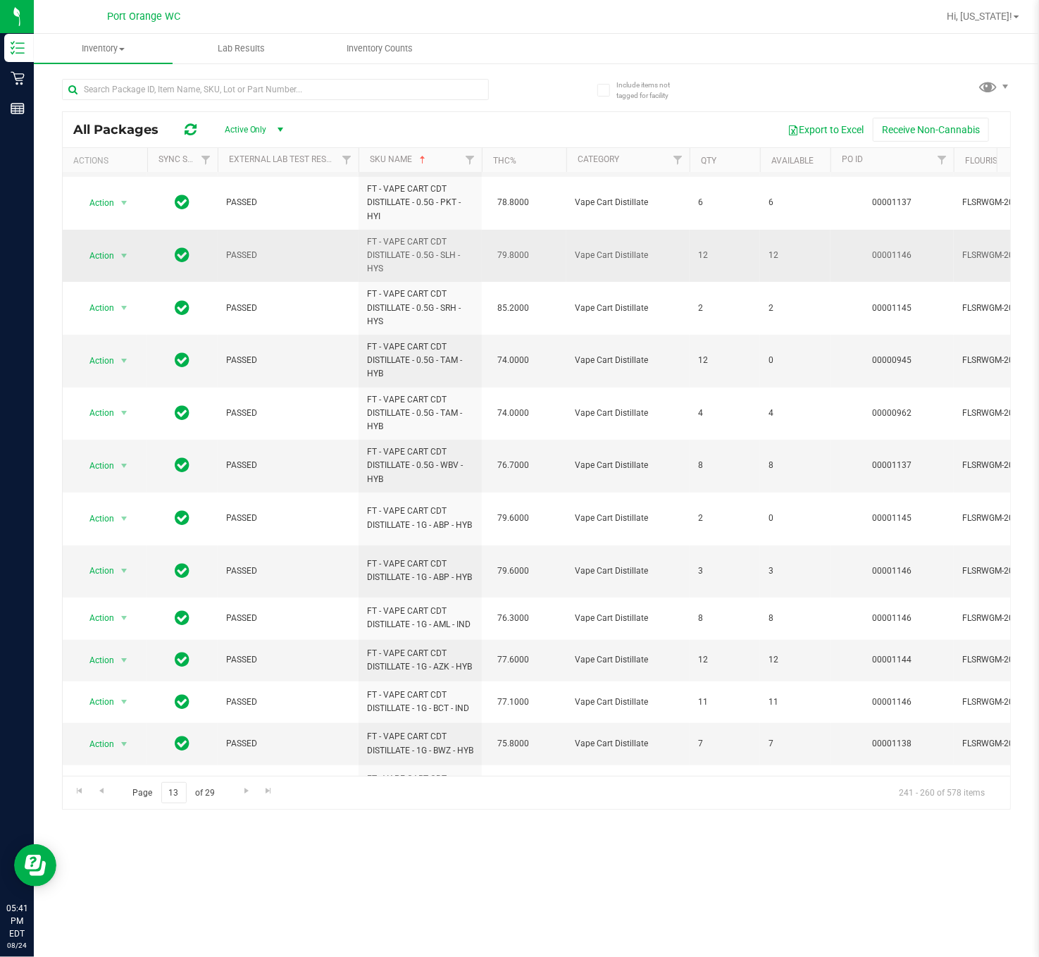
scroll to position [401, 0]
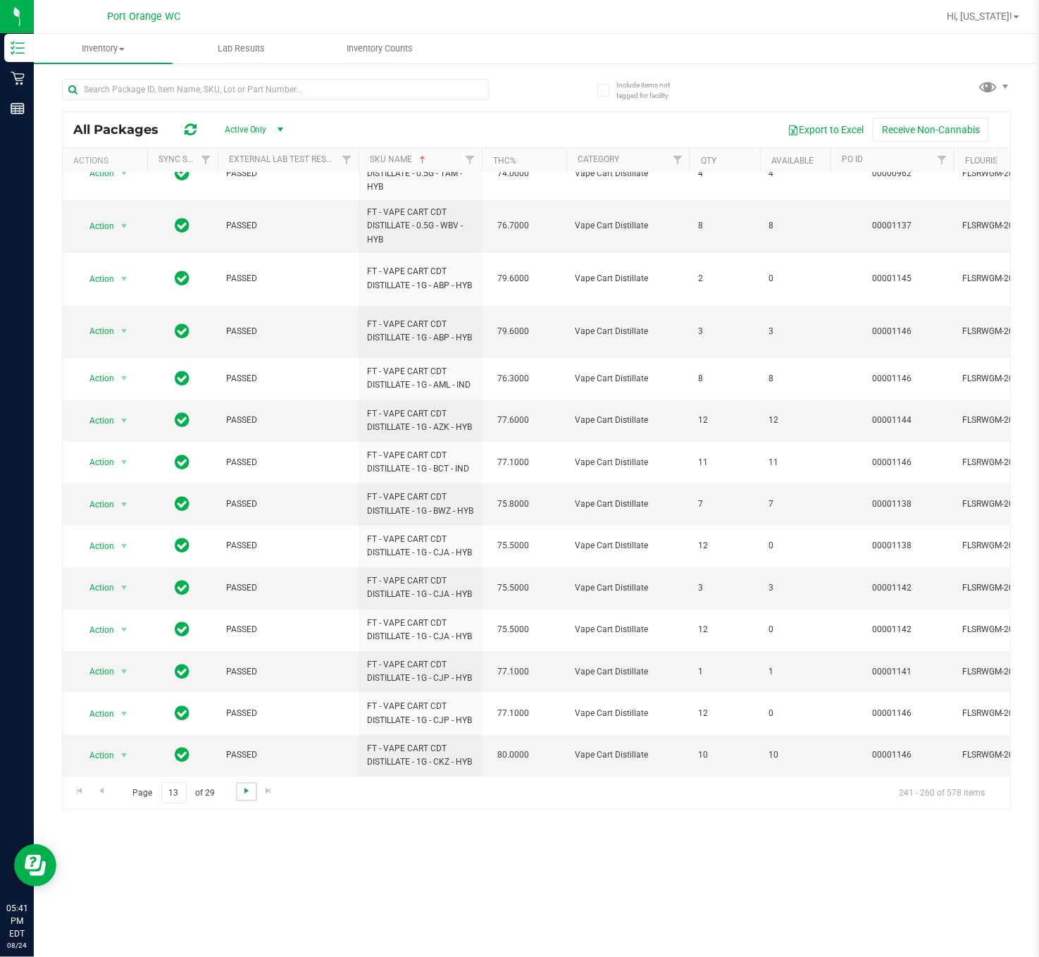
click at [244, 597] on span "Go to the next page" at bounding box center [246, 790] width 11 height 11
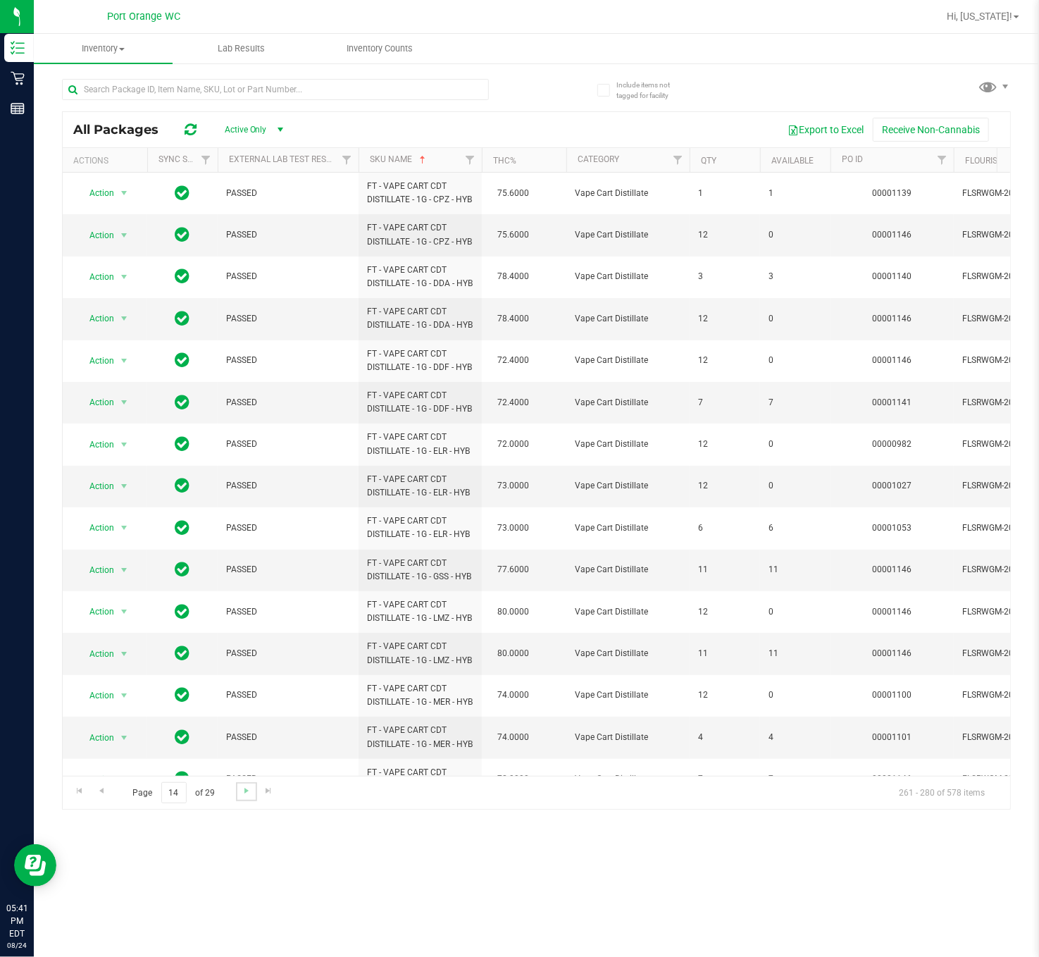
click at [247, 597] on link "Go to the next page" at bounding box center [246, 791] width 20 height 19
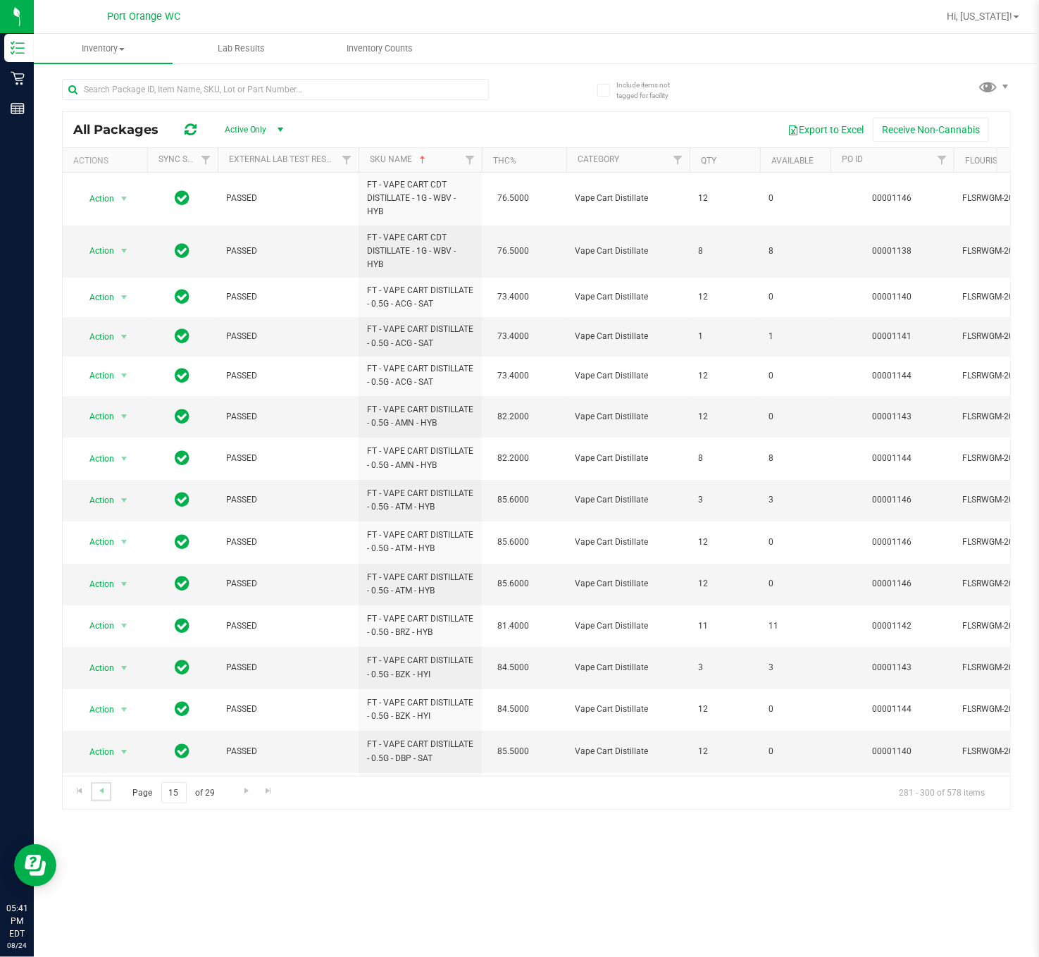
click at [109, 597] on link "Go to the previous page" at bounding box center [101, 791] width 20 height 19
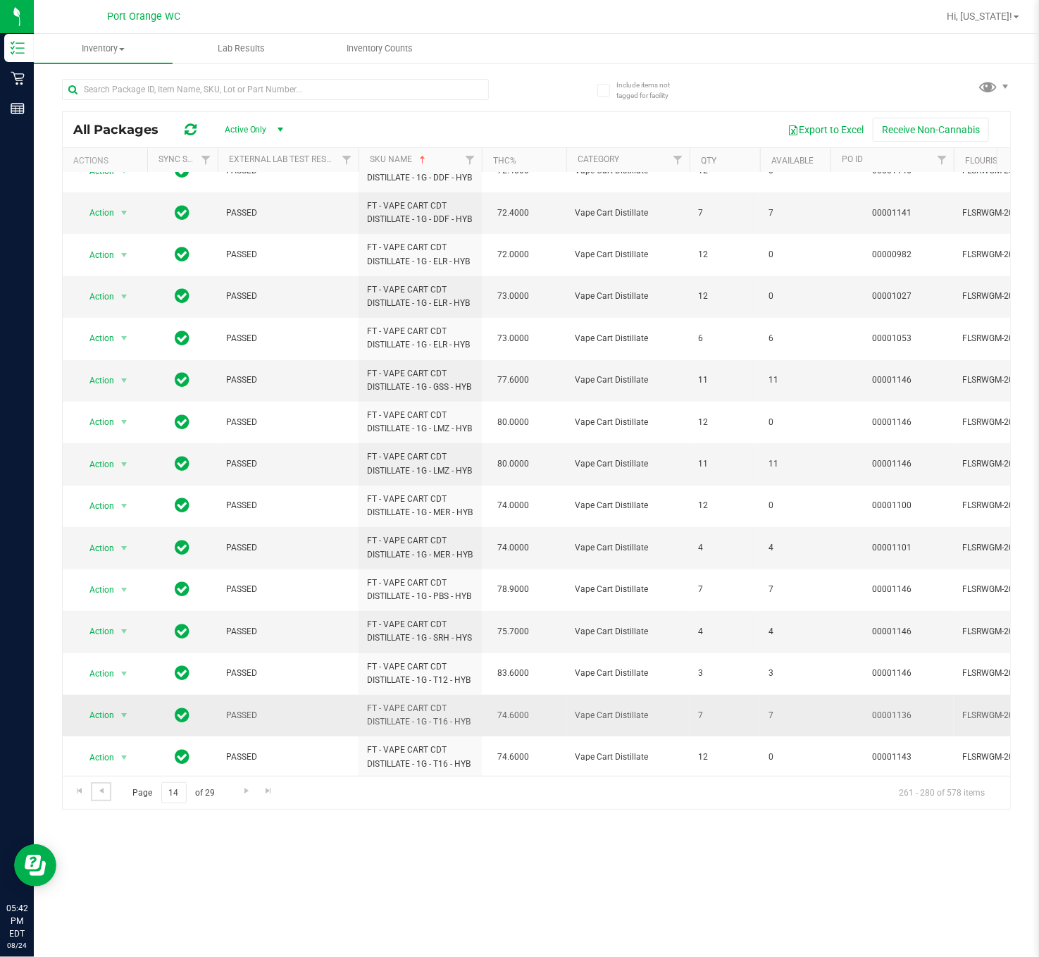
scroll to position [337, 0]
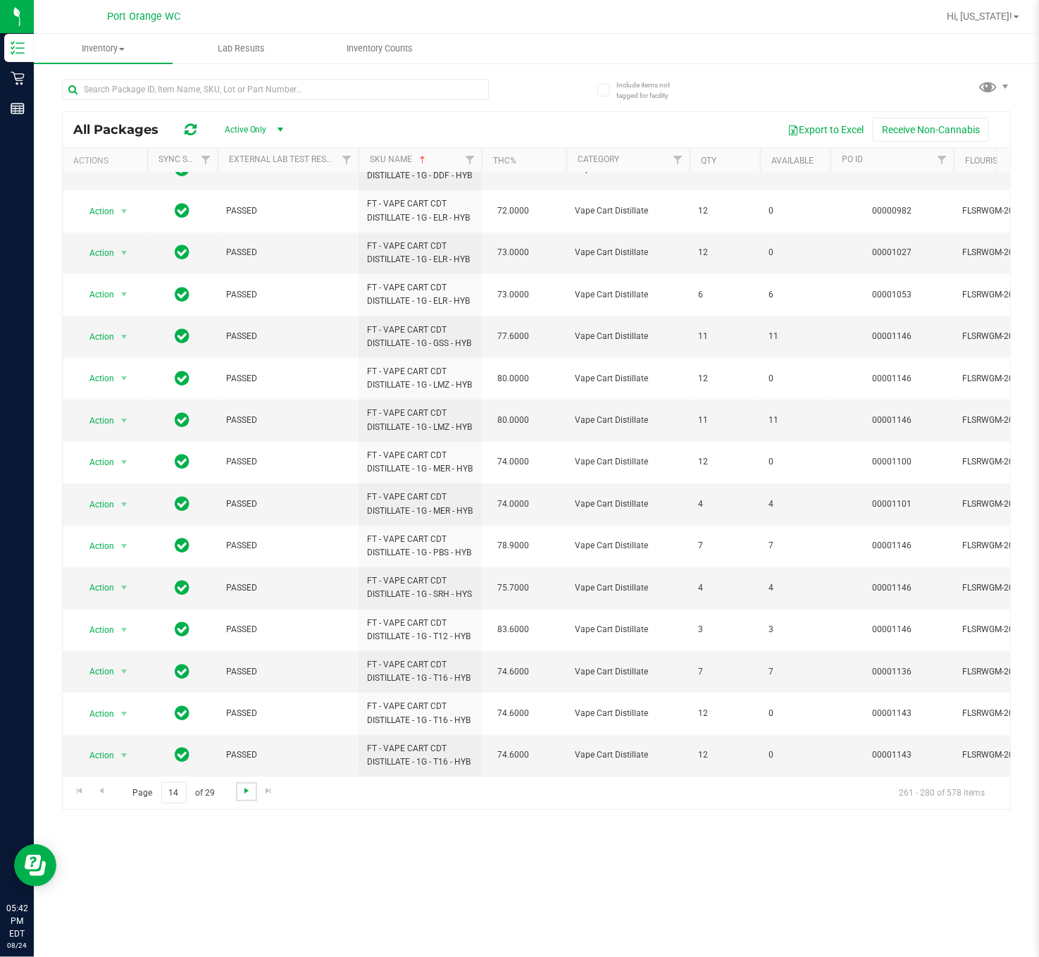
click at [249, 597] on span "Go to the next page" at bounding box center [246, 790] width 11 height 11
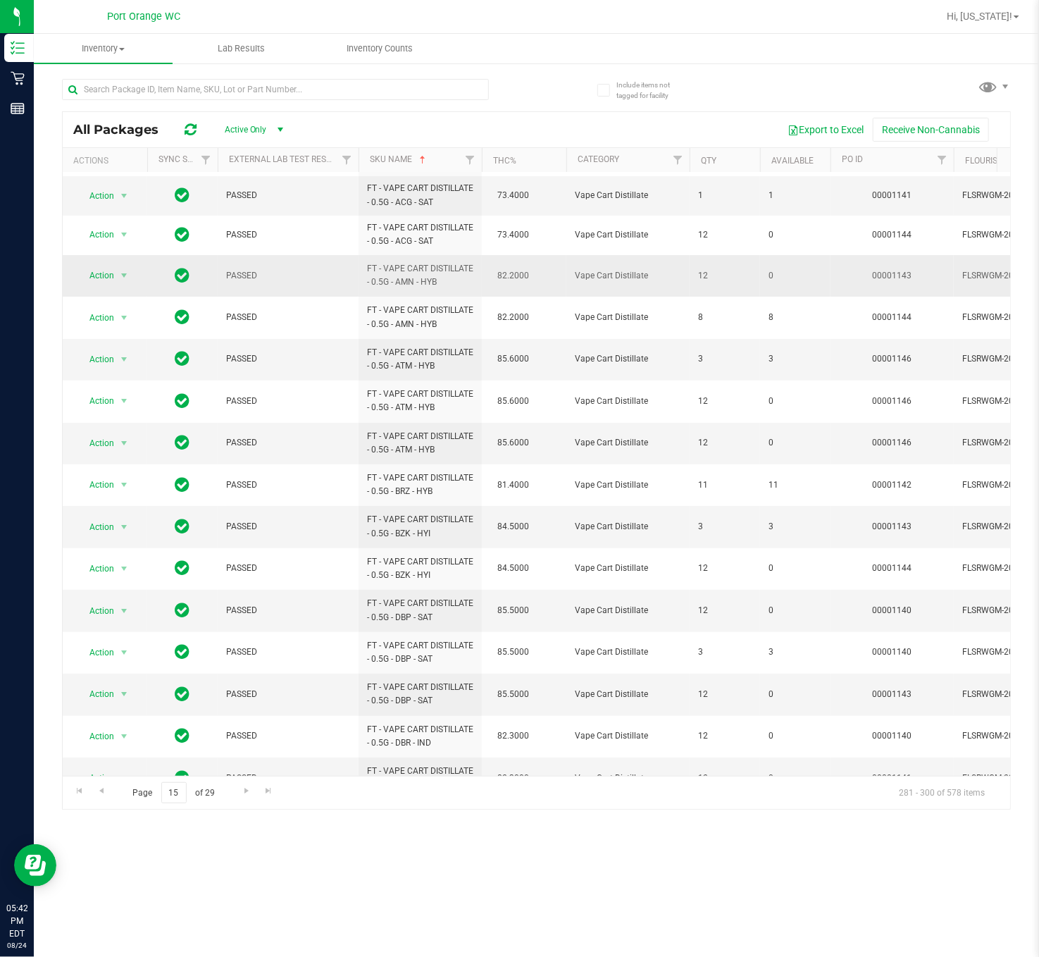
scroll to position [275, 0]
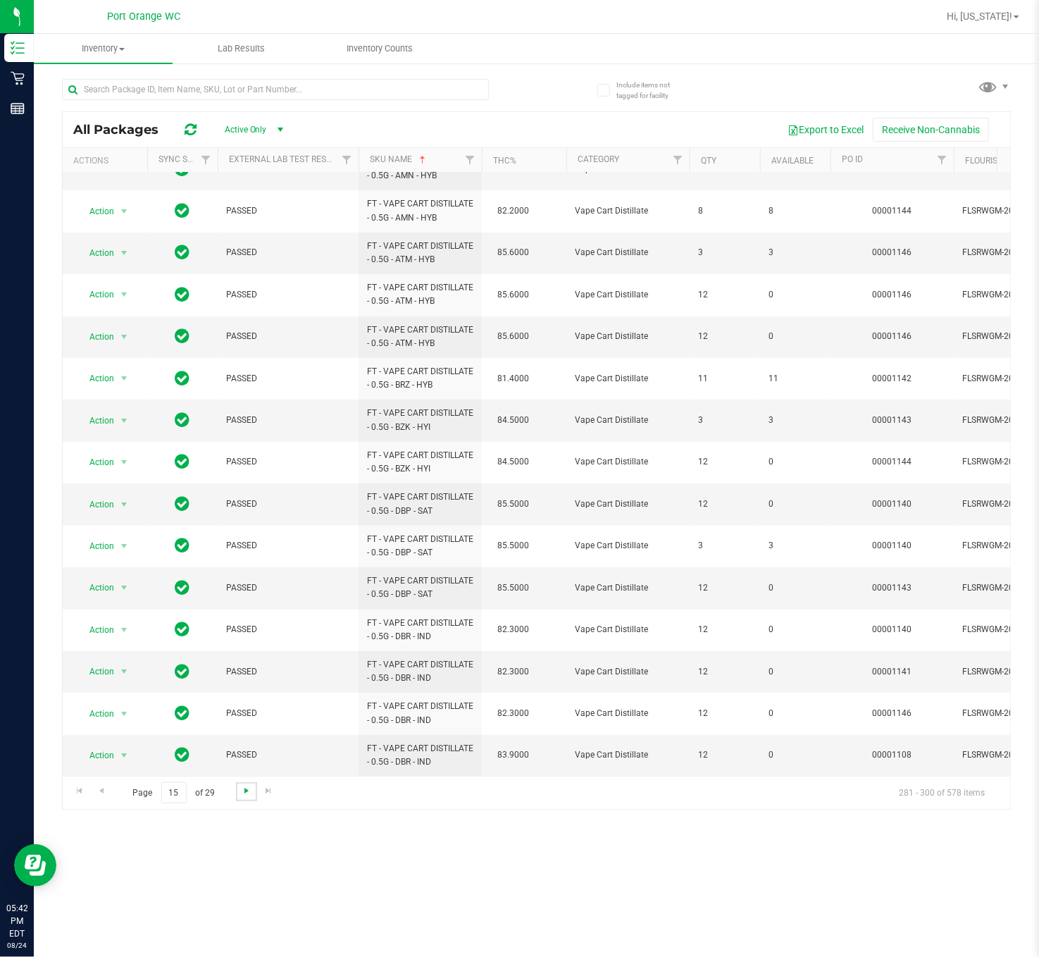
click at [244, 597] on span "Go to the next page" at bounding box center [246, 790] width 11 height 11
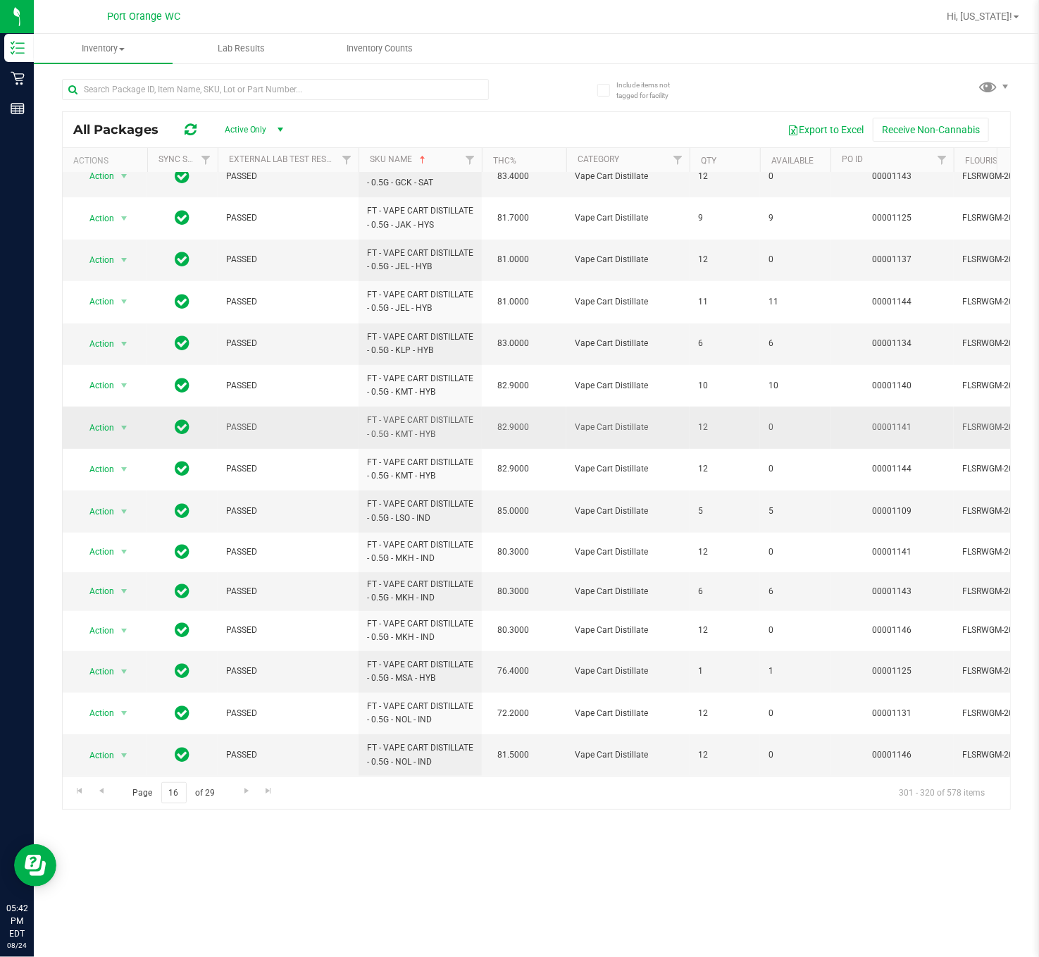
scroll to position [254, 0]
drag, startPoint x: 246, startPoint y: 793, endPoint x: 15, endPoint y: 35, distance: 791.8
click at [246, 597] on span "Go to the next page" at bounding box center [246, 790] width 11 height 11
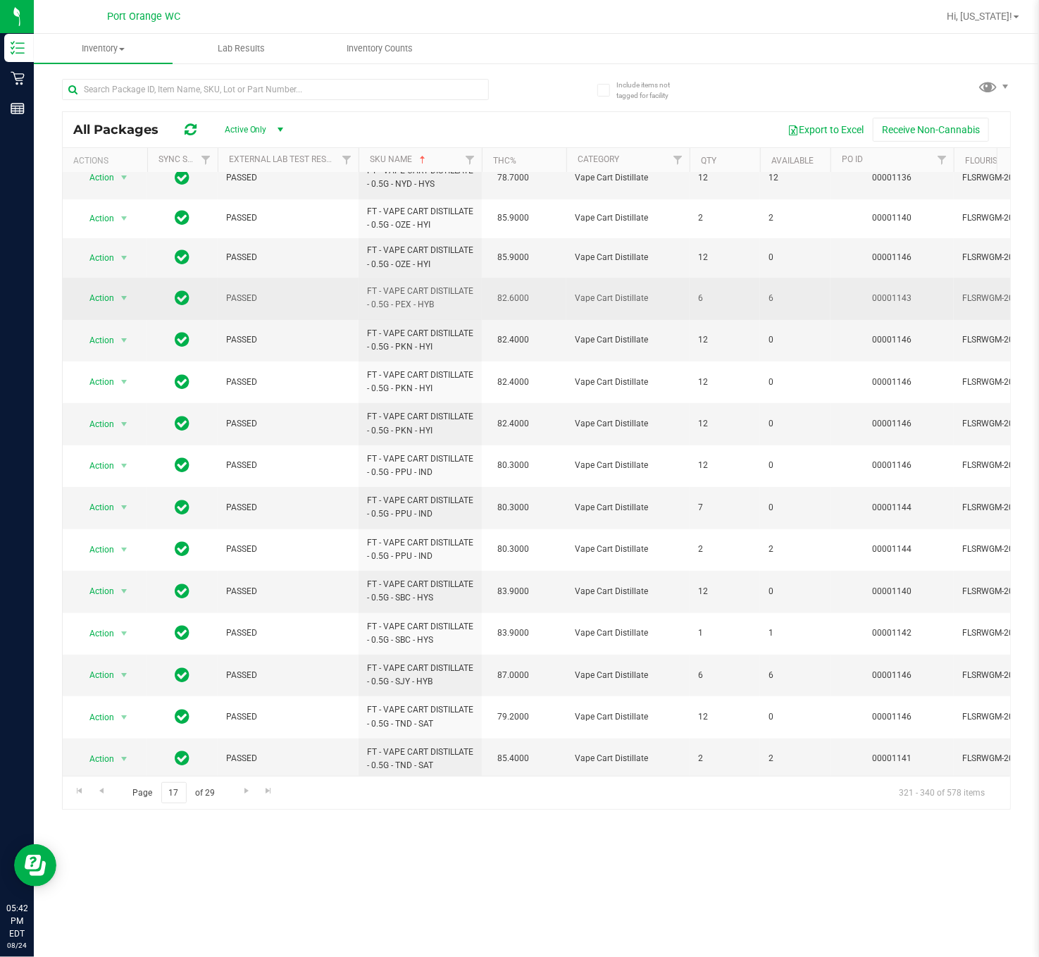
scroll to position [256, 0]
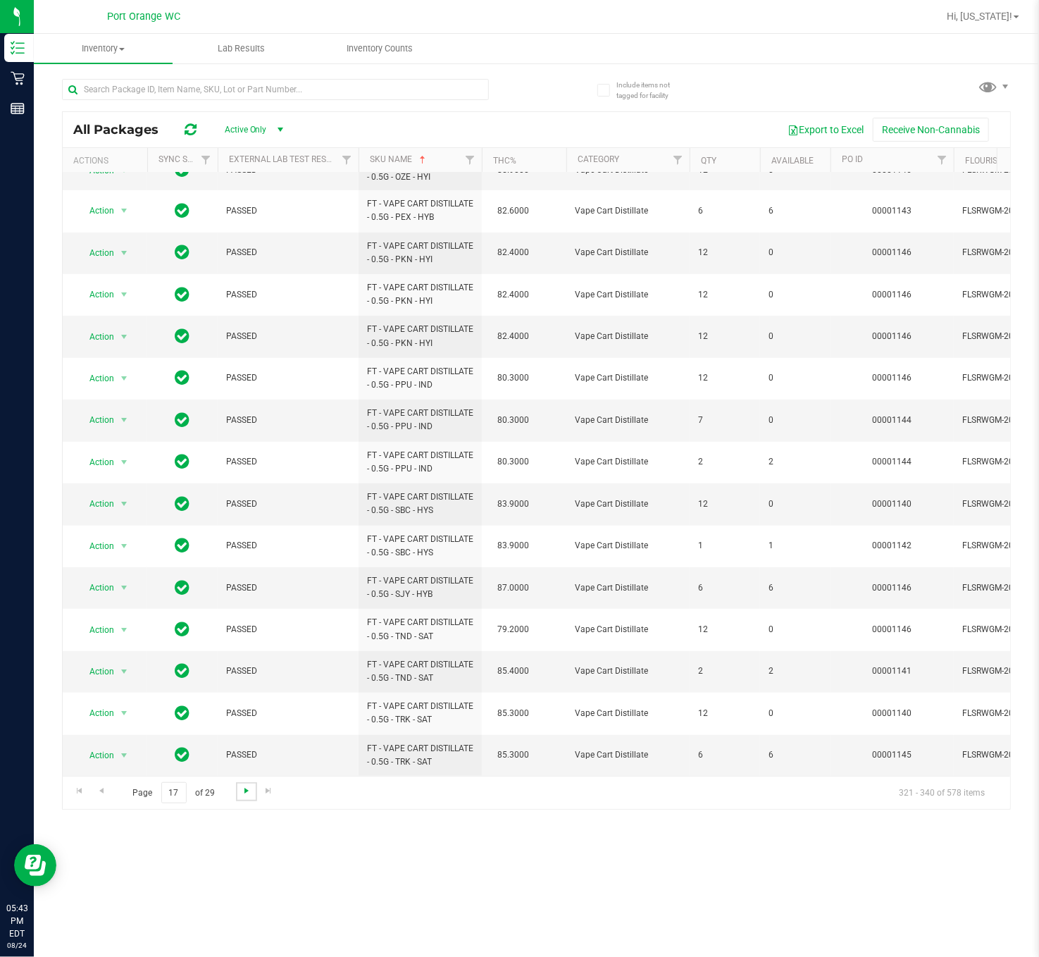
click at [244, 597] on span "Go to the next page" at bounding box center [246, 790] width 11 height 11
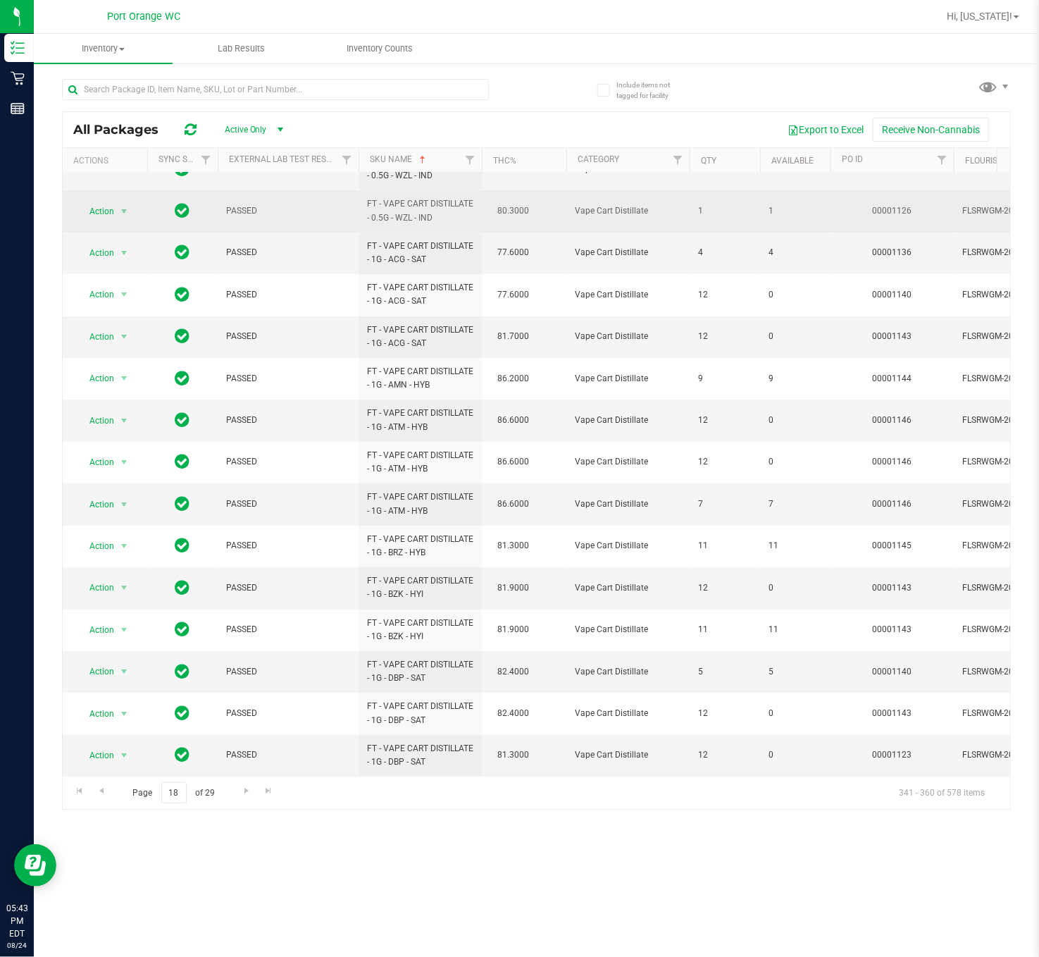
scroll to position [288, 0]
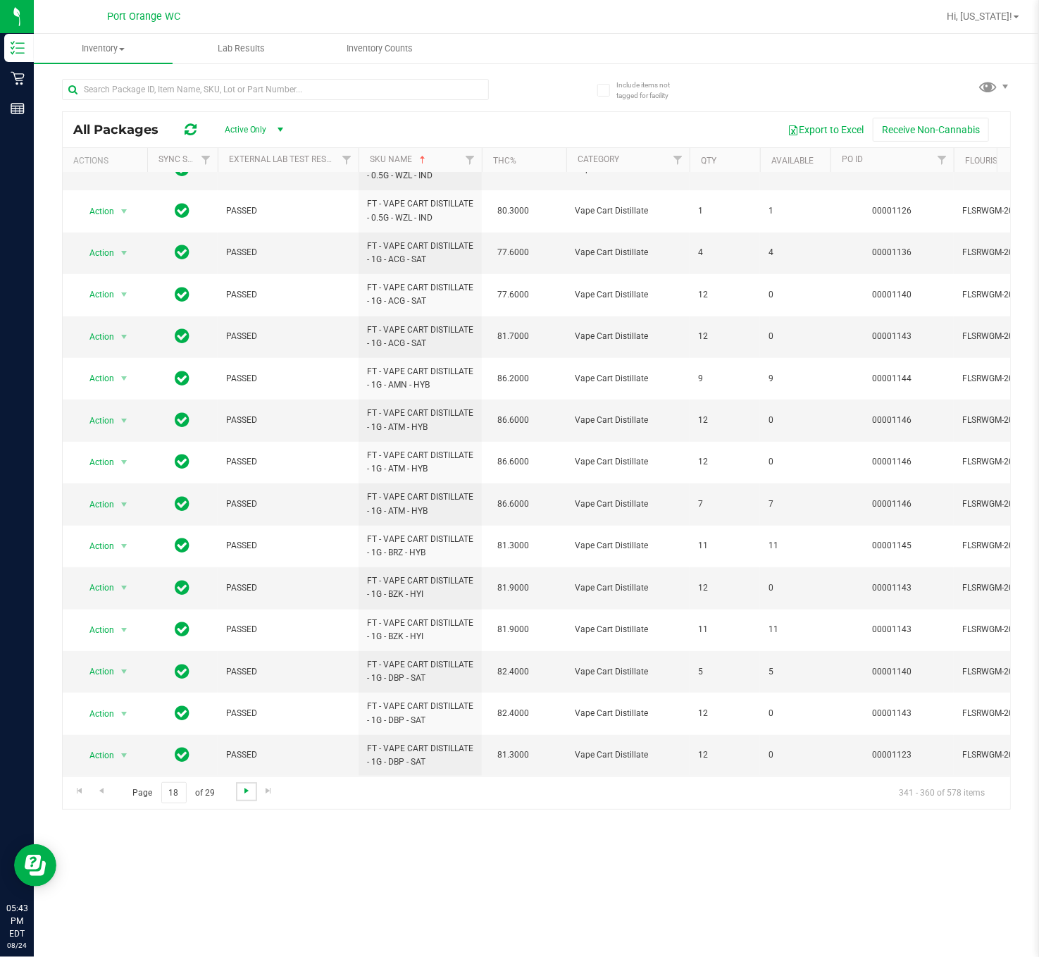
click at [246, 597] on span "Go to the next page" at bounding box center [246, 790] width 11 height 11
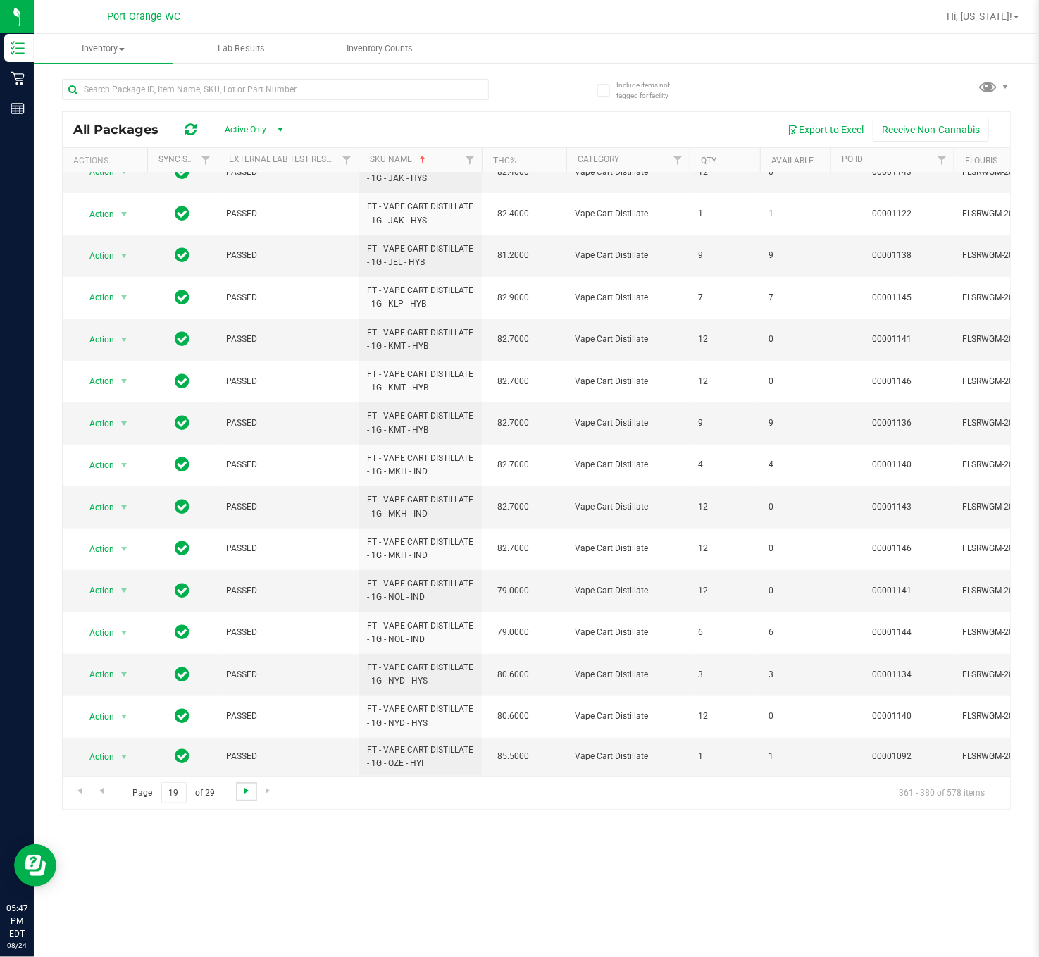
click at [246, 597] on span "Go to the next page" at bounding box center [246, 790] width 11 height 11
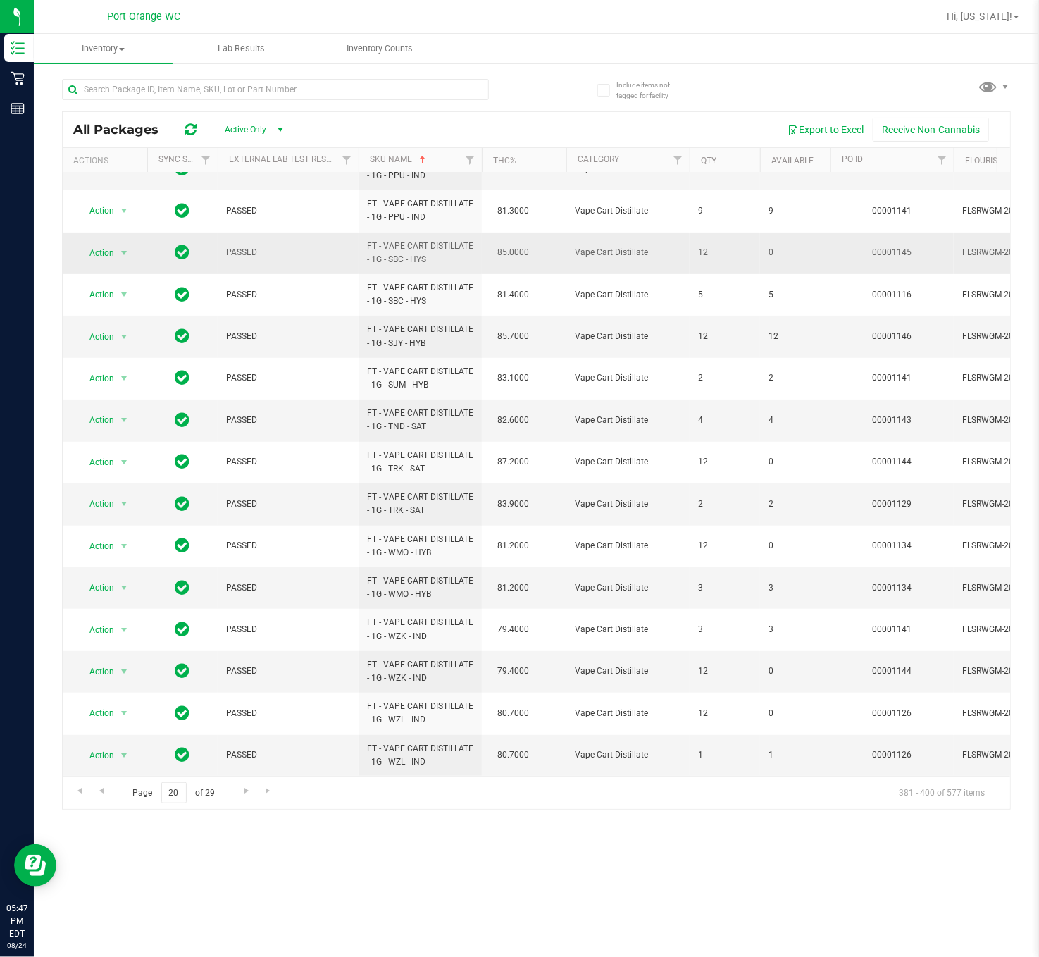
scroll to position [259, 0]
drag, startPoint x: 53, startPoint y: 501, endPoint x: 623, endPoint y: 845, distance: 665.6
click at [628, 597] on div "Inventory All packages All inventory Waste log Lab Results Inventory Counts Inc…" at bounding box center [536, 495] width 1005 height 923
click at [238, 597] on link "Go to the next page" at bounding box center [246, 791] width 20 height 19
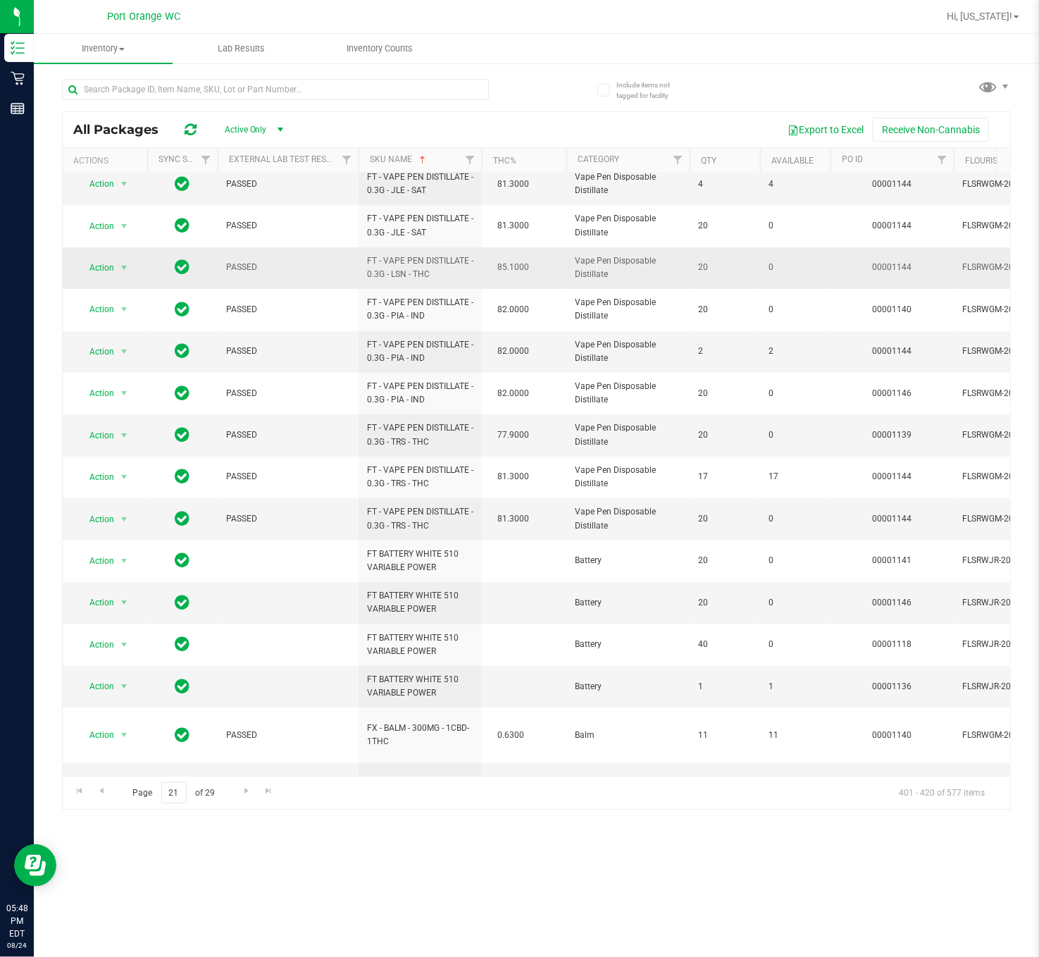
scroll to position [261, 0]
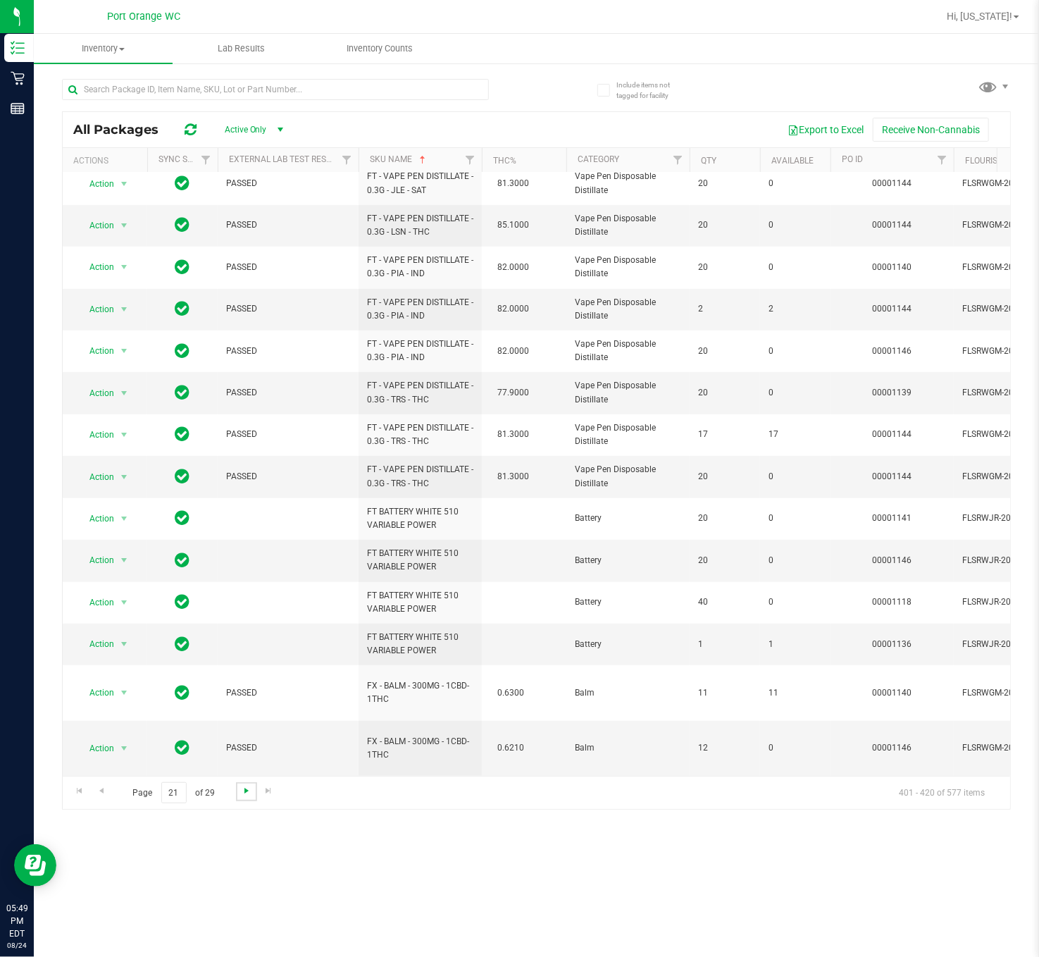
click at [241, 597] on span "Go to the next page" at bounding box center [246, 790] width 11 height 11
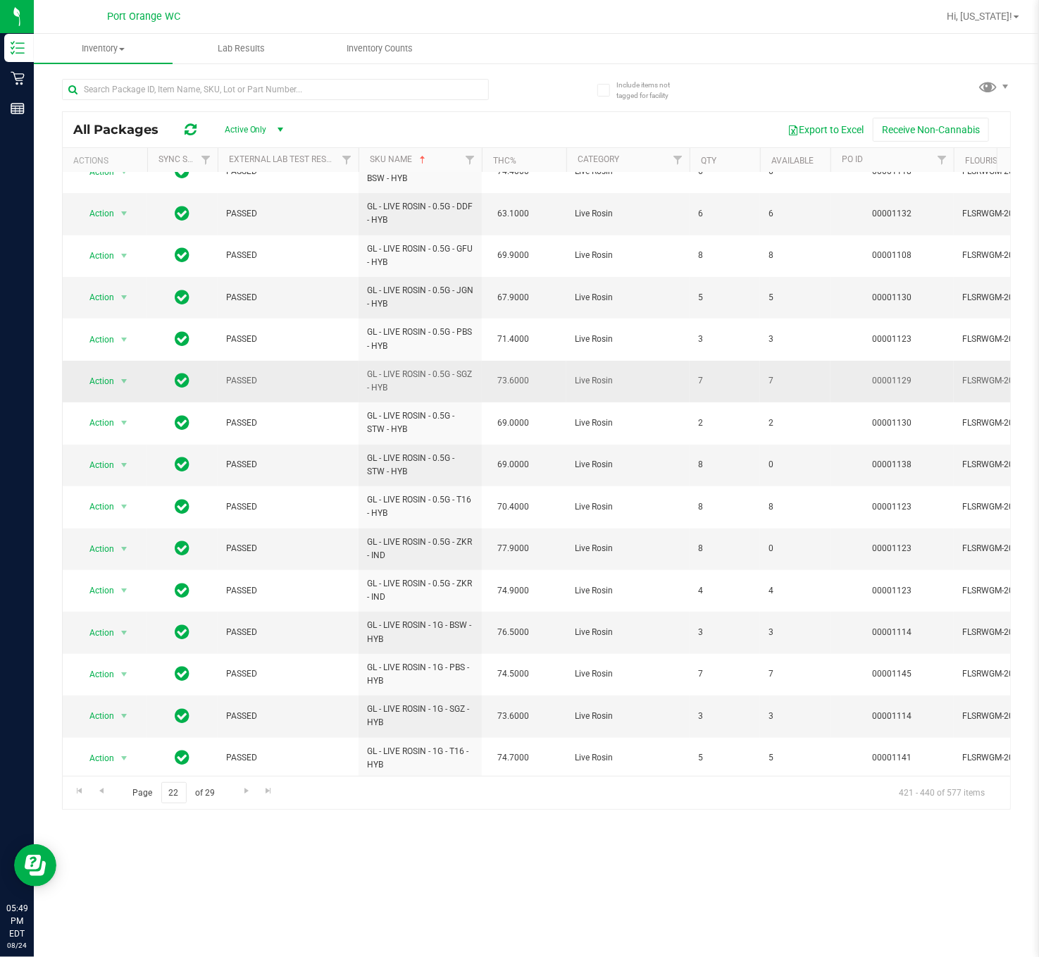
scroll to position [261, 0]
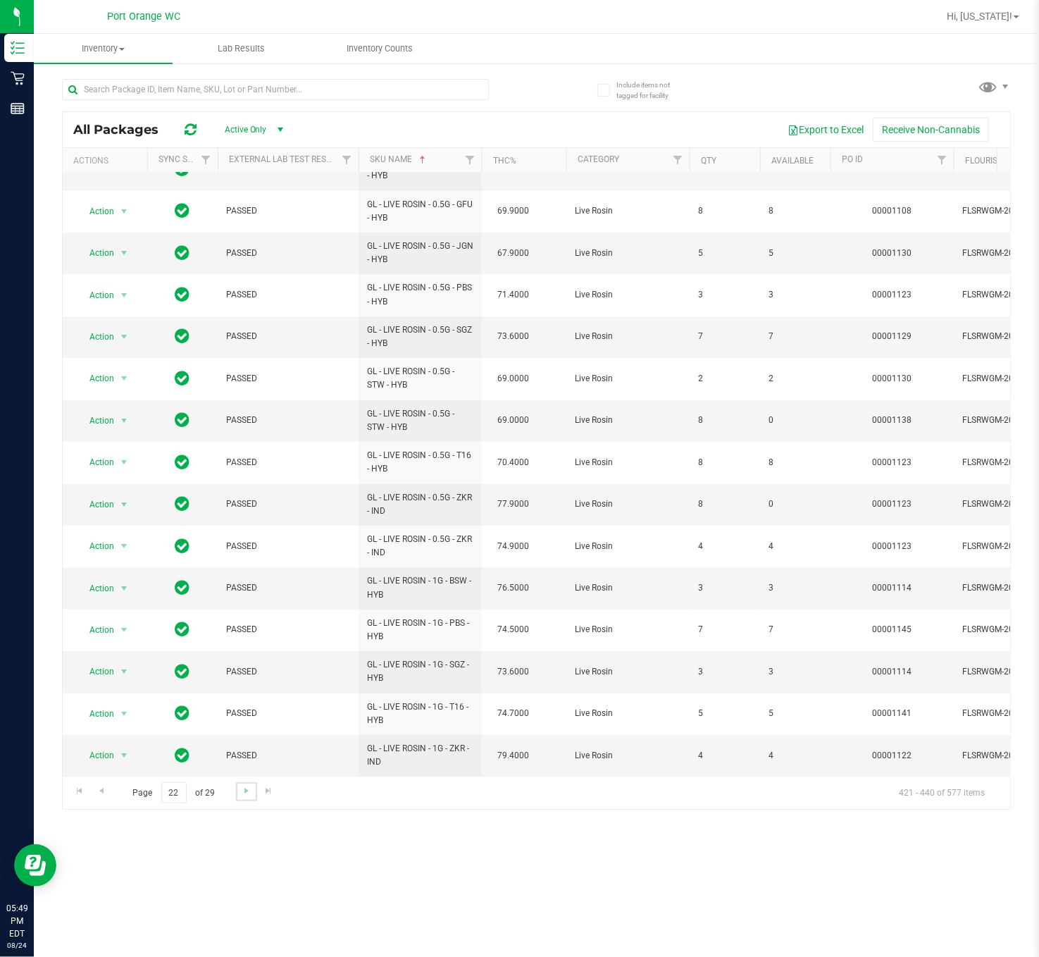
click at [244, 597] on link "Go to the next page" at bounding box center [246, 791] width 20 height 19
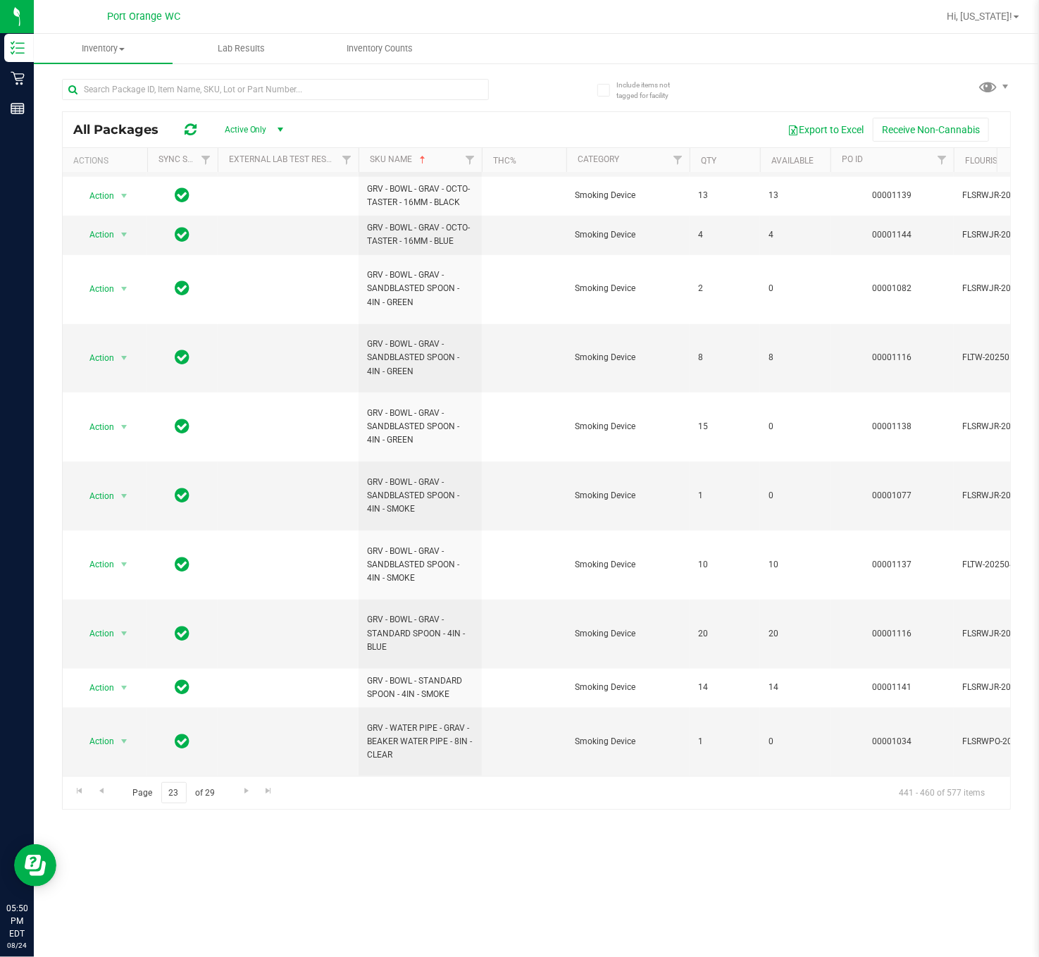
scroll to position [437, 0]
click at [244, 597] on span "Go to the next page" at bounding box center [246, 790] width 11 height 11
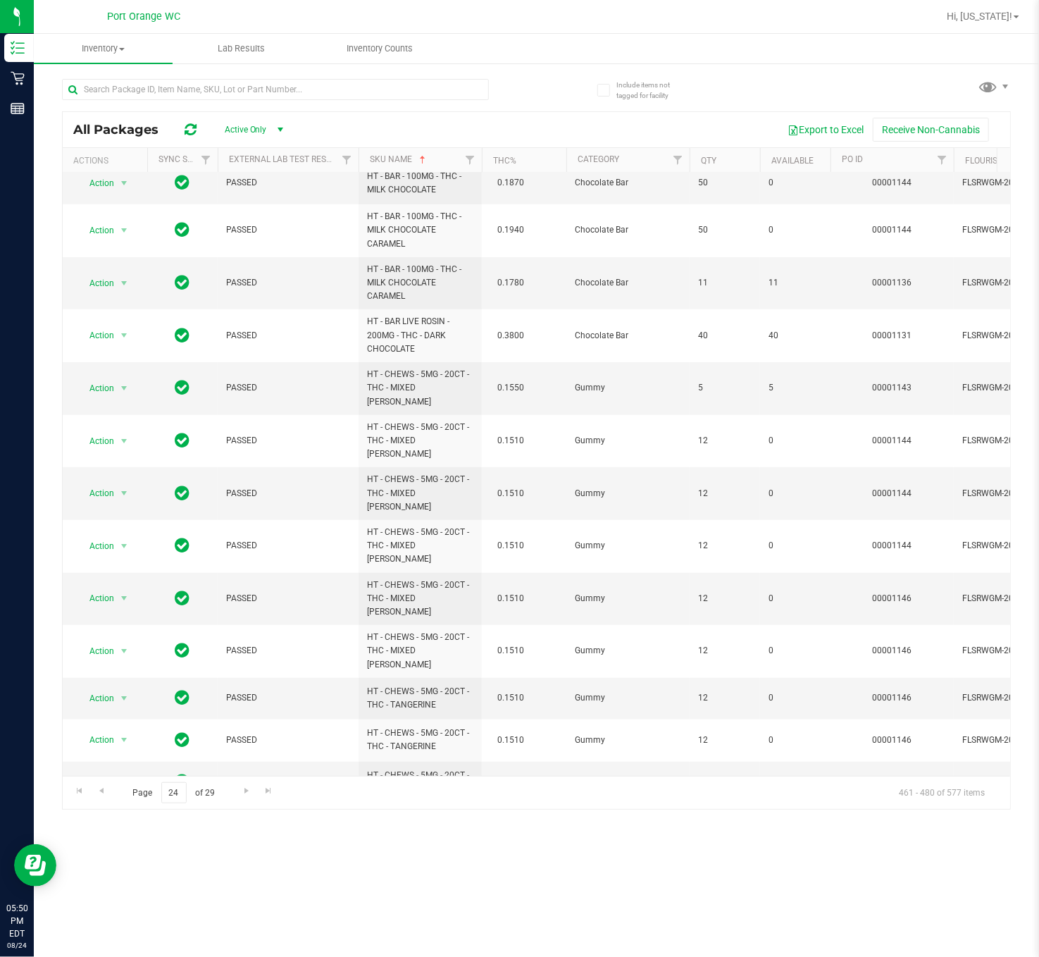
scroll to position [304, 0]
click at [244, 597] on span "Go to the next page" at bounding box center [246, 790] width 11 height 11
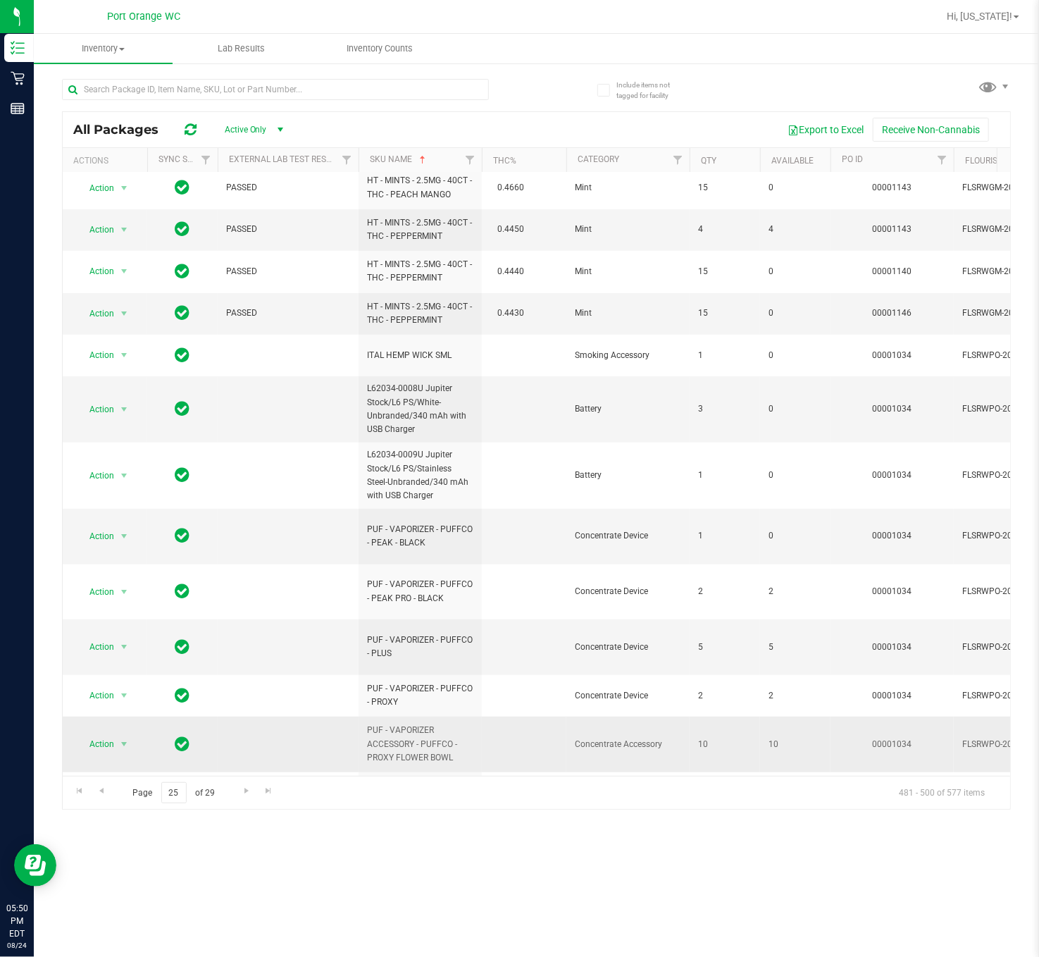
scroll to position [385, 0]
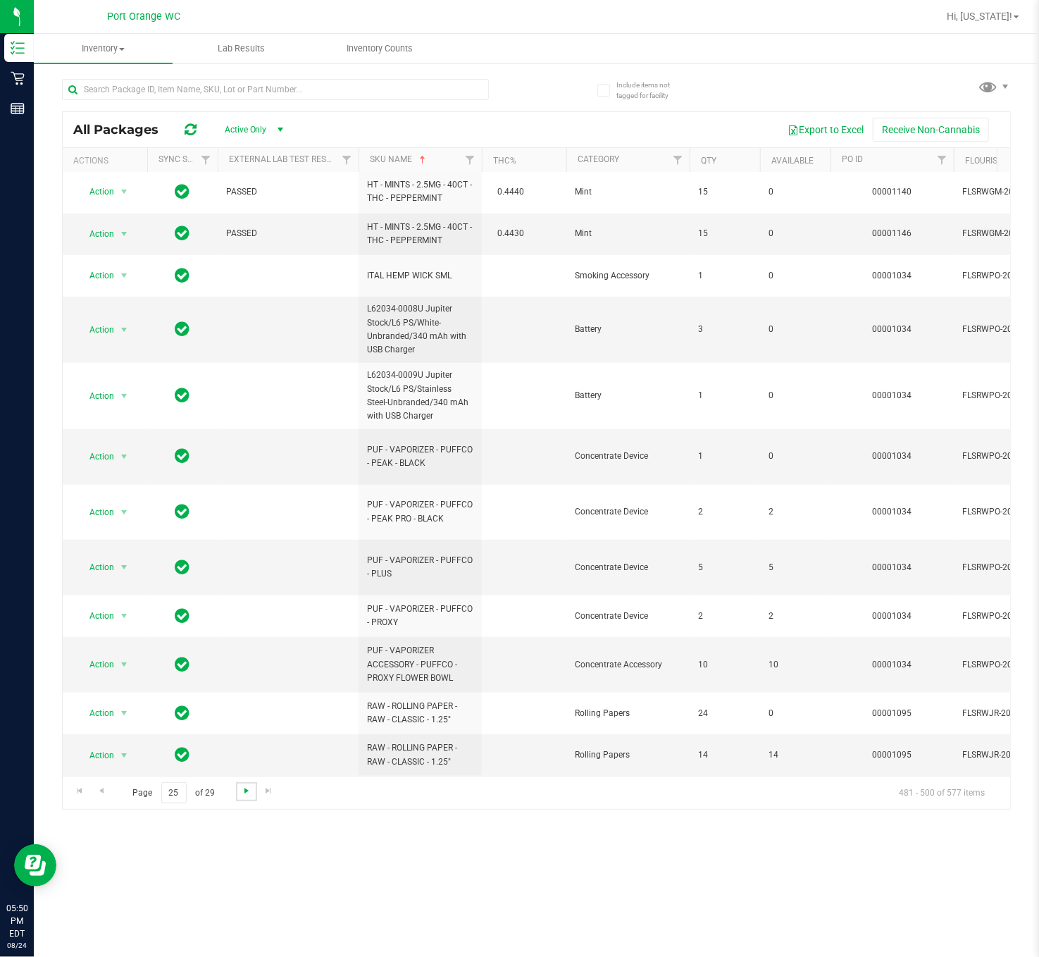
click at [241, 597] on span "Go to the next page" at bounding box center [246, 790] width 11 height 11
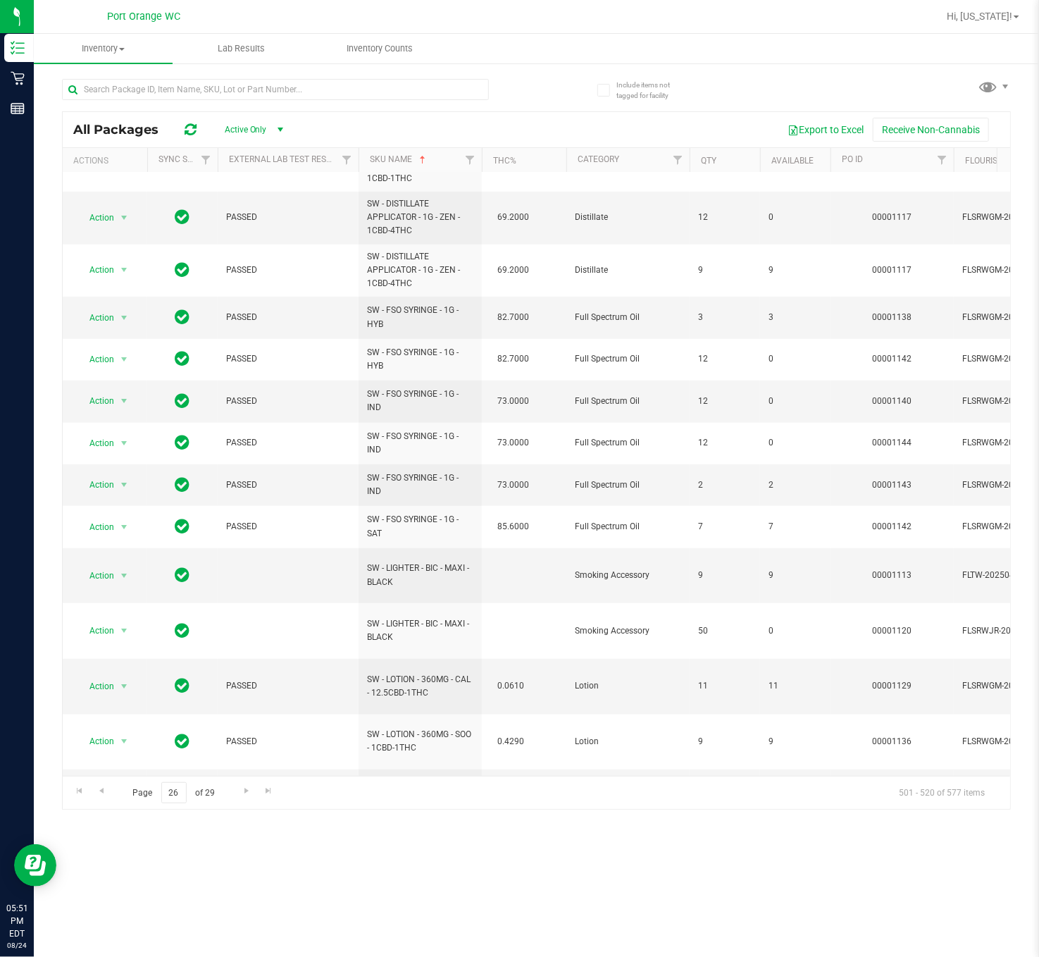
scroll to position [393, 0]
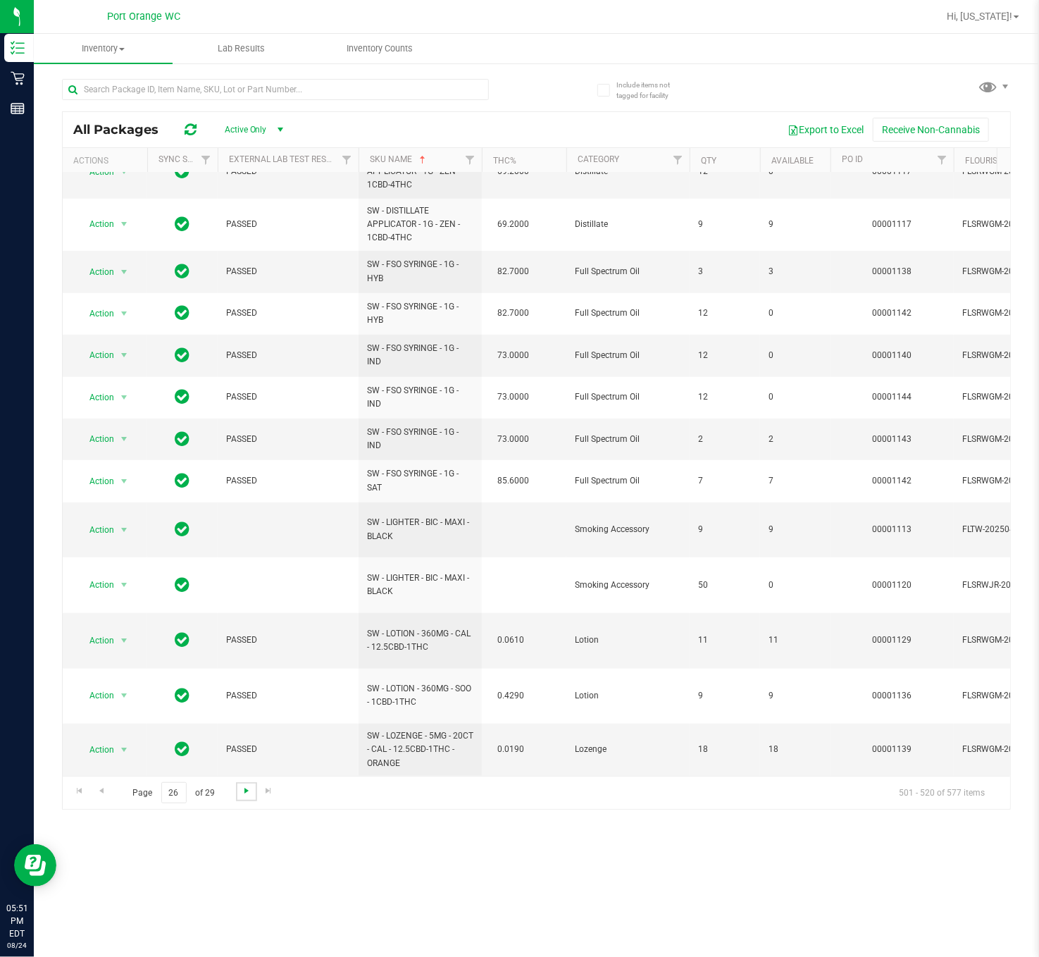
click at [244, 597] on span "Go to the next page" at bounding box center [246, 790] width 11 height 11
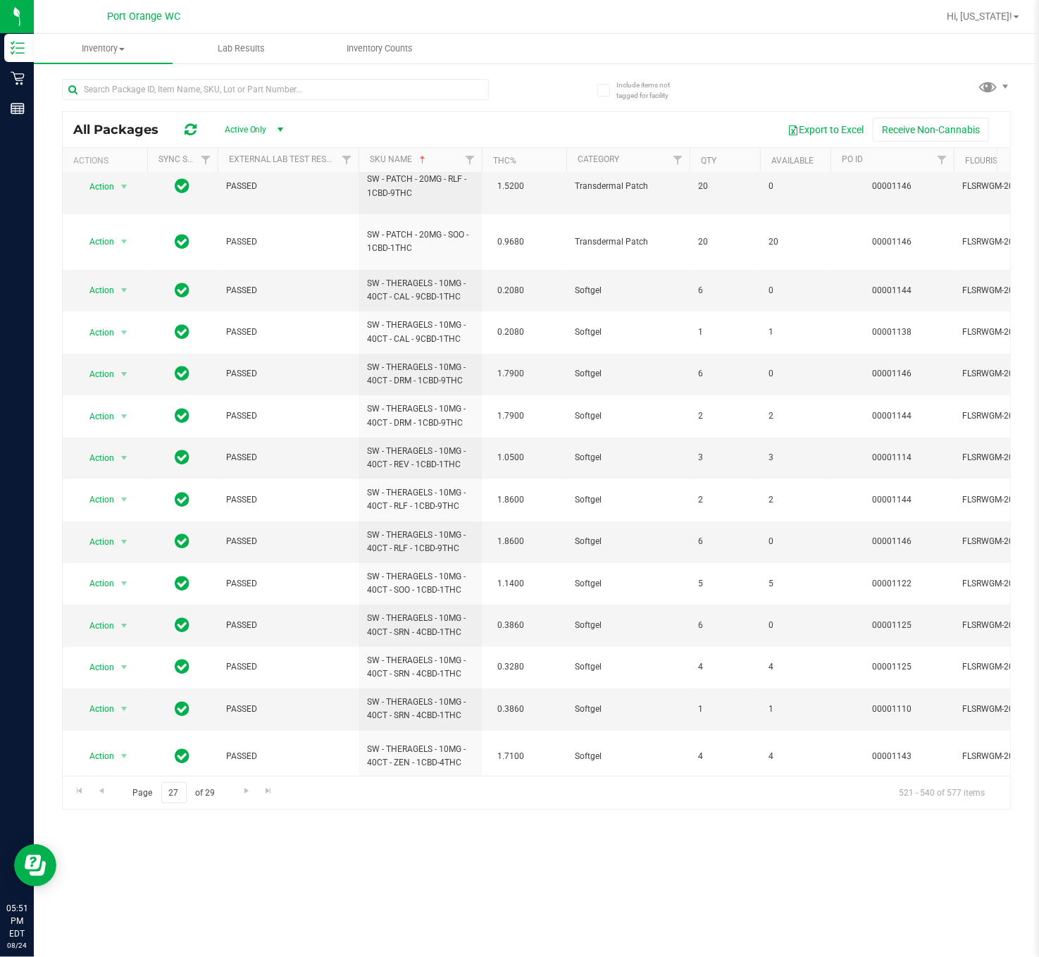
scroll to position [282, 0]
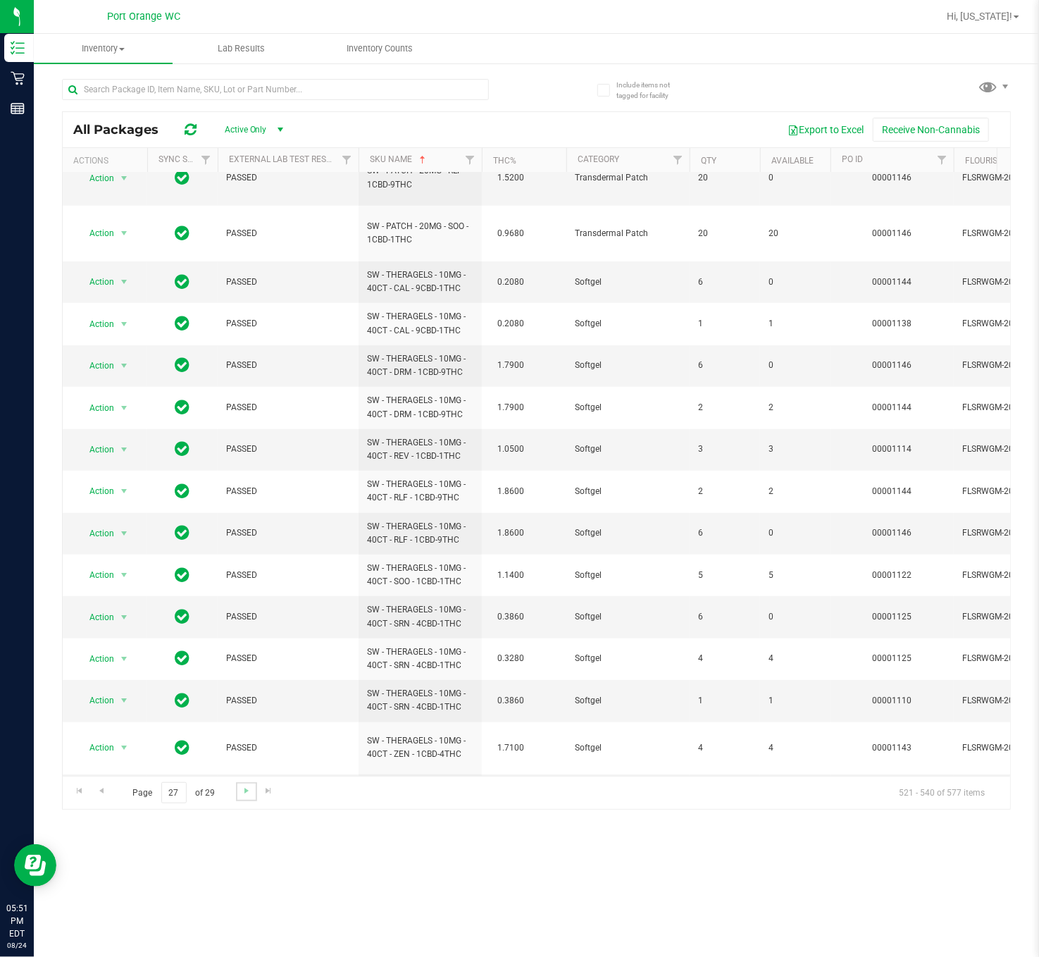
click at [252, 597] on link "Go to the next page" at bounding box center [246, 791] width 20 height 19
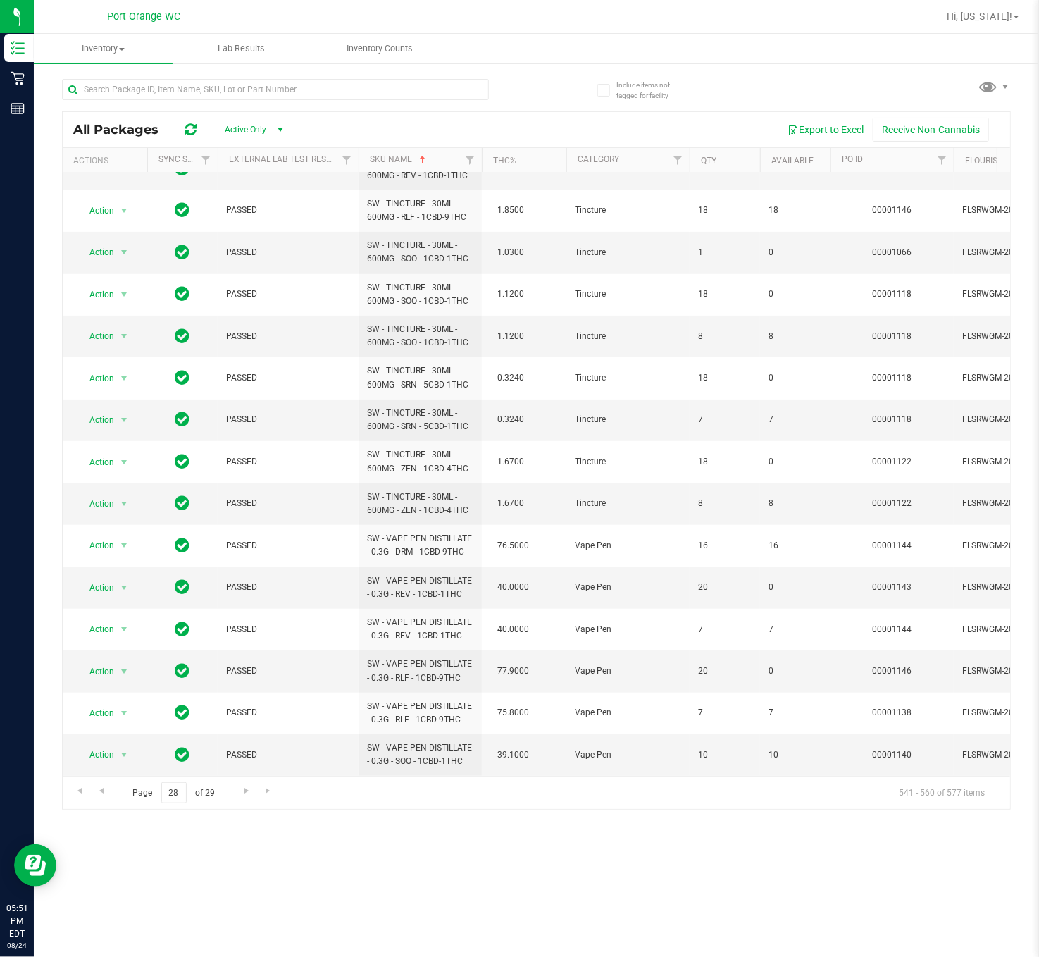
scroll to position [282, 0]
click at [249, 597] on span "Go to the next page" at bounding box center [246, 790] width 11 height 11
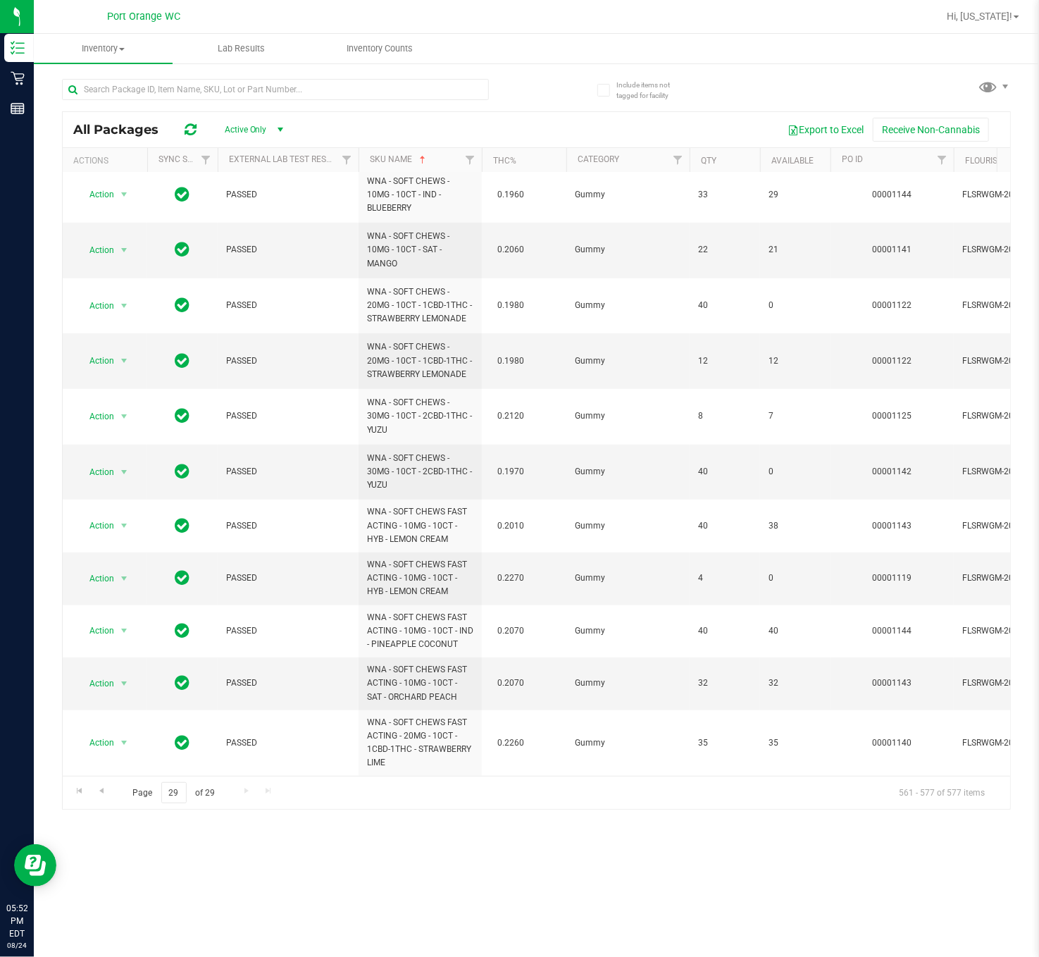
scroll to position [297, 0]
